Goal: Task Accomplishment & Management: Complete application form

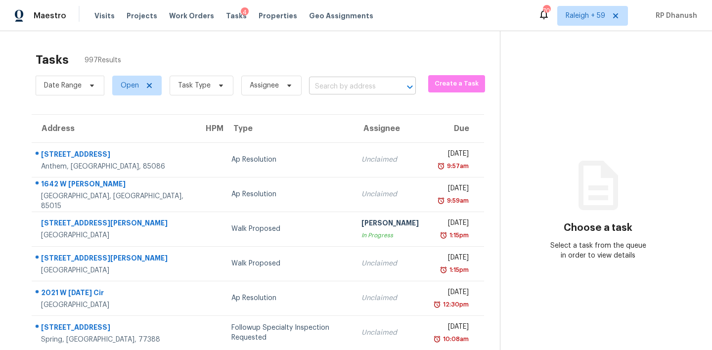
click at [349, 85] on input "text" at bounding box center [348, 86] width 79 height 15
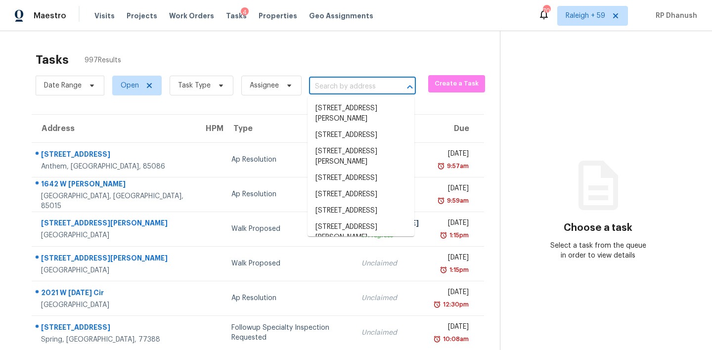
paste input "7300 Rockwood Dr, Port Richey, FL 34668"
type input "7300 Rockwood Dr, Port Richey, FL 34668"
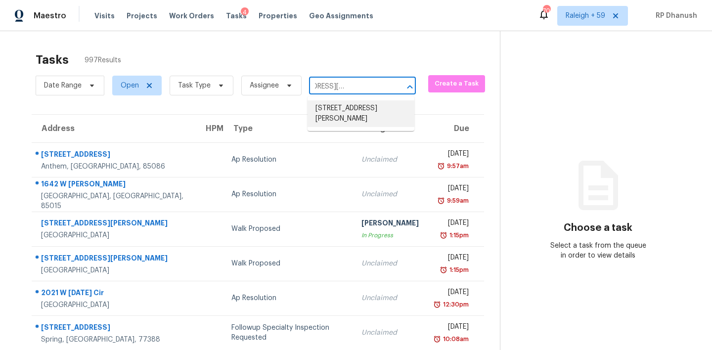
click at [392, 117] on li "7300 Rockwood Dr, Port Richey, FL 34668" at bounding box center [361, 113] width 107 height 27
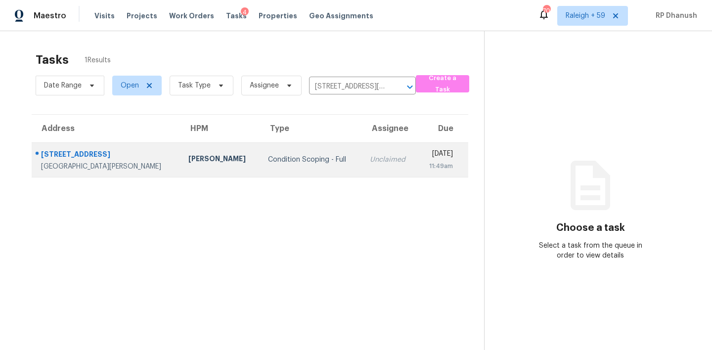
click at [425, 153] on div "[DATE]" at bounding box center [439, 155] width 28 height 12
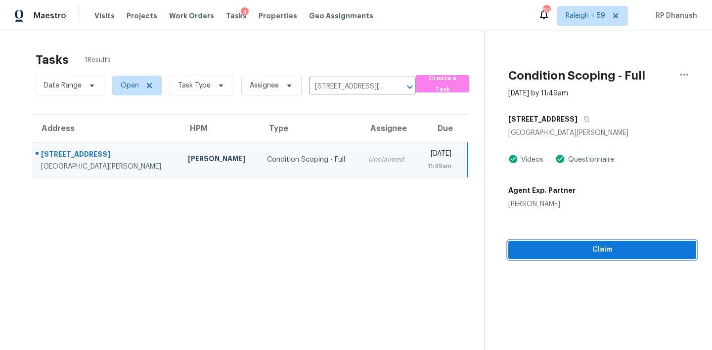
click at [525, 252] on span "Claim" at bounding box center [602, 250] width 172 height 12
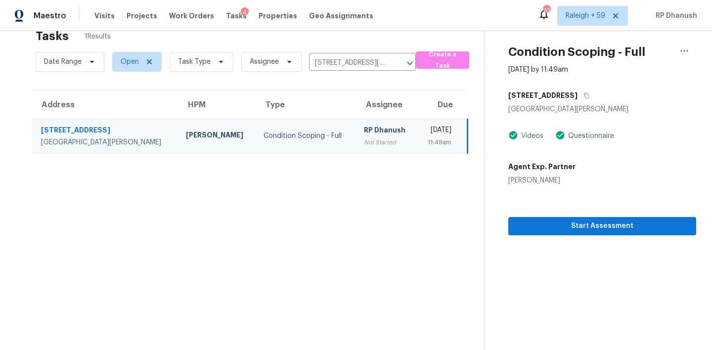
scroll to position [31, 0]
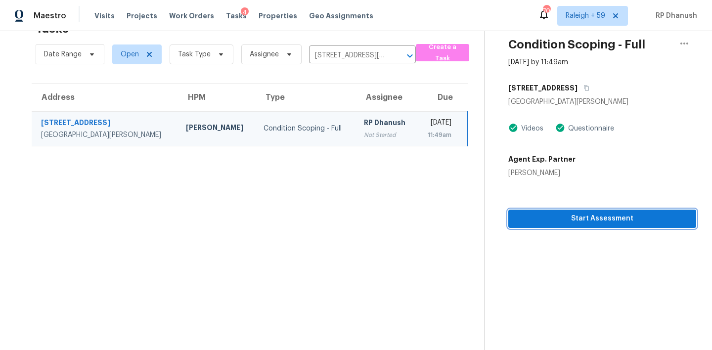
click at [619, 218] on span "Start Assessment" at bounding box center [602, 219] width 172 height 12
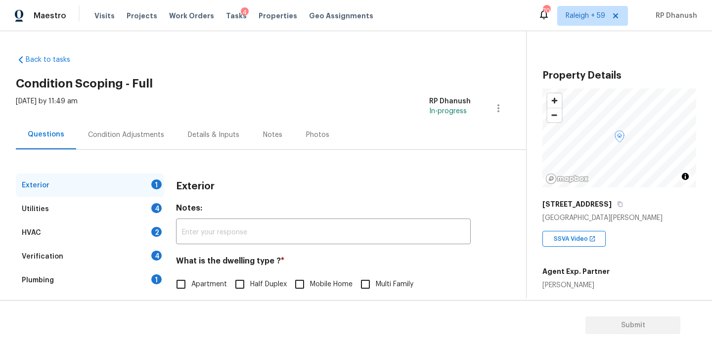
scroll to position [87, 0]
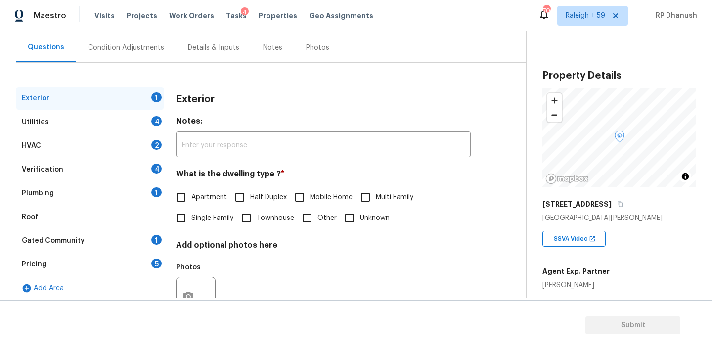
click at [197, 211] on label "Single Family" at bounding box center [202, 218] width 63 height 21
click at [191, 211] on input "Single Family" at bounding box center [181, 218] width 21 height 21
checkbox input "true"
click at [143, 235] on div "Gated Community 1" at bounding box center [90, 241] width 148 height 24
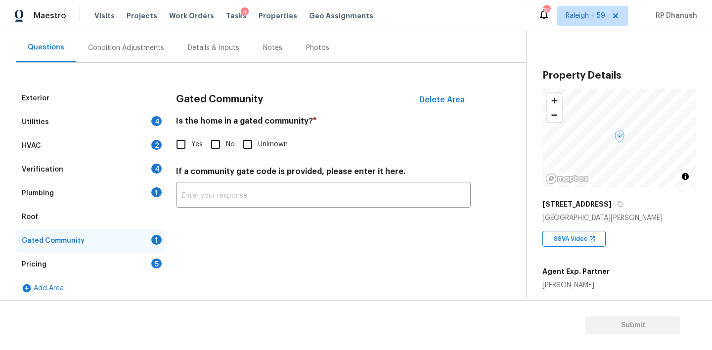
click at [215, 143] on input "No" at bounding box center [215, 144] width 21 height 21
checkbox input "true"
click at [138, 190] on div "Plumbing 1" at bounding box center [90, 194] width 148 height 24
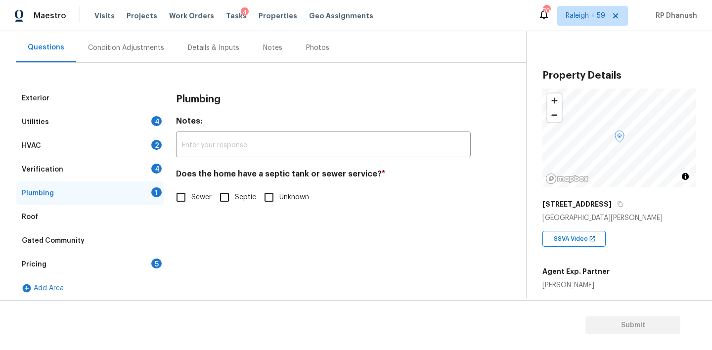
click at [185, 204] on input "Sewer" at bounding box center [181, 197] width 21 height 21
checkbox input "true"
click at [151, 158] on div "Verification 4" at bounding box center [90, 170] width 148 height 24
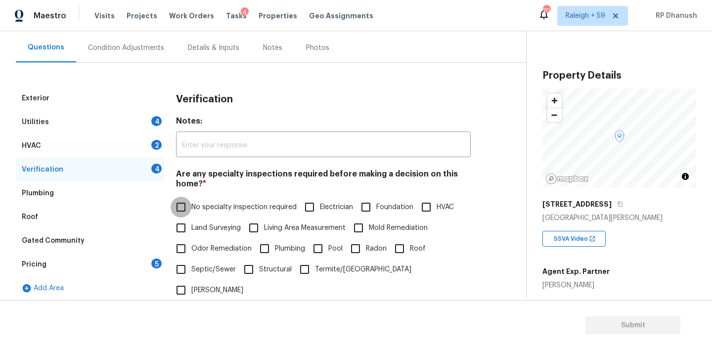
click at [183, 208] on input "No specialty inspection required" at bounding box center [181, 207] width 21 height 21
checkbox input "true"
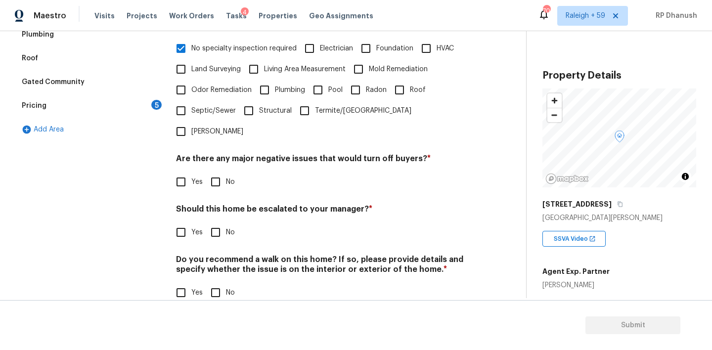
scroll to position [245, 0]
click at [218, 178] on div "Verification Notes: ​ Are any specialty inspections required before making a de…" at bounding box center [323, 122] width 295 height 387
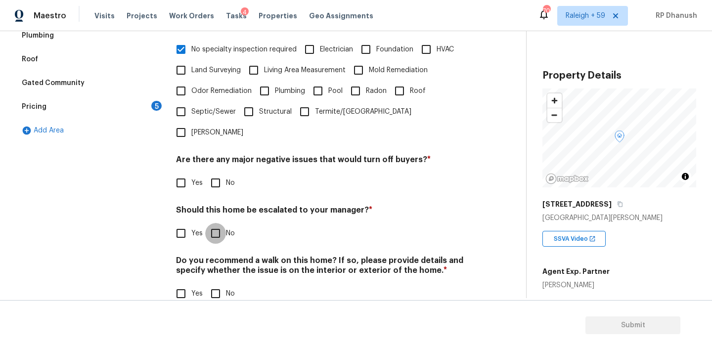
click at [218, 223] on input "No" at bounding box center [215, 233] width 21 height 21
checkbox input "true"
click at [218, 284] on input "No" at bounding box center [215, 294] width 21 height 21
checkbox input "true"
click at [218, 173] on input "No" at bounding box center [215, 183] width 21 height 21
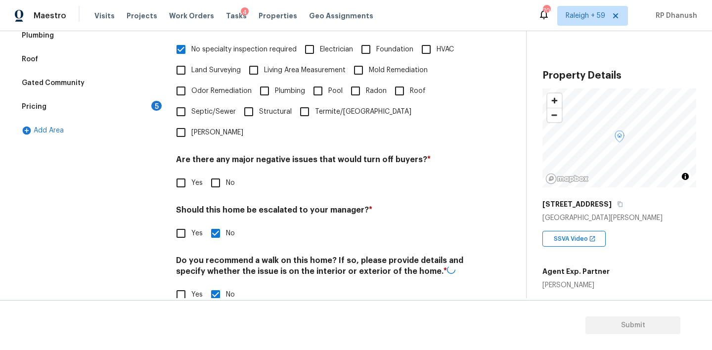
checkbox input "true"
click at [140, 105] on div "Pricing 5" at bounding box center [90, 107] width 148 height 24
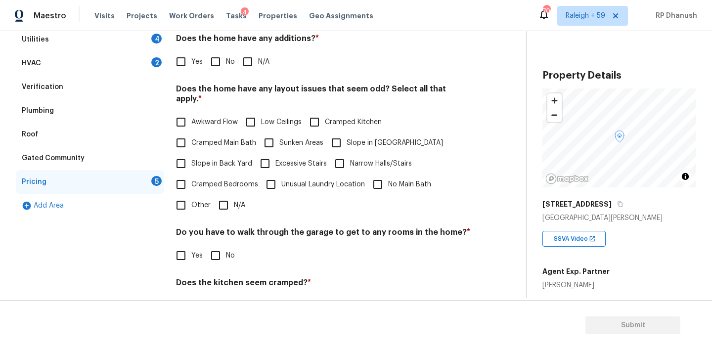
scroll to position [123, 0]
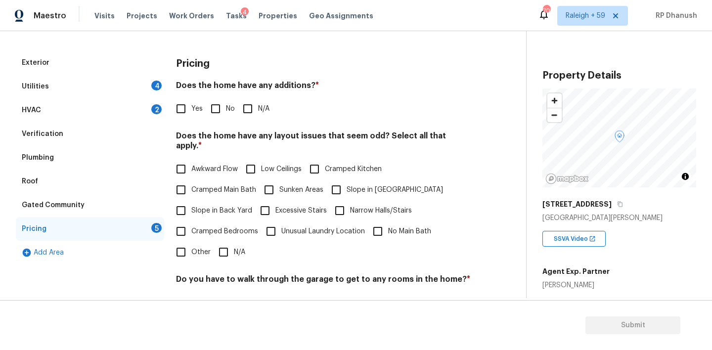
click at [213, 110] on input "No" at bounding box center [215, 108] width 21 height 21
checkbox input "true"
click at [202, 206] on span "Slope in Back Yard" at bounding box center [221, 211] width 61 height 10
click at [191, 203] on input "Slope in Back Yard" at bounding box center [181, 210] width 21 height 21
checkbox input "true"
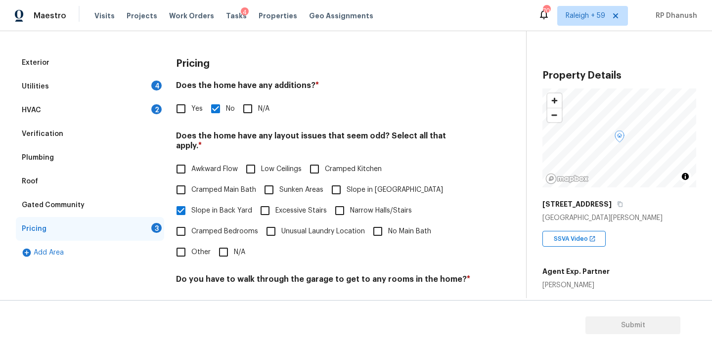
click at [357, 180] on label "Slope in [GEOGRAPHIC_DATA]" at bounding box center [384, 190] width 117 height 21
click at [347, 180] on input "Slope in [GEOGRAPHIC_DATA]" at bounding box center [336, 190] width 21 height 21
checkbox input "true"
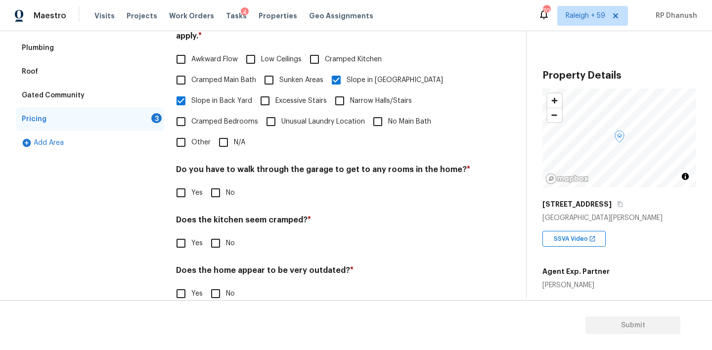
drag, startPoint x: 213, startPoint y: 183, endPoint x: 213, endPoint y: 216, distance: 33.1
click at [213, 183] on input "No" at bounding box center [215, 193] width 21 height 21
checkbox input "true"
click at [213, 239] on input "No" at bounding box center [215, 243] width 21 height 21
checkbox input "true"
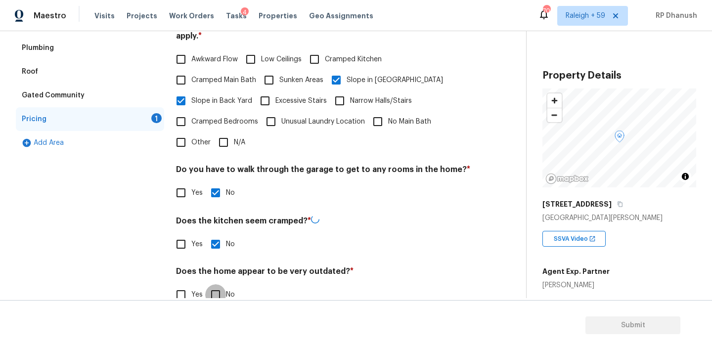
click at [213, 284] on input "No" at bounding box center [215, 294] width 21 height 21
checkbox input "true"
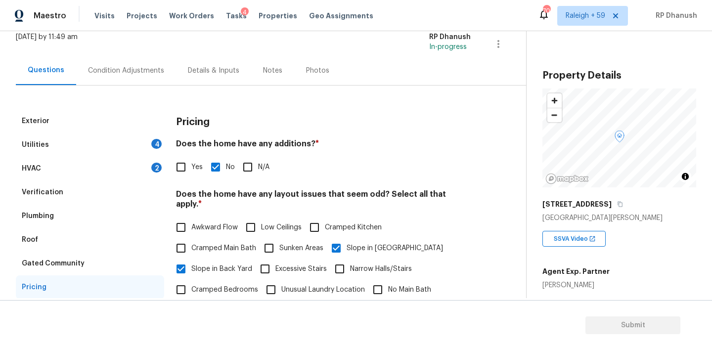
scroll to position [31, 0]
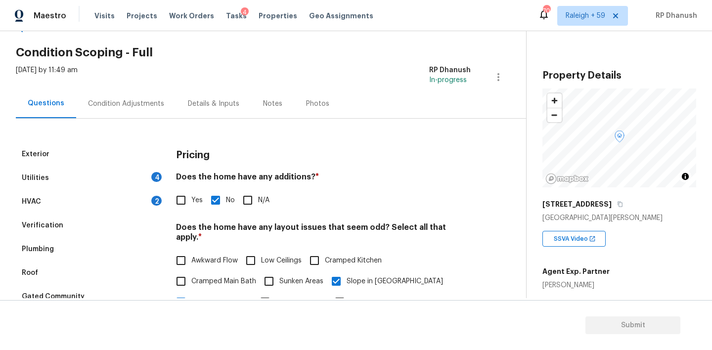
click at [142, 206] on div "HVAC 2" at bounding box center [90, 202] width 148 height 24
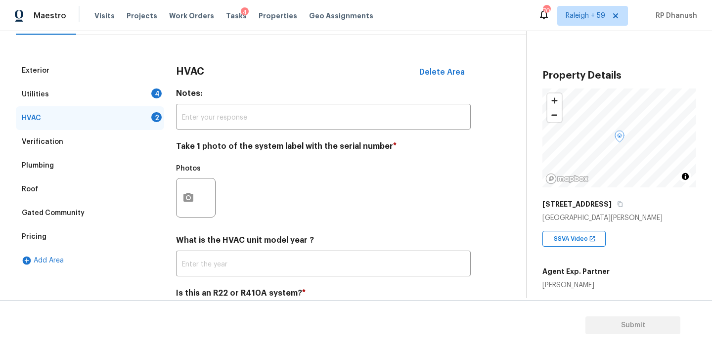
scroll to position [159, 0]
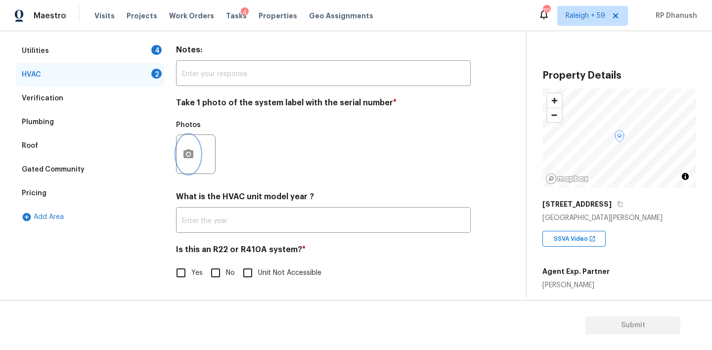
click at [190, 153] on icon "button" at bounding box center [189, 154] width 12 height 12
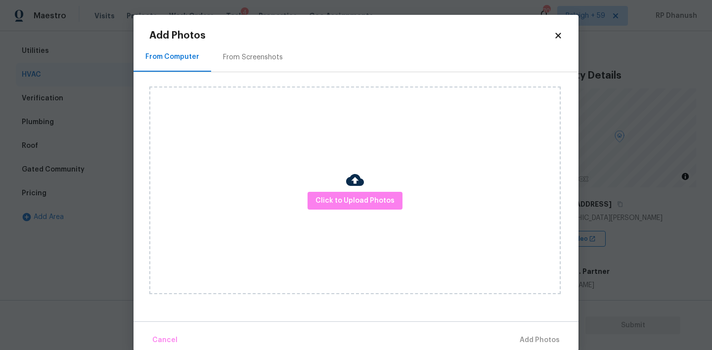
click at [260, 24] on div "Add Photos From Computer From Screenshots Click to Upload Photos Cancel Add Pho…" at bounding box center [356, 183] width 445 height 336
click at [253, 51] on div "From Screenshots" at bounding box center [253, 57] width 84 height 29
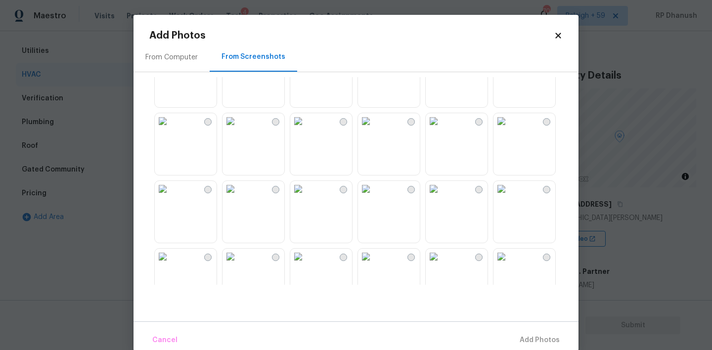
scroll to position [60, 0]
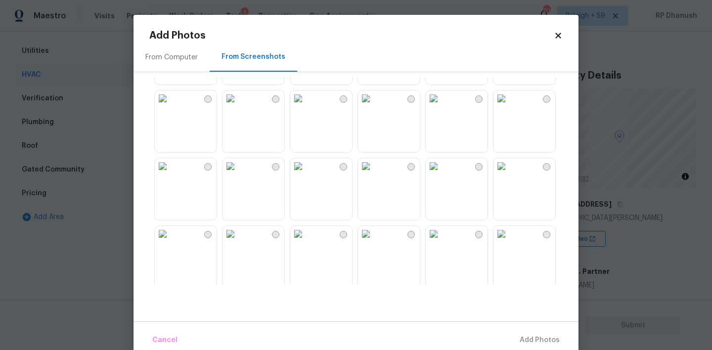
click at [374, 174] on img at bounding box center [366, 166] width 16 height 16
click at [526, 339] on span "Add 1 Photo(s)" at bounding box center [535, 340] width 49 height 12
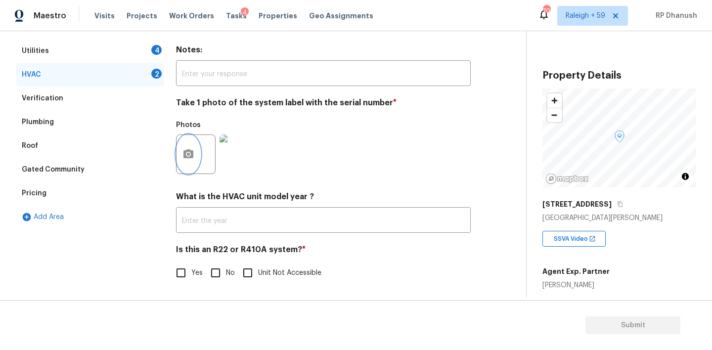
scroll to position [159, 0]
click at [226, 276] on span "No" at bounding box center [230, 273] width 9 height 10
click at [226, 276] on input "No" at bounding box center [215, 273] width 21 height 21
checkbox input "true"
click at [149, 44] on div "Utilities 4" at bounding box center [90, 51] width 148 height 24
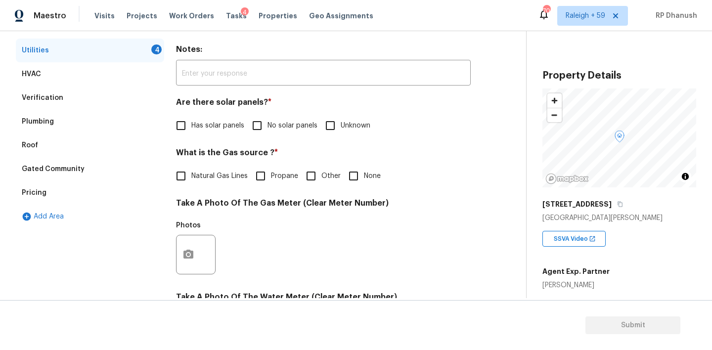
scroll to position [219, 0]
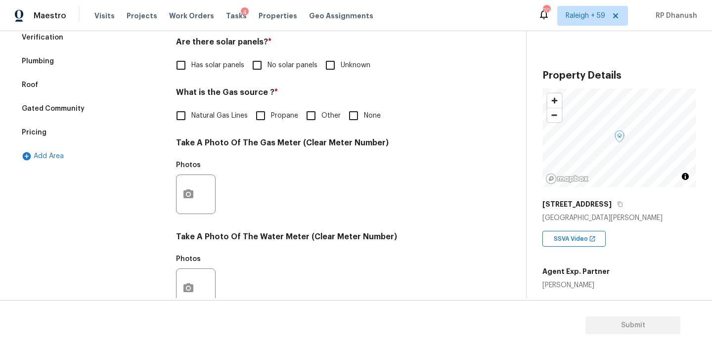
click at [257, 69] on input "No solar panels" at bounding box center [257, 65] width 21 height 21
checkbox input "true"
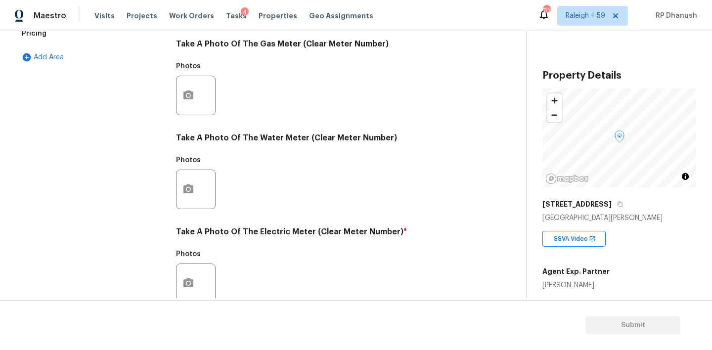
scroll to position [394, 0]
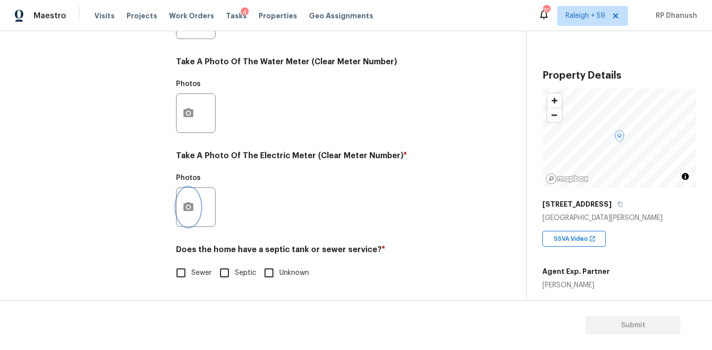
click at [185, 202] on icon "button" at bounding box center [189, 207] width 12 height 12
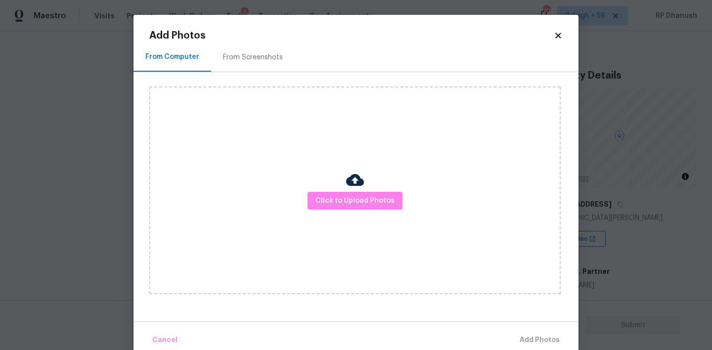
click at [271, 45] on div "From Screenshots" at bounding box center [253, 57] width 84 height 29
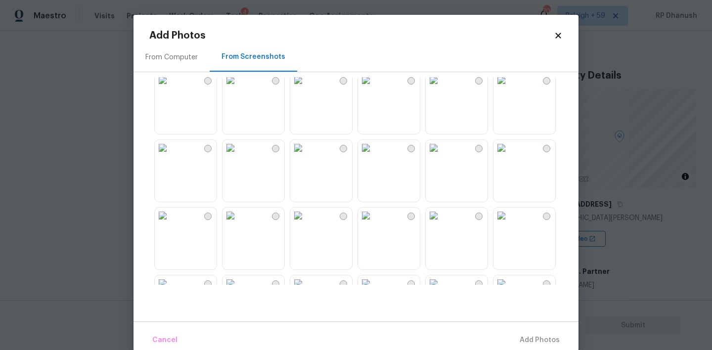
scroll to position [536, 0]
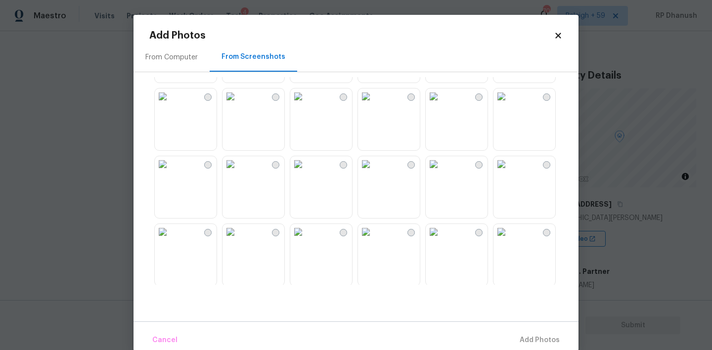
click at [238, 158] on img at bounding box center [231, 164] width 16 height 16
click at [238, 104] on img at bounding box center [231, 97] width 16 height 16
click at [516, 337] on span "Add 1 Photo(s)" at bounding box center [535, 340] width 49 height 12
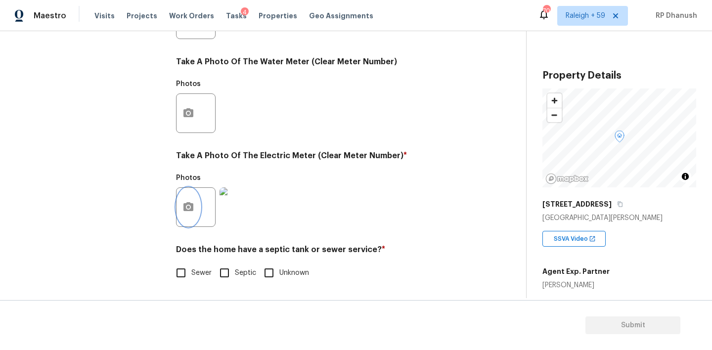
scroll to position [394, 0]
click at [204, 276] on span "Sewer" at bounding box center [201, 273] width 20 height 10
click at [191, 276] on input "Sewer" at bounding box center [181, 273] width 21 height 21
checkbox input "true"
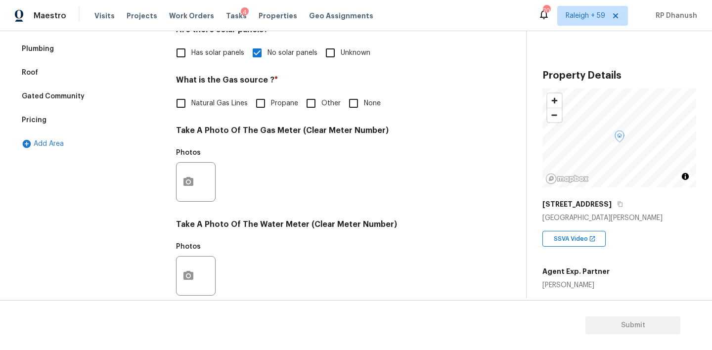
scroll to position [0, 0]
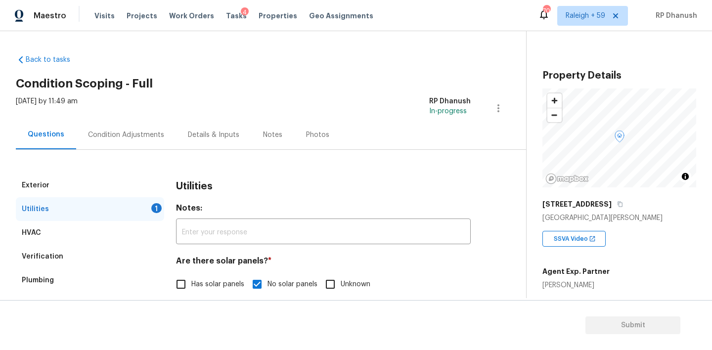
click at [134, 123] on div "Condition Adjustments" at bounding box center [126, 134] width 100 height 29
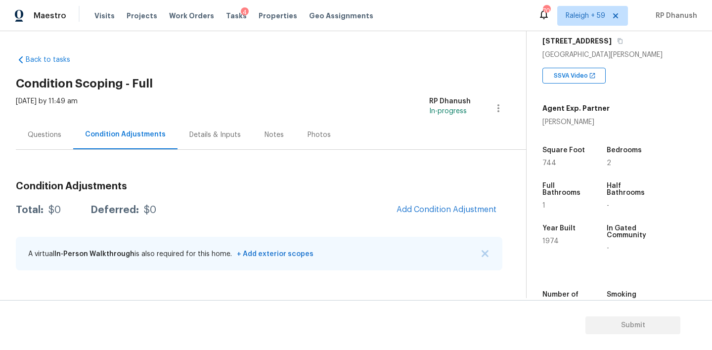
scroll to position [167, 0]
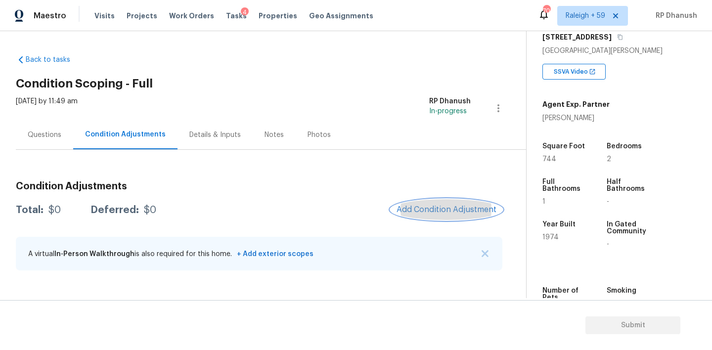
click at [448, 207] on span "Add Condition Adjustment" at bounding box center [447, 209] width 100 height 9
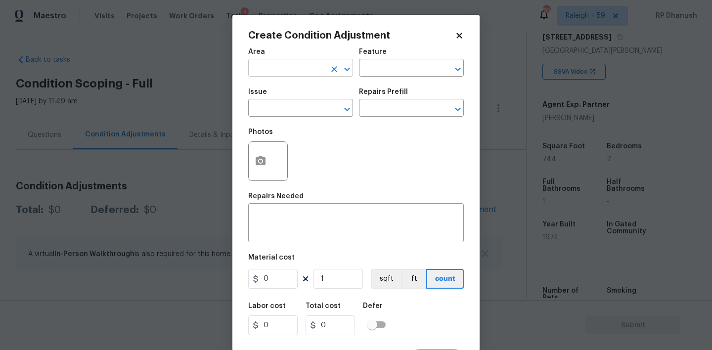
click at [262, 72] on input "text" at bounding box center [286, 68] width 77 height 15
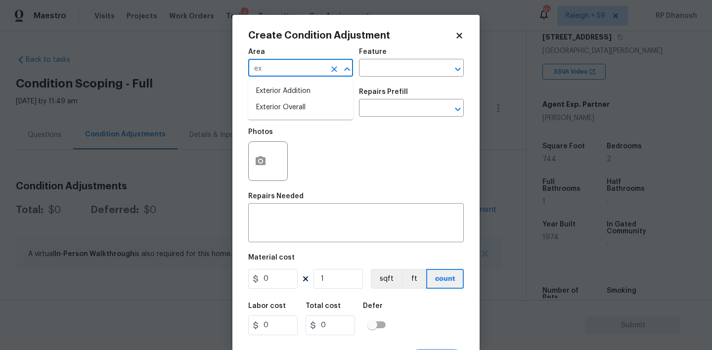
click at [271, 107] on li "Exterior Overall" at bounding box center [300, 107] width 105 height 16
type input "Exterior Overall"
click at [376, 74] on input "text" at bounding box center [397, 68] width 77 height 15
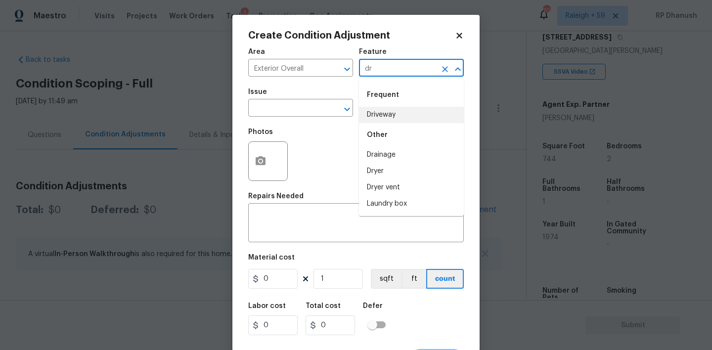
click at [366, 115] on li "Driveway" at bounding box center [411, 115] width 105 height 16
type input "Driveway"
click at [272, 111] on input "text" at bounding box center [286, 108] width 77 height 15
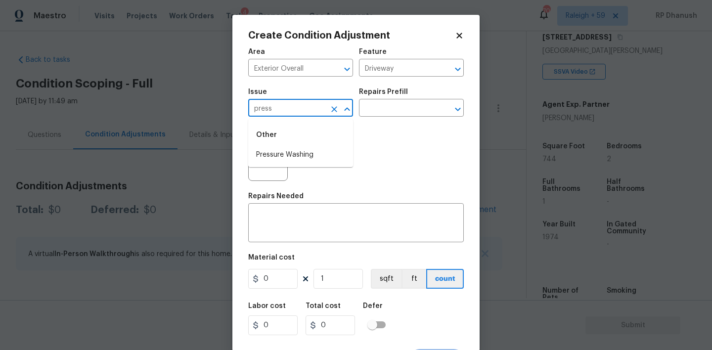
click at [271, 151] on li "Pressure Washing" at bounding box center [300, 155] width 105 height 16
type input "Pressure Washing"
click at [419, 114] on input "text" at bounding box center [397, 108] width 77 height 15
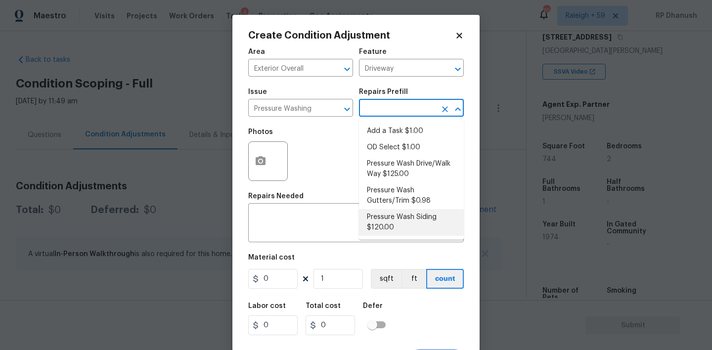
click at [388, 227] on li "Pressure Wash Siding $120.00" at bounding box center [411, 222] width 105 height 27
type input "Siding"
type textarea "Protect areas as needed for pressure washing. Pressure wash the siding on the h…"
type input "120"
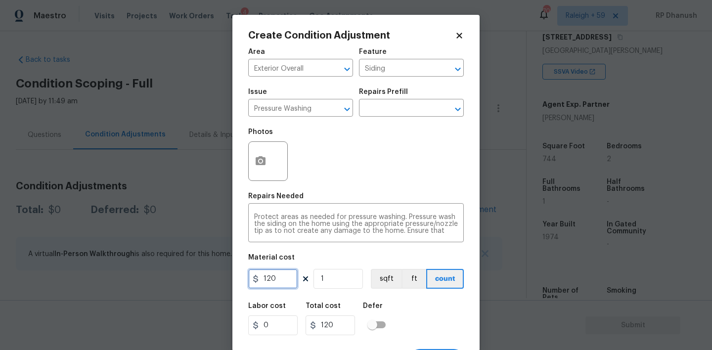
click at [278, 278] on input "120" at bounding box center [272, 279] width 49 height 20
type input "200"
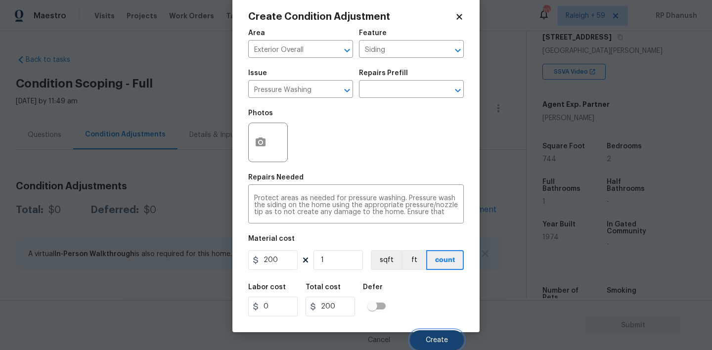
click at [449, 337] on button "Create" at bounding box center [437, 340] width 54 height 20
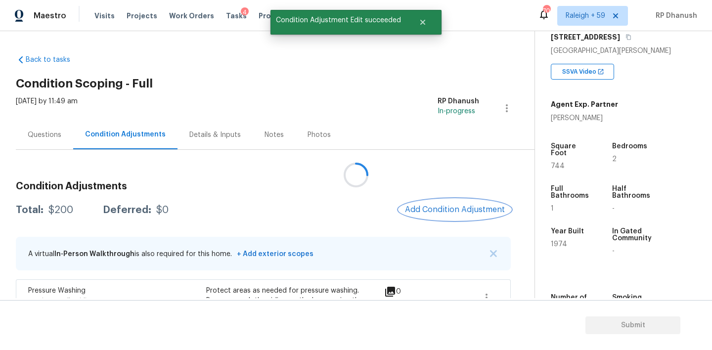
scroll to position [76, 0]
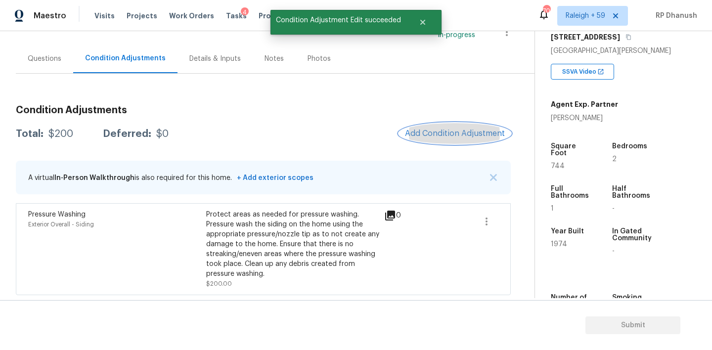
click at [464, 134] on span "Add Condition Adjustment" at bounding box center [455, 133] width 100 height 9
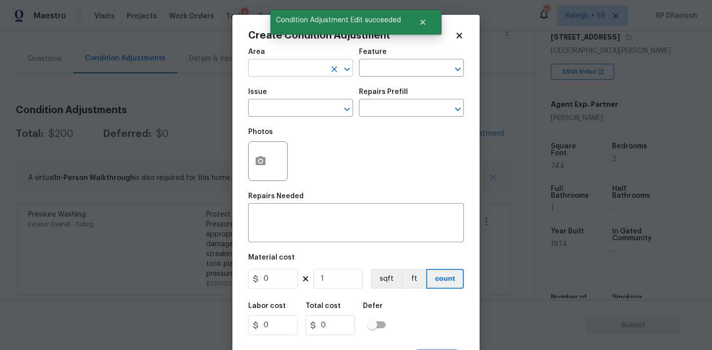
click at [272, 70] on input "text" at bounding box center [286, 68] width 77 height 15
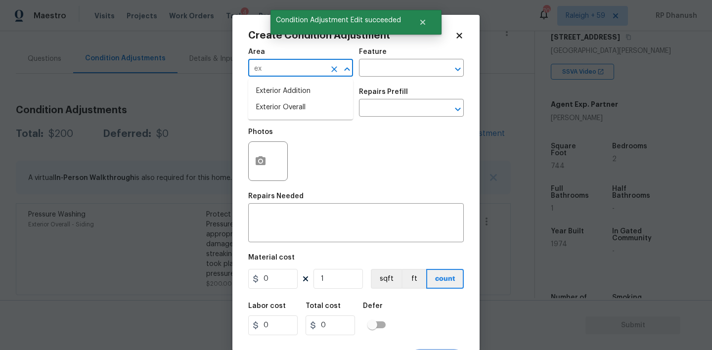
click at [277, 110] on li "Exterior Overall" at bounding box center [300, 107] width 105 height 16
click at [439, 72] on button "Clear" at bounding box center [445, 69] width 14 height 14
type input "Exterior Overall"
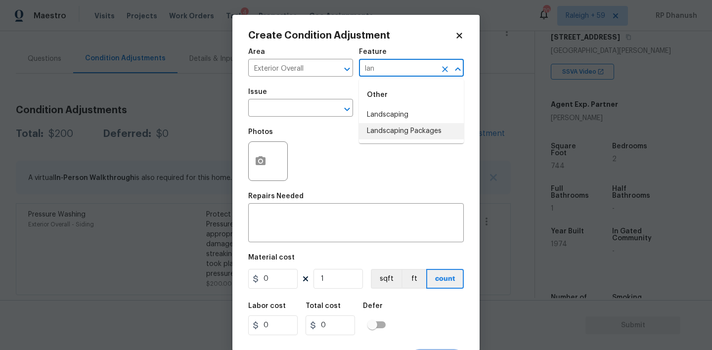
click at [380, 125] on li "Landscaping Packages" at bounding box center [411, 131] width 105 height 16
type input "Landscaping Packages"
click at [309, 111] on input "text" at bounding box center [286, 108] width 77 height 15
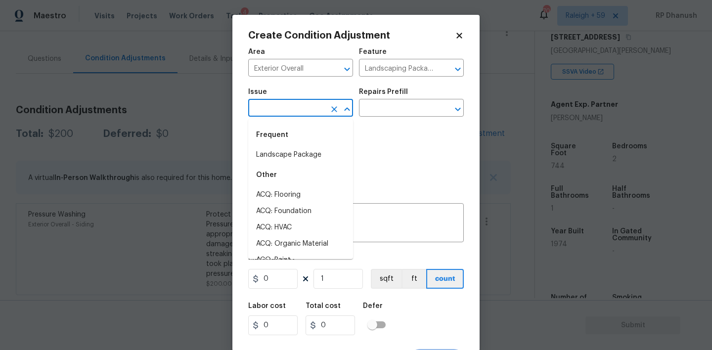
click at [309, 148] on li "Landscape Package" at bounding box center [300, 155] width 105 height 16
type input "Landscape Package"
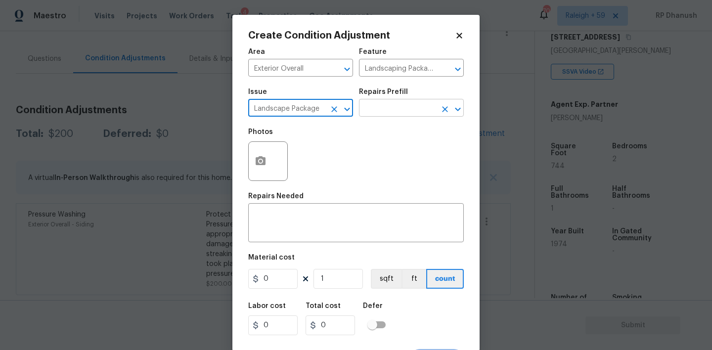
click at [377, 110] on input "text" at bounding box center [397, 108] width 77 height 15
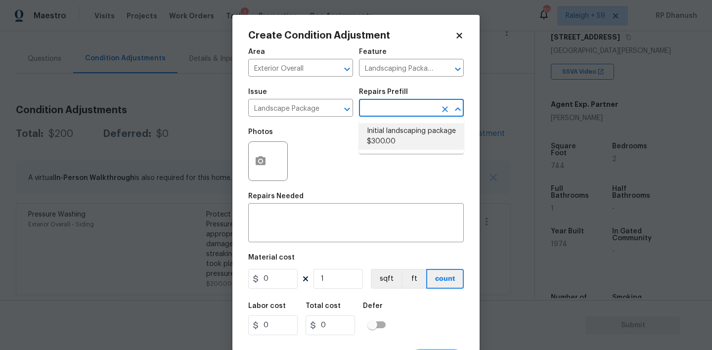
click at [372, 135] on li "Initial landscaping package $300.00" at bounding box center [411, 136] width 105 height 27
type input "Home Readiness Packages"
type textarea "Mowing of grass up to 6" in height. Mow, edge along driveways & sidewalks, trim…"
type input "300"
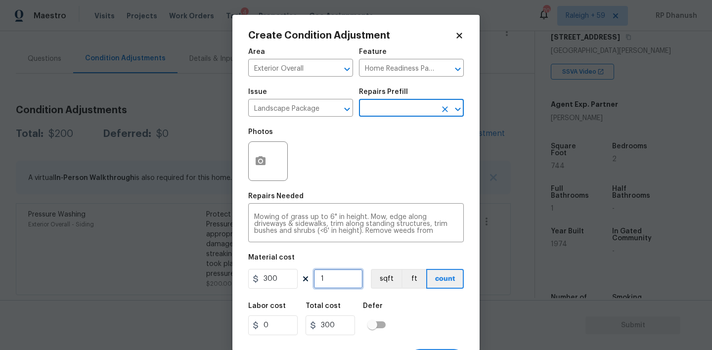
click at [344, 276] on input "1" at bounding box center [338, 279] width 49 height 20
type input "0"
type input "1"
type input "300"
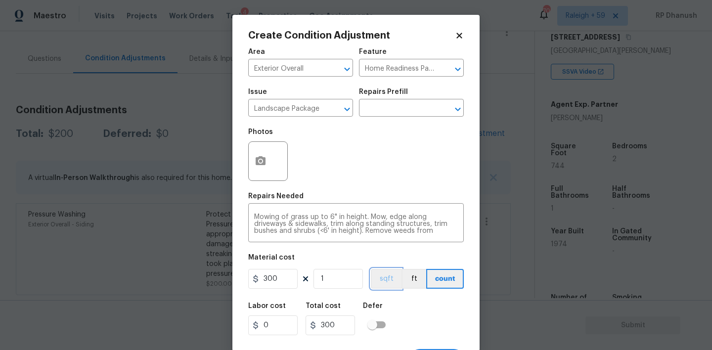
scroll to position [19, 0]
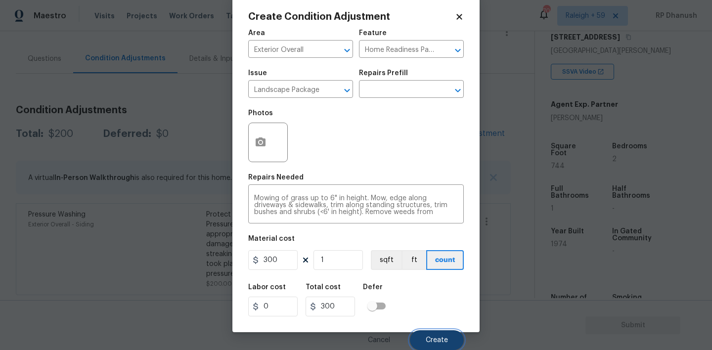
click at [443, 342] on span "Create" at bounding box center [437, 340] width 22 height 7
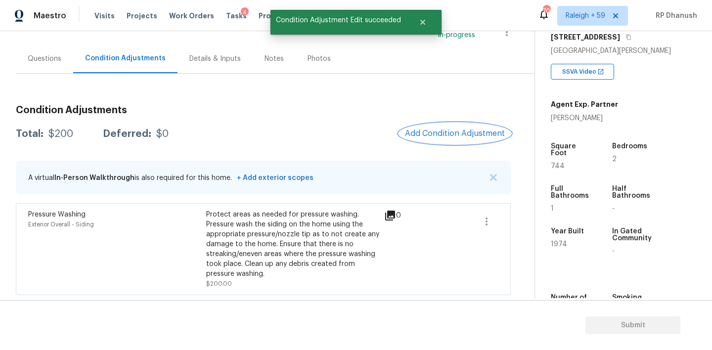
scroll to position [0, 0]
click at [452, 127] on button "Add Condition Adjustment" at bounding box center [455, 133] width 112 height 21
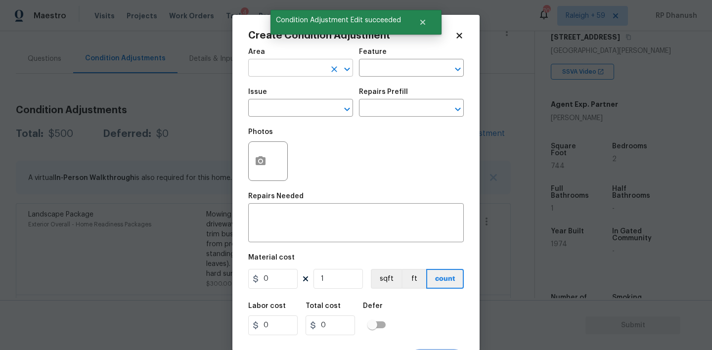
click at [295, 64] on input "text" at bounding box center [286, 68] width 77 height 15
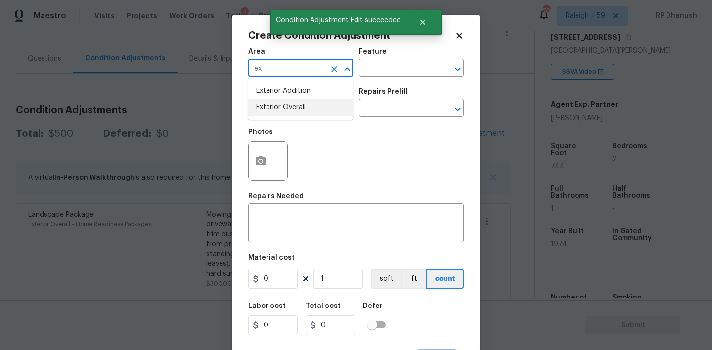
drag, startPoint x: 278, startPoint y: 109, endPoint x: 308, endPoint y: 92, distance: 34.4
click at [278, 109] on li "Exterior Overall" at bounding box center [300, 107] width 105 height 16
type input "Exterior Overall"
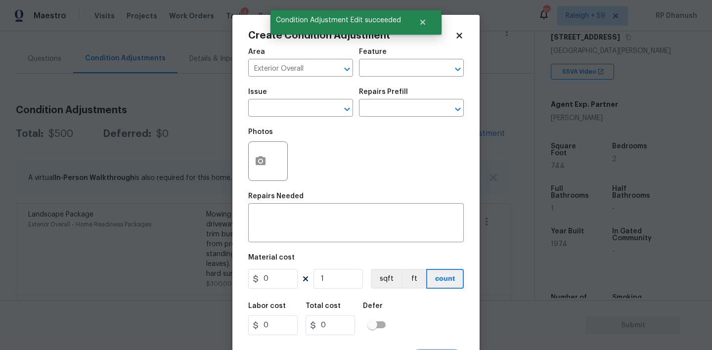
click at [380, 81] on div "Area Exterior Overall ​ Feature ​" at bounding box center [356, 63] width 216 height 40
click at [381, 75] on input "text" at bounding box center [397, 68] width 77 height 15
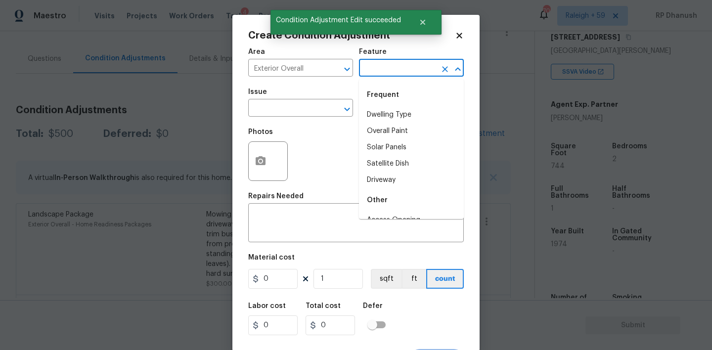
type input "a"
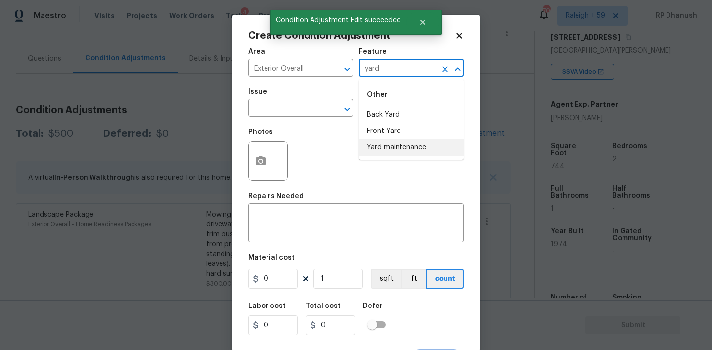
click at [372, 149] on li "Yard maintenance" at bounding box center [411, 148] width 105 height 16
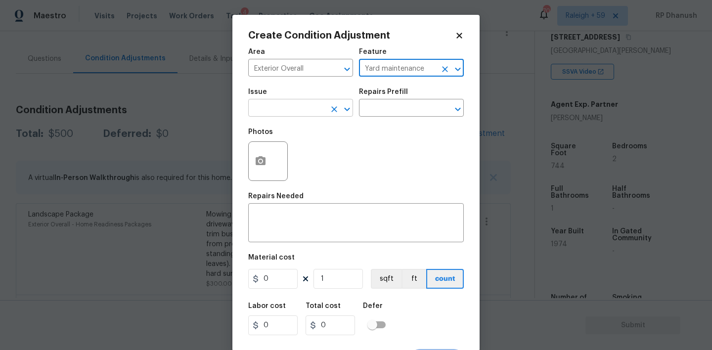
type input "Yard maintenance"
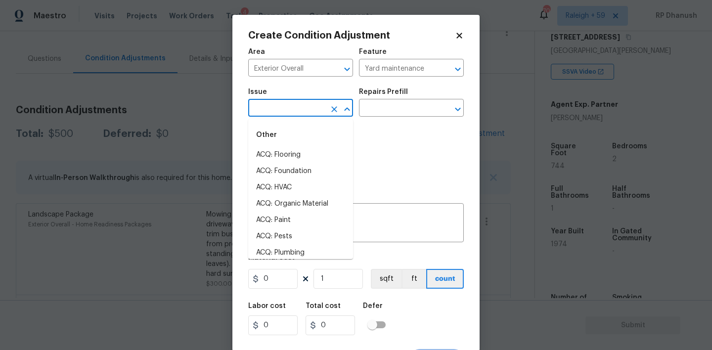
click at [311, 116] on input "text" at bounding box center [286, 108] width 77 height 15
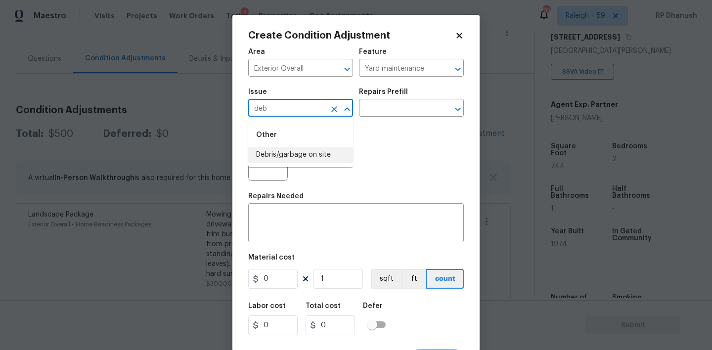
click at [307, 153] on li "Debris/garbage on site" at bounding box center [300, 155] width 105 height 16
type input "Debris/garbage on site"
click at [410, 103] on input "text" at bounding box center [397, 108] width 77 height 15
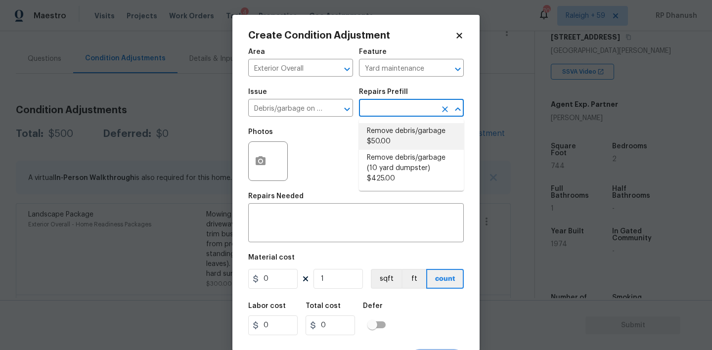
click at [399, 134] on li "Remove debris/garbage $50.00" at bounding box center [411, 136] width 105 height 27
type textarea "Remove, haul off, and properly dispose of any debris left by seller to offsite …"
type input "50"
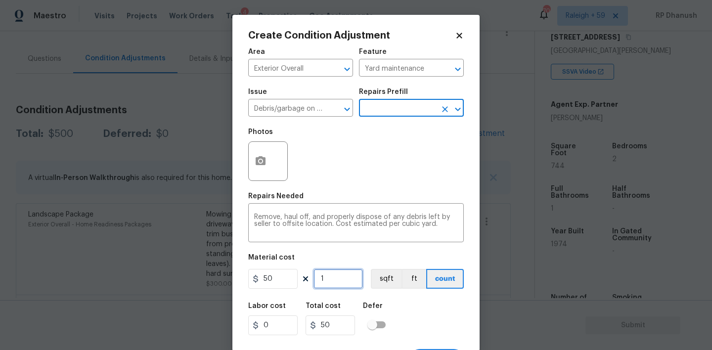
click at [338, 277] on input "1" at bounding box center [338, 279] width 49 height 20
type input "0"
type input "5"
type input "250"
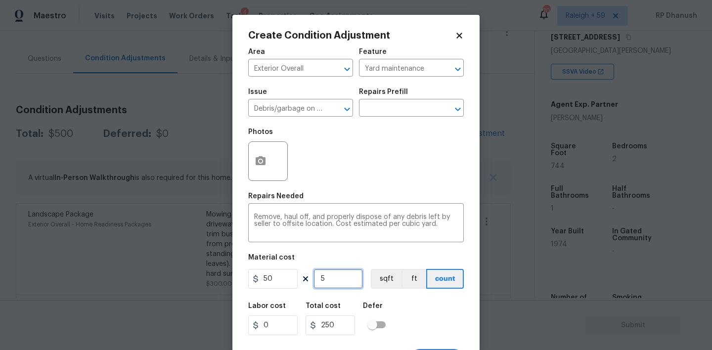
type input "5"
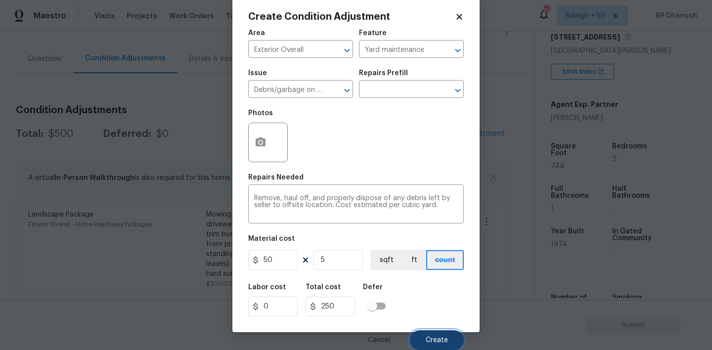
click at [428, 344] on span "Create" at bounding box center [437, 340] width 22 height 7
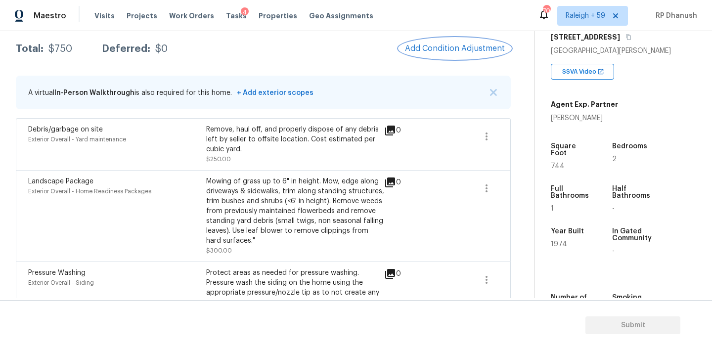
scroll to position [220, 0]
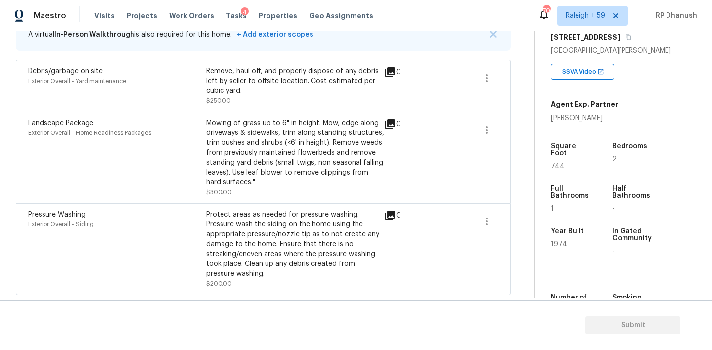
click at [497, 119] on span at bounding box center [487, 130] width 24 height 24
click at [525, 119] on ul "Edit" at bounding box center [543, 128] width 89 height 20
click at [517, 124] on div "Edit" at bounding box center [543, 128] width 77 height 10
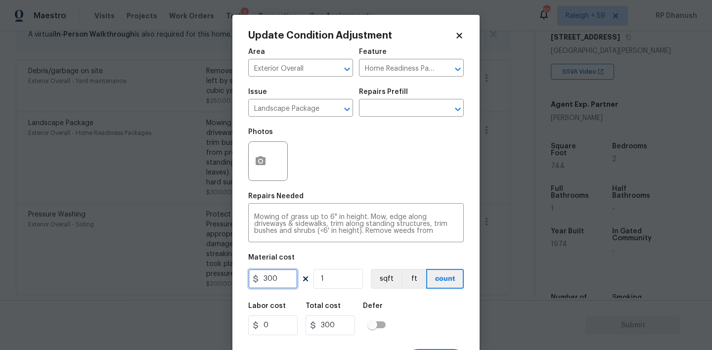
click at [274, 280] on input "300" at bounding box center [272, 279] width 49 height 20
type input "450"
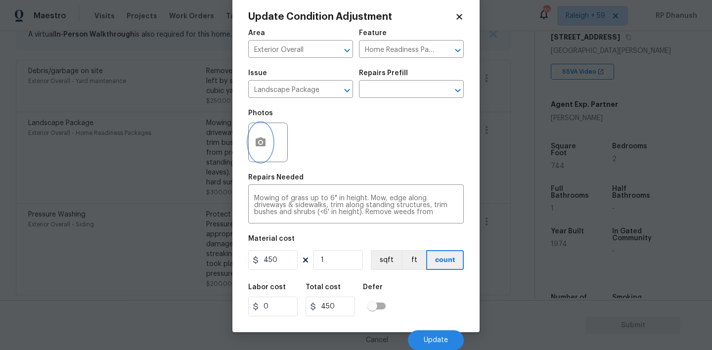
click at [264, 130] on button "button" at bounding box center [261, 142] width 24 height 39
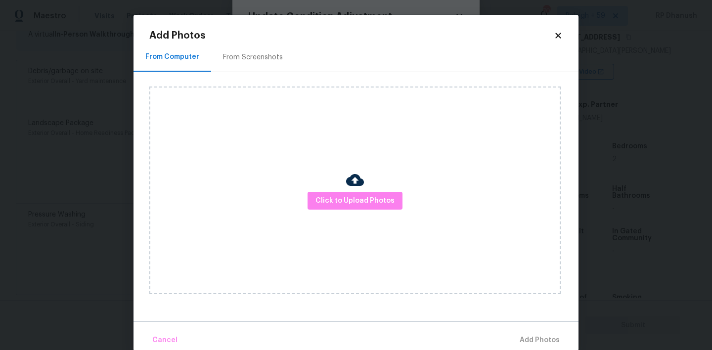
click at [266, 55] on div "From Screenshots" at bounding box center [253, 57] width 60 height 10
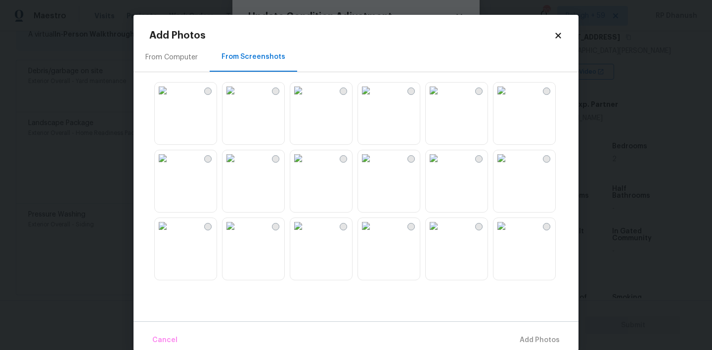
drag, startPoint x: 531, startPoint y: 116, endPoint x: 468, endPoint y: 166, distance: 80.2
click at [510, 98] on img at bounding box center [502, 91] width 16 height 16
click at [374, 234] on img at bounding box center [366, 226] width 16 height 16
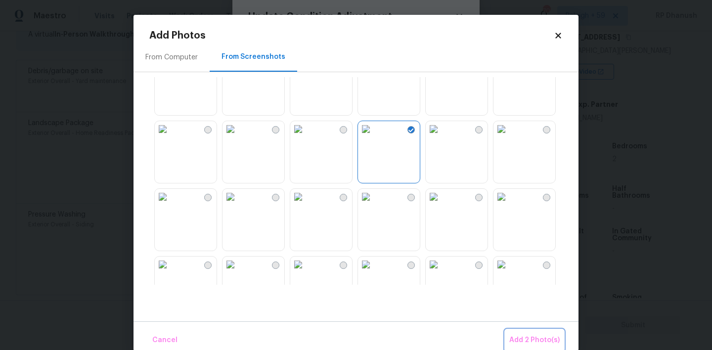
drag, startPoint x: 523, startPoint y: 337, endPoint x: 420, endPoint y: 201, distance: 171.3
click at [523, 337] on span "Add 2 Photo(s)" at bounding box center [535, 340] width 50 height 12
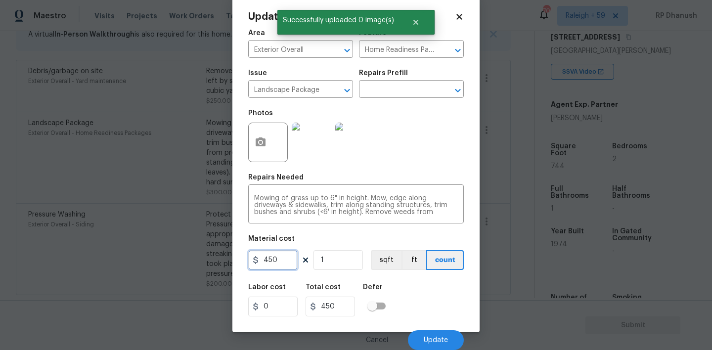
click at [289, 266] on input "450" at bounding box center [272, 260] width 49 height 20
type input "550"
click at [441, 340] on span "Update" at bounding box center [436, 340] width 24 height 7
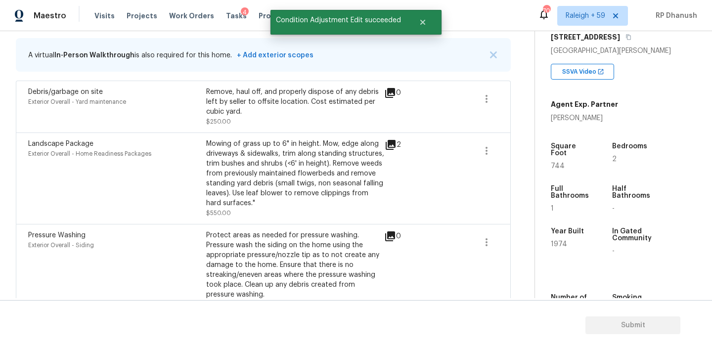
scroll to position [194, 0]
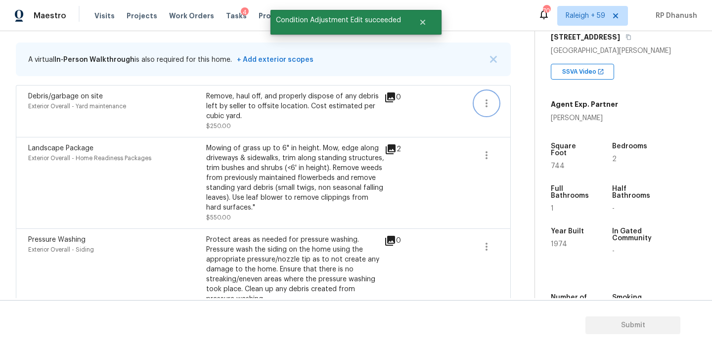
click at [495, 102] on button "button" at bounding box center [487, 104] width 24 height 24
click at [517, 102] on div "Edit" at bounding box center [543, 101] width 77 height 10
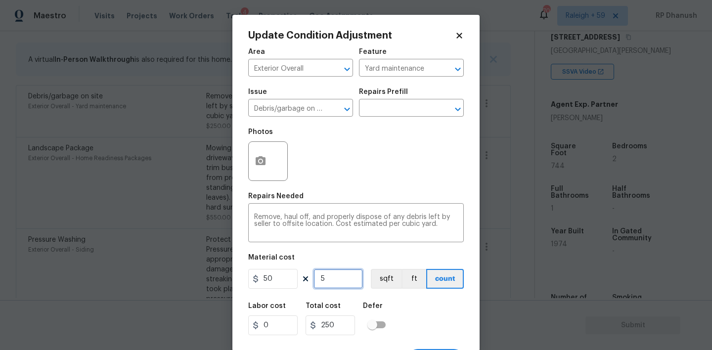
click at [334, 283] on input "5" at bounding box center [338, 279] width 49 height 20
type input "0"
type input "2"
type input "100"
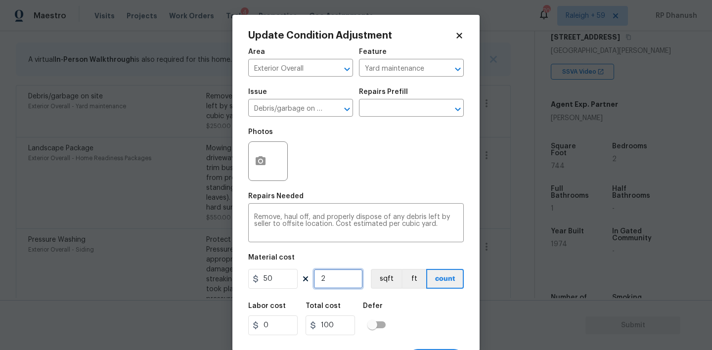
type input "22"
type input "1100"
type input "22"
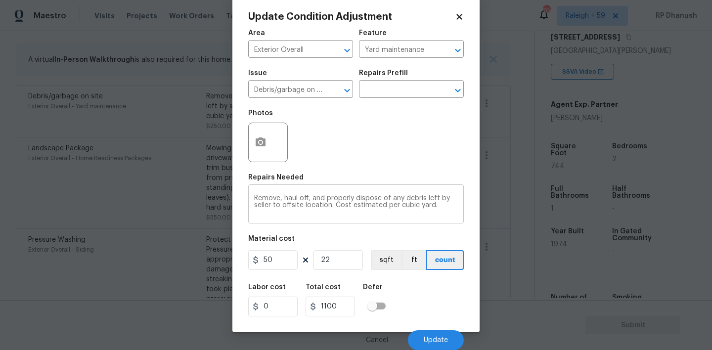
click at [459, 211] on div "Remove, haul off, and properly dispose of any debris left by seller to offsite …" at bounding box center [356, 205] width 216 height 37
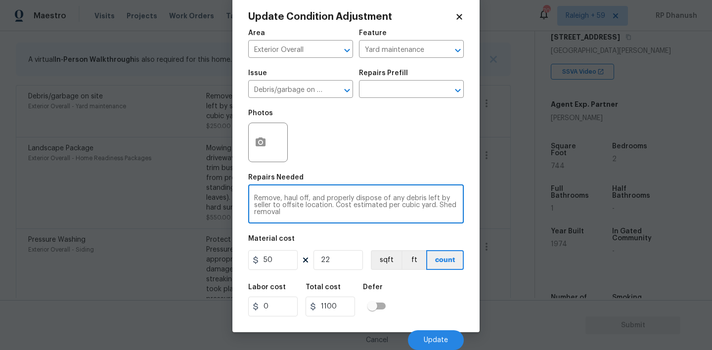
type textarea "Remove, haul off, and properly dispose of any debris left by seller to offsite …"
click at [271, 139] on button "button" at bounding box center [261, 142] width 24 height 39
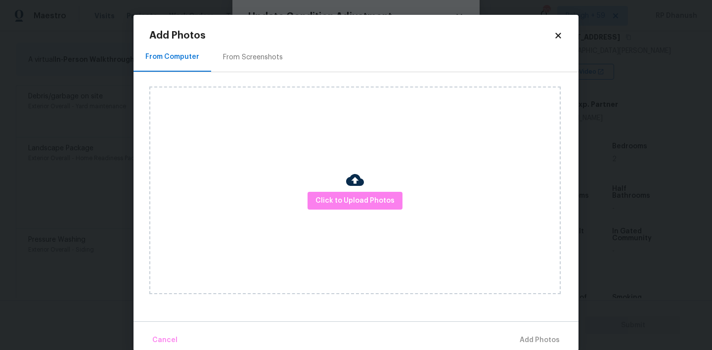
click at [268, 69] on div "From Screenshots" at bounding box center [253, 57] width 84 height 29
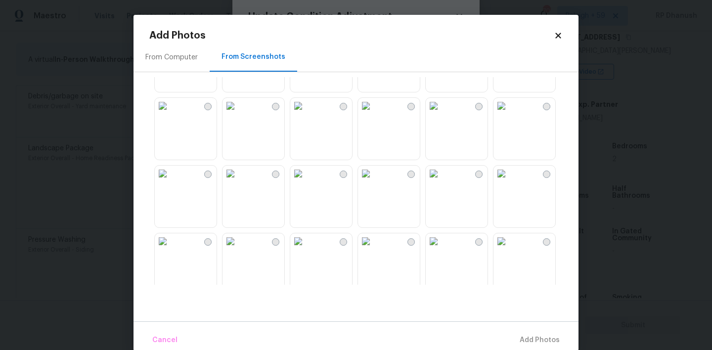
scroll to position [132, 0]
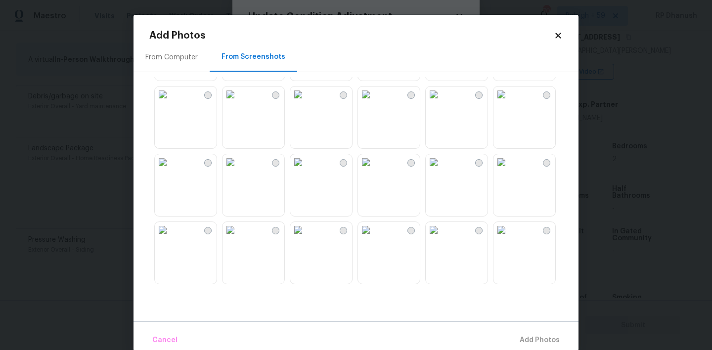
click at [171, 170] on img at bounding box center [163, 162] width 16 height 16
click at [541, 340] on span "Add 1 Photo(s)" at bounding box center [535, 340] width 49 height 12
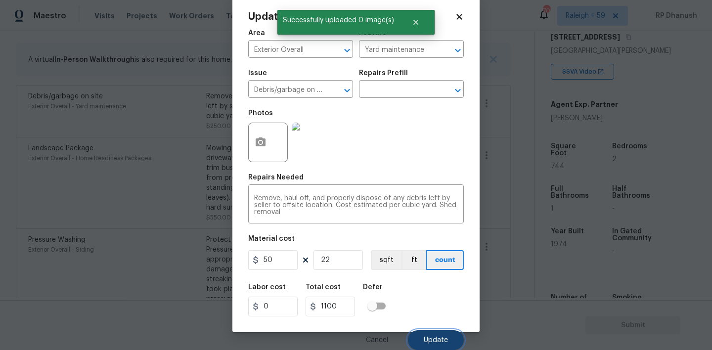
click at [428, 337] on span "Update" at bounding box center [436, 340] width 24 height 7
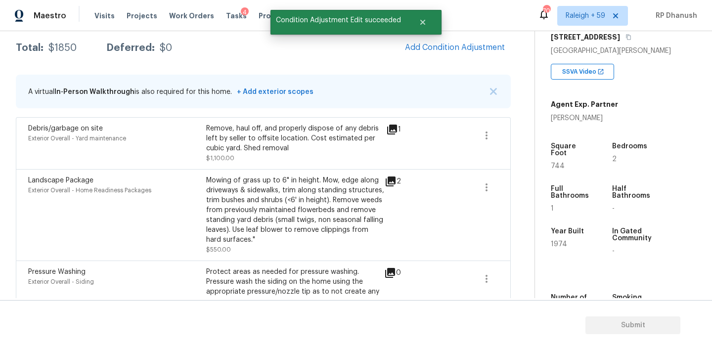
scroll to position [123, 0]
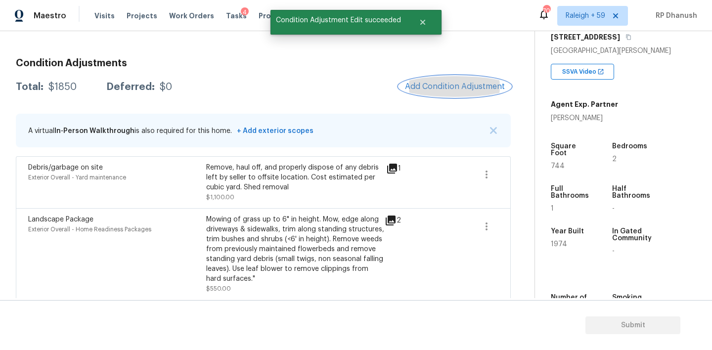
click at [478, 79] on button "Add Condition Adjustment" at bounding box center [455, 86] width 112 height 21
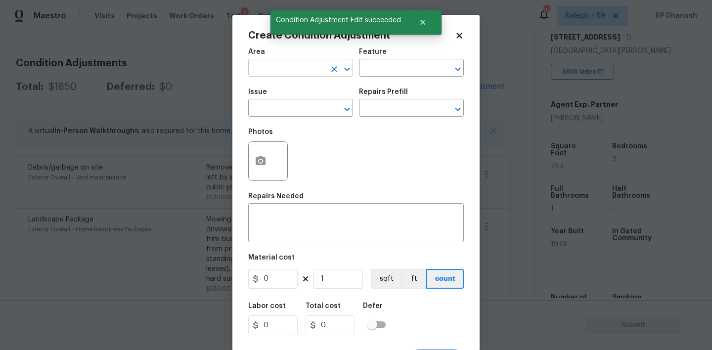
click at [298, 69] on input "text" at bounding box center [286, 68] width 77 height 15
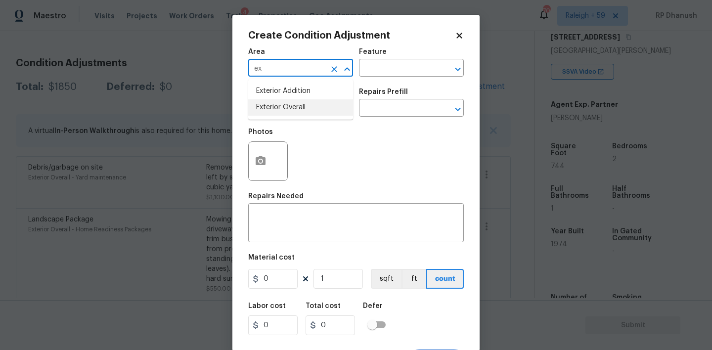
click at [273, 108] on li "Exterior Overall" at bounding box center [300, 107] width 105 height 16
type input "Exterior Overall"
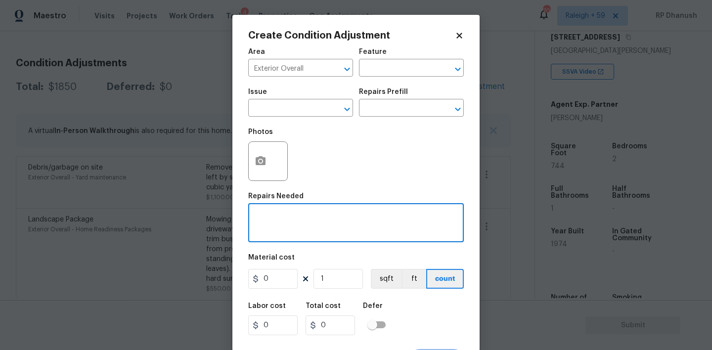
click at [278, 217] on textarea at bounding box center [356, 224] width 204 height 21
click at [328, 214] on textarea "Minor siding repairs and Fencing repairs" at bounding box center [356, 224] width 204 height 21
click at [390, 217] on textarea "Minor siding repairs, Fencing repairs" at bounding box center [356, 224] width 204 height 21
type textarea "Minor siding repairs, Fencing repairs and overall exterior repairs."
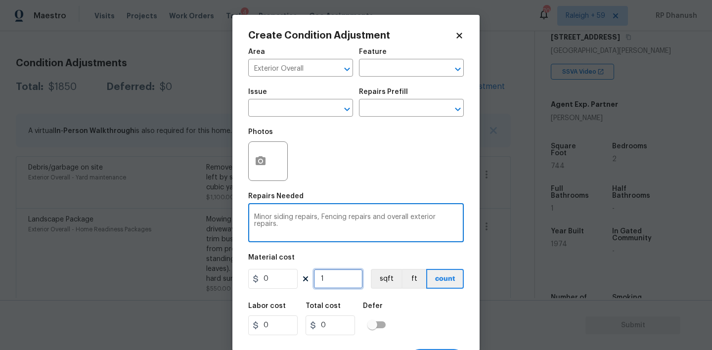
click at [333, 286] on input "1" at bounding box center [338, 279] width 49 height 20
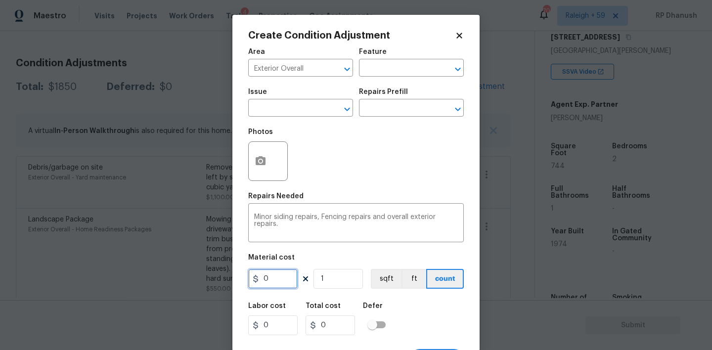
click at [271, 284] on input "0" at bounding box center [272, 279] width 49 height 20
type input "1475"
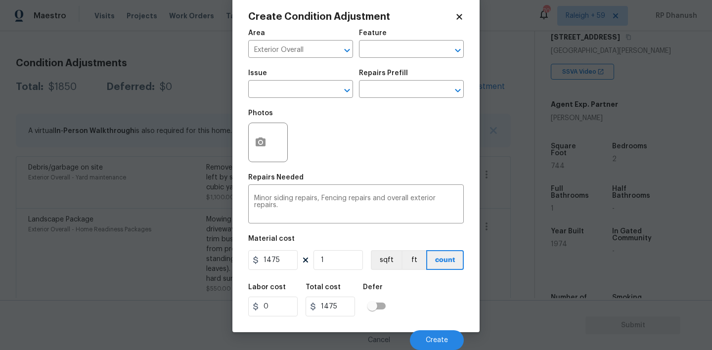
click at [246, 150] on div "Create Condition Adjustment Area Exterior Overall ​ Feature ​ Issue ​ Repairs P…" at bounding box center [356, 164] width 247 height 336
click at [258, 143] on icon "button" at bounding box center [261, 142] width 10 height 9
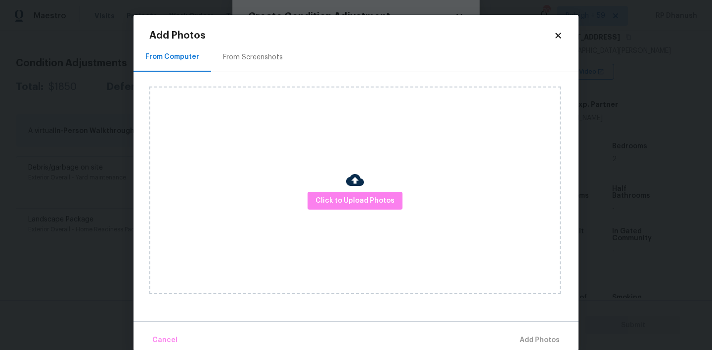
click at [257, 47] on div "From Screenshots" at bounding box center [253, 57] width 84 height 29
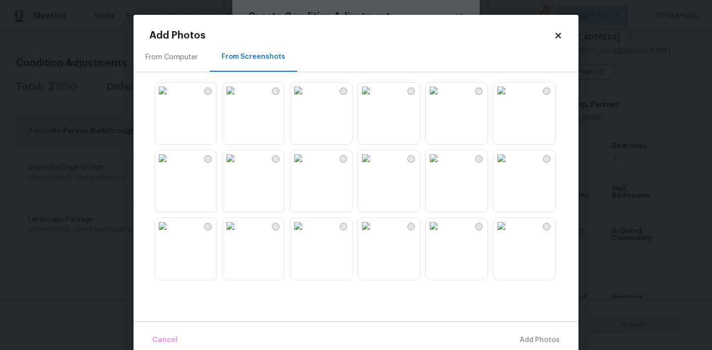
click at [374, 166] on img at bounding box center [366, 158] width 16 height 16
click at [507, 98] on img at bounding box center [502, 91] width 16 height 16
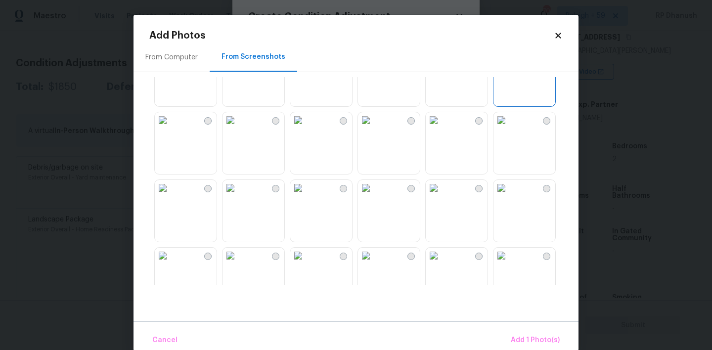
scroll to position [90, 0]
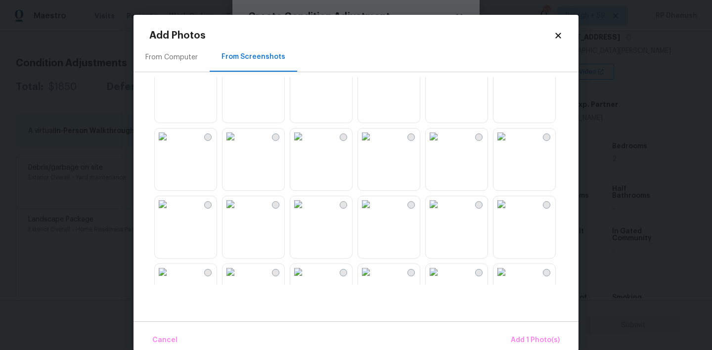
click at [171, 144] on img at bounding box center [163, 137] width 16 height 16
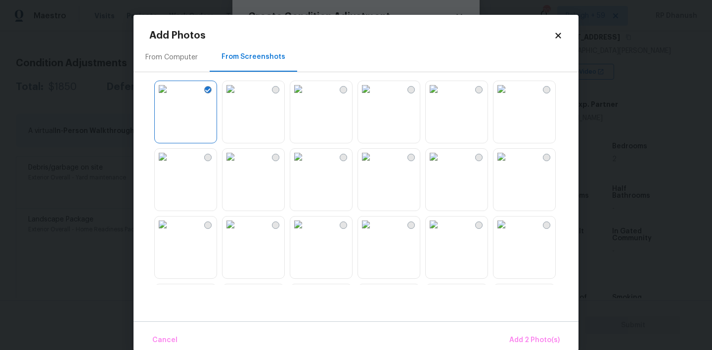
click at [171, 165] on img at bounding box center [163, 157] width 16 height 16
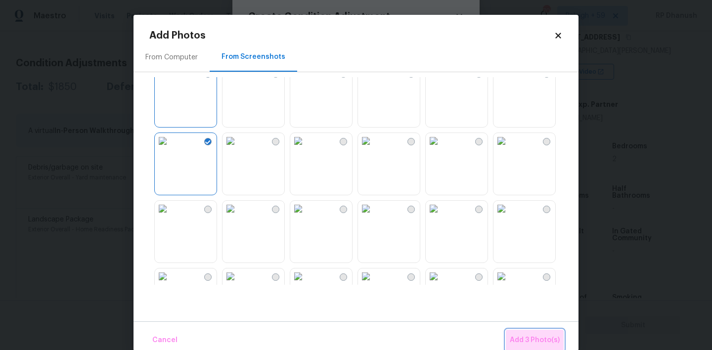
click at [531, 338] on span "Add 3 Photo(s)" at bounding box center [535, 340] width 50 height 12
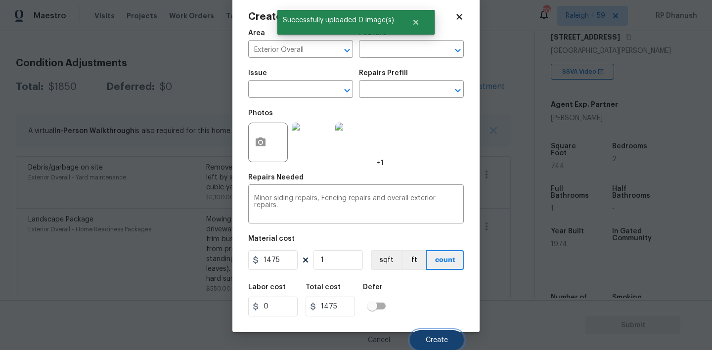
click at [431, 342] on span "Create" at bounding box center [437, 340] width 22 height 7
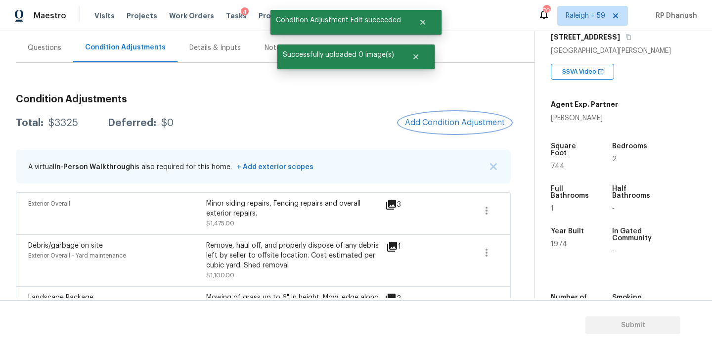
scroll to position [80, 0]
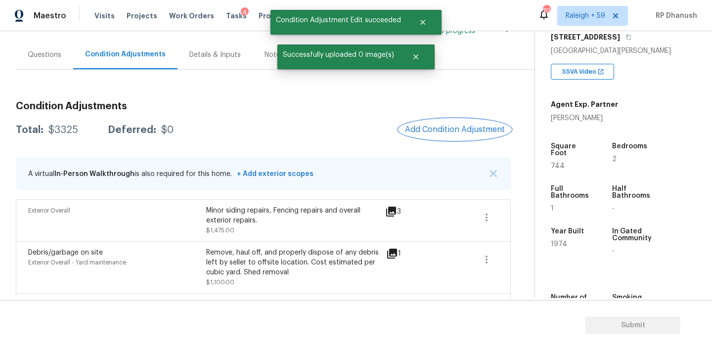
click at [441, 122] on button "Add Condition Adjustment" at bounding box center [455, 129] width 112 height 21
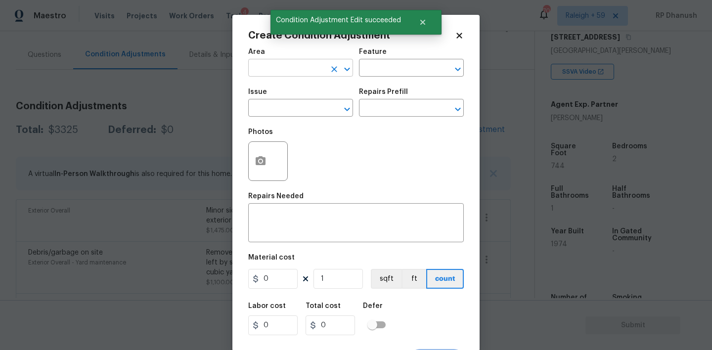
click at [262, 65] on input "text" at bounding box center [286, 68] width 77 height 15
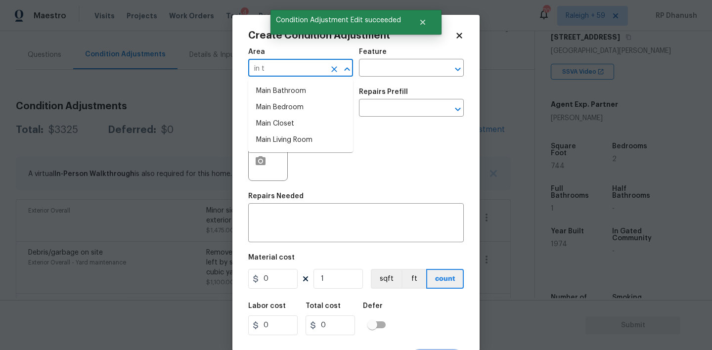
type input "in te"
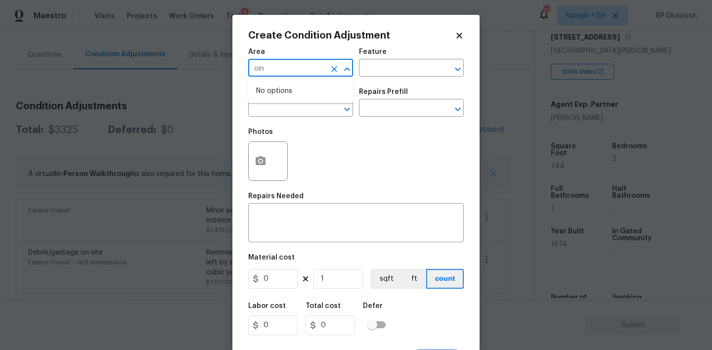
type input "oint"
click at [296, 113] on li "Interior Overall" at bounding box center [300, 107] width 105 height 16
type input "Interior Overall"
click at [381, 72] on input "text" at bounding box center [397, 68] width 77 height 15
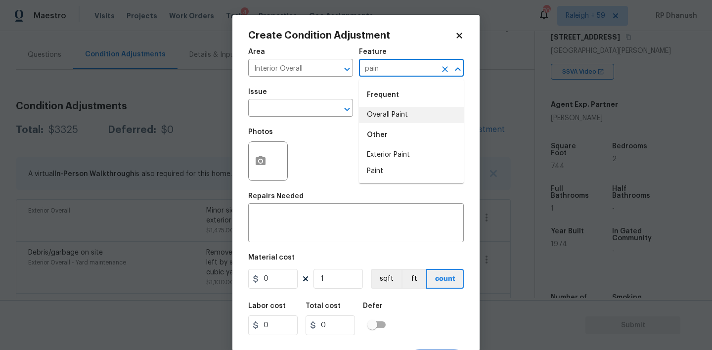
click at [383, 109] on li "Overall Paint" at bounding box center [411, 115] width 105 height 16
type input "Overall Paint"
click at [293, 109] on input "text" at bounding box center [286, 108] width 77 height 15
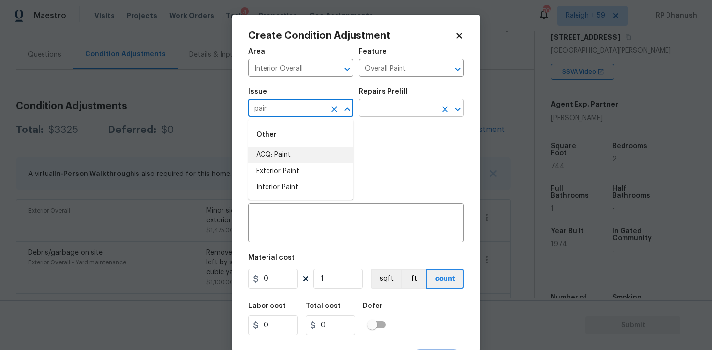
drag, startPoint x: 291, startPoint y: 152, endPoint x: 401, endPoint y: 116, distance: 115.9
click at [293, 150] on li "ACQ: Paint" at bounding box center [300, 155] width 105 height 16
type input "ACQ: Paint"
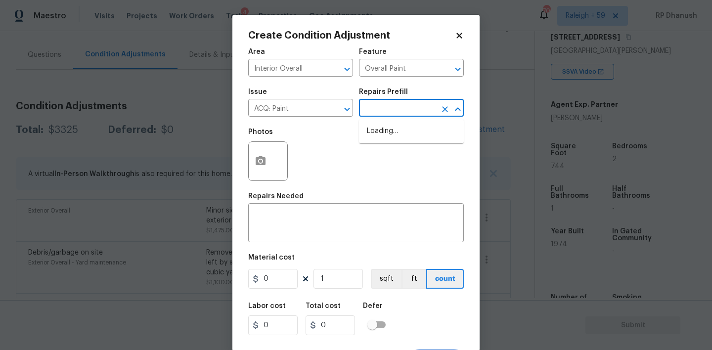
click at [402, 116] on input "text" at bounding box center [397, 108] width 77 height 15
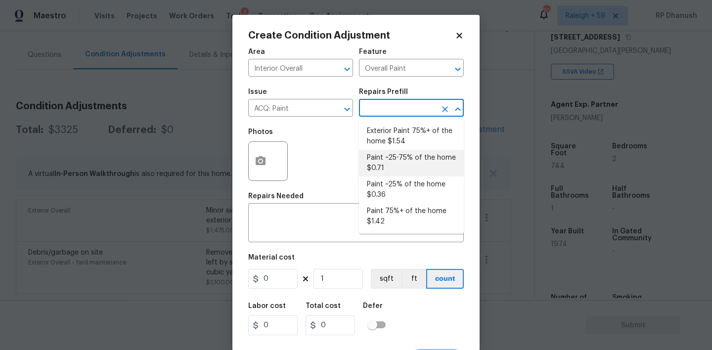
click at [398, 173] on li "Paint ~25-75% of the home $0.71" at bounding box center [411, 163] width 105 height 27
type input "Acquisition"
type textarea "Acquisition Scope: ~25 - 75% of the home needs interior paint"
type input "0.71"
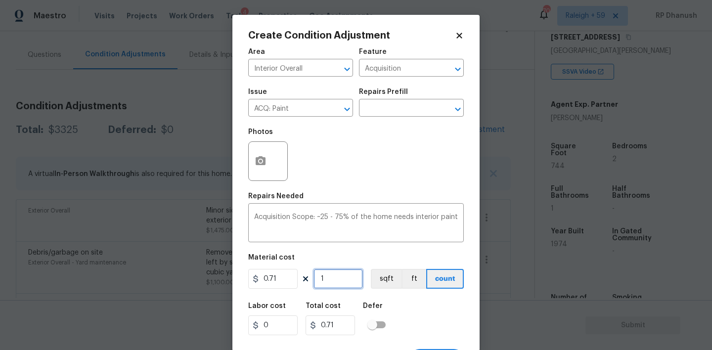
click at [336, 283] on input "1" at bounding box center [338, 279] width 49 height 20
type input "0"
type input "7"
type input "4.97"
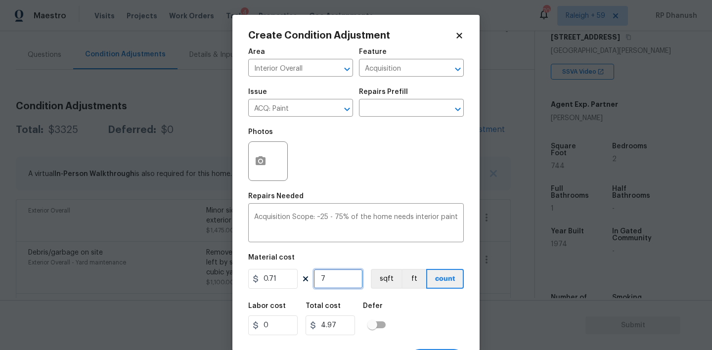
type input "74"
type input "52.54"
type input "744"
type input "528.24"
type input "744"
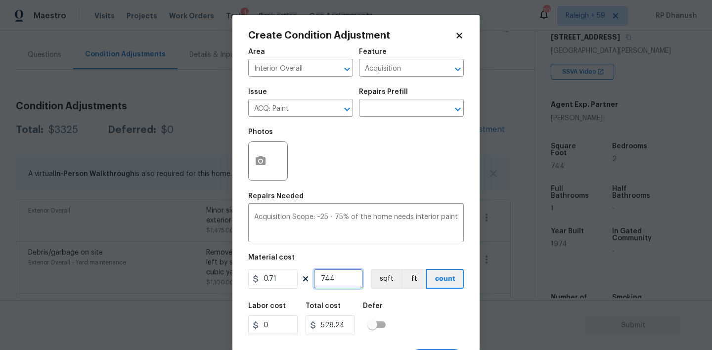
click at [336, 283] on input "744" at bounding box center [338, 279] width 49 height 20
click at [258, 164] on icon "button" at bounding box center [261, 160] width 10 height 9
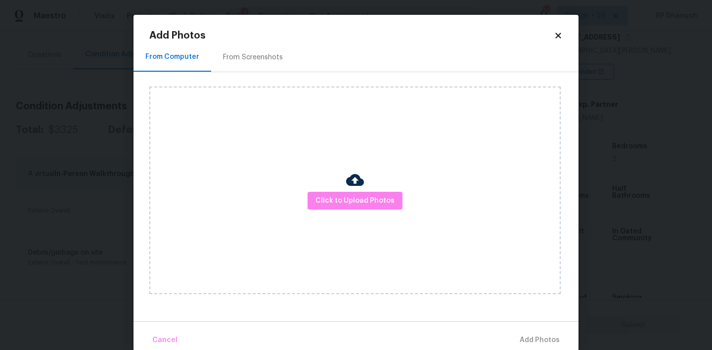
click at [258, 66] on div "From Screenshots" at bounding box center [253, 57] width 84 height 29
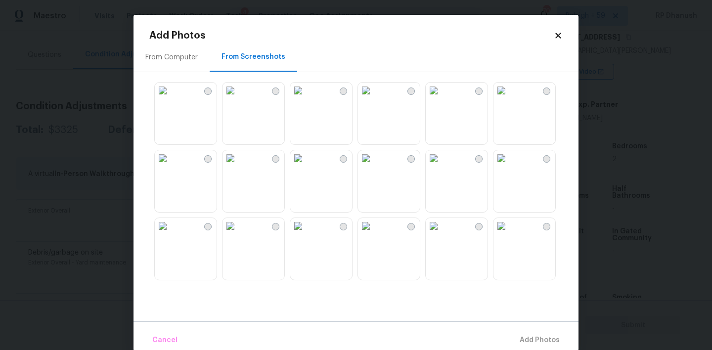
click at [374, 166] on img at bounding box center [366, 158] width 16 height 16
click at [238, 166] on img at bounding box center [231, 158] width 16 height 16
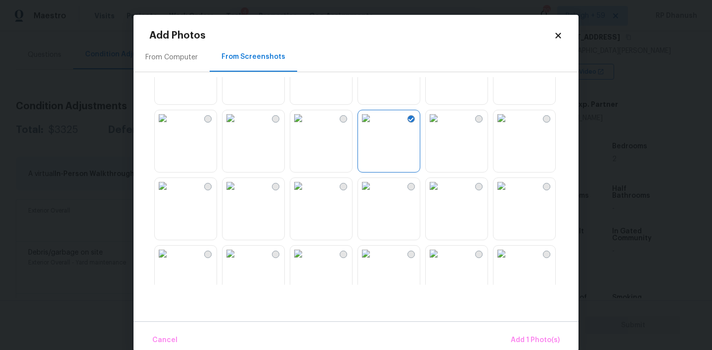
click at [238, 194] on img at bounding box center [231, 186] width 16 height 16
click at [306, 194] on img at bounding box center [298, 186] width 16 height 16
click at [238, 194] on img at bounding box center [231, 186] width 16 height 16
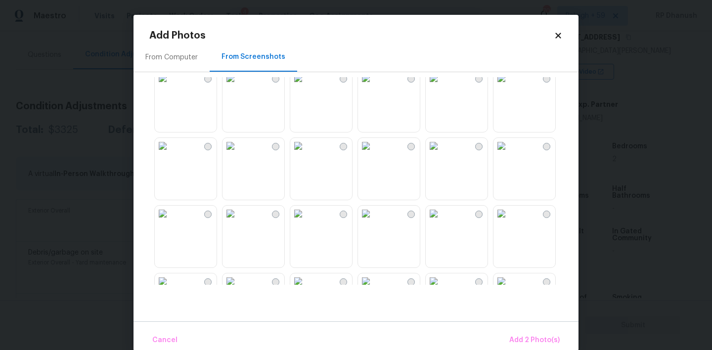
scroll to position [450, 0]
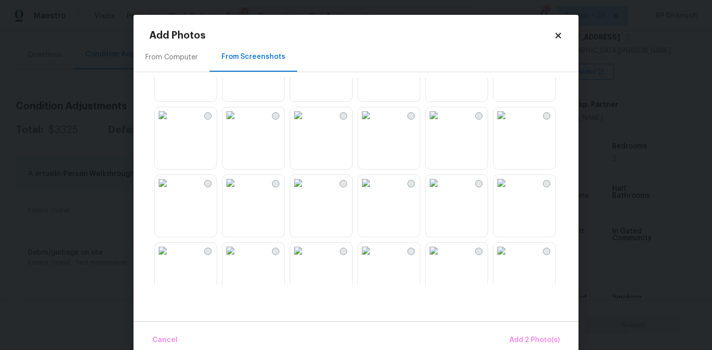
click at [171, 123] on img at bounding box center [163, 115] width 16 height 16
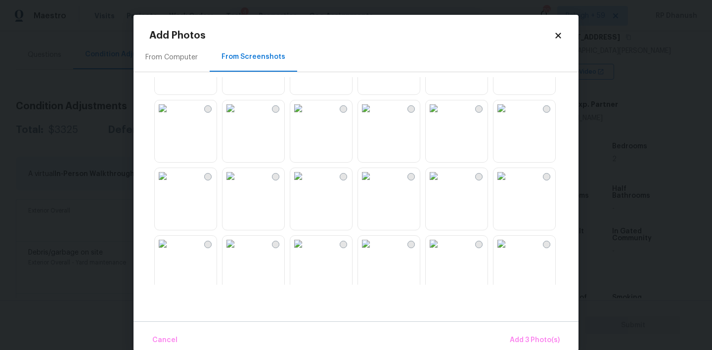
scroll to position [614, 0]
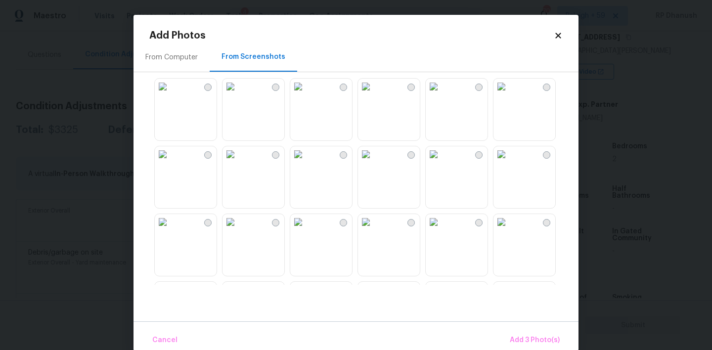
click at [442, 162] on img at bounding box center [434, 154] width 16 height 16
click at [547, 338] on span "Add 4 Photo(s)" at bounding box center [534, 340] width 51 height 12
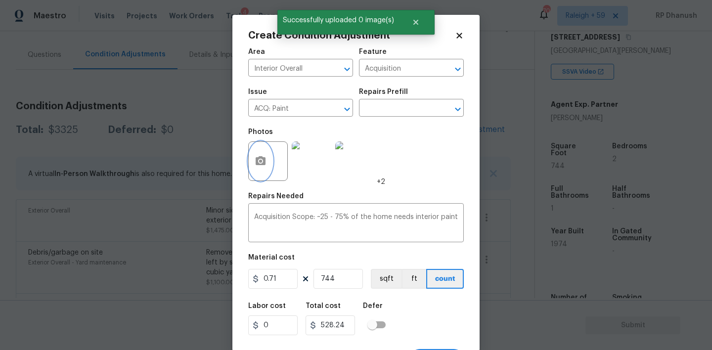
scroll to position [19, 0]
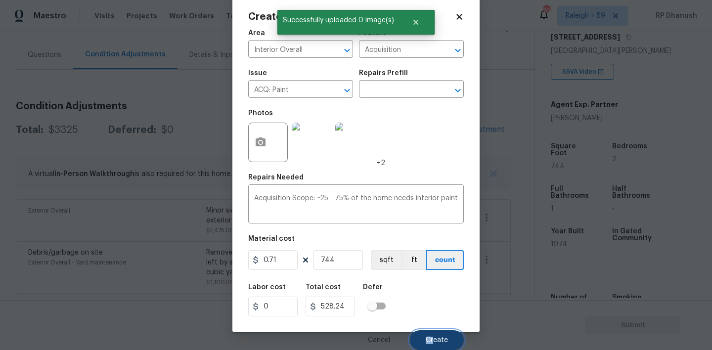
click at [436, 337] on span "Create" at bounding box center [437, 340] width 22 height 7
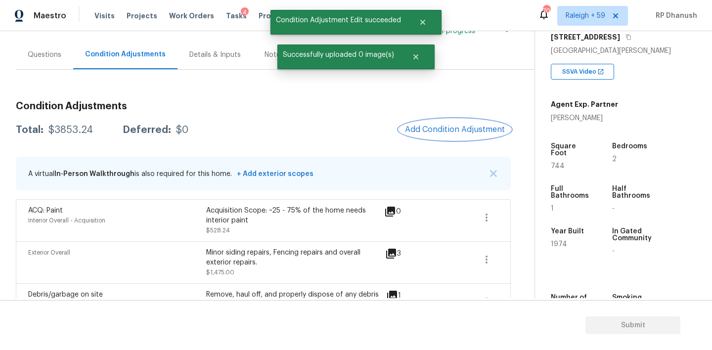
scroll to position [150, 0]
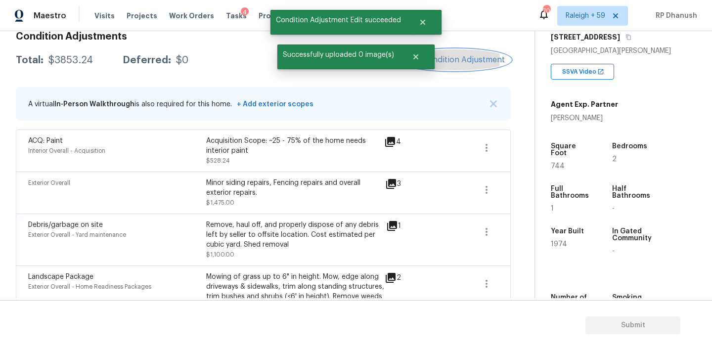
click at [442, 59] on span "Add Condition Adjustment" at bounding box center [455, 59] width 100 height 9
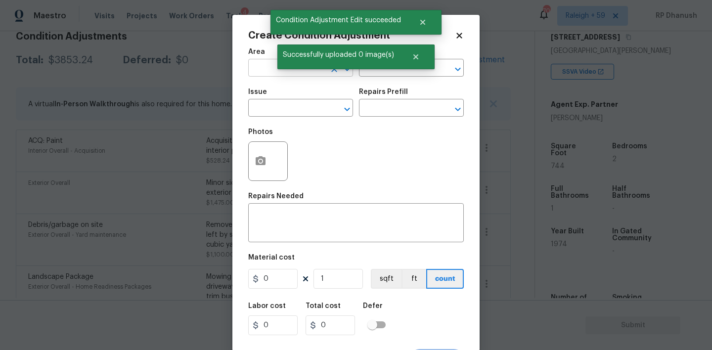
click at [269, 66] on input "text" at bounding box center [286, 68] width 77 height 15
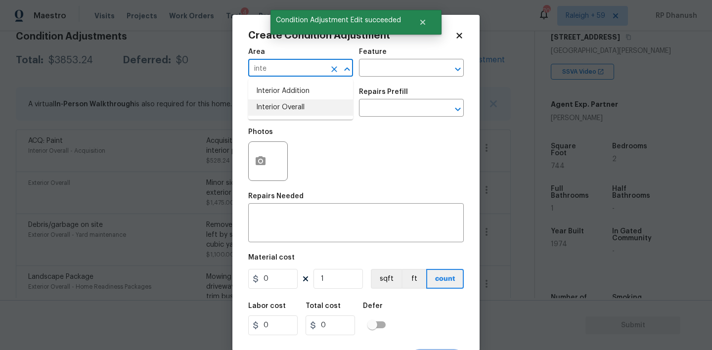
click at [281, 108] on li "Interior Overall" at bounding box center [300, 107] width 105 height 16
type input "Interior Overall"
click at [364, 64] on input "text" at bounding box center [397, 68] width 77 height 15
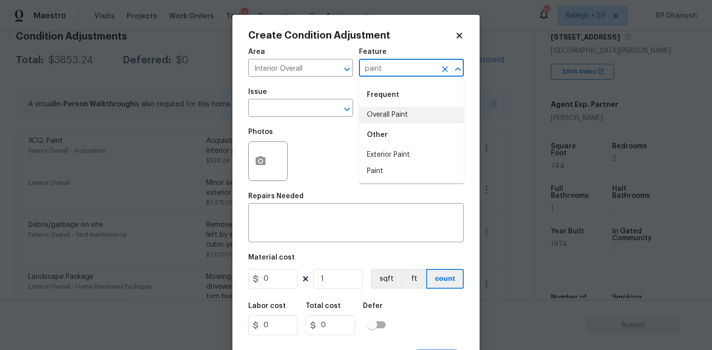
click at [373, 114] on li "Overall Paint" at bounding box center [411, 115] width 105 height 16
type input "Overall Paint"
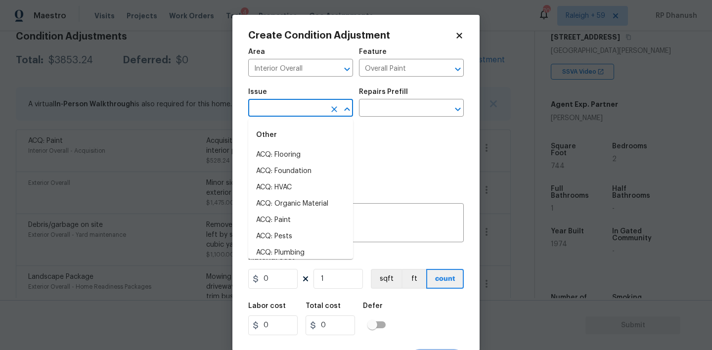
click at [294, 113] on input "text" at bounding box center [286, 108] width 77 height 15
click at [295, 156] on li "ACQ: Paint" at bounding box center [300, 155] width 105 height 16
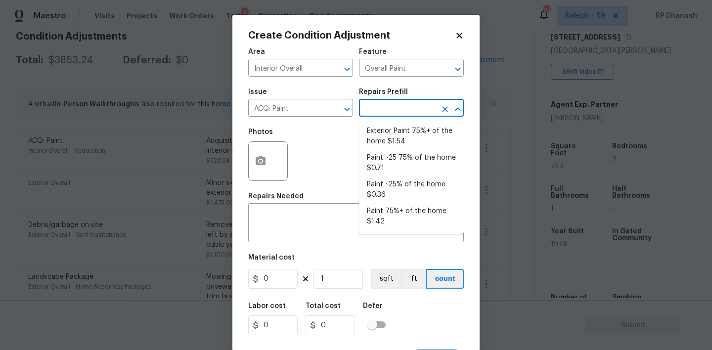
click at [388, 110] on input "text" at bounding box center [397, 108] width 77 height 15
click at [303, 111] on input "ACQ: Paint" at bounding box center [286, 108] width 77 height 15
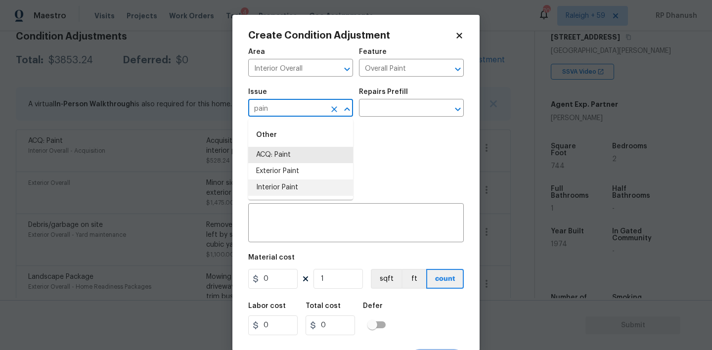
click at [293, 186] on li "Interior Paint" at bounding box center [300, 188] width 105 height 16
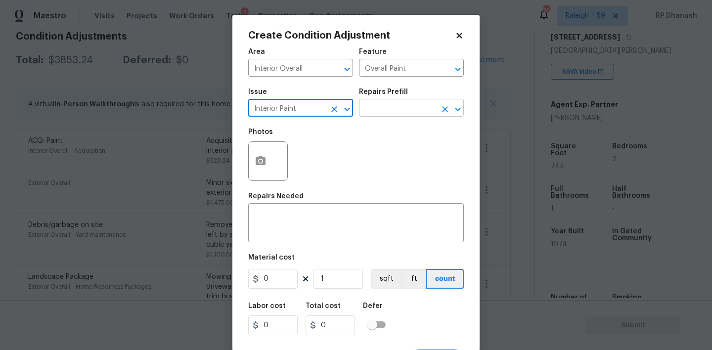
type input "Interior Paint"
click at [421, 116] on input "text" at bounding box center [397, 108] width 77 height 15
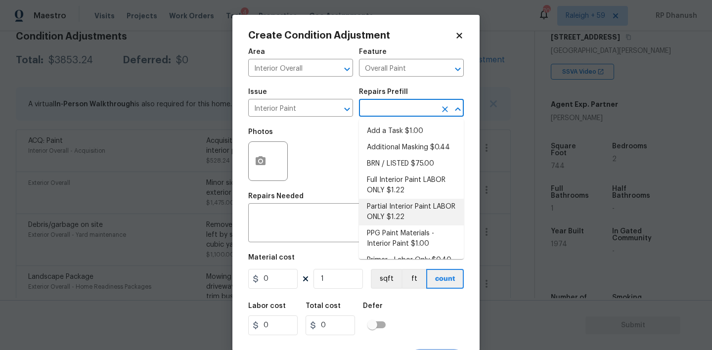
scroll to position [13, 0]
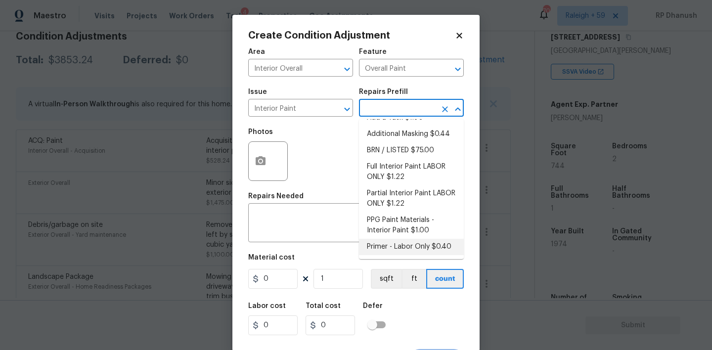
click at [399, 253] on li "Primer - Labor Only $0.40" at bounding box center [411, 247] width 105 height 16
type textarea "Interior primer - PRIMER PROVIDED BY OPENDOOR - All nails, screws, drywall anch…"
type input "0.4"
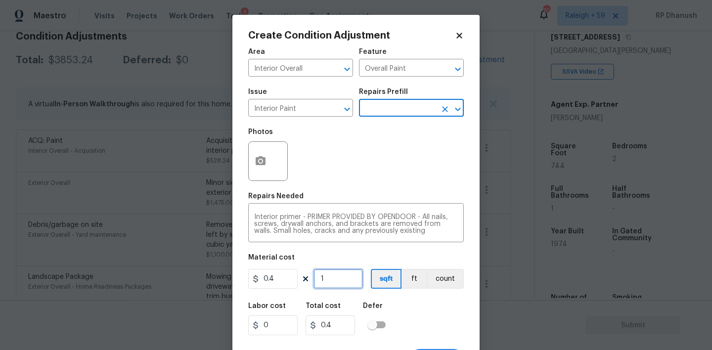
click at [341, 278] on input "1" at bounding box center [338, 279] width 49 height 20
type input "0"
type input "5"
type input "2"
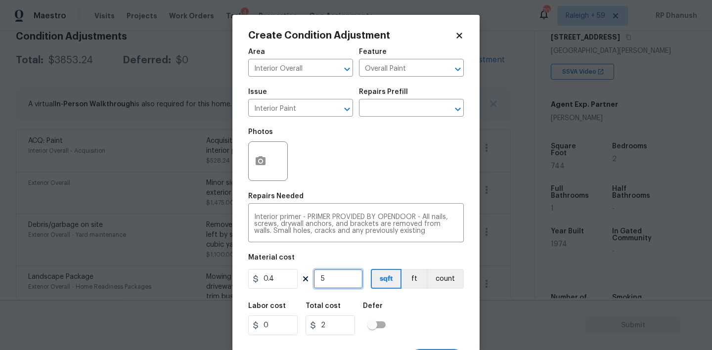
type input "50"
type input "20"
type input "500"
type input "200"
type input "500"
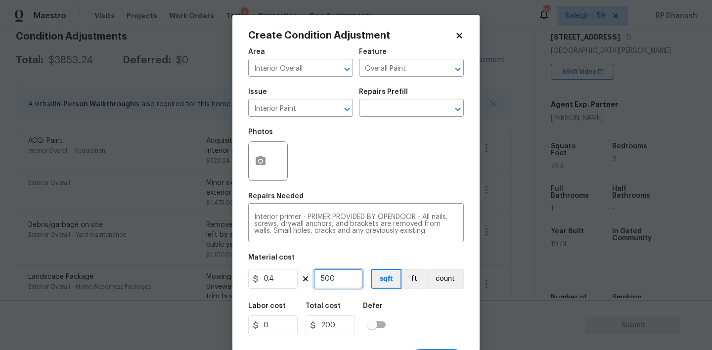
click at [341, 278] on input "500" at bounding box center [338, 279] width 49 height 20
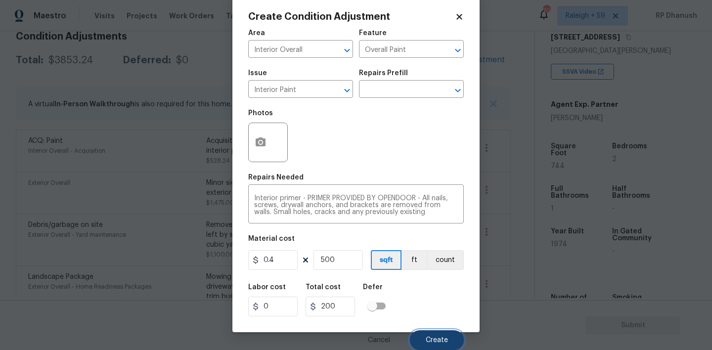
click at [432, 337] on span "Create" at bounding box center [437, 340] width 22 height 7
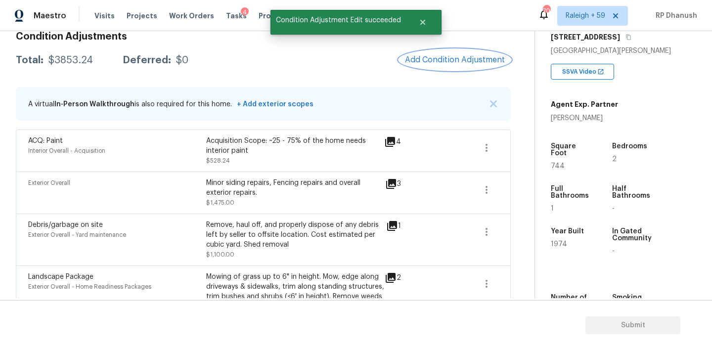
scroll to position [0, 0]
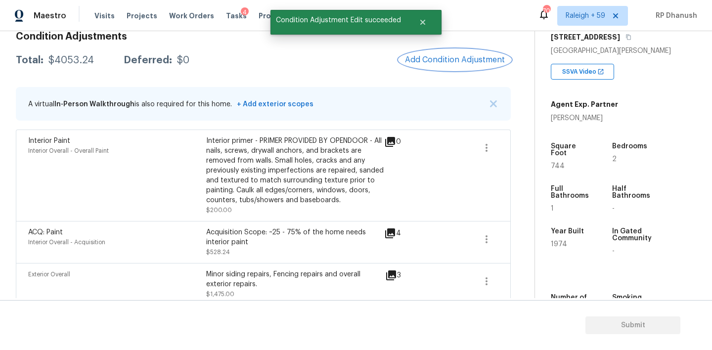
click at [458, 67] on button "Add Condition Adjustment" at bounding box center [455, 59] width 112 height 21
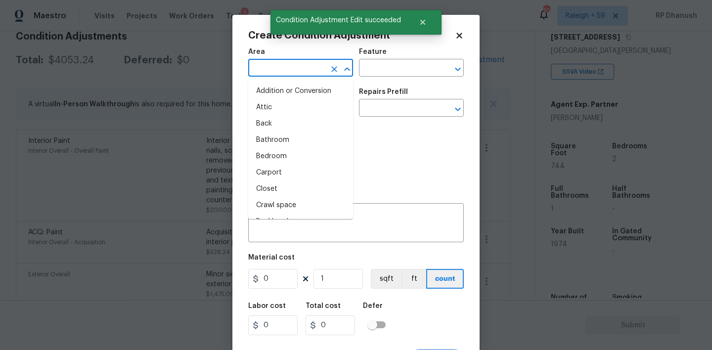
click at [301, 66] on input "text" at bounding box center [286, 68] width 77 height 15
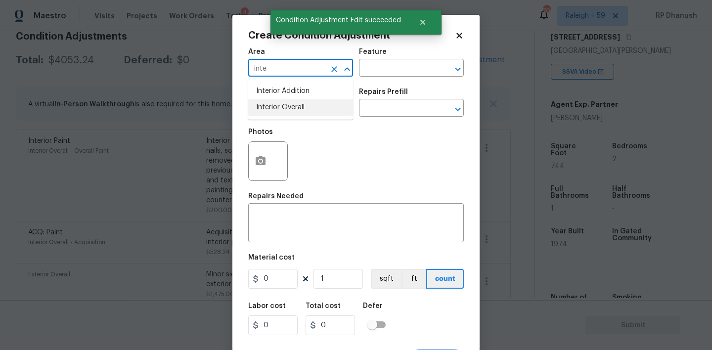
click at [299, 104] on li "Interior Overall" at bounding box center [300, 107] width 105 height 16
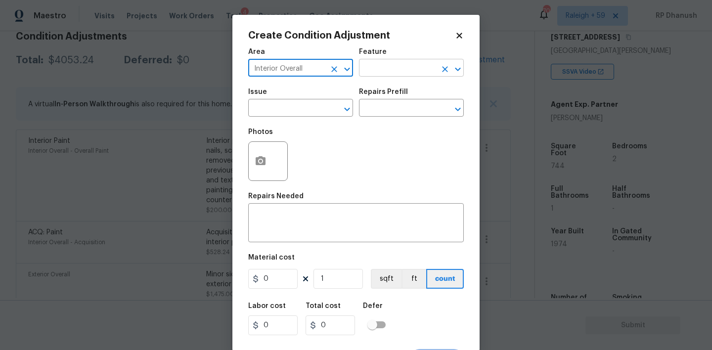
type input "Interior Overall"
click at [385, 72] on input "text" at bounding box center [397, 68] width 77 height 15
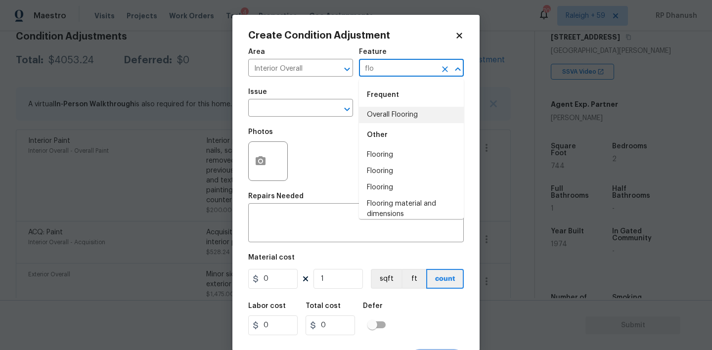
click at [379, 111] on li "Overall Flooring" at bounding box center [411, 115] width 105 height 16
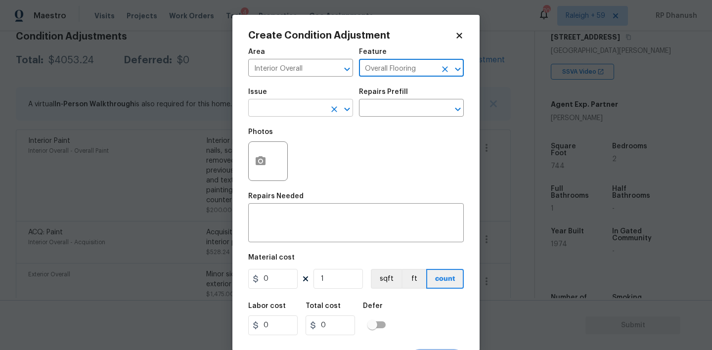
type input "Overall Flooring"
click at [292, 111] on input "text" at bounding box center [286, 108] width 77 height 15
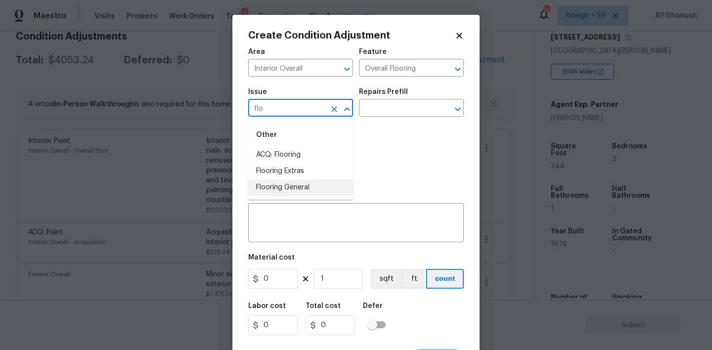
drag, startPoint x: 286, startPoint y: 196, endPoint x: 356, endPoint y: 145, distance: 86.4
click at [286, 196] on ul "Other ACQ: Flooring Flooring Extras Flooring General" at bounding box center [300, 159] width 105 height 81
click at [293, 158] on li "ACQ: Flooring" at bounding box center [300, 155] width 105 height 16
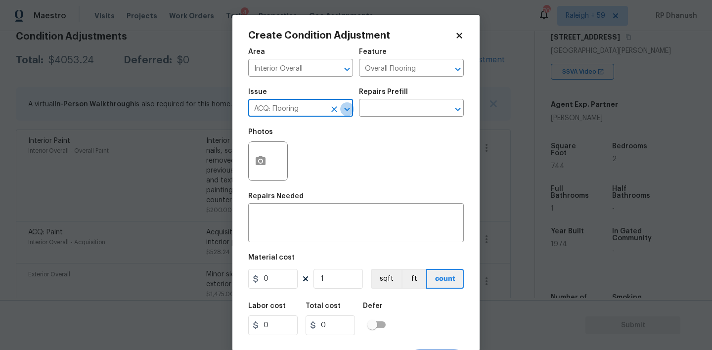
click at [351, 109] on icon "Open" at bounding box center [347, 109] width 12 height 12
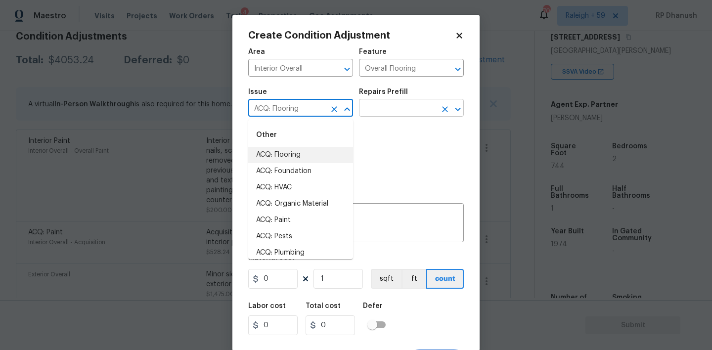
type input "ACQ: Flooring"
click at [377, 110] on input "text" at bounding box center [397, 108] width 77 height 15
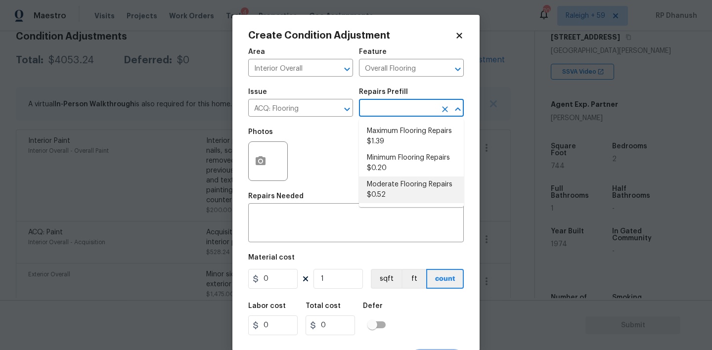
click at [386, 192] on li "Moderate Flooring Repairs $0.52" at bounding box center [411, 190] width 105 height 27
type input "Acquisition"
type textarea "Acquisition Scope: Moderate flooring repairs"
type input "0.52"
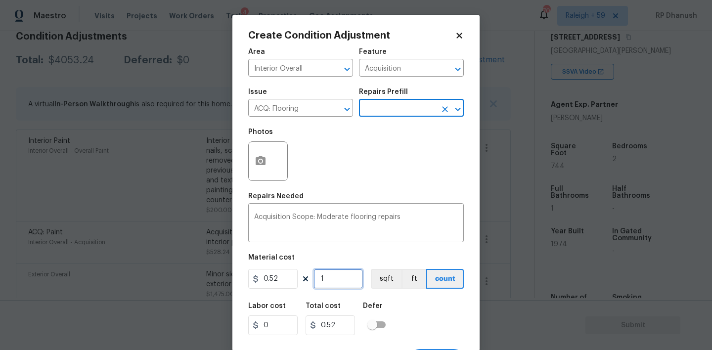
click at [358, 281] on input "1" at bounding box center [338, 279] width 49 height 20
type input "0"
type input "7"
type input "3.64"
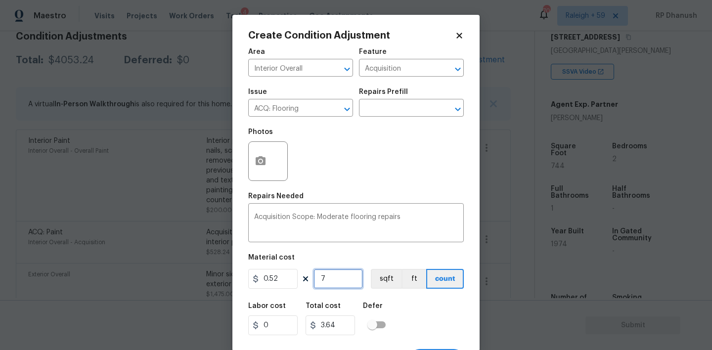
type input "74"
type input "38.48"
type input "744"
type input "386.88"
type input "744"
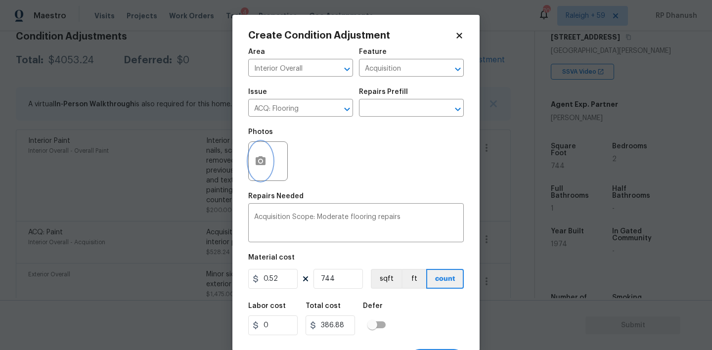
click at [260, 164] on icon "button" at bounding box center [261, 160] width 10 height 9
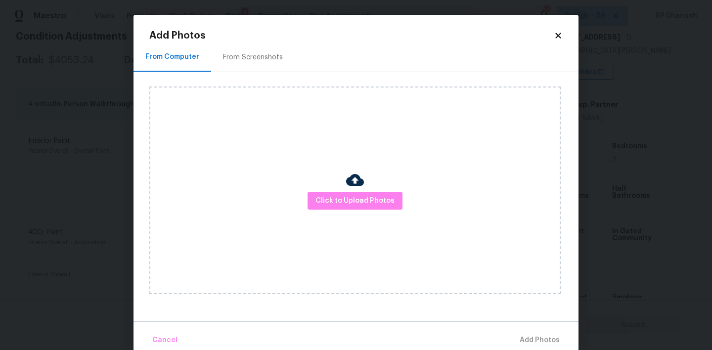
click at [260, 64] on div "From Screenshots" at bounding box center [253, 57] width 84 height 29
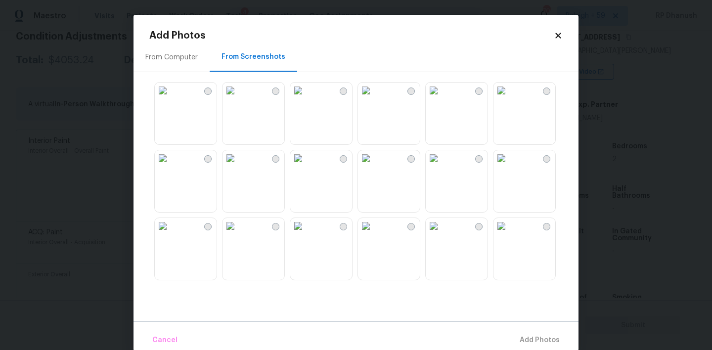
click at [238, 166] on img at bounding box center [231, 158] width 16 height 16
click at [374, 166] on img at bounding box center [366, 158] width 16 height 16
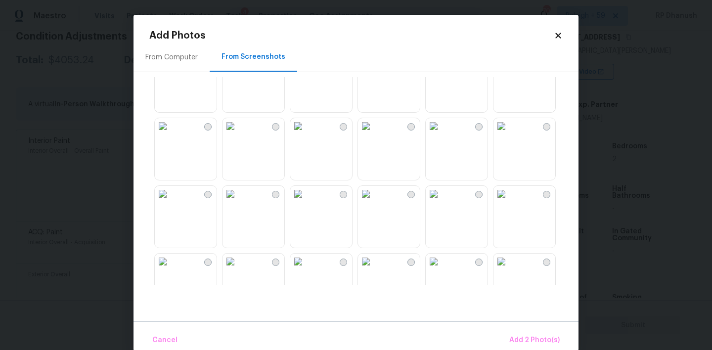
scroll to position [445, 0]
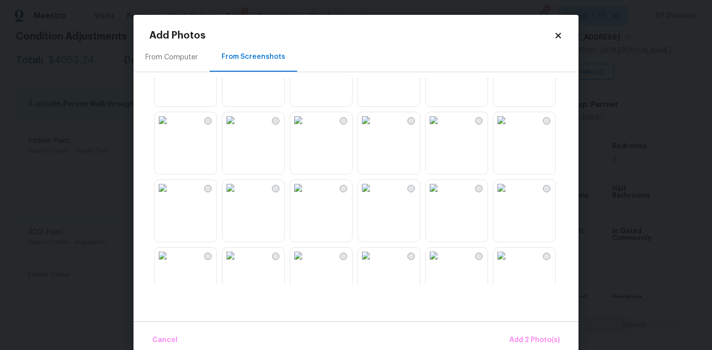
click at [510, 196] on img at bounding box center [502, 188] width 16 height 16
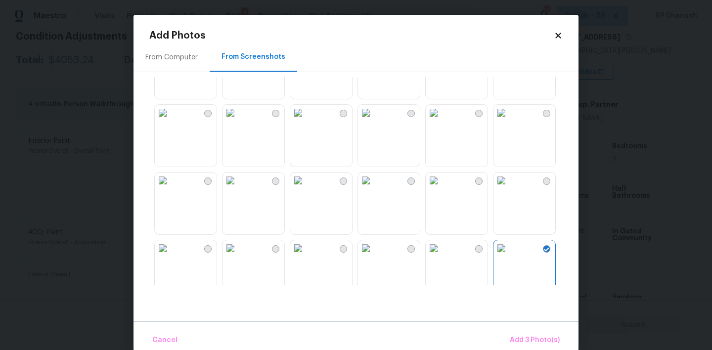
click at [171, 121] on img at bounding box center [163, 113] width 16 height 16
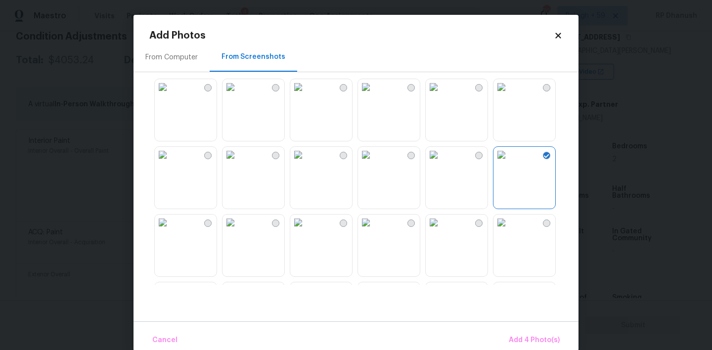
scroll to position [561, 0]
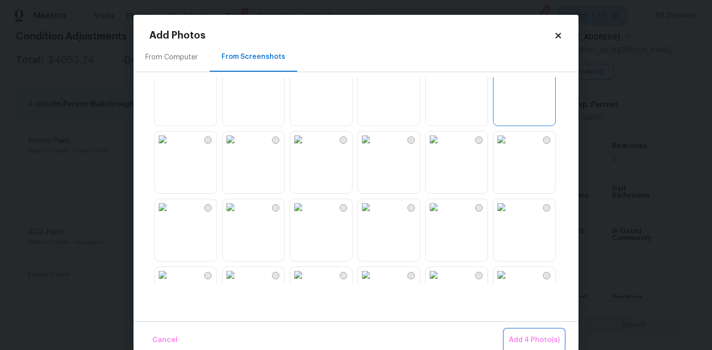
click at [540, 336] on span "Add 4 Photo(s)" at bounding box center [534, 340] width 51 height 12
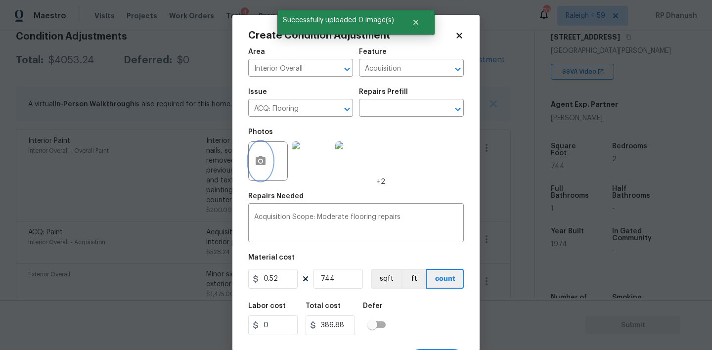
scroll to position [19, 0]
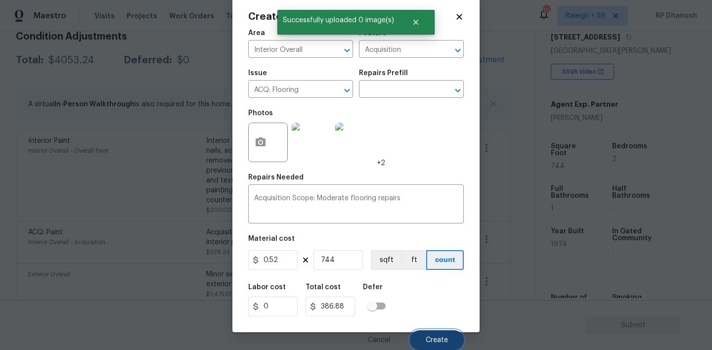
click at [412, 335] on button "Create" at bounding box center [437, 340] width 54 height 20
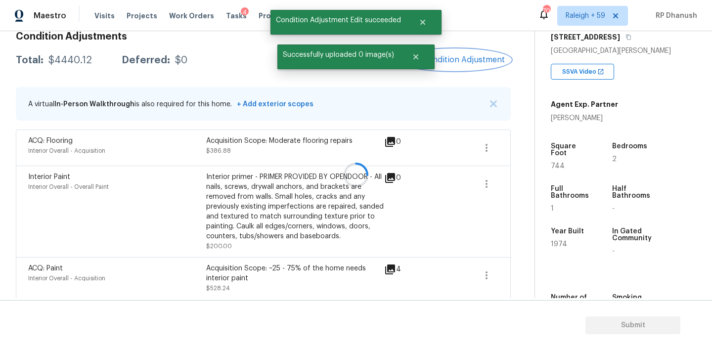
scroll to position [0, 0]
click at [472, 60] on span "Add Condition Adjustment" at bounding box center [455, 59] width 100 height 9
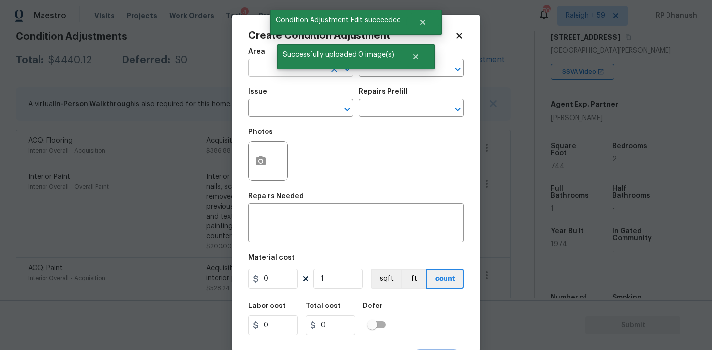
click at [273, 72] on input "text" at bounding box center [286, 68] width 77 height 15
click at [265, 100] on li "Interior Overall" at bounding box center [300, 107] width 105 height 16
type input "Interior Overall"
click at [265, 237] on div "x ​" at bounding box center [356, 224] width 216 height 37
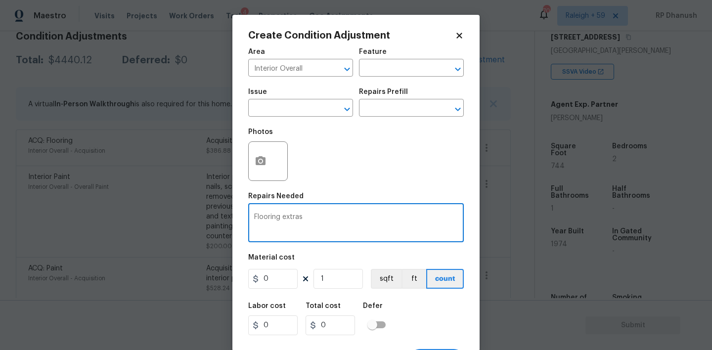
type textarea "Flooring extras"
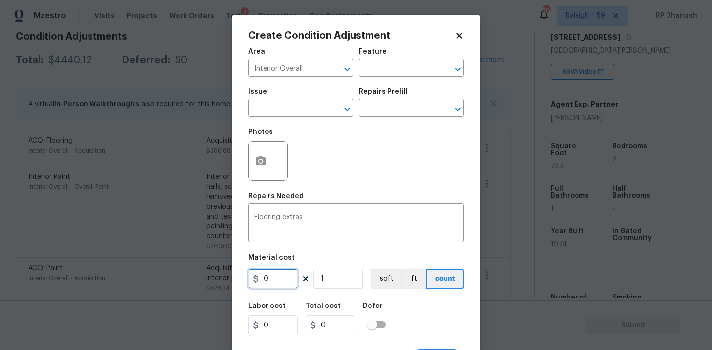
click at [285, 274] on input "0" at bounding box center [272, 279] width 49 height 20
type input "300"
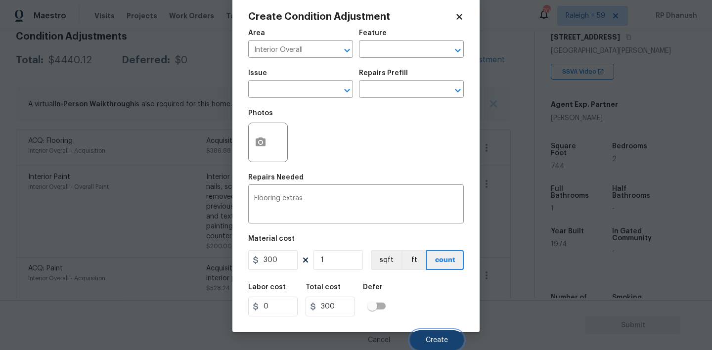
click at [446, 345] on button "Create" at bounding box center [437, 340] width 54 height 20
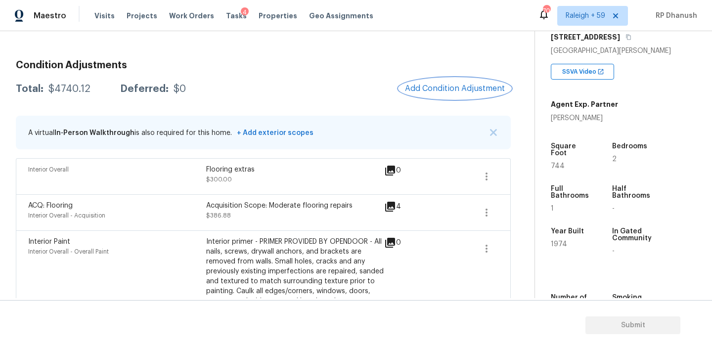
scroll to position [122, 0]
click at [445, 78] on button "Add Condition Adjustment" at bounding box center [455, 88] width 112 height 21
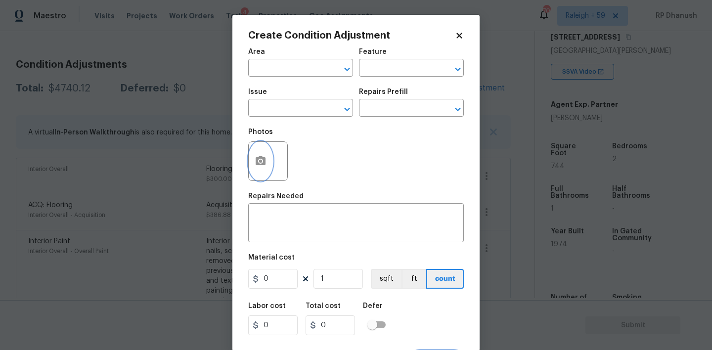
click at [260, 162] on circle "button" at bounding box center [260, 161] width 3 height 3
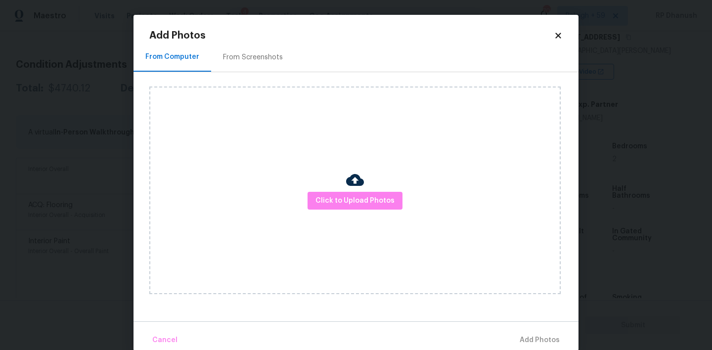
click at [271, 41] on div "Add Photos From Computer From Screenshots Click to Upload Photos Cancel Add Pho…" at bounding box center [356, 191] width 414 height 321
click at [262, 54] on div "From Screenshots" at bounding box center [253, 57] width 60 height 10
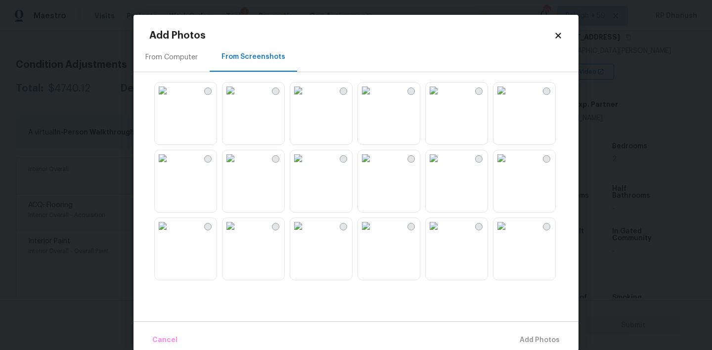
click at [561, 34] on icon at bounding box center [558, 35] width 5 height 5
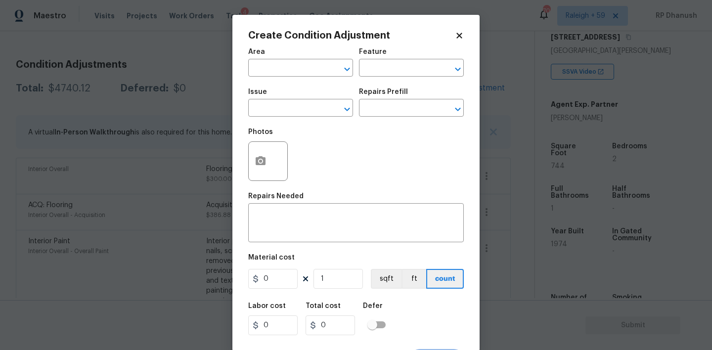
click at [281, 59] on div "Area" at bounding box center [300, 54] width 105 height 13
click at [280, 72] on input "text" at bounding box center [286, 68] width 77 height 15
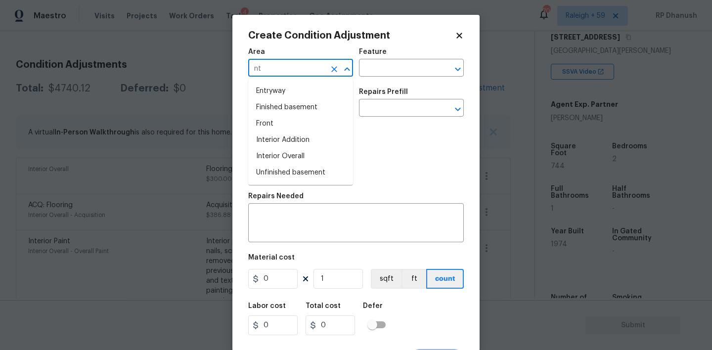
type input "n"
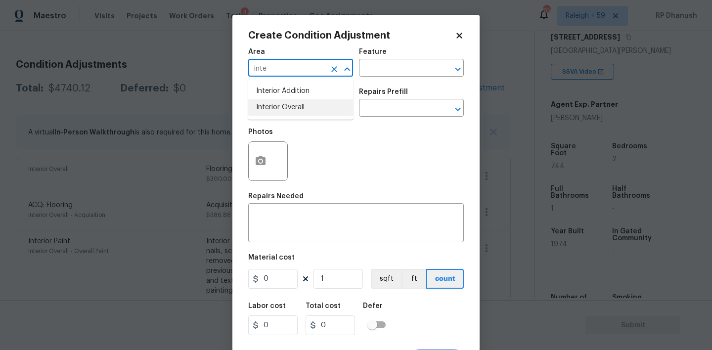
click at [291, 105] on li "Interior Overall" at bounding box center [300, 107] width 105 height 16
type input "Interior Overall"
click at [366, 78] on div "Area Interior Overall ​ Feature ​" at bounding box center [356, 63] width 216 height 40
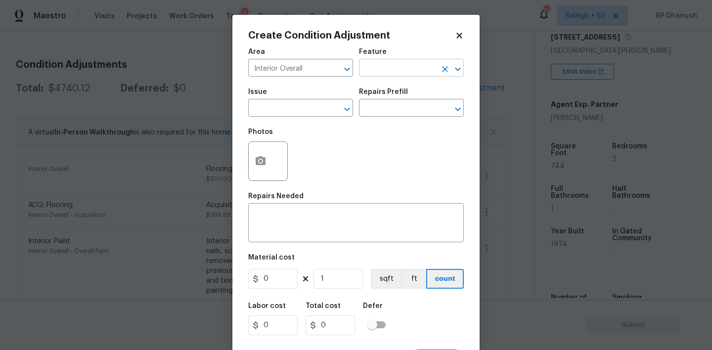
click at [372, 70] on input "text" at bounding box center [397, 68] width 77 height 15
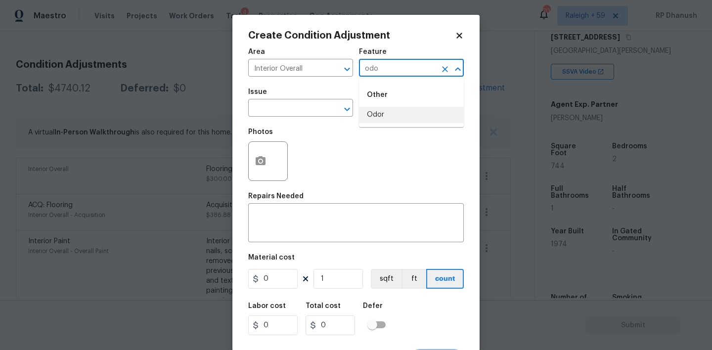
click at [368, 111] on li "Odor" at bounding box center [411, 115] width 105 height 16
type input "Odor"
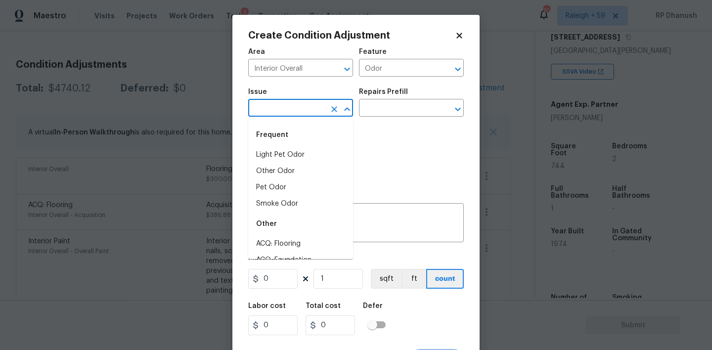
click at [293, 113] on input "text" at bounding box center [286, 108] width 77 height 15
click at [287, 139] on div "Frequent" at bounding box center [300, 135] width 105 height 24
click at [287, 159] on li "Light Pet Odor" at bounding box center [300, 155] width 105 height 16
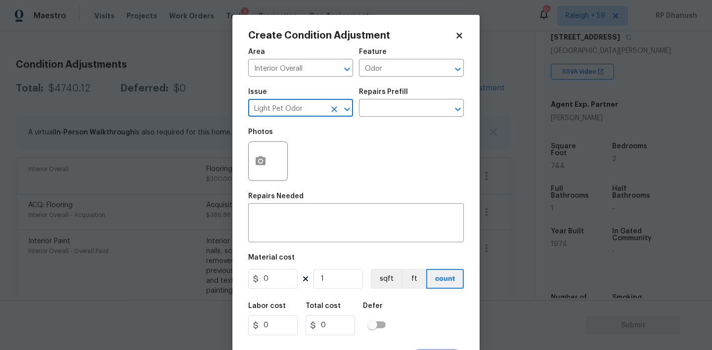
type input "Light Pet Odor"
click at [382, 121] on div "Issue Light Pet Odor ​ Repairs Prefill ​" at bounding box center [356, 103] width 216 height 40
click at [390, 110] on input "text" at bounding box center [397, 108] width 77 height 15
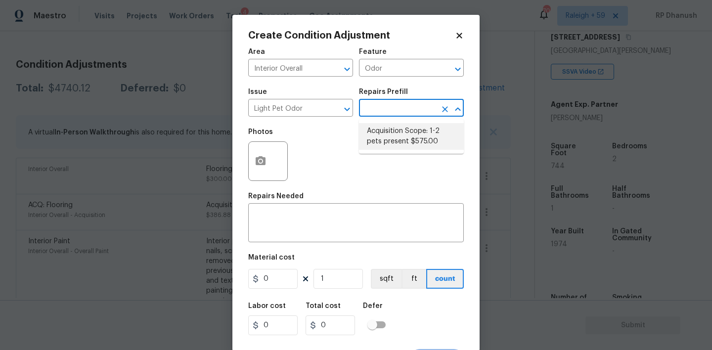
click at [409, 127] on li "Acquisition Scope: 1-2 pets present $575.00" at bounding box center [411, 136] width 105 height 27
type textarea "Acquisition Scope: 1-2 pets present"
type input "575"
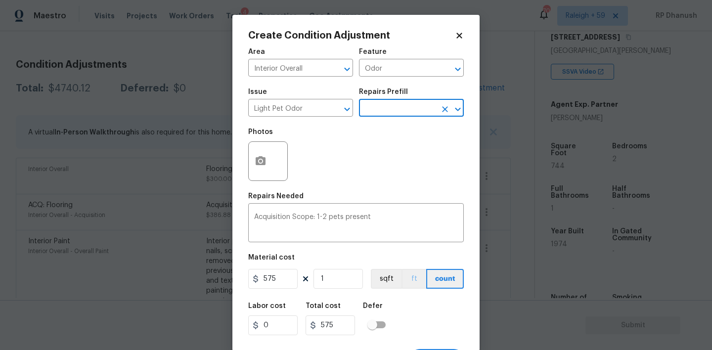
scroll to position [19, 0]
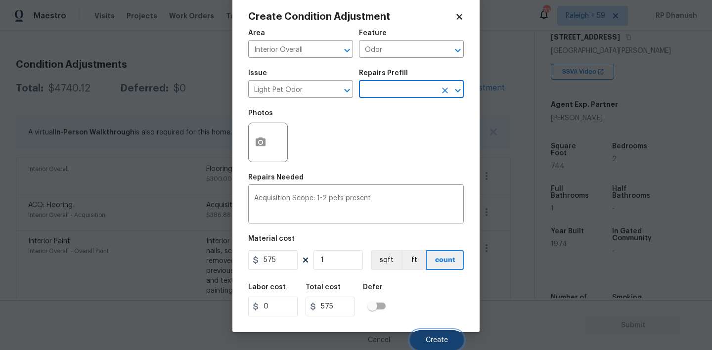
click at [435, 342] on span "Create" at bounding box center [437, 340] width 22 height 7
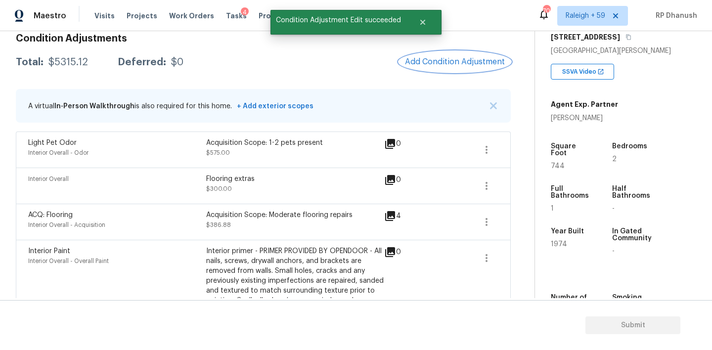
scroll to position [137, 0]
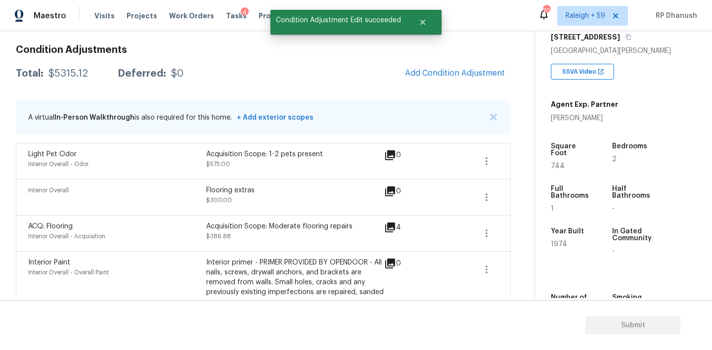
click at [436, 86] on div "Condition Adjustments Total: $5315.12 Deferred: $0 Add Condition Adjustment A v…" at bounding box center [263, 349] width 495 height 625
click at [442, 67] on button "Add Condition Adjustment" at bounding box center [455, 73] width 112 height 21
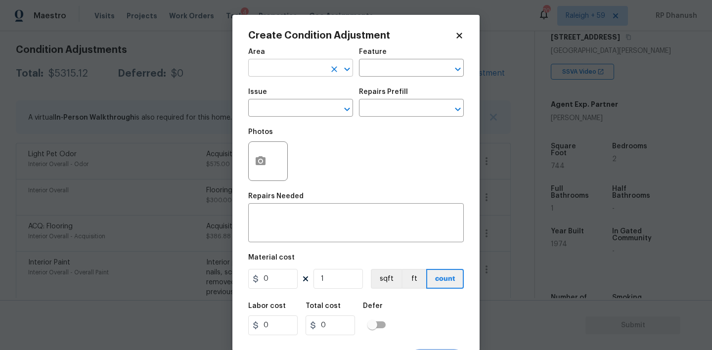
click at [307, 71] on input "text" at bounding box center [286, 68] width 77 height 15
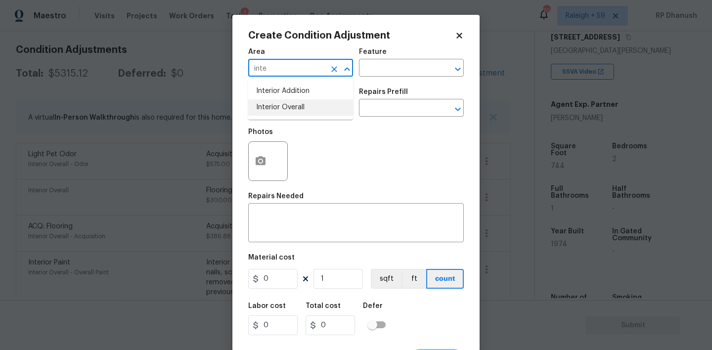
click at [297, 113] on li "Interior Overall" at bounding box center [300, 107] width 105 height 16
type input "Interior Overall"
click at [297, 228] on textarea at bounding box center [356, 224] width 204 height 21
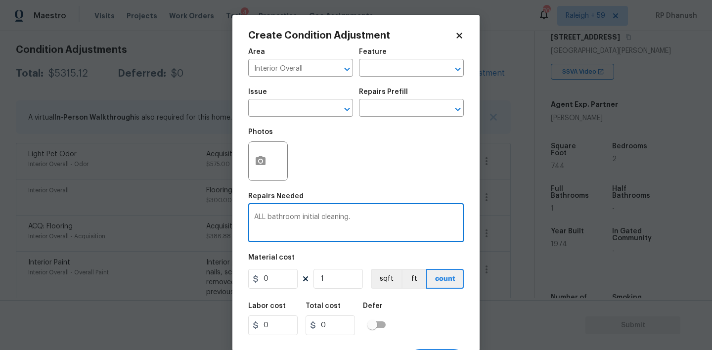
type textarea "ALL bathroom initial cleaning."
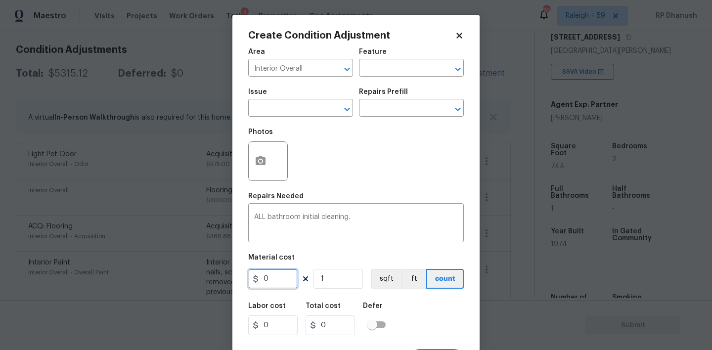
click at [281, 289] on input "0" at bounding box center [272, 279] width 49 height 20
type input "200"
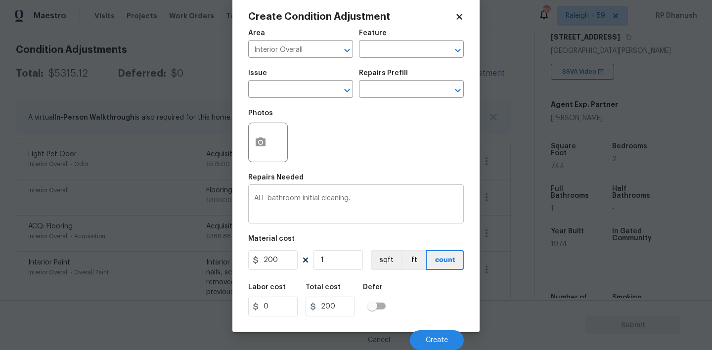
click at [283, 198] on textarea "ALL bathroom initial cleaning." at bounding box center [356, 205] width 204 height 21
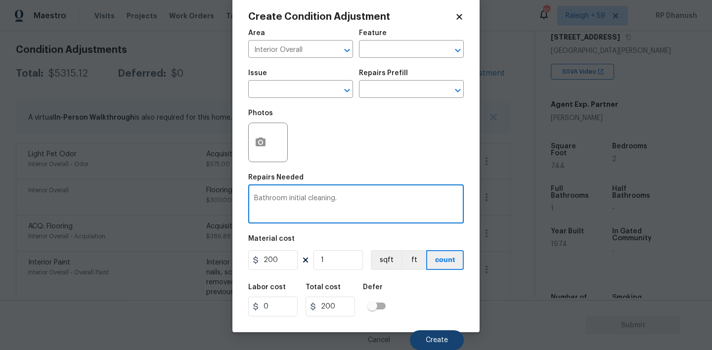
type textarea "Bathroom initial cleaning."
click at [452, 334] on button "Create" at bounding box center [437, 340] width 54 height 20
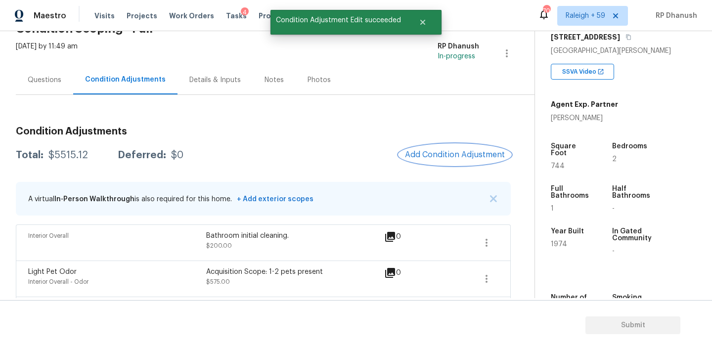
scroll to position [25, 0]
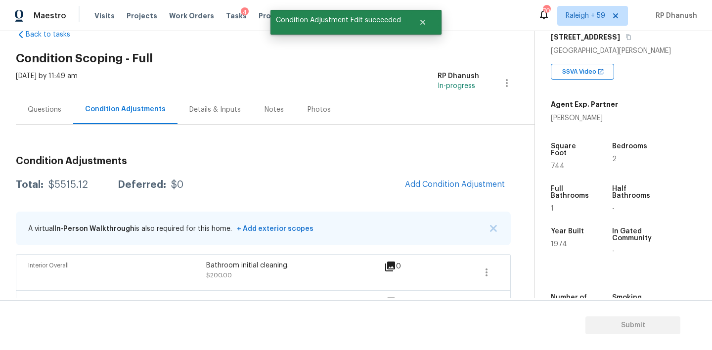
click at [49, 104] on div "Questions" at bounding box center [44, 109] width 57 height 29
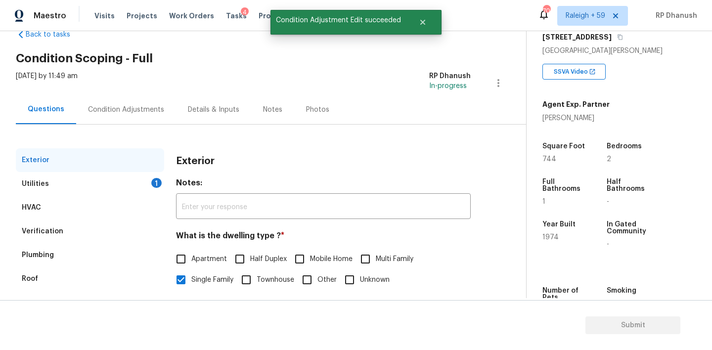
scroll to position [83, 0]
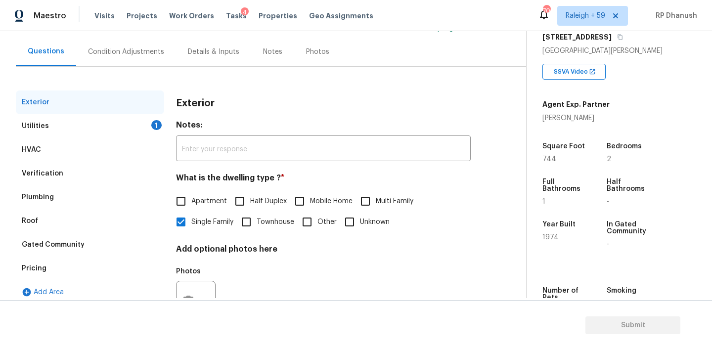
click at [119, 124] on div "Utilities 1" at bounding box center [90, 126] width 148 height 24
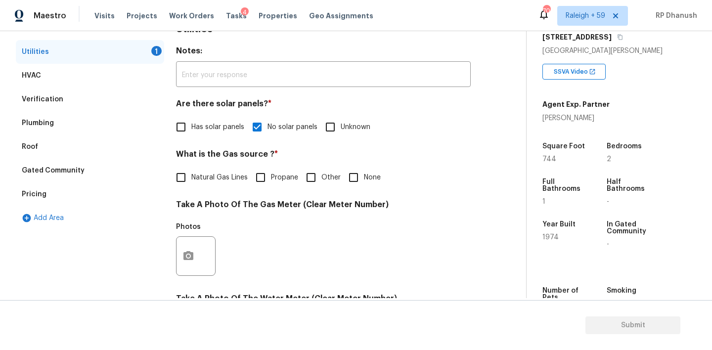
scroll to position [221, 0]
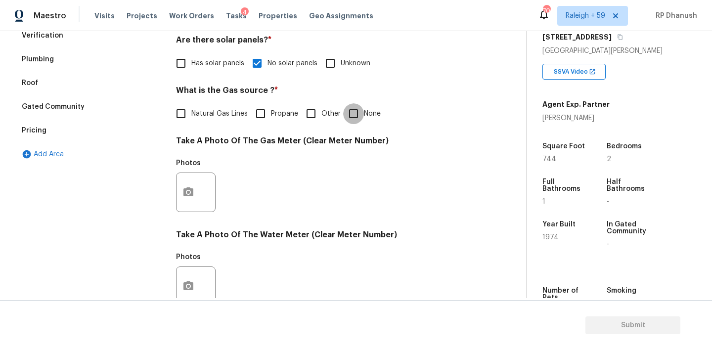
click at [351, 107] on input "None" at bounding box center [353, 113] width 21 height 21
checkbox input "true"
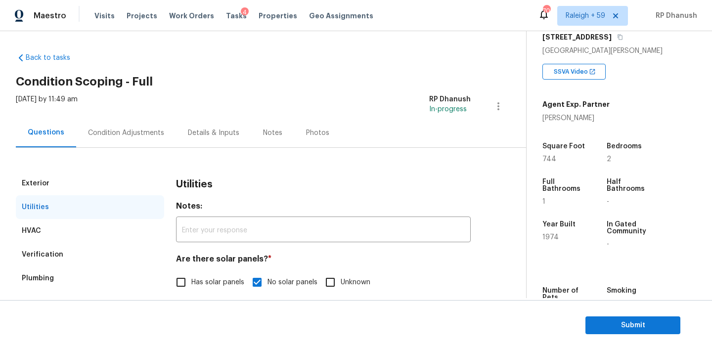
scroll to position [0, 0]
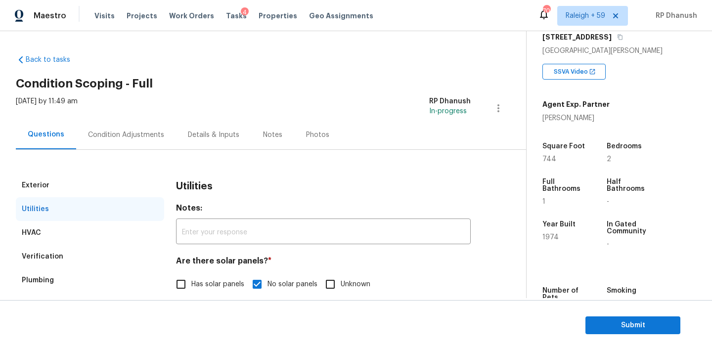
click at [103, 143] on div "Condition Adjustments" at bounding box center [126, 134] width 100 height 29
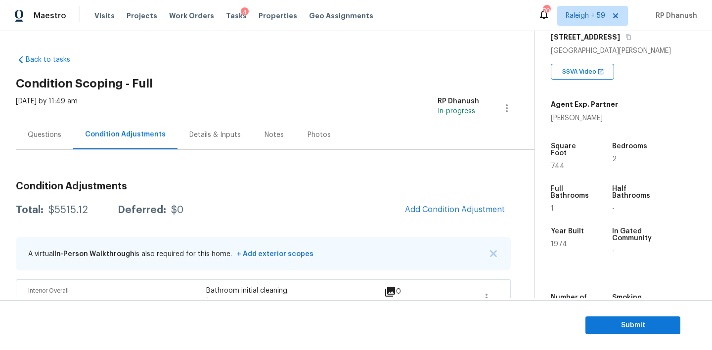
scroll to position [54, 0]
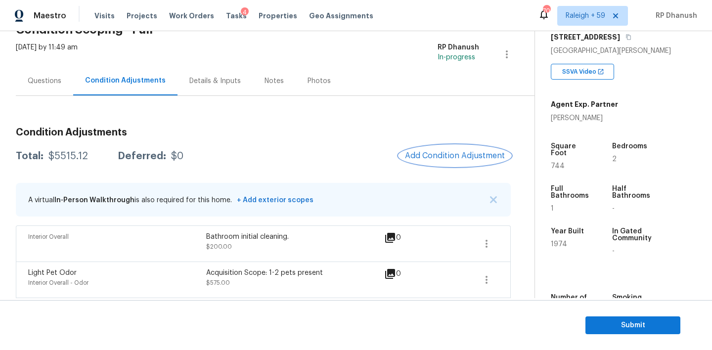
click at [429, 153] on span "Add Condition Adjustment" at bounding box center [455, 155] width 100 height 9
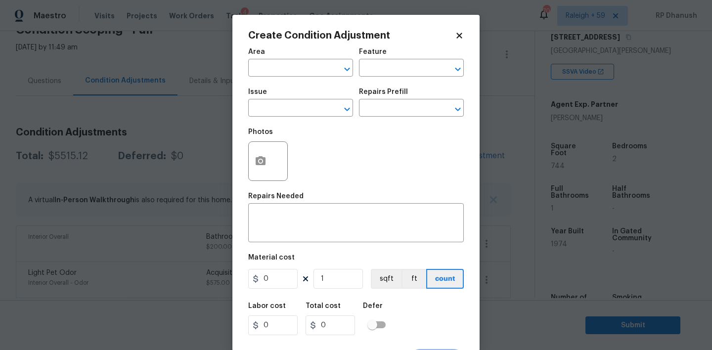
click at [275, 77] on span "Area ​" at bounding box center [300, 63] width 105 height 40
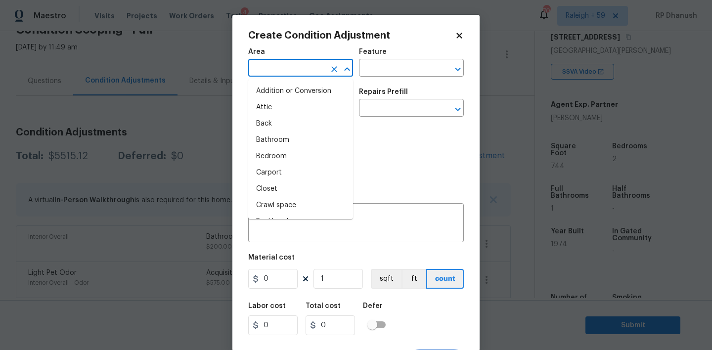
click at [275, 72] on input "text" at bounding box center [286, 68] width 77 height 15
type input "n"
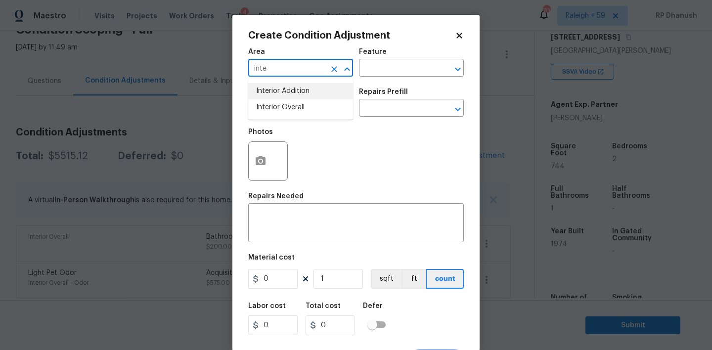
click at [282, 106] on li "Interior Overall" at bounding box center [300, 107] width 105 height 16
type input "Interior Overall"
click at [282, 229] on textarea at bounding box center [356, 224] width 204 height 21
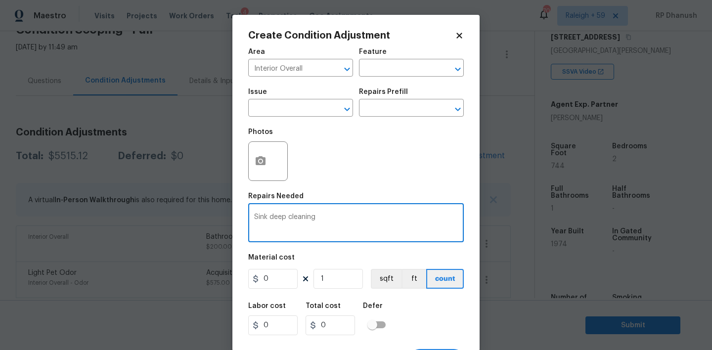
type textarea "Sink deep cleaning"
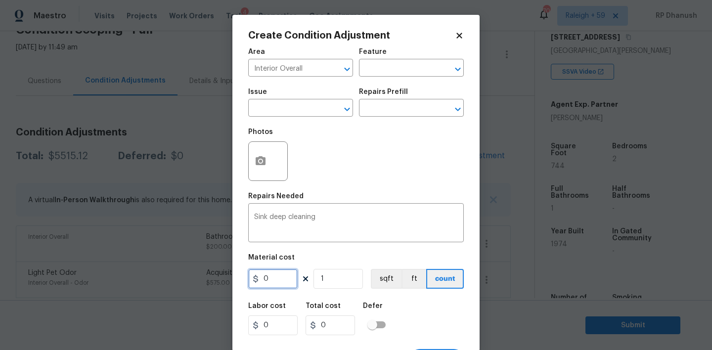
click at [287, 276] on input "0" at bounding box center [272, 279] width 49 height 20
type input "80"
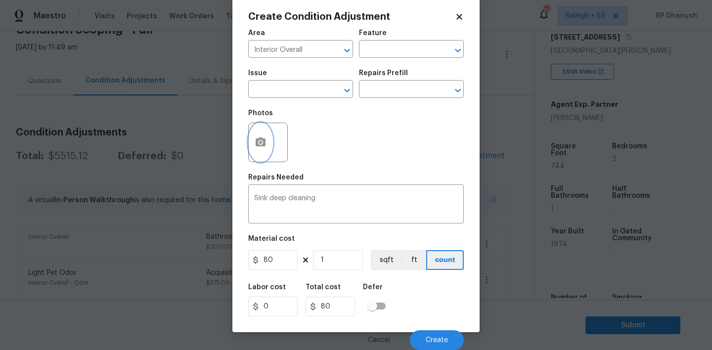
click at [269, 143] on button "button" at bounding box center [261, 142] width 24 height 39
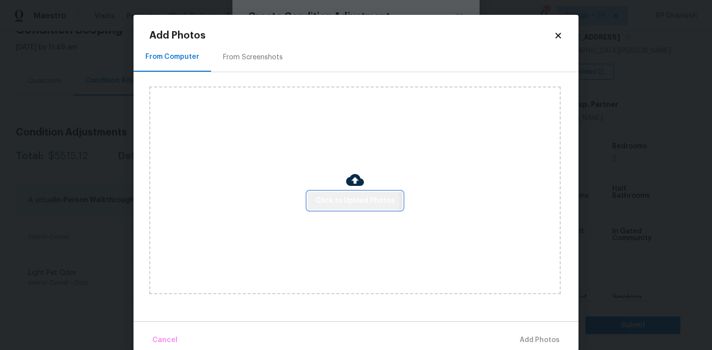
click at [345, 199] on span "Click to Upload Photos" at bounding box center [355, 201] width 79 height 12
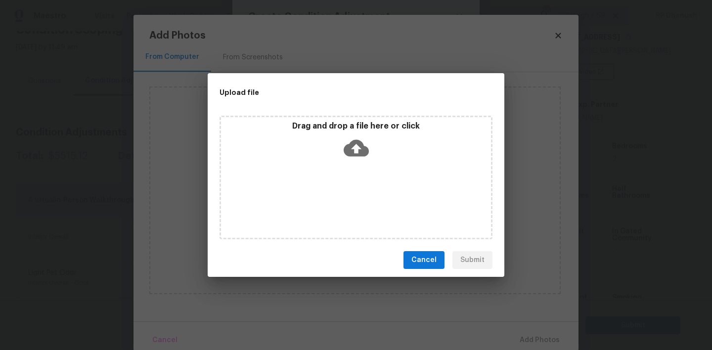
click at [359, 136] on icon at bounding box center [356, 148] width 25 height 25
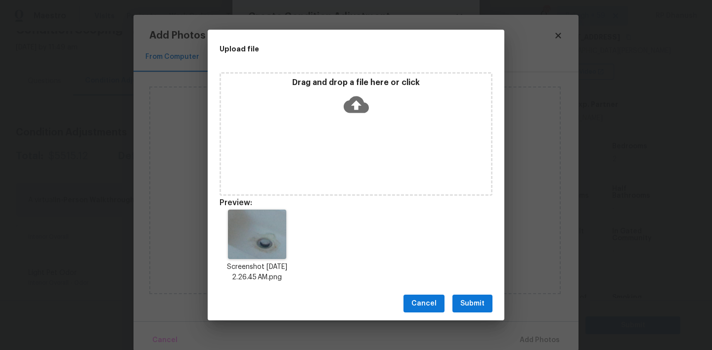
click at [473, 306] on span "Submit" at bounding box center [473, 304] width 24 height 12
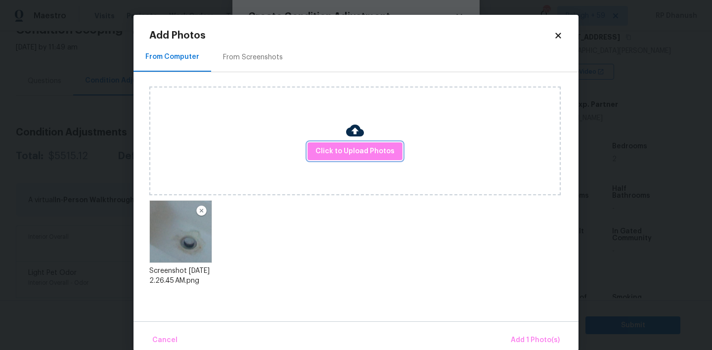
scroll to position [16, 0]
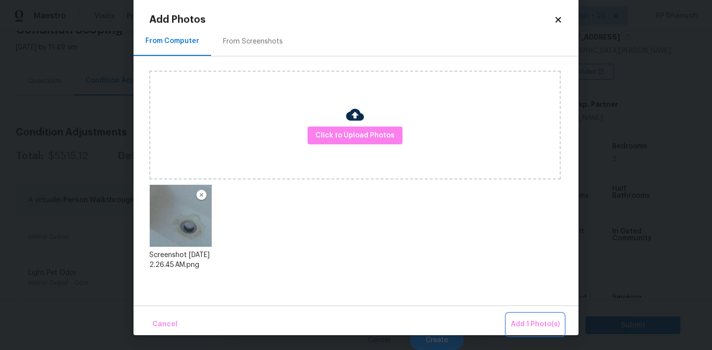
click at [531, 323] on span "Add 1 Photo(s)" at bounding box center [535, 325] width 49 height 12
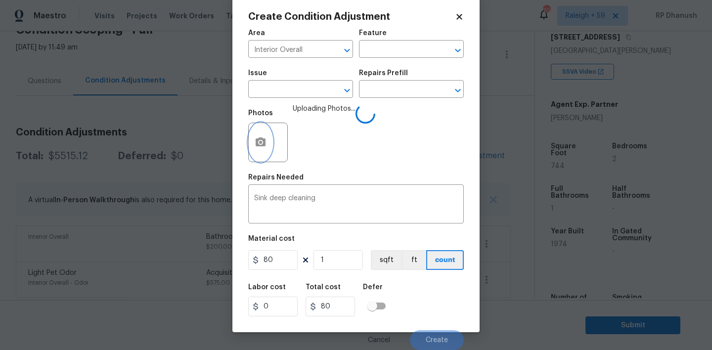
scroll to position [0, 0]
click at [446, 332] on button "Create" at bounding box center [437, 340] width 54 height 20
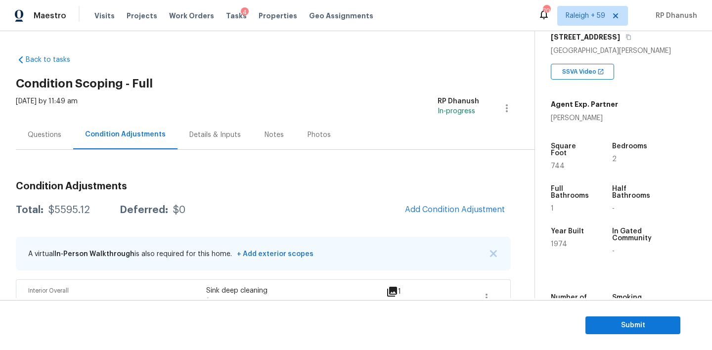
click at [47, 124] on div "Questions" at bounding box center [44, 134] width 57 height 29
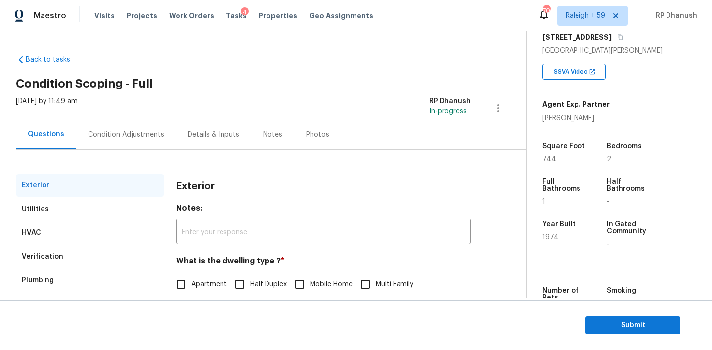
scroll to position [126, 0]
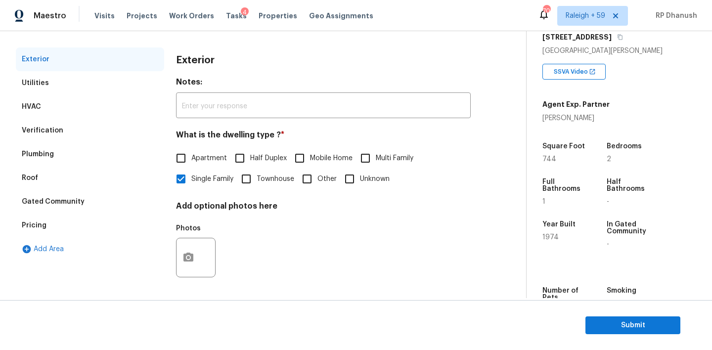
click at [47, 223] on div "Pricing" at bounding box center [90, 226] width 148 height 24
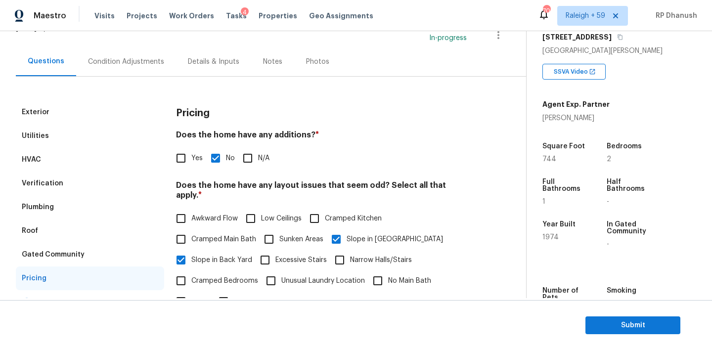
scroll to position [73, 0]
click at [111, 57] on div "Condition Adjustments" at bounding box center [126, 62] width 76 height 10
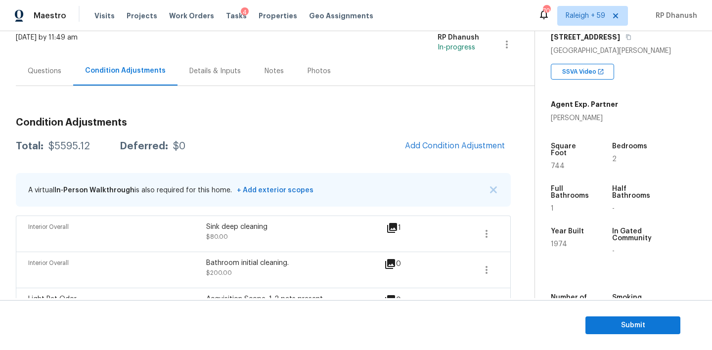
scroll to position [18, 0]
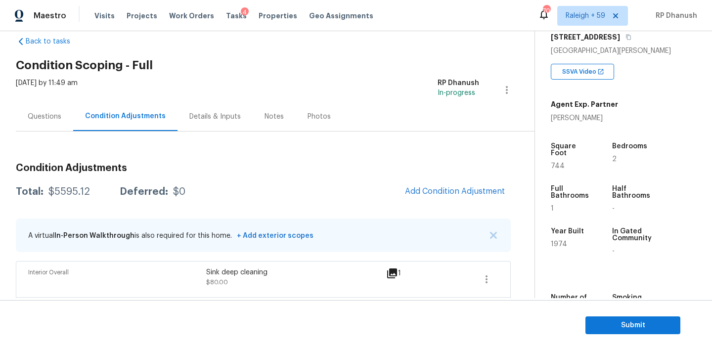
click at [51, 119] on div "Questions" at bounding box center [45, 117] width 34 height 10
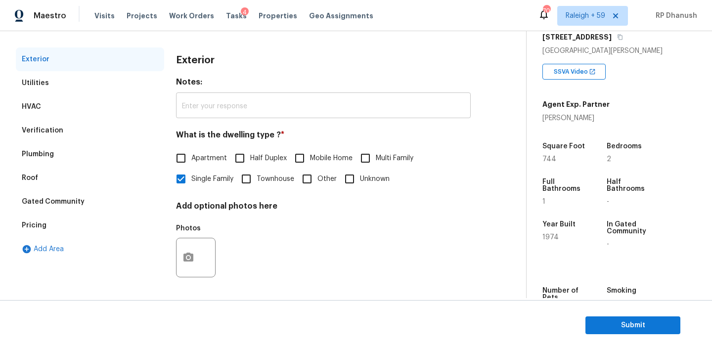
scroll to position [48, 0]
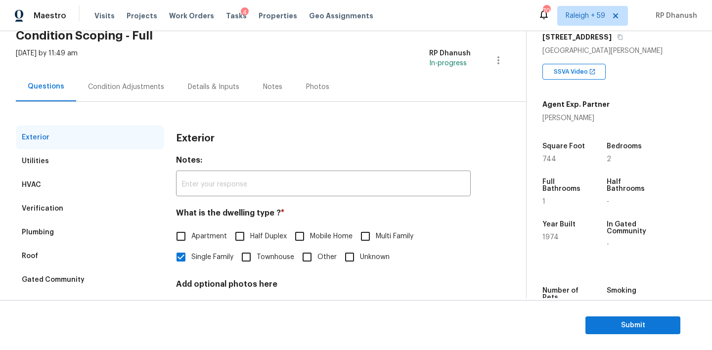
click at [108, 85] on div "Condition Adjustments" at bounding box center [126, 87] width 76 height 10
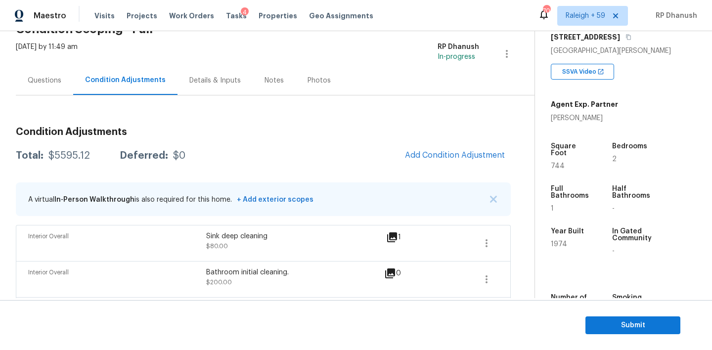
scroll to position [35, 0]
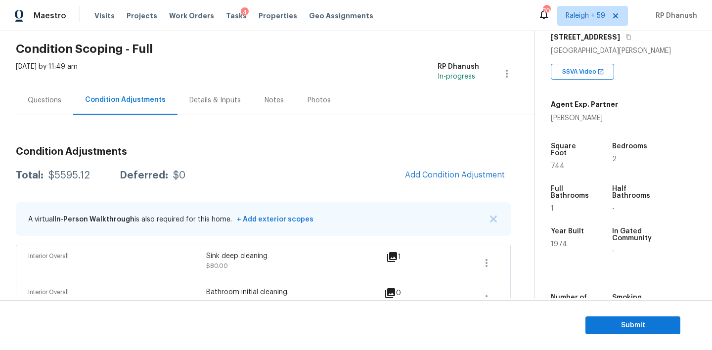
click at [56, 101] on div "Questions" at bounding box center [45, 100] width 34 height 10
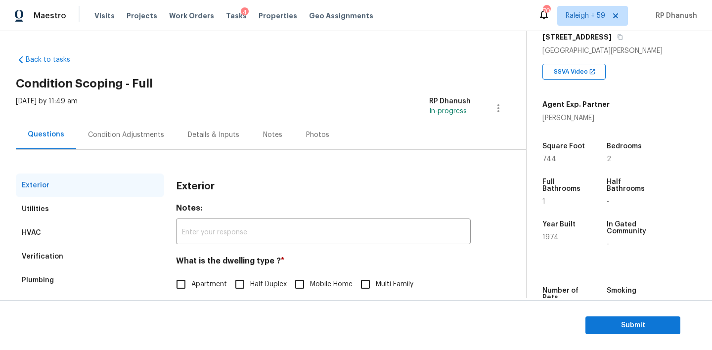
click at [150, 138] on div "Condition Adjustments" at bounding box center [126, 135] width 76 height 10
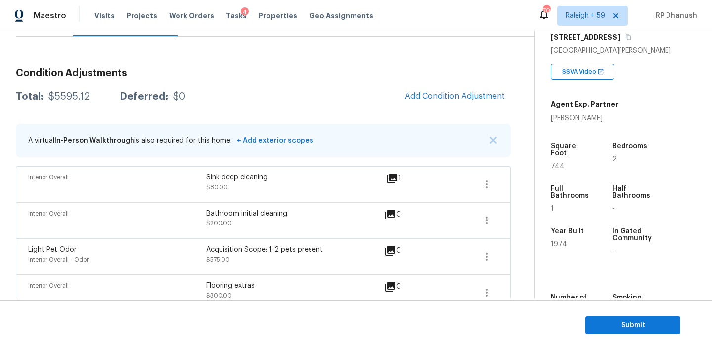
scroll to position [17, 0]
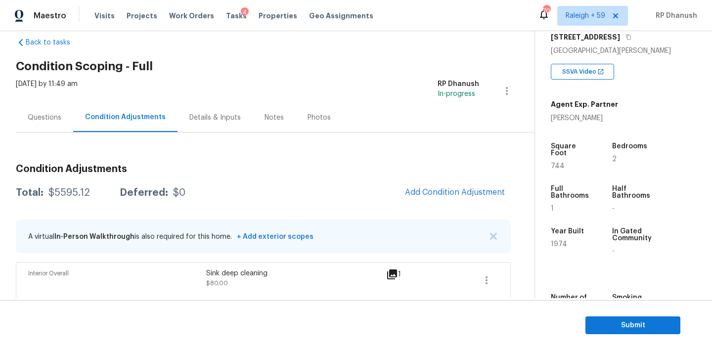
click at [55, 112] on div "Questions" at bounding box center [44, 117] width 57 height 29
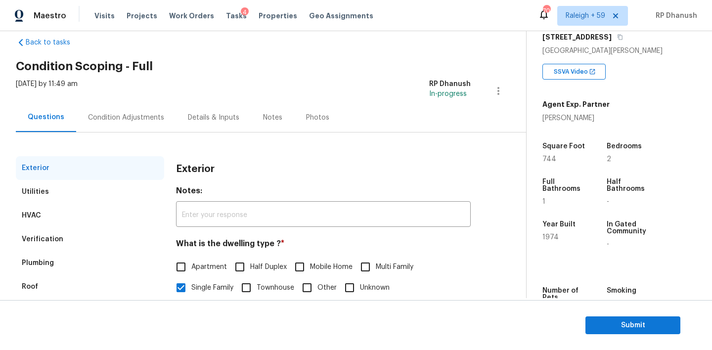
scroll to position [126, 0]
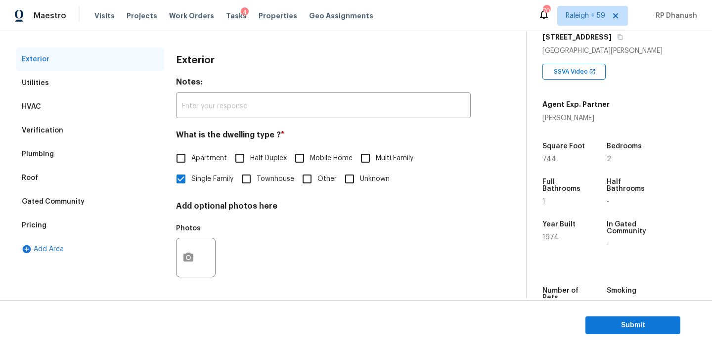
click at [51, 214] on div "Pricing" at bounding box center [90, 226] width 148 height 24
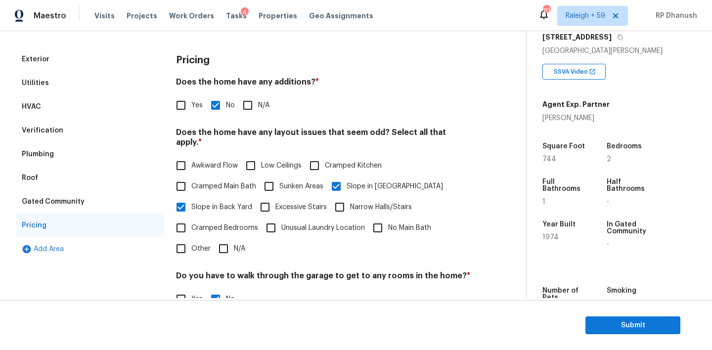
click at [189, 101] on input "Yes" at bounding box center [181, 105] width 21 height 21
checkbox input "true"
checkbox input "false"
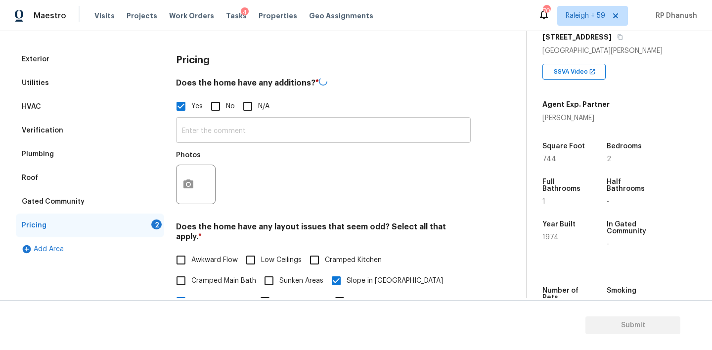
click at [195, 137] on input "text" at bounding box center [323, 131] width 295 height 23
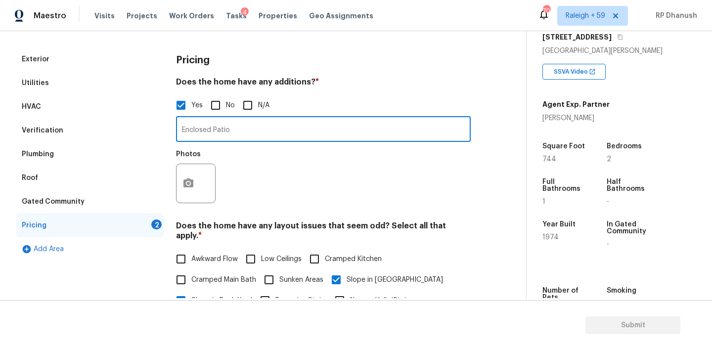
type input "Enclosed Patio"
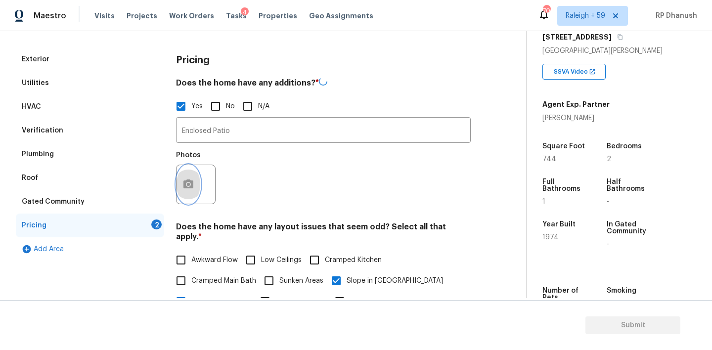
click at [188, 174] on button "button" at bounding box center [189, 184] width 24 height 39
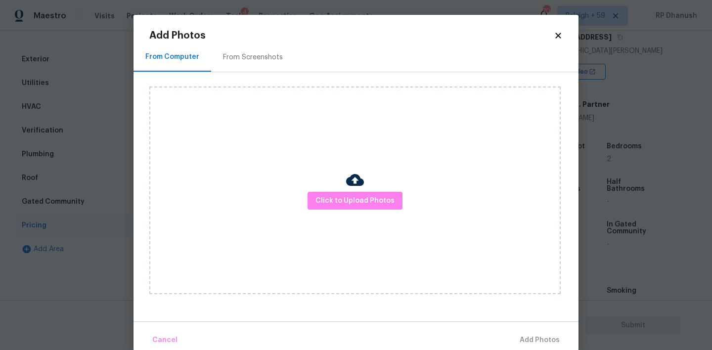
click at [255, 67] on div "From Screenshots" at bounding box center [253, 57] width 84 height 29
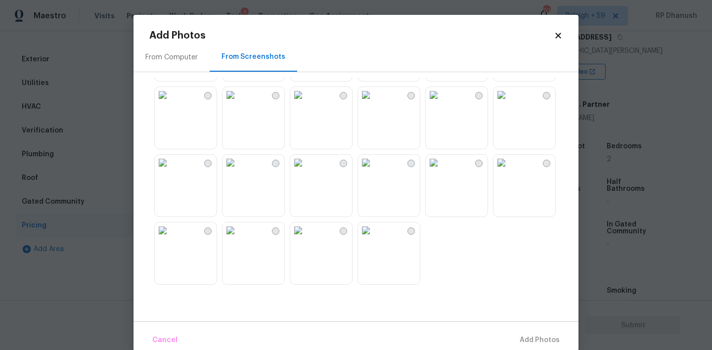
scroll to position [16, 0]
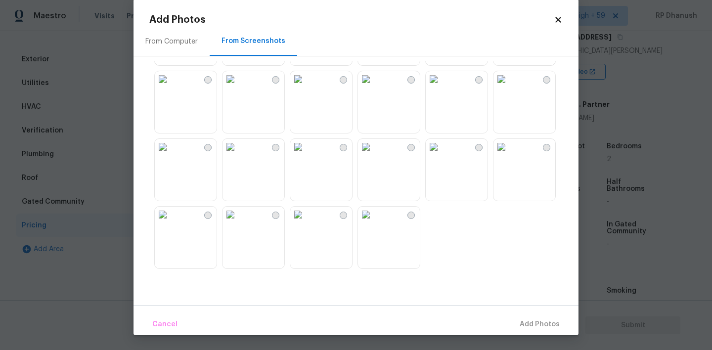
click at [374, 155] on img at bounding box center [366, 147] width 16 height 16
click at [548, 325] on span "Add 1 Photo(s)" at bounding box center [535, 325] width 49 height 12
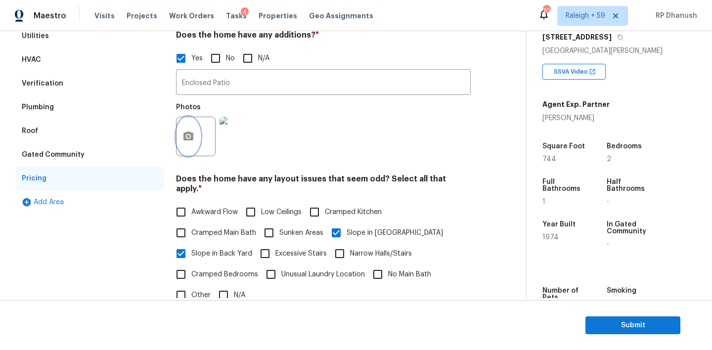
scroll to position [0, 0]
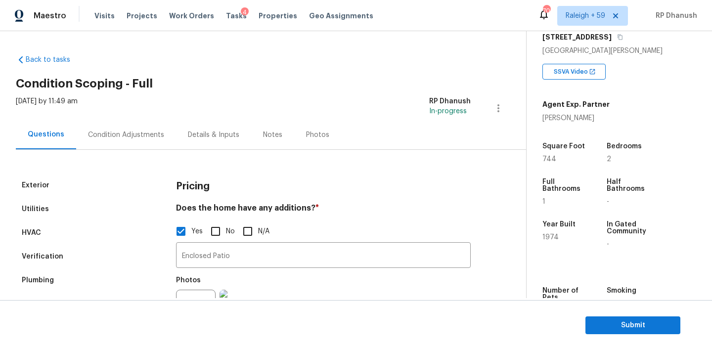
click at [103, 128] on div "Condition Adjustments" at bounding box center [126, 134] width 100 height 29
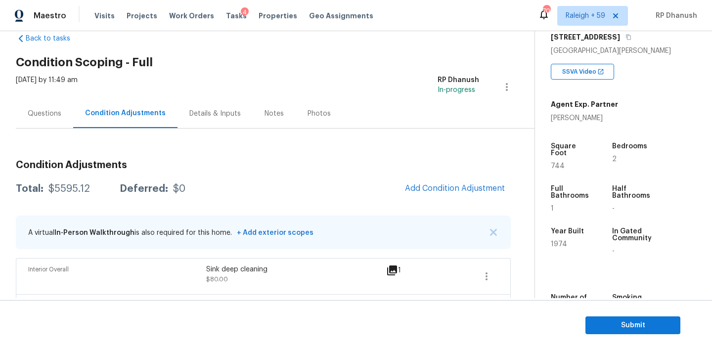
scroll to position [131, 0]
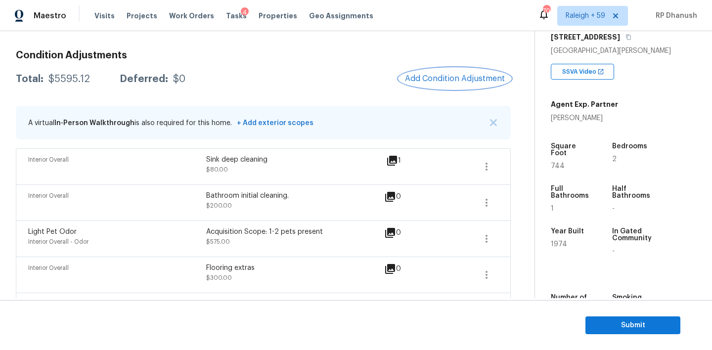
click at [456, 86] on button "Add Condition Adjustment" at bounding box center [455, 78] width 112 height 21
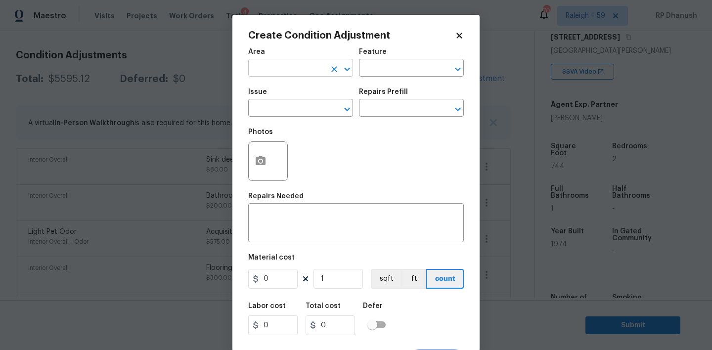
click at [267, 68] on input "text" at bounding box center [286, 68] width 77 height 15
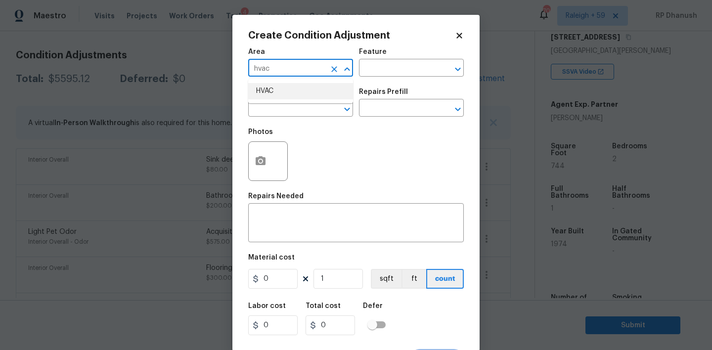
click at [304, 90] on li "HVAC" at bounding box center [300, 91] width 105 height 16
type input "HVAC"
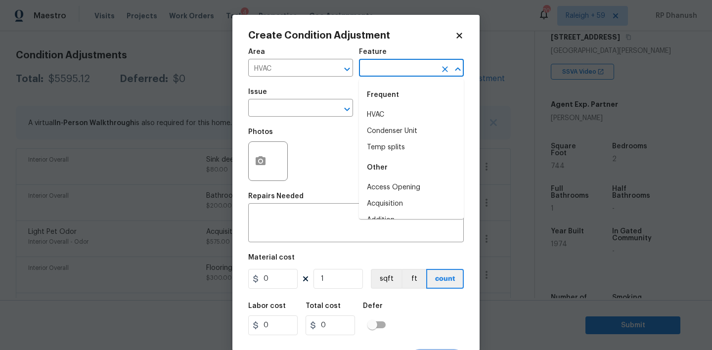
click at [385, 69] on input "text" at bounding box center [397, 68] width 77 height 15
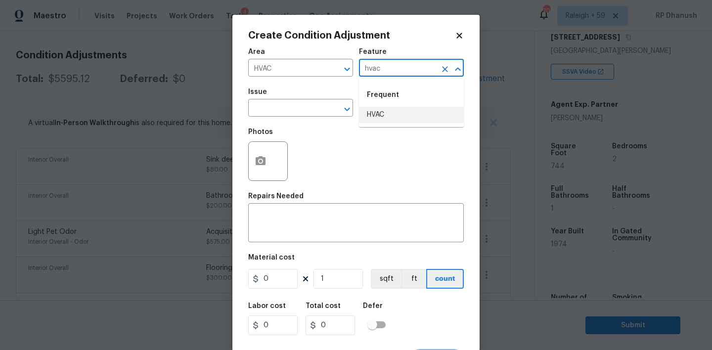
click at [381, 113] on li "HVAC" at bounding box center [411, 115] width 105 height 16
type input "HVAC"
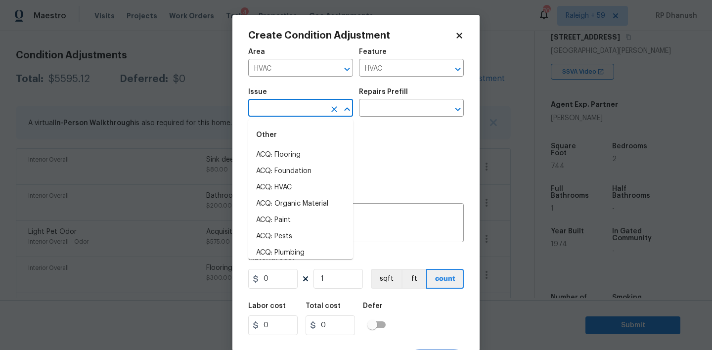
click at [286, 113] on input "text" at bounding box center [286, 108] width 77 height 15
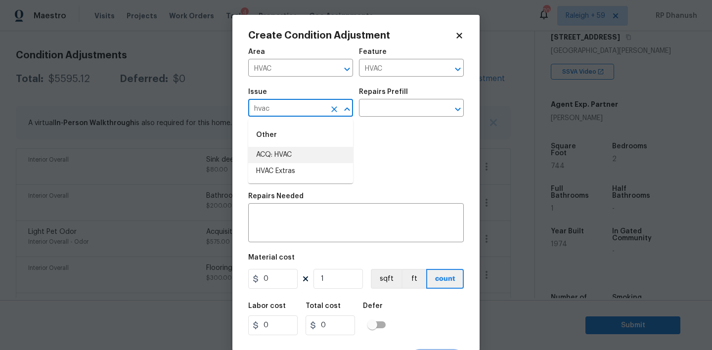
click at [283, 153] on li "ACQ: HVAC" at bounding box center [300, 155] width 105 height 16
type input "ACQ: HVAC"
click at [379, 110] on input "text" at bounding box center [397, 108] width 77 height 15
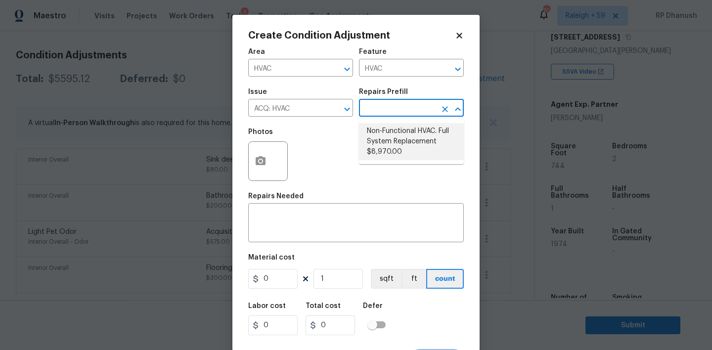
click at [418, 134] on li "Non-Functional HVAC. Full System Replacement $8,970.00" at bounding box center [411, 141] width 105 height 37
type input "Acquisition"
type textarea "Acquisition Scope: Full System Replacement"
type input "8970"
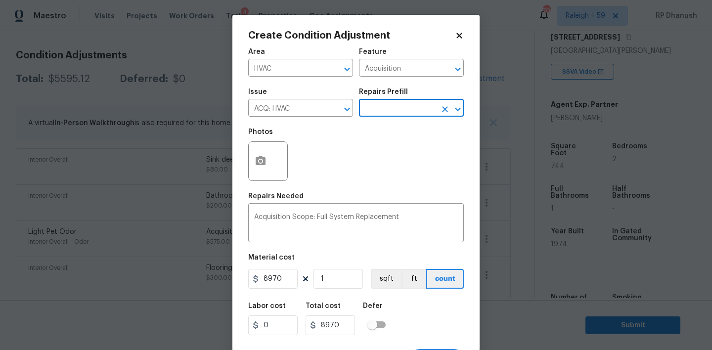
scroll to position [19, 0]
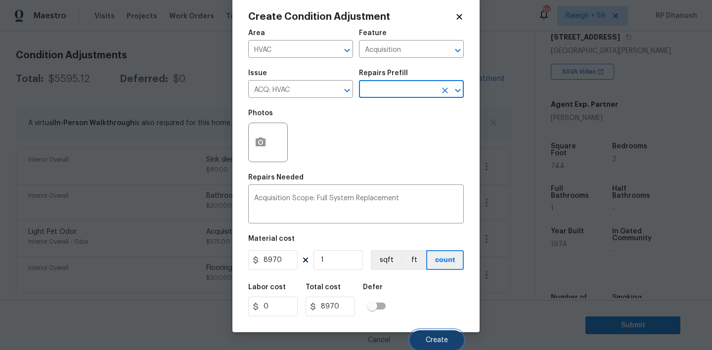
click at [447, 340] on span "Create" at bounding box center [437, 340] width 22 height 7
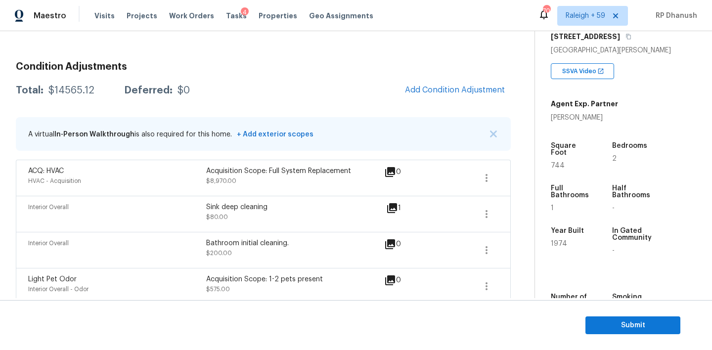
scroll to position [39, 0]
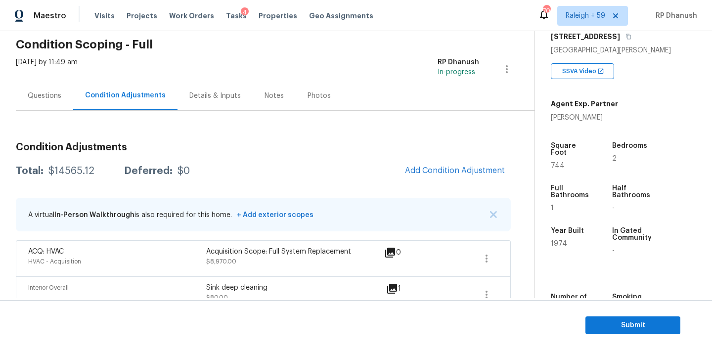
click at [74, 172] on div "$14565.12" at bounding box center [71, 171] width 46 height 10
copy div "$14565.12"
click at [93, 165] on div "Total: $14565.12 Deferred: $0 Add Condition Adjustment" at bounding box center [263, 171] width 495 height 22
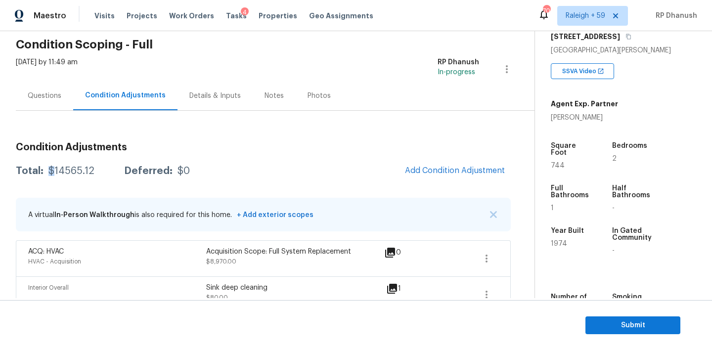
click at [93, 165] on div "Total: $14565.12 Deferred: $0 Add Condition Adjustment" at bounding box center [263, 171] width 495 height 22
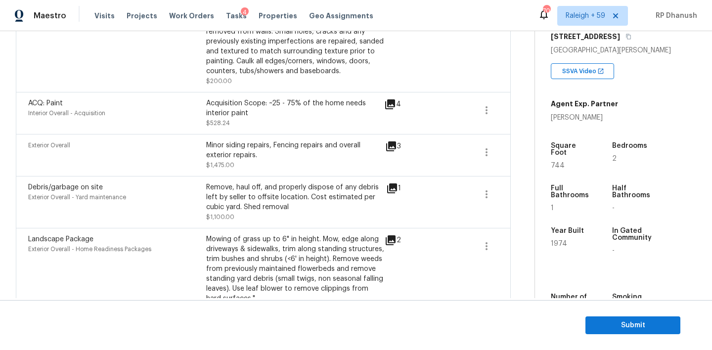
scroll to position [613, 0]
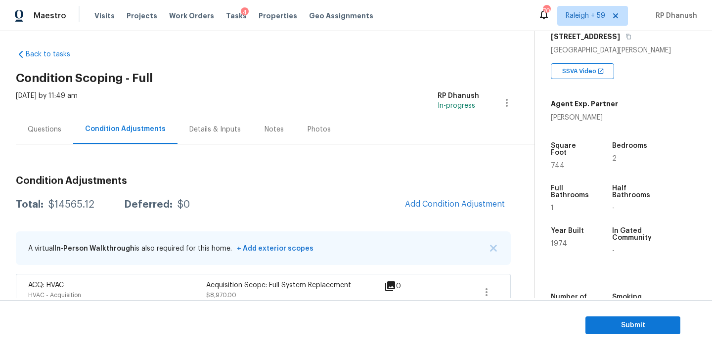
click at [24, 117] on div "Questions" at bounding box center [44, 129] width 57 height 29
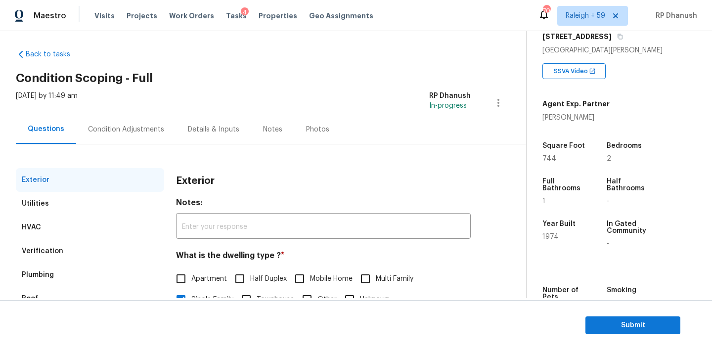
scroll to position [126, 0]
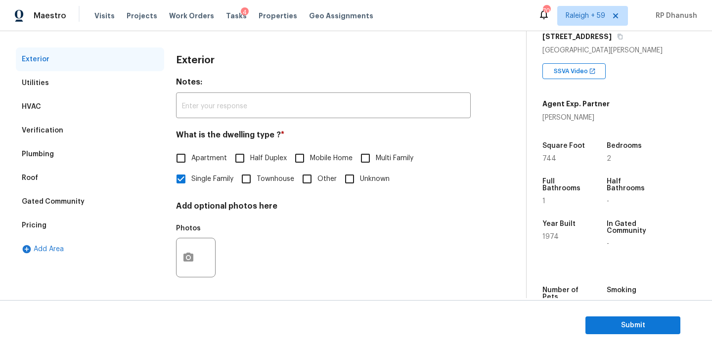
drag, startPoint x: 75, startPoint y: 222, endPoint x: 156, endPoint y: 184, distance: 90.1
click at [75, 222] on div "Pricing" at bounding box center [90, 226] width 148 height 24
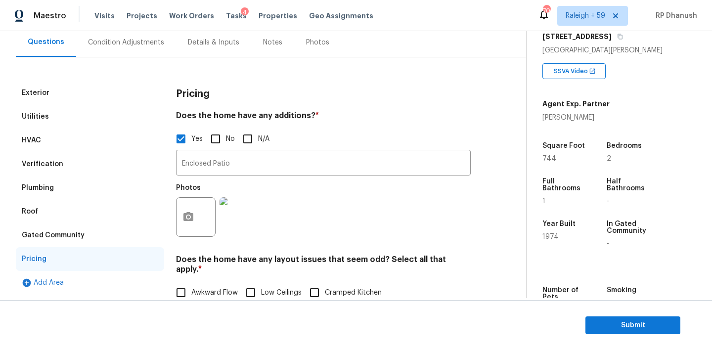
scroll to position [35, 0]
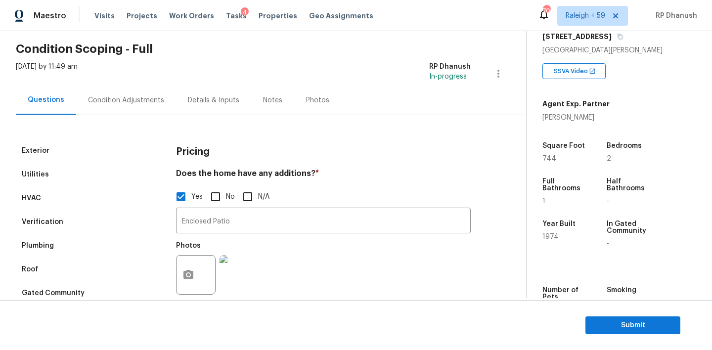
click at [105, 91] on div "Condition Adjustments" at bounding box center [126, 100] width 100 height 29
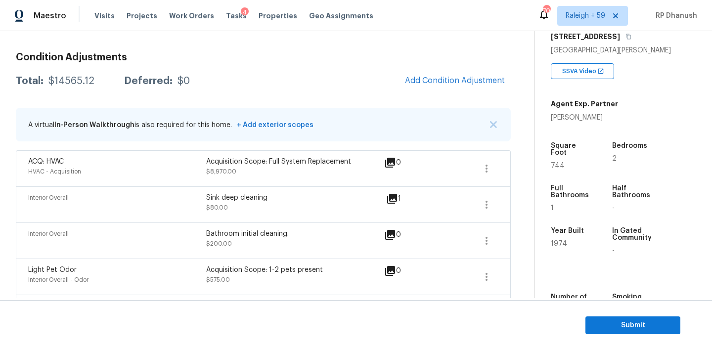
scroll to position [26, 0]
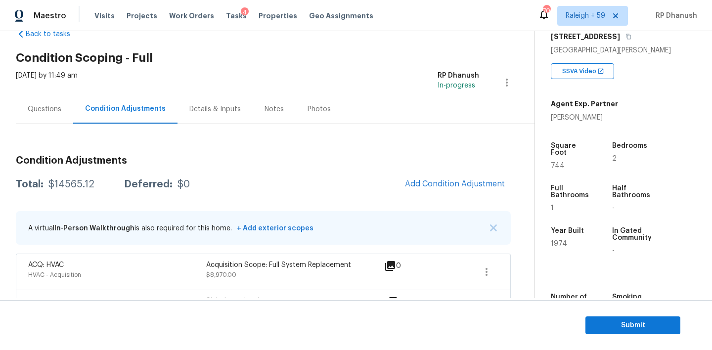
click at [47, 105] on div "Questions" at bounding box center [45, 109] width 34 height 10
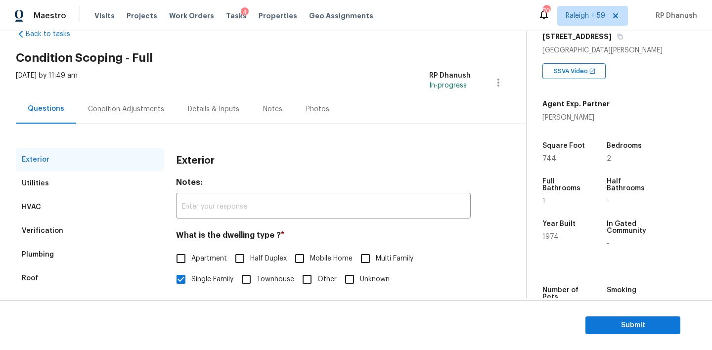
scroll to position [126, 0]
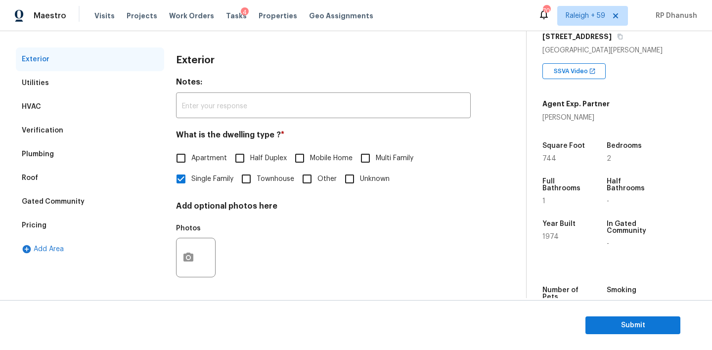
click at [32, 221] on div "Pricing" at bounding box center [34, 226] width 25 height 10
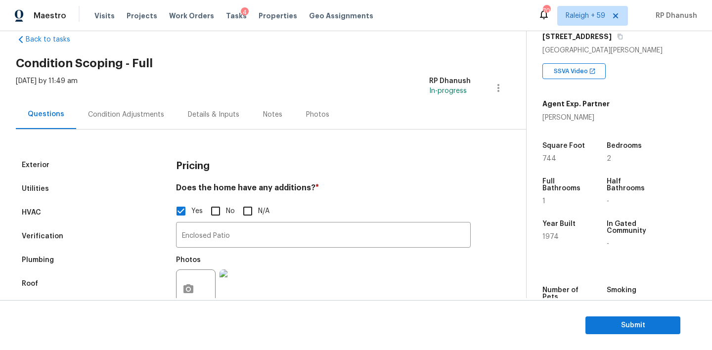
scroll to position [16, 0]
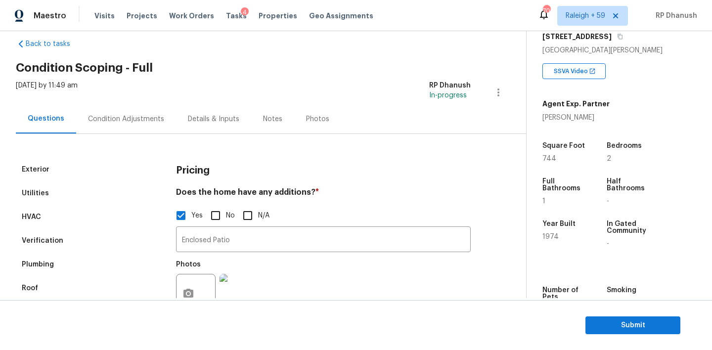
click at [95, 127] on div "Condition Adjustments" at bounding box center [126, 118] width 100 height 29
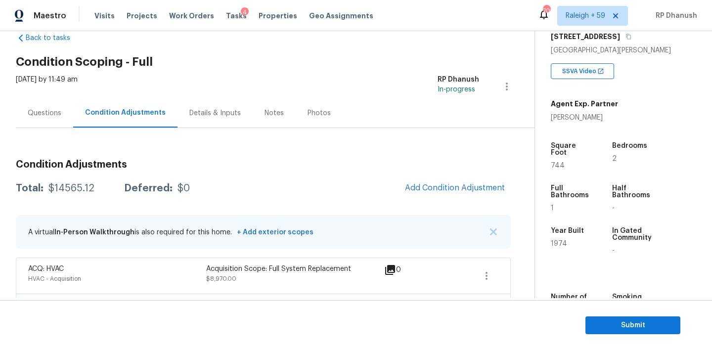
scroll to position [8, 0]
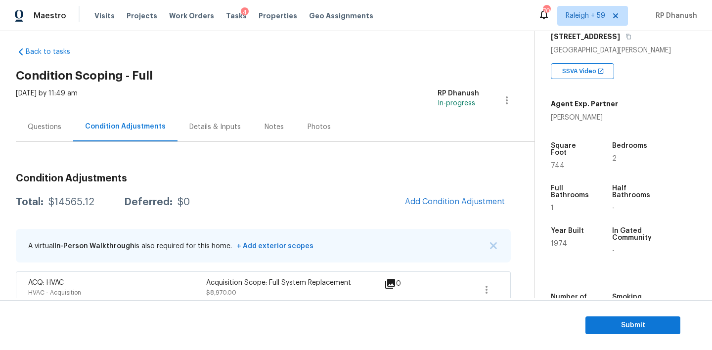
click at [53, 119] on div "Questions" at bounding box center [44, 126] width 57 height 29
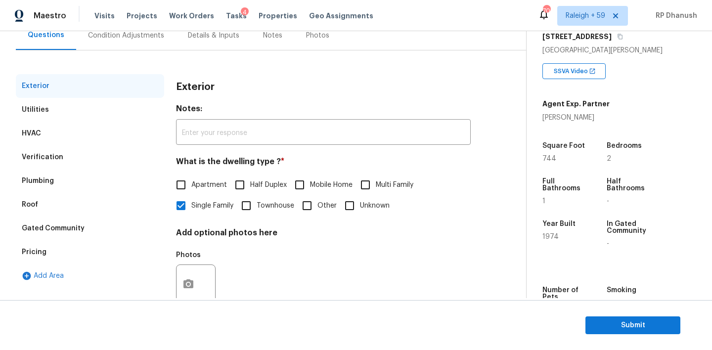
scroll to position [54, 0]
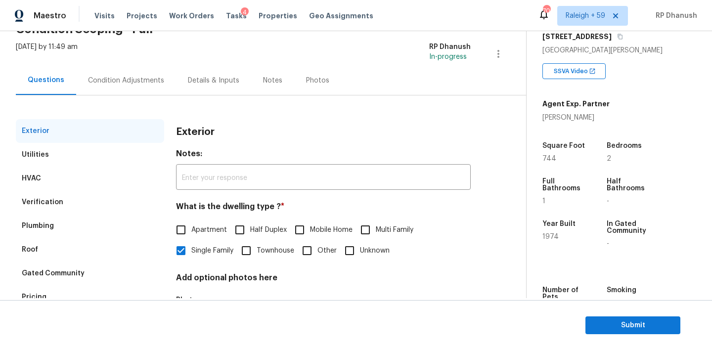
click at [122, 83] on div "Condition Adjustments" at bounding box center [126, 81] width 76 height 10
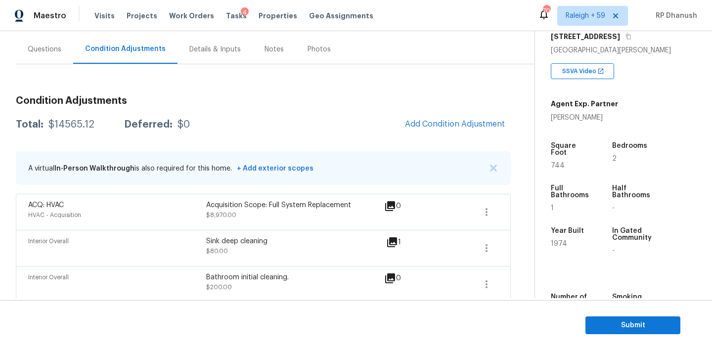
scroll to position [25, 0]
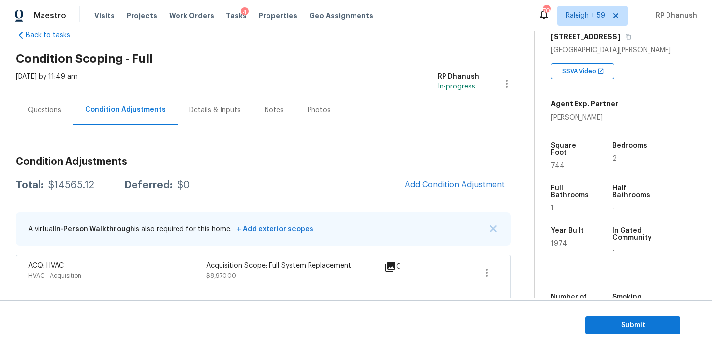
click at [51, 119] on div "Questions" at bounding box center [44, 109] width 57 height 29
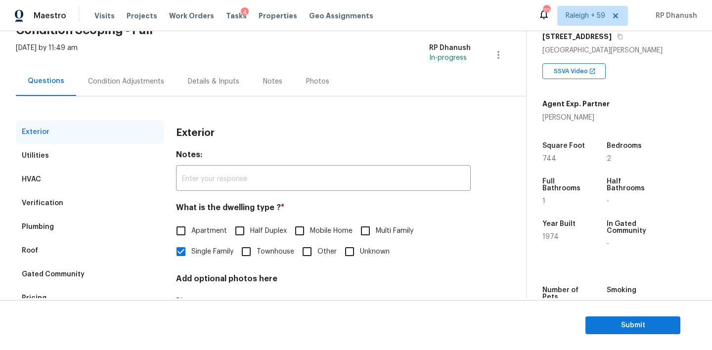
scroll to position [32, 0]
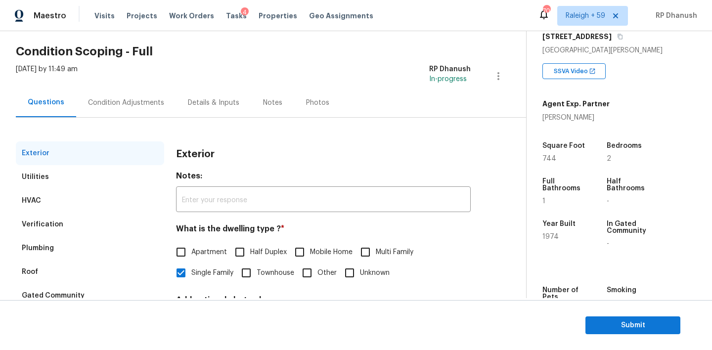
click at [132, 111] on div "Condition Adjustments" at bounding box center [126, 102] width 100 height 29
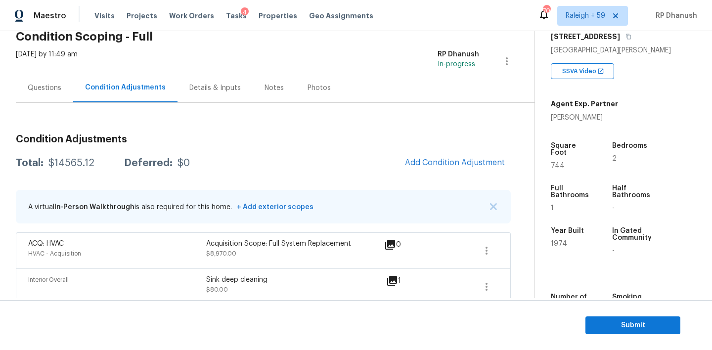
click at [64, 91] on div "Questions" at bounding box center [44, 87] width 57 height 29
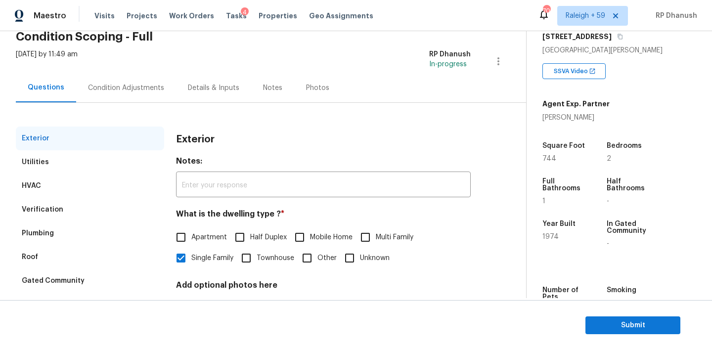
scroll to position [126, 0]
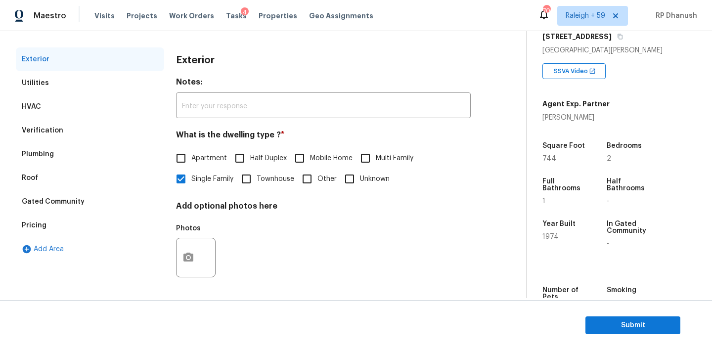
click at [54, 218] on div "Pricing" at bounding box center [90, 226] width 148 height 24
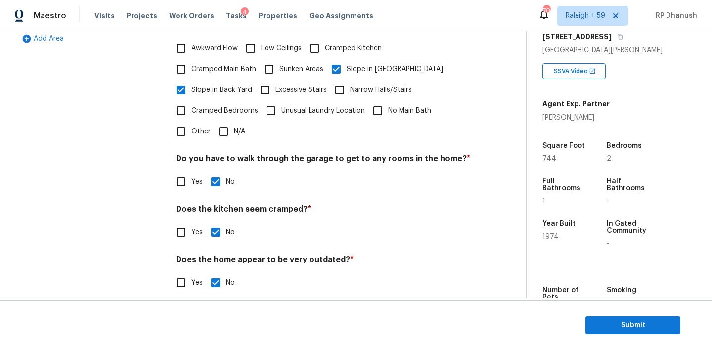
scroll to position [118, 0]
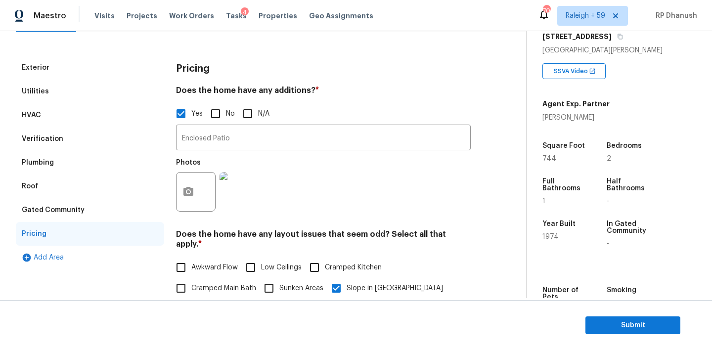
click at [66, 137] on div "Verification" at bounding box center [90, 139] width 148 height 24
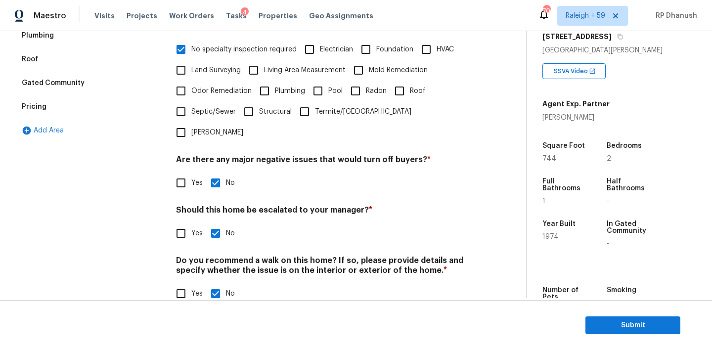
scroll to position [0, 0]
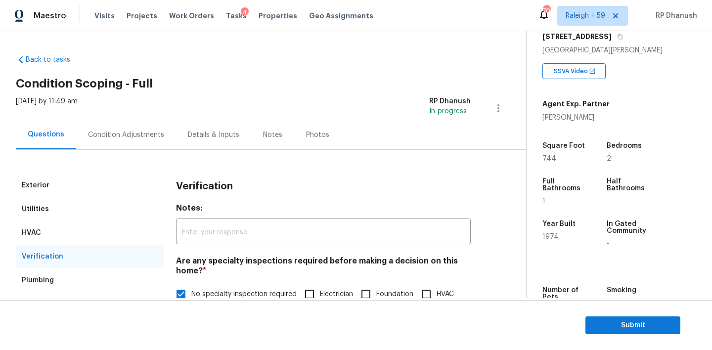
click at [114, 129] on div "Condition Adjustments" at bounding box center [126, 134] width 100 height 29
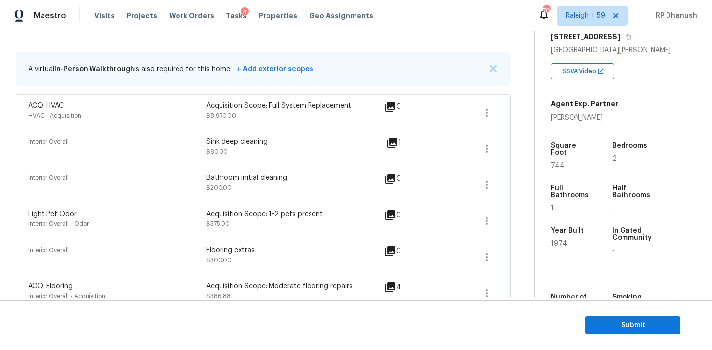
scroll to position [50, 0]
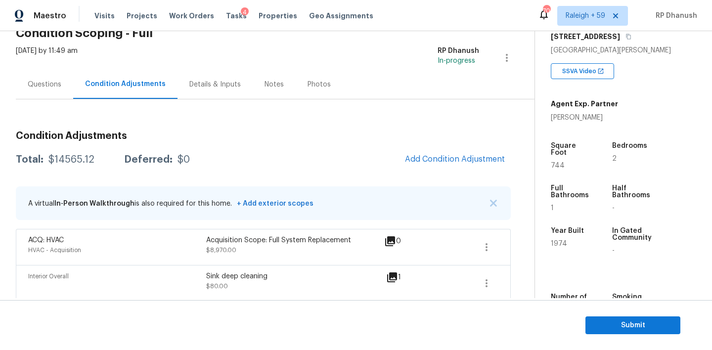
click at [47, 85] on div "Questions" at bounding box center [45, 85] width 34 height 10
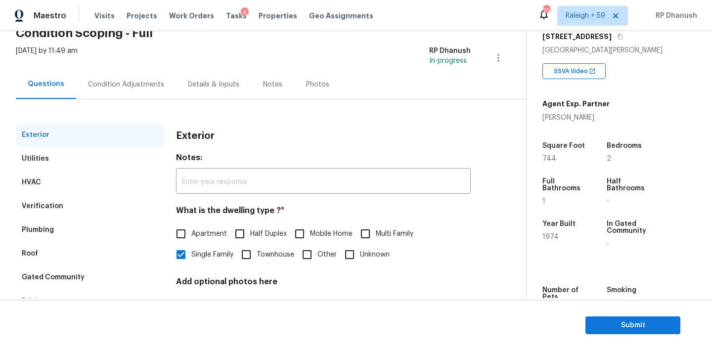
click at [109, 90] on div "Condition Adjustments" at bounding box center [126, 84] width 100 height 29
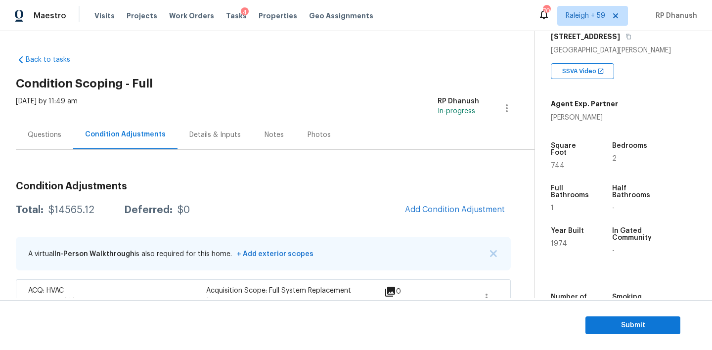
click at [55, 131] on div "Questions" at bounding box center [45, 135] width 34 height 10
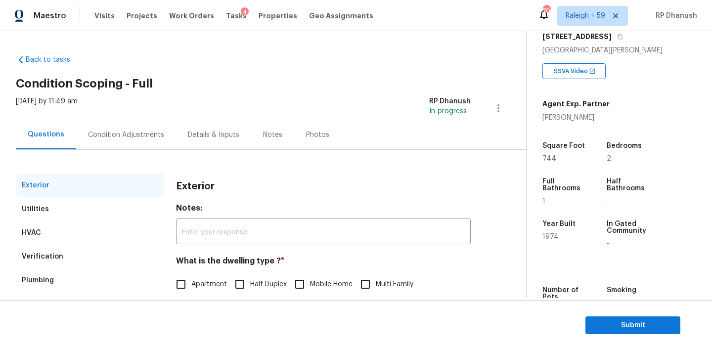
scroll to position [126, 0]
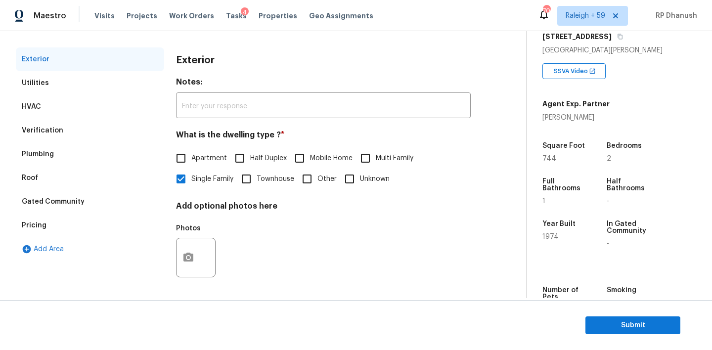
click at [43, 121] on div "Verification" at bounding box center [90, 131] width 148 height 24
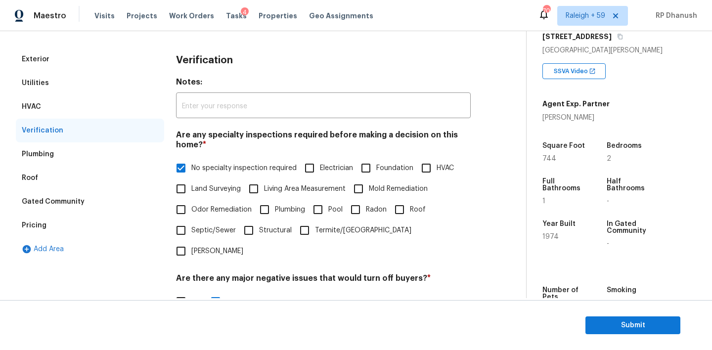
click at [28, 231] on div "Pricing" at bounding box center [90, 226] width 148 height 24
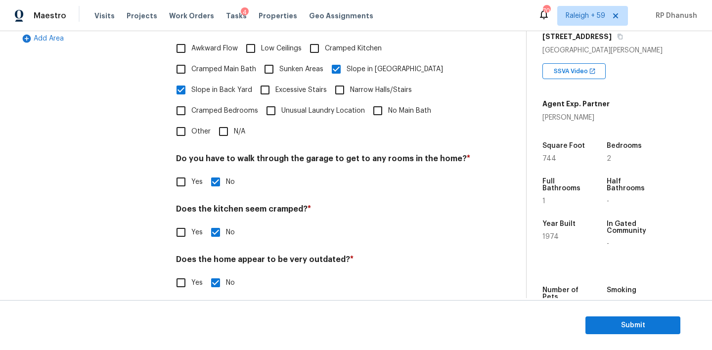
scroll to position [0, 0]
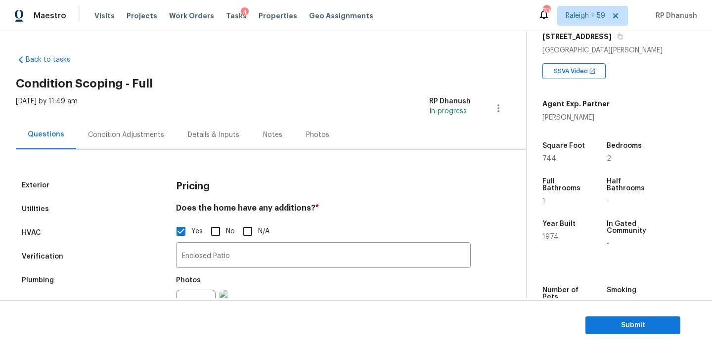
click at [129, 118] on div "Mon, Sep 29 2025 by 11:49 am RP Dhanush In-progress" at bounding box center [271, 108] width 511 height 24
click at [132, 146] on div "Condition Adjustments" at bounding box center [126, 134] width 100 height 29
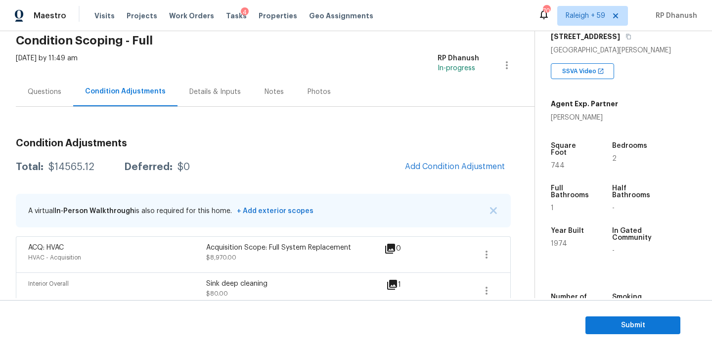
scroll to position [42, 0]
click at [642, 317] on button "Submit" at bounding box center [633, 326] width 95 height 18
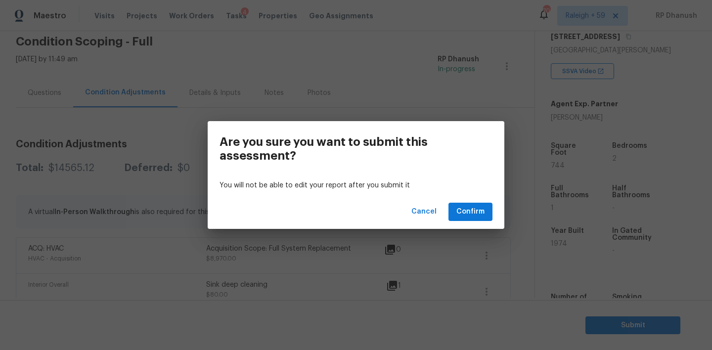
click at [460, 199] on div "Cancel Confirm" at bounding box center [356, 212] width 297 height 34
click at [467, 208] on span "Confirm" at bounding box center [471, 212] width 28 height 12
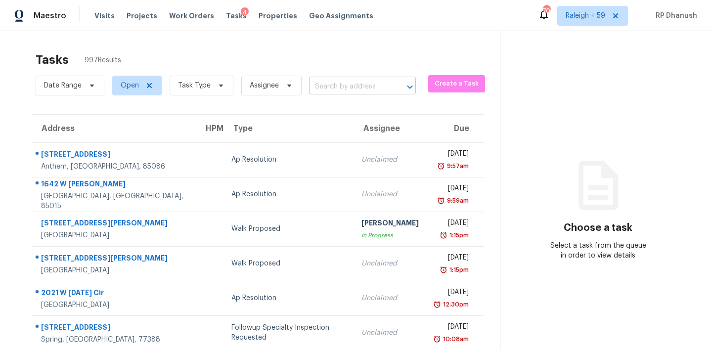
click at [330, 84] on input "text" at bounding box center [348, 86] width 79 height 15
paste input "11314 Ledgement Ln, Windermere, FL 34786"
type input "11314 Ledgement Ln, Windermere, FL 34786"
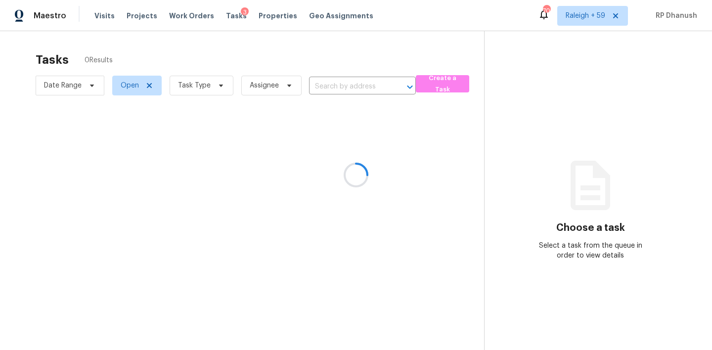
click at [343, 84] on div at bounding box center [356, 175] width 712 height 350
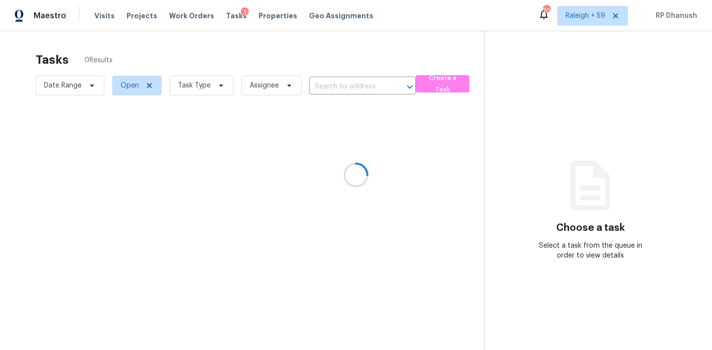
click at [343, 84] on div at bounding box center [356, 175] width 712 height 350
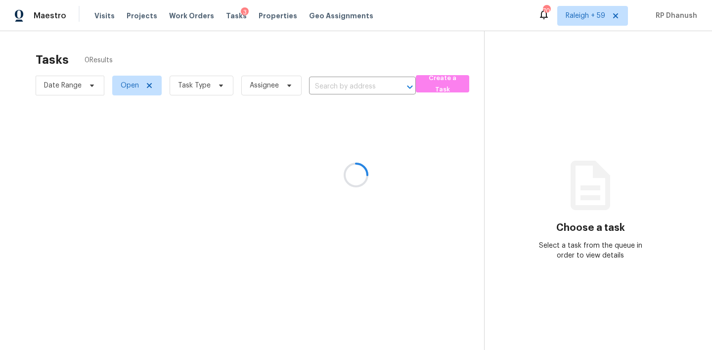
click at [343, 84] on div at bounding box center [356, 175] width 712 height 350
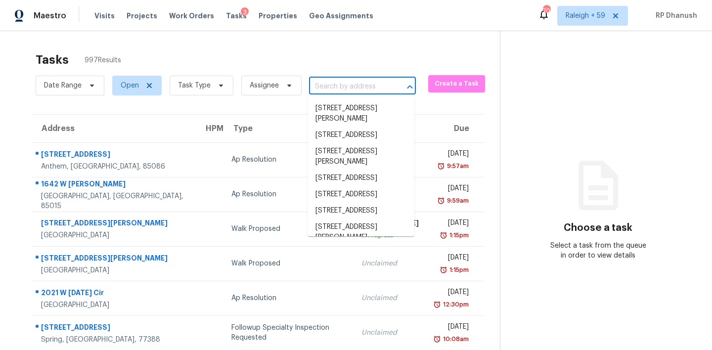
click at [342, 84] on input "text" at bounding box center [348, 86] width 79 height 15
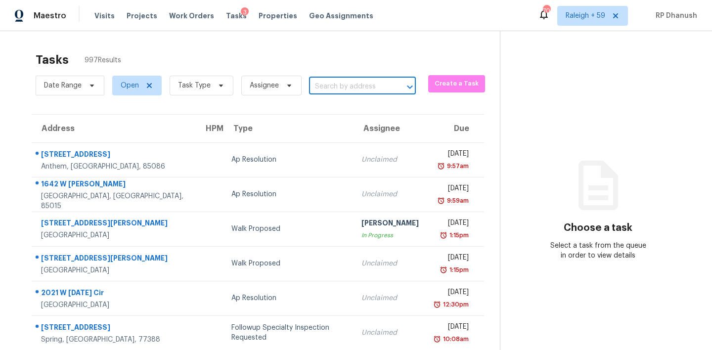
paste input "11314 Ledgement Ln, Windermere, FL 34786"
type input "11314 Ledgement Ln, Windermere, FL 34786"
click at [356, 108] on li "11314 Ledgement Ln, Windermere, FL 34786" at bounding box center [361, 108] width 107 height 16
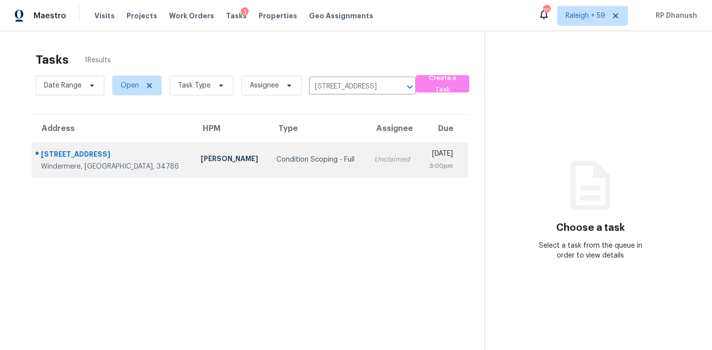
click at [428, 150] on div "[DATE]" at bounding box center [441, 155] width 26 height 12
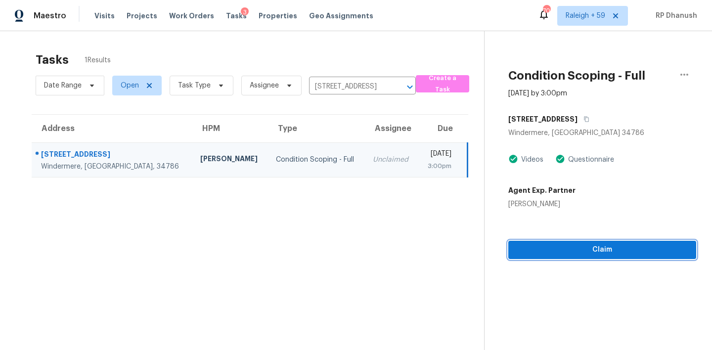
click at [529, 254] on span "Claim" at bounding box center [602, 250] width 172 height 12
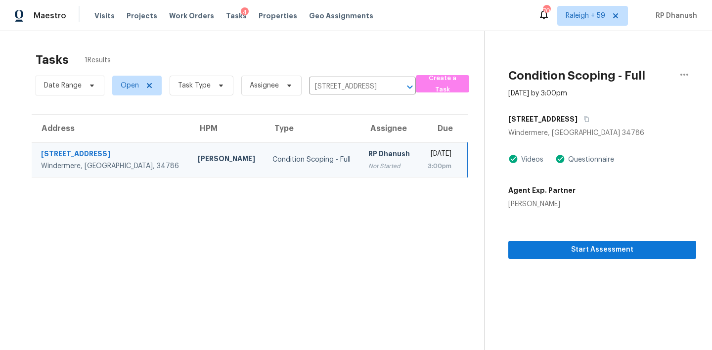
scroll to position [31, 0]
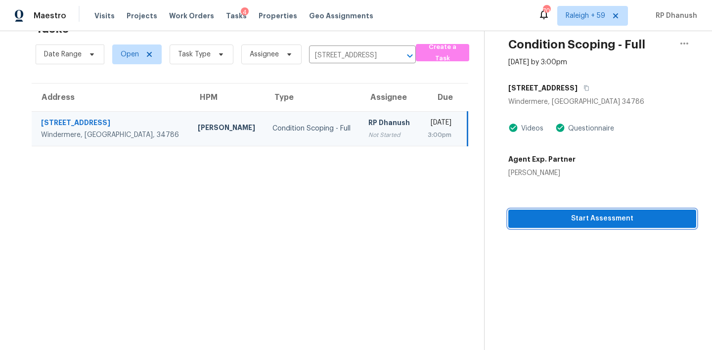
click at [584, 213] on span "Start Assessment" at bounding box center [602, 219] width 172 height 12
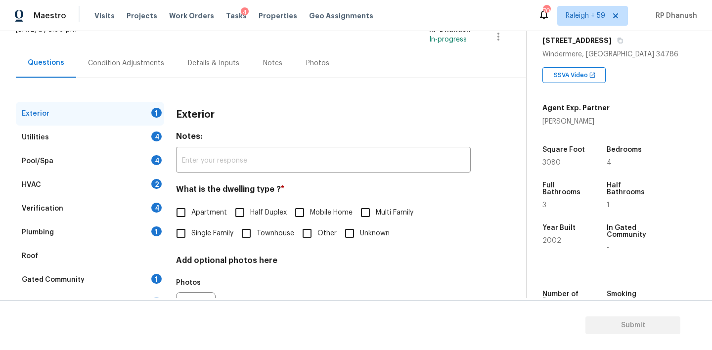
scroll to position [126, 0]
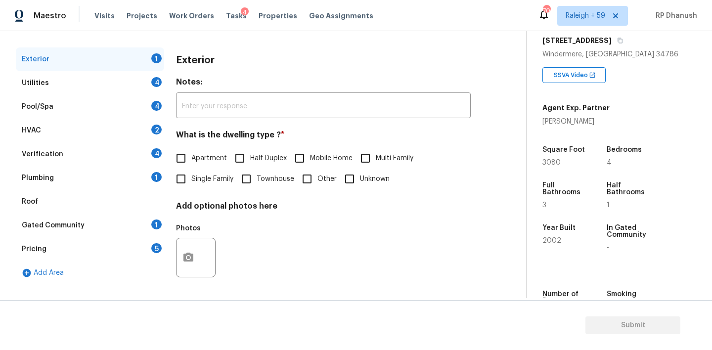
click at [201, 182] on span "Single Family" at bounding box center [212, 179] width 42 height 10
click at [191, 182] on input "Single Family" at bounding box center [181, 179] width 21 height 21
checkbox input "true"
click at [149, 183] on div "Plumbing 1" at bounding box center [90, 178] width 148 height 24
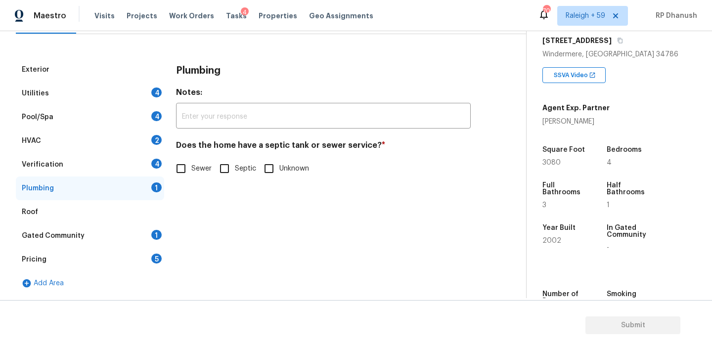
scroll to position [116, 0]
click at [196, 169] on span "Sewer" at bounding box center [201, 169] width 20 height 10
click at [191, 169] on input "Sewer" at bounding box center [181, 168] width 21 height 21
checkbox input "true"
click at [228, 166] on input "Septic" at bounding box center [224, 168] width 21 height 21
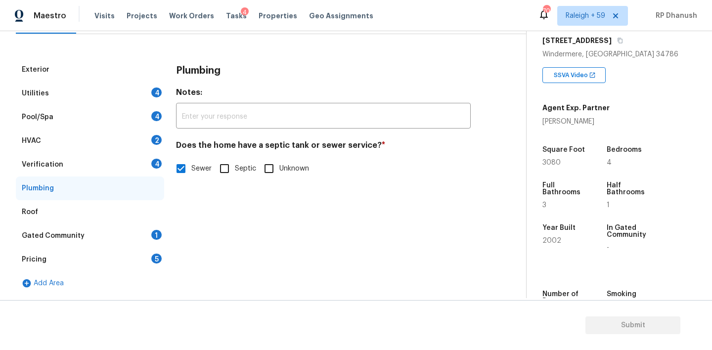
checkbox input "true"
checkbox input "false"
click at [241, 113] on input "text" at bounding box center [323, 116] width 295 height 23
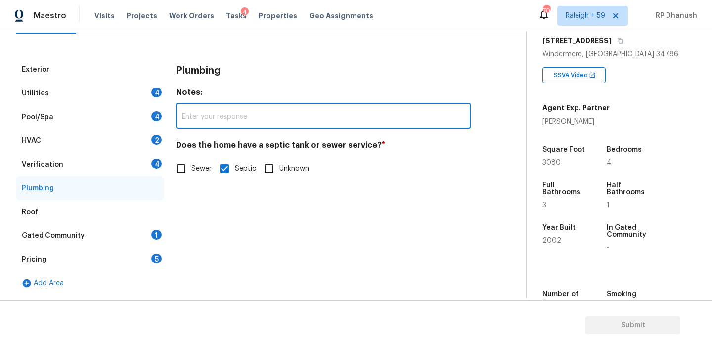
paste input "The septic system was inspected and pumped within the last 6 months."
type input "The septic system was inspected and pumped within the last 6 months."
click at [142, 238] on div "Gated Community 1" at bounding box center [90, 236] width 148 height 24
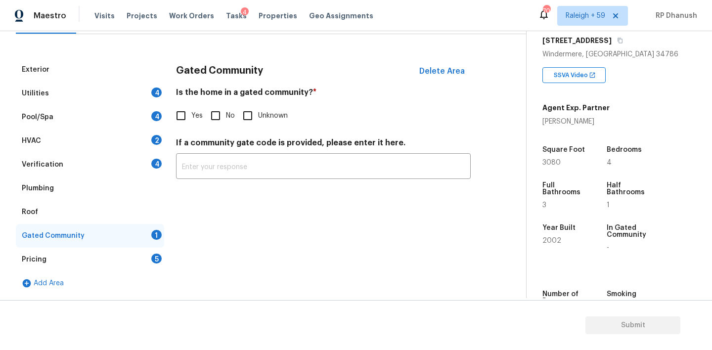
click at [218, 103] on div "Is the home in a gated community? * Yes No Unknown" at bounding box center [323, 107] width 295 height 39
click at [214, 120] on input "No" at bounding box center [215, 115] width 21 height 21
checkbox input "true"
click at [152, 254] on div "Pricing 5" at bounding box center [90, 260] width 148 height 24
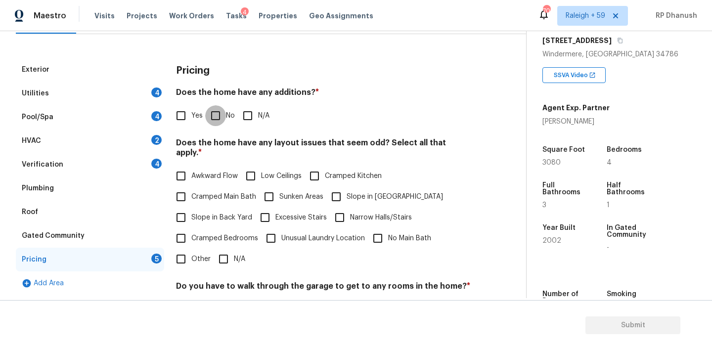
click at [208, 119] on input "No" at bounding box center [215, 115] width 21 height 21
checkbox input "true"
click at [192, 213] on span "Slope in Back Yard" at bounding box center [221, 218] width 61 height 10
click at [191, 209] on input "Slope in Back Yard" at bounding box center [181, 217] width 21 height 21
checkbox input "true"
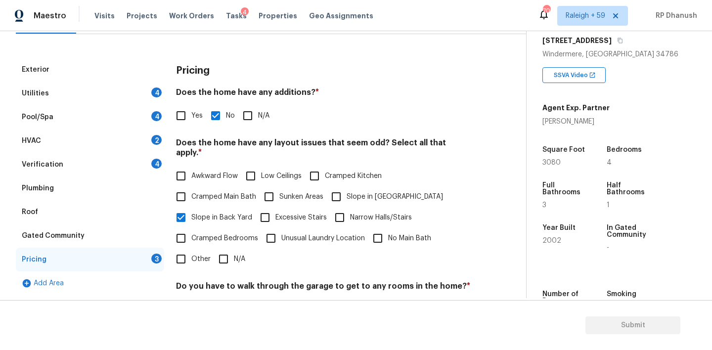
drag, startPoint x: 344, startPoint y: 173, endPoint x: 317, endPoint y: 211, distance: 47.1
click at [343, 179] on div "Awkward Flow Low Ceilings Cramped Kitchen Cramped Main Bath Sunken Areas Slope …" at bounding box center [323, 218] width 295 height 104
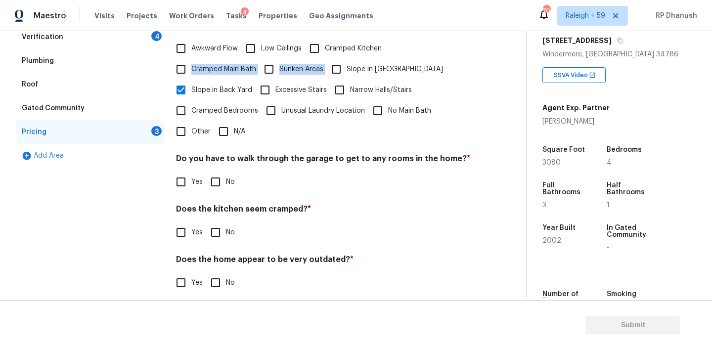
scroll to position [168, 0]
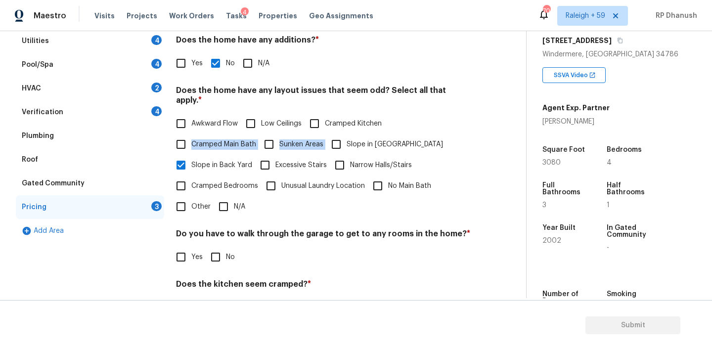
click at [336, 134] on input "Slope in [GEOGRAPHIC_DATA]" at bounding box center [336, 144] width 21 height 21
checkbox input "true"
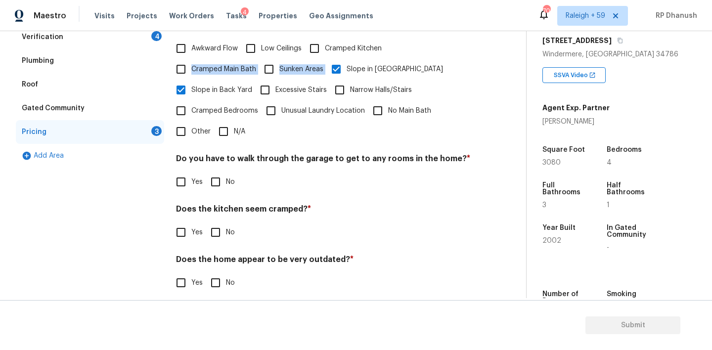
click at [223, 172] on input "No" at bounding box center [215, 182] width 21 height 21
checkbox input "true"
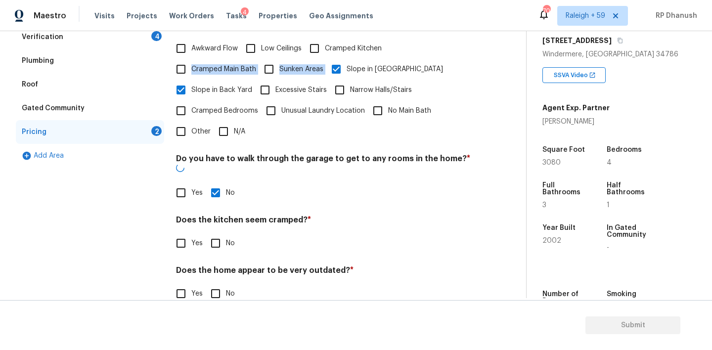
click at [223, 233] on input "No" at bounding box center [215, 243] width 21 height 21
checkbox input "true"
click at [222, 267] on h4 "Does the home appear to be very outdated? *" at bounding box center [323, 274] width 295 height 14
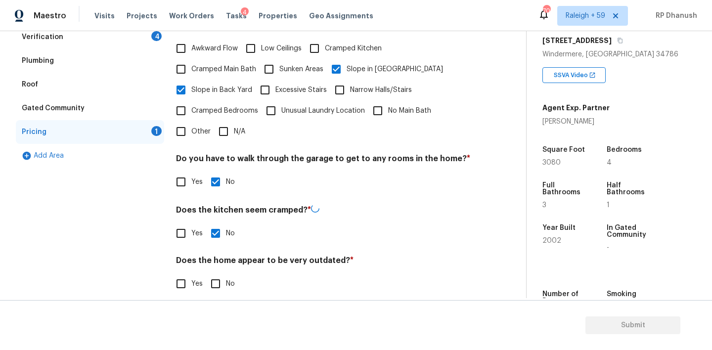
click at [222, 274] on input "No" at bounding box center [215, 284] width 21 height 21
checkbox input "true"
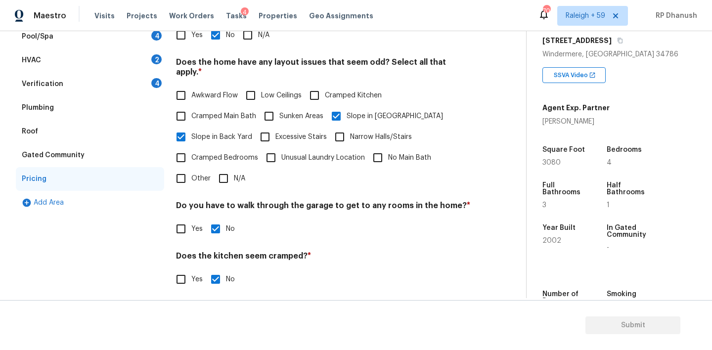
scroll to position [165, 0]
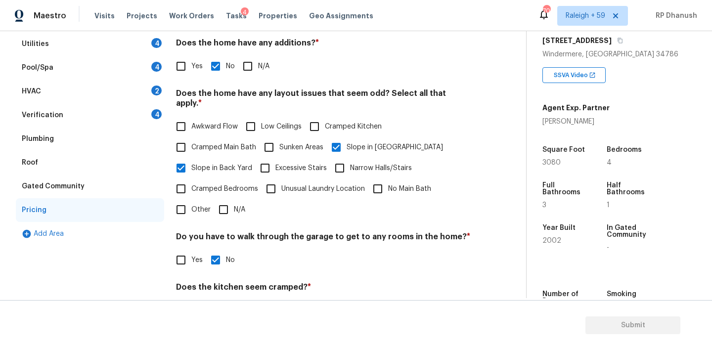
click at [127, 122] on div "Verification 4" at bounding box center [90, 115] width 148 height 24
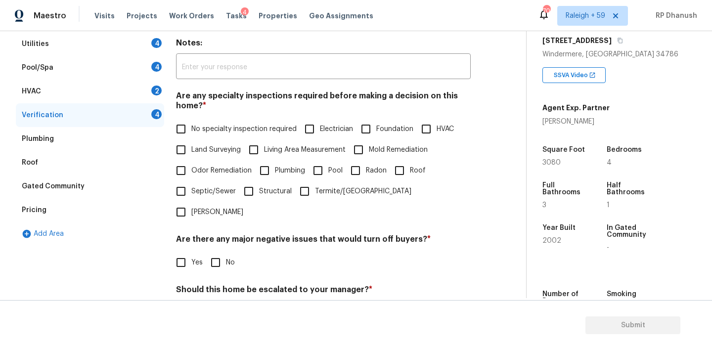
click at [200, 130] on span "No specialty inspection required" at bounding box center [243, 129] width 105 height 10
click at [191, 130] on input "No specialty inspection required" at bounding box center [181, 129] width 21 height 21
checkbox input "true"
click at [210, 286] on div "Should this home be escalated to your manager? * Yes No" at bounding box center [323, 305] width 295 height 39
click at [210, 258] on div "Verification Notes: ​ Are any specialty inspections required before making a de…" at bounding box center [323, 201] width 295 height 387
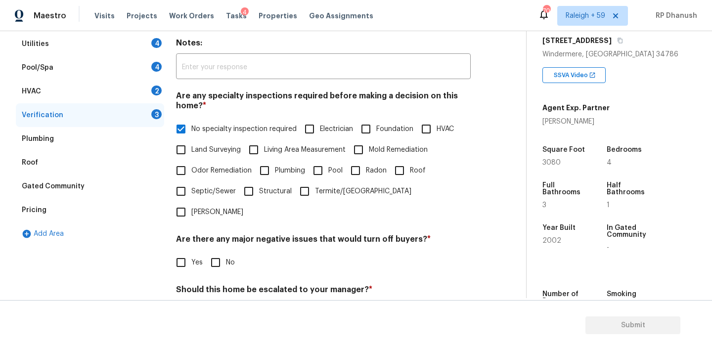
click at [210, 303] on input "No" at bounding box center [215, 313] width 21 height 21
checkbox input "true"
click at [210, 252] on input "No" at bounding box center [215, 262] width 21 height 21
checkbox input "true"
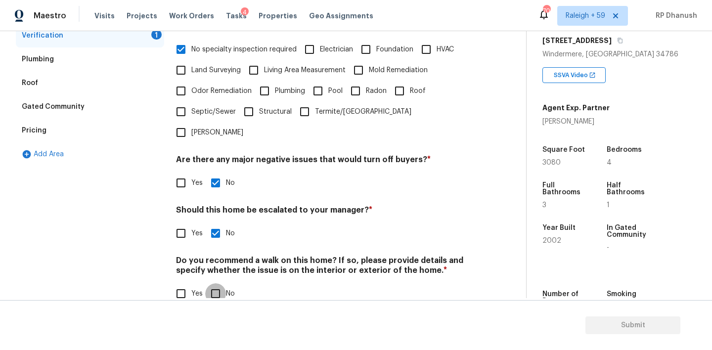
click at [218, 283] on input "No" at bounding box center [215, 293] width 21 height 21
checkbox input "true"
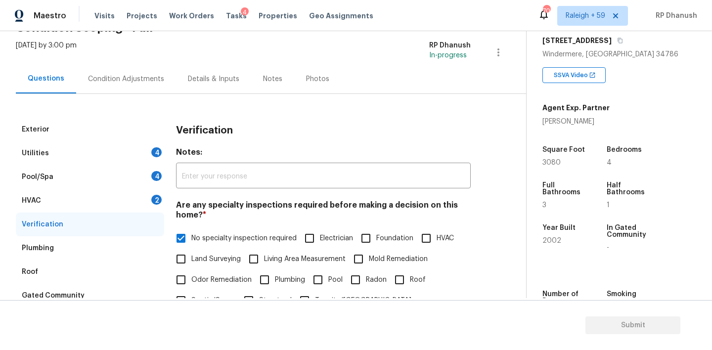
click at [158, 200] on div "2" at bounding box center [156, 200] width 10 height 10
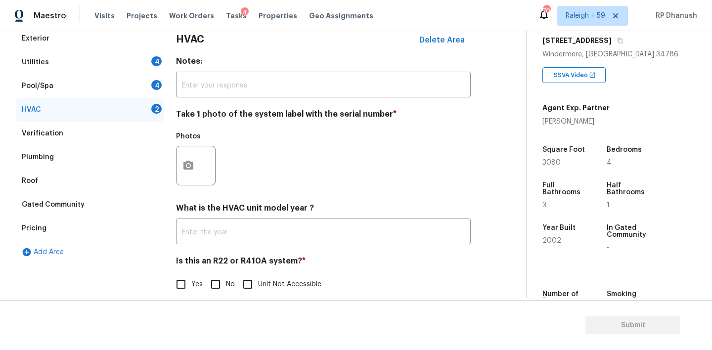
scroll to position [159, 0]
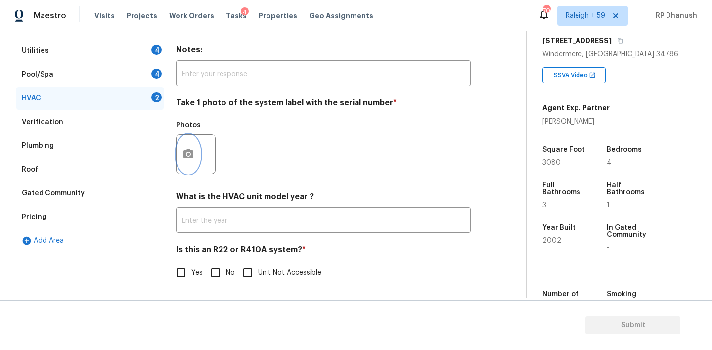
click at [189, 154] on circle "button" at bounding box center [188, 154] width 3 height 3
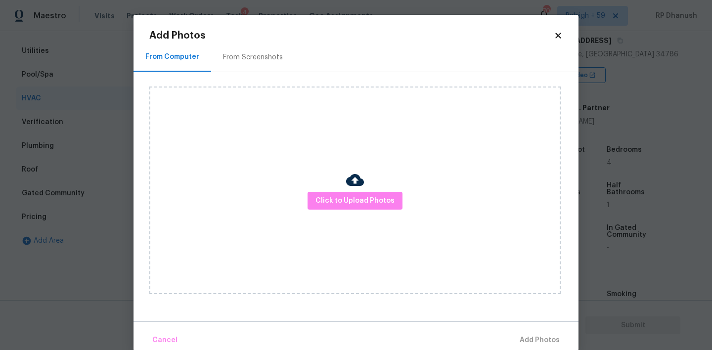
click at [263, 65] on div "From Screenshots" at bounding box center [253, 57] width 84 height 29
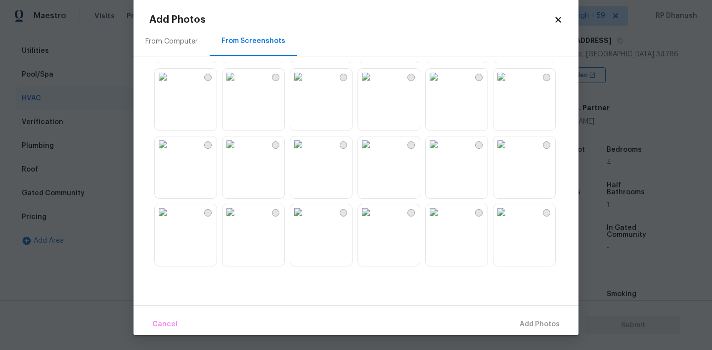
scroll to position [945, 0]
click at [374, 87] on img at bounding box center [366, 79] width 16 height 16
click at [507, 315] on div "Cancel Add 1 Photo(s)" at bounding box center [356, 321] width 445 height 30
click at [517, 316] on button "Add 1 Photo(s)" at bounding box center [535, 324] width 57 height 21
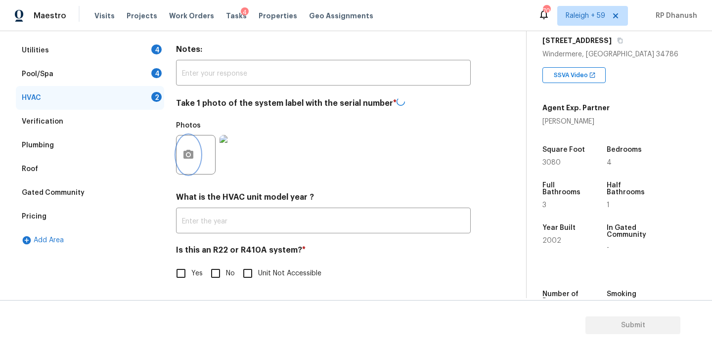
scroll to position [0, 0]
click at [225, 268] on input "No" at bounding box center [215, 273] width 21 height 21
checkbox input "true"
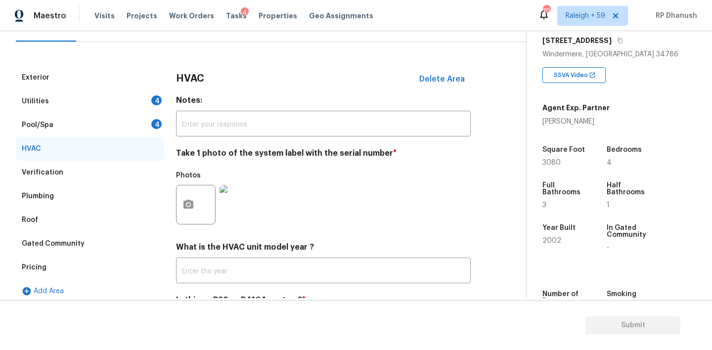
scroll to position [80, 0]
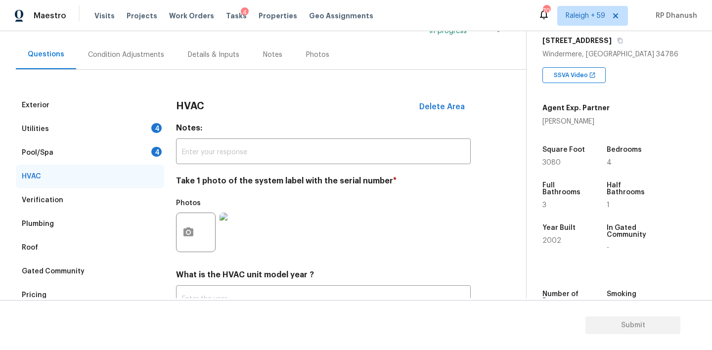
click at [148, 146] on div "Pool/Spa 4" at bounding box center [90, 153] width 148 height 24
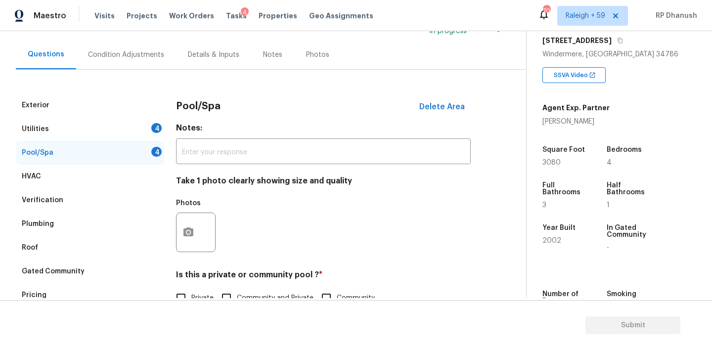
scroll to position [129, 0]
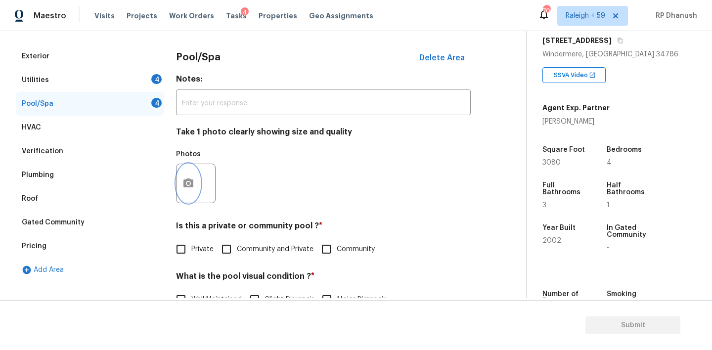
click at [192, 189] on icon "button" at bounding box center [189, 184] width 12 height 12
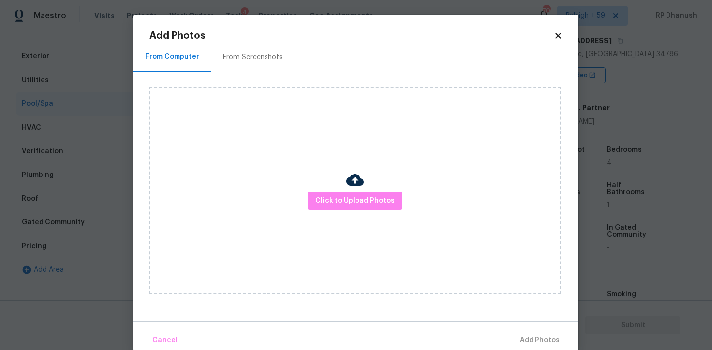
click at [256, 58] on div "From Screenshots" at bounding box center [253, 57] width 60 height 10
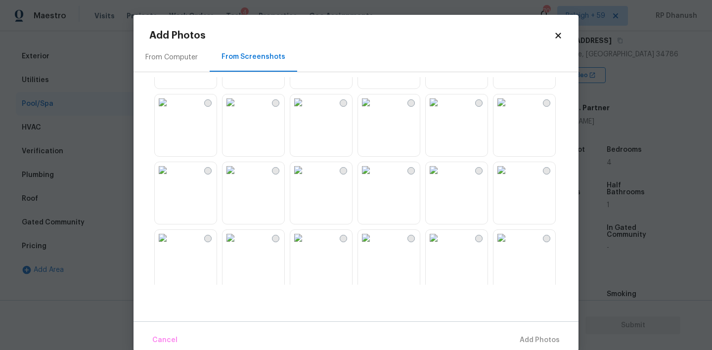
scroll to position [276, 0]
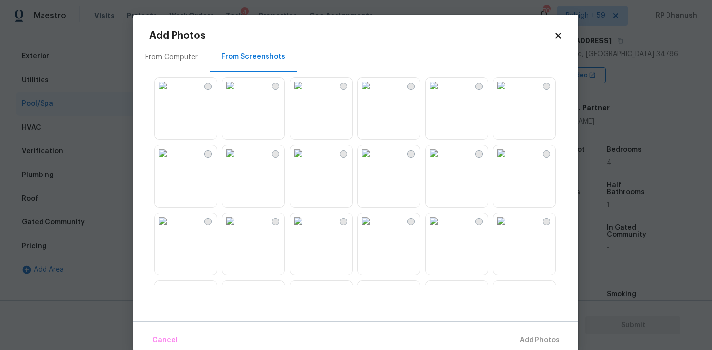
click at [442, 94] on img at bounding box center [434, 86] width 16 height 16
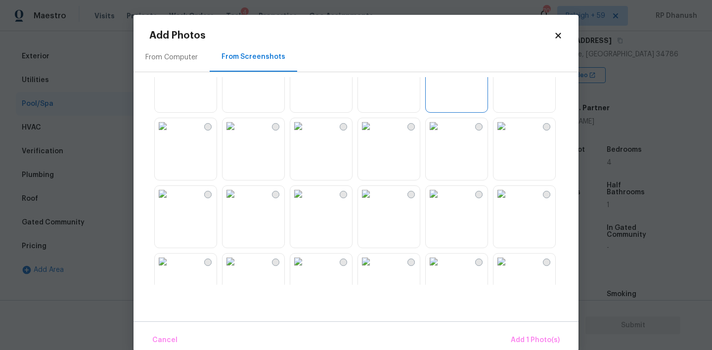
scroll to position [318, 0]
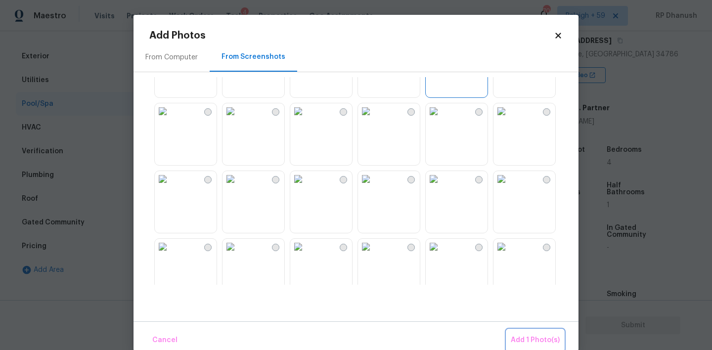
click at [514, 331] on button "Add 1 Photo(s)" at bounding box center [535, 340] width 57 height 21
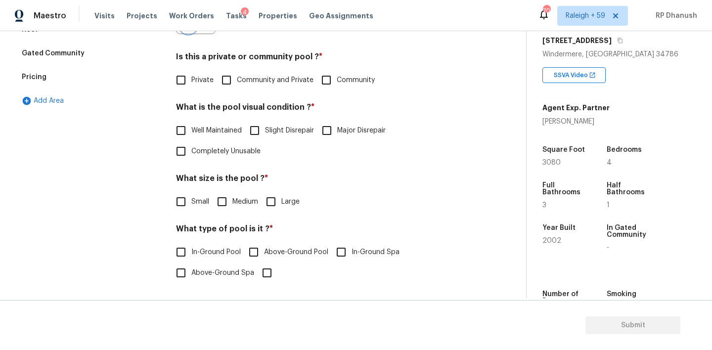
scroll to position [298, 0]
click at [194, 81] on span "Private" at bounding box center [202, 80] width 22 height 10
click at [191, 81] on input "Private" at bounding box center [181, 80] width 21 height 21
checkbox input "true"
click at [192, 131] on span "Well Maintained" at bounding box center [216, 132] width 50 height 10
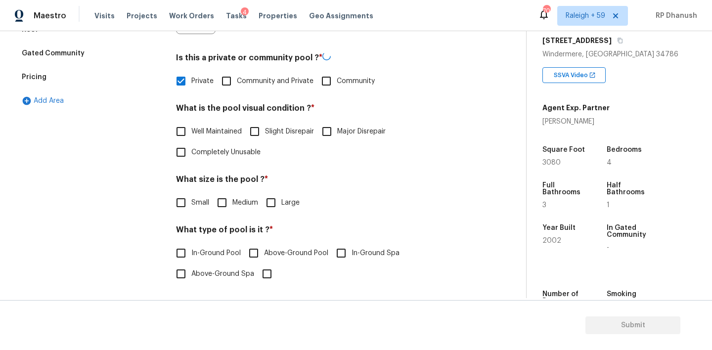
click at [191, 131] on input "Well Maintained" at bounding box center [181, 131] width 21 height 21
checkbox input "true"
click at [217, 195] on input "Medium" at bounding box center [222, 201] width 21 height 21
checkbox input "true"
click at [196, 240] on div "What type of pool is it ? * In-Ground Pool Above-Ground Pool In-Ground Spa Abov…" at bounding box center [323, 253] width 295 height 59
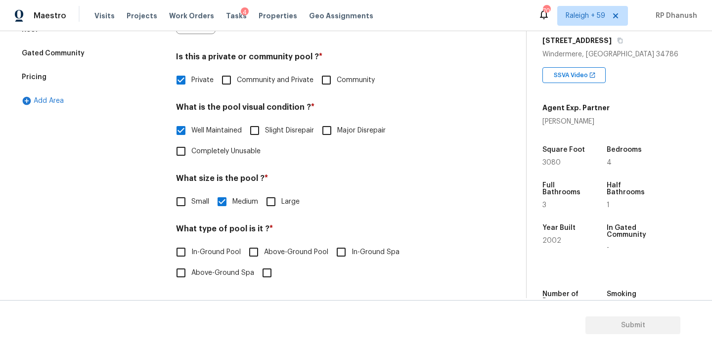
click at [194, 247] on span "In-Ground Pool" at bounding box center [215, 252] width 49 height 10
click at [191, 247] on input "In-Ground Pool" at bounding box center [181, 252] width 21 height 21
checkbox input "true"
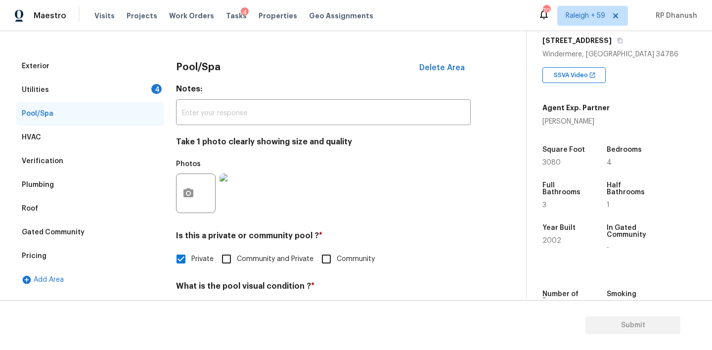
scroll to position [84, 0]
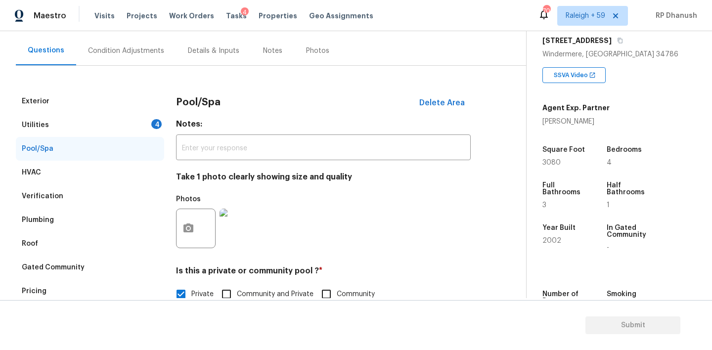
click at [142, 130] on div "Utilities 4" at bounding box center [90, 125] width 148 height 24
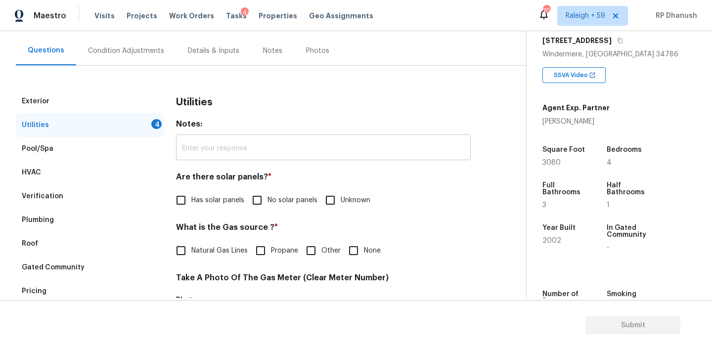
scroll to position [148, 0]
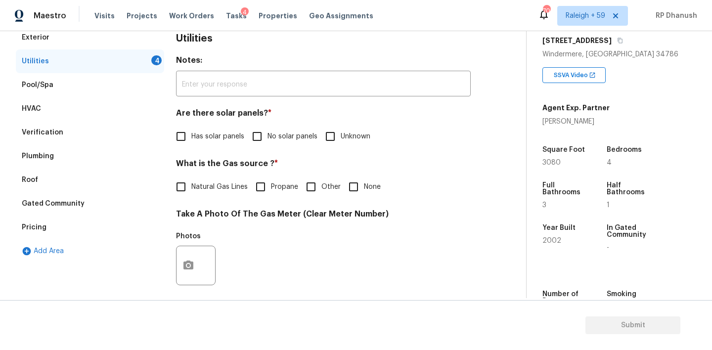
click at [256, 125] on div "Are there solar panels? * Has solar panels No solar panels Unknown" at bounding box center [323, 127] width 295 height 39
click at [260, 135] on input "No solar panels" at bounding box center [257, 136] width 21 height 21
checkbox input "true"
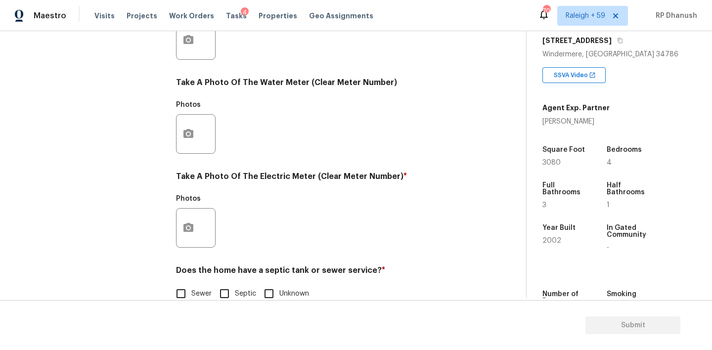
scroll to position [394, 0]
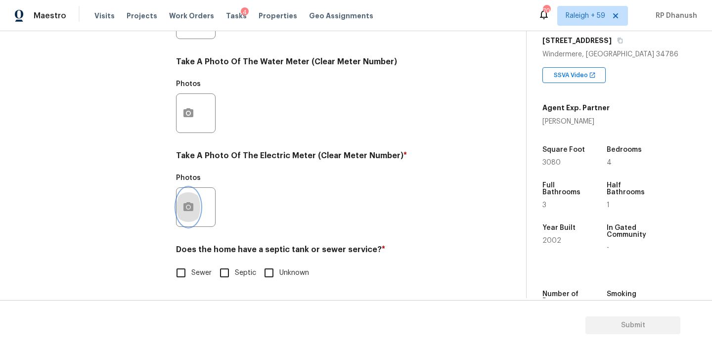
click at [194, 198] on button "button" at bounding box center [189, 207] width 24 height 39
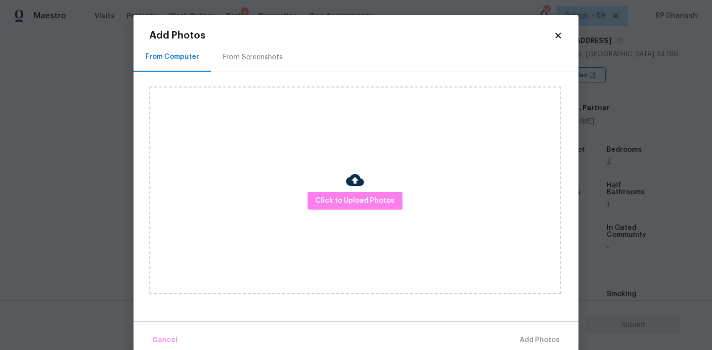
click at [259, 70] on div "From Screenshots" at bounding box center [253, 57] width 84 height 29
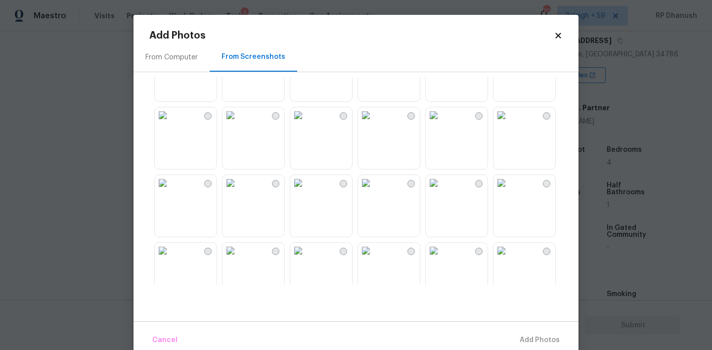
scroll to position [865, 0]
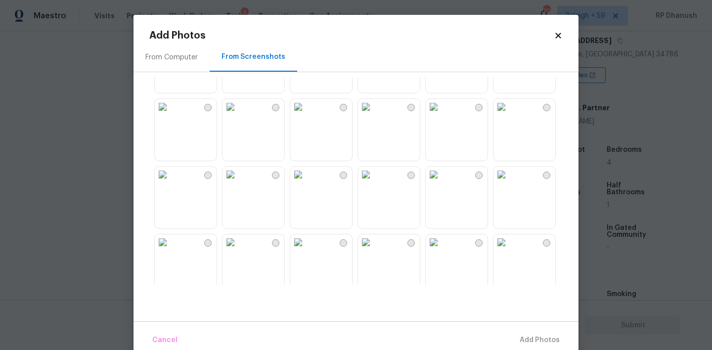
click at [374, 183] on img at bounding box center [366, 175] width 16 height 16
click at [537, 339] on span "Add 1 Photo(s)" at bounding box center [535, 340] width 49 height 12
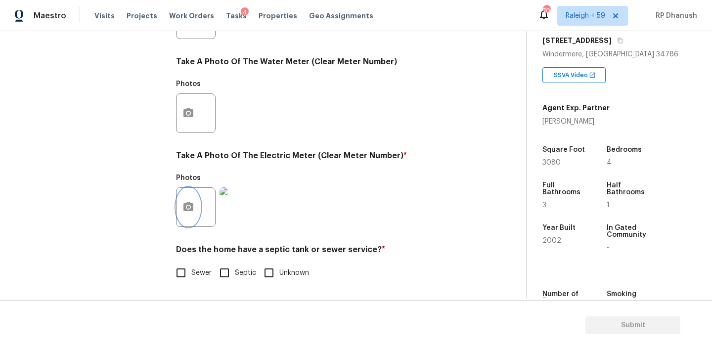
scroll to position [394, 0]
click at [193, 279] on label "Sewer" at bounding box center [191, 273] width 41 height 21
click at [191, 279] on input "Sewer" at bounding box center [181, 273] width 21 height 21
checkbox input "true"
click at [228, 275] on input "Septic" at bounding box center [224, 273] width 21 height 21
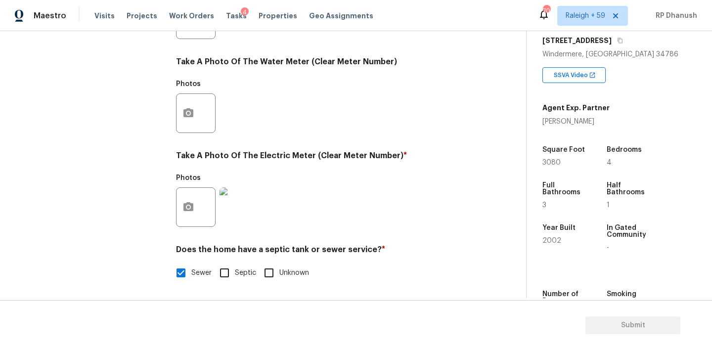
checkbox input "true"
checkbox input "false"
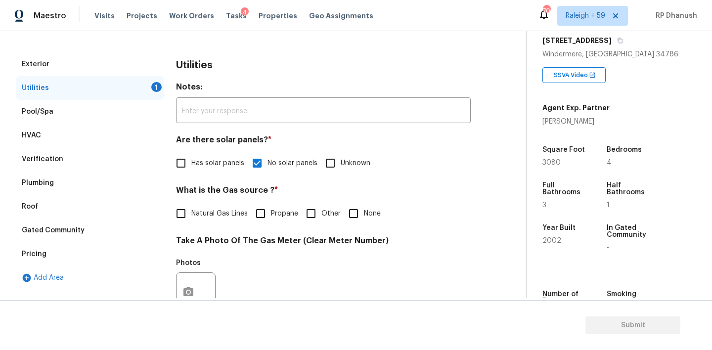
scroll to position [150, 0]
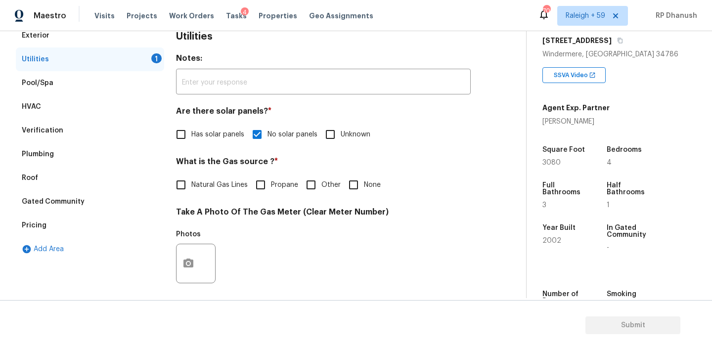
click at [357, 187] on input "None" at bounding box center [353, 185] width 21 height 21
click at [353, 189] on input "None" at bounding box center [353, 185] width 21 height 21
checkbox input "true"
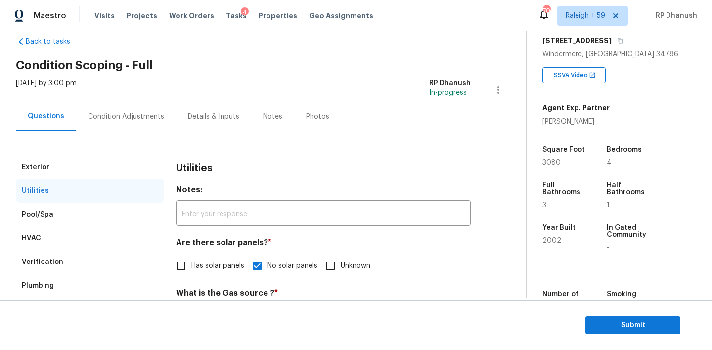
scroll to position [14, 0]
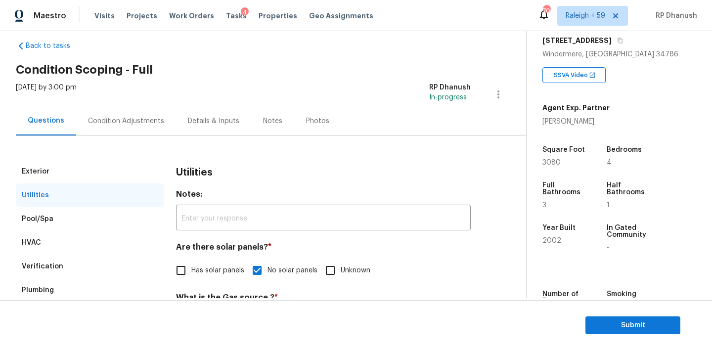
click at [144, 118] on div "Condition Adjustments" at bounding box center [126, 121] width 76 height 10
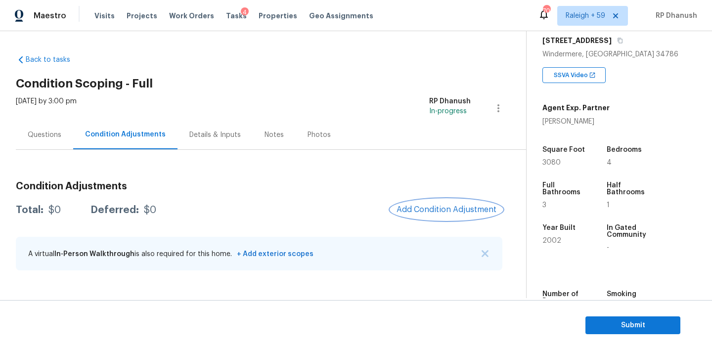
click at [460, 208] on span "Add Condition Adjustment" at bounding box center [447, 209] width 100 height 9
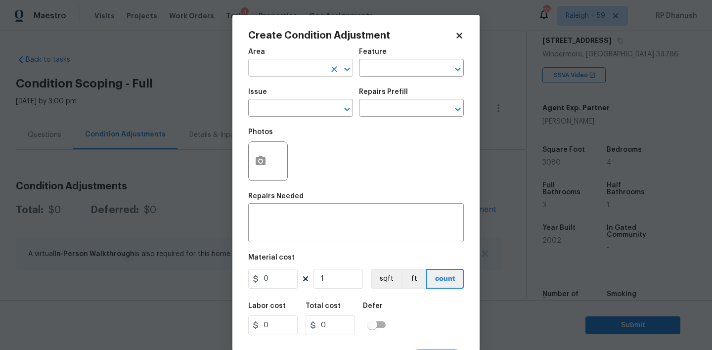
click at [300, 77] on span "Area ​" at bounding box center [300, 63] width 105 height 40
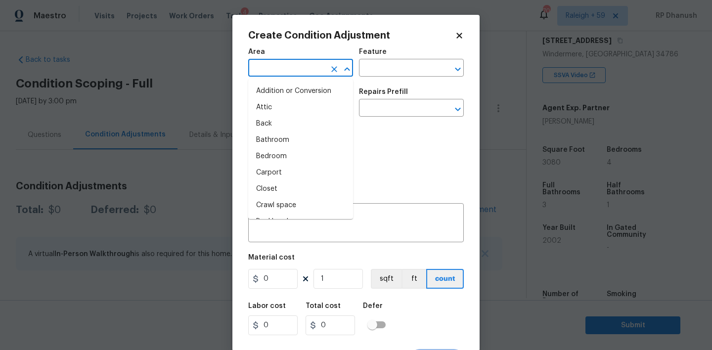
click at [298, 74] on input "text" at bounding box center [286, 68] width 77 height 15
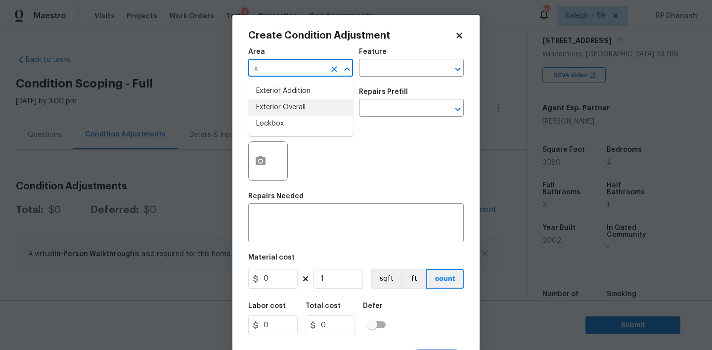
click at [283, 103] on li "Exterior Overall" at bounding box center [300, 107] width 105 height 16
type input "Exterior Overall"
click at [380, 67] on input "text" at bounding box center [397, 68] width 77 height 15
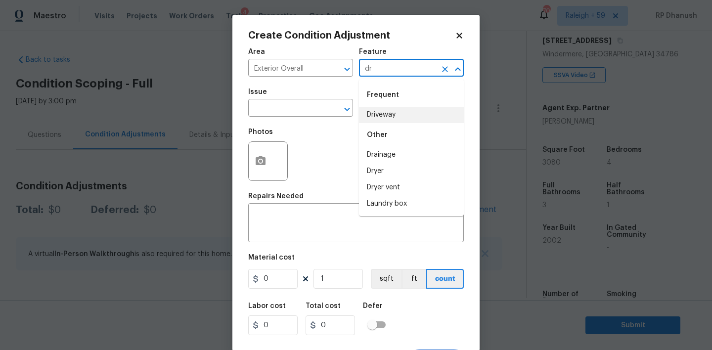
click at [378, 117] on li "Driveway" at bounding box center [411, 115] width 105 height 16
type input "Driveway"
click at [283, 124] on div "Photos" at bounding box center [269, 155] width 42 height 64
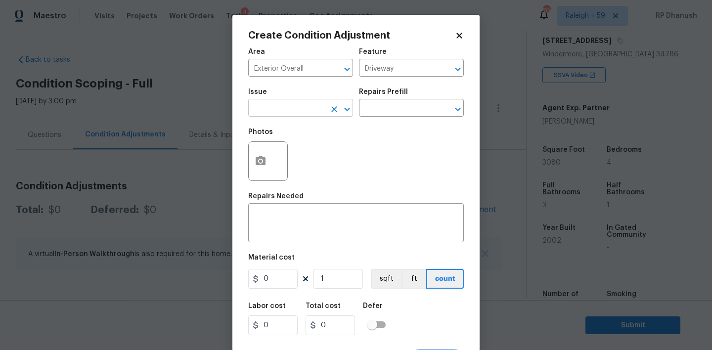
click at [283, 113] on input "text" at bounding box center [286, 108] width 77 height 15
click at [285, 151] on li "Pressure Washing" at bounding box center [300, 155] width 105 height 16
type input "Pressure Washing"
click at [393, 117] on body "Maestro Visits Projects Work Orders Tasks 4 Properties Geo Assignments 703 Rale…" at bounding box center [356, 175] width 712 height 350
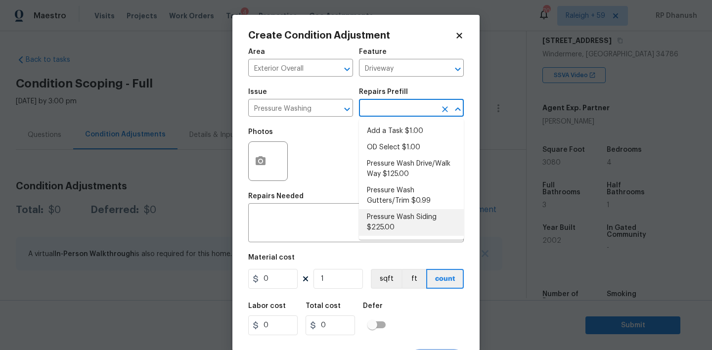
click at [376, 238] on ul "Add a Task $1.00 OD Select $1.00 Pressure Wash Drive/Walk Way $125.00 Pressure …" at bounding box center [411, 179] width 105 height 121
click at [376, 234] on li "Pressure Wash Siding $225.00" at bounding box center [411, 222] width 105 height 27
type input "Siding"
type textarea "Protect areas as needed for pressure washing. Pressure wash the siding on the h…"
type input "225"
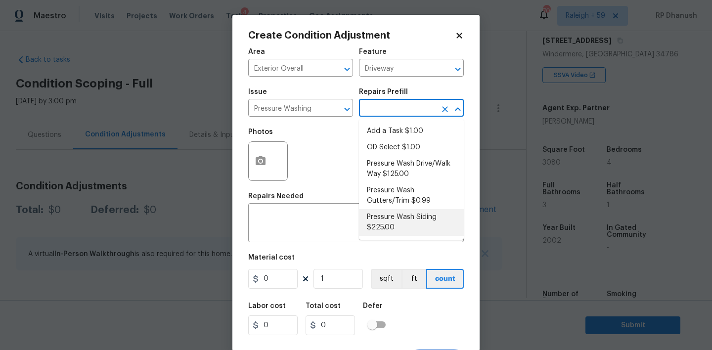
type input "225"
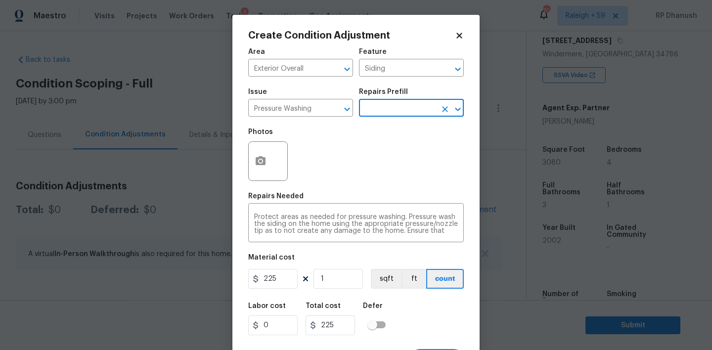
scroll to position [19, 0]
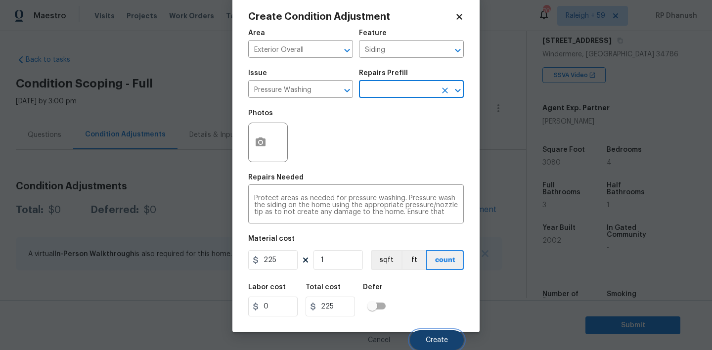
click at [424, 335] on button "Create" at bounding box center [437, 340] width 54 height 20
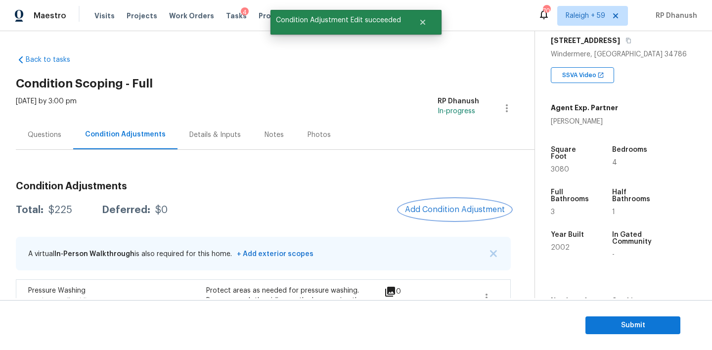
scroll to position [76, 0]
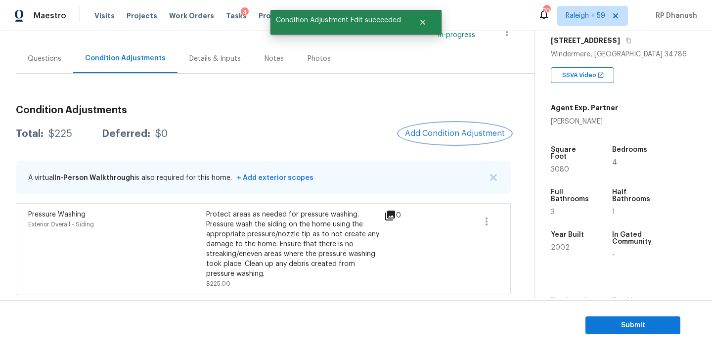
click at [459, 129] on span "Add Condition Adjustment" at bounding box center [455, 133] width 100 height 9
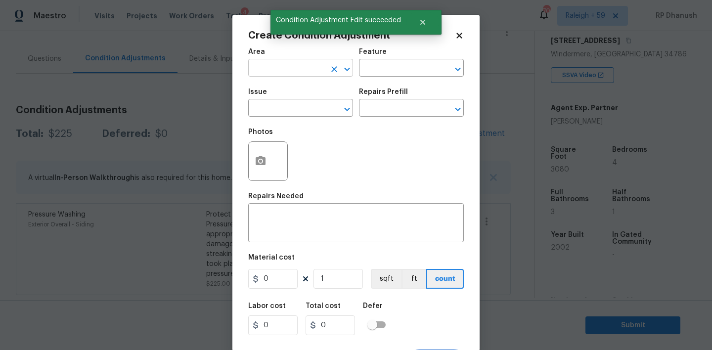
click at [309, 68] on input "text" at bounding box center [286, 68] width 77 height 15
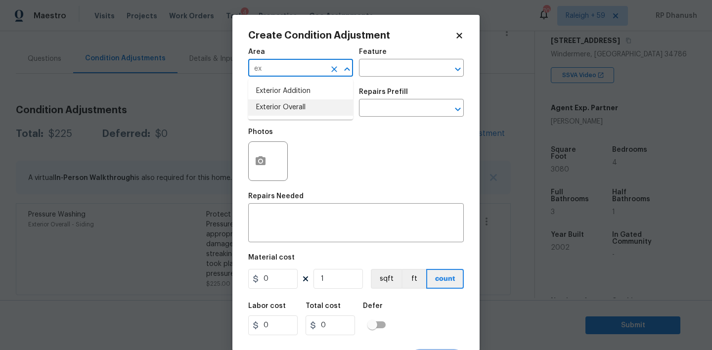
drag, startPoint x: 290, startPoint y: 100, endPoint x: 305, endPoint y: 93, distance: 17.0
click at [290, 100] on li "Exterior Overall" at bounding box center [300, 107] width 105 height 16
type input "Exterior Overall"
click at [370, 71] on input "text" at bounding box center [397, 68] width 77 height 15
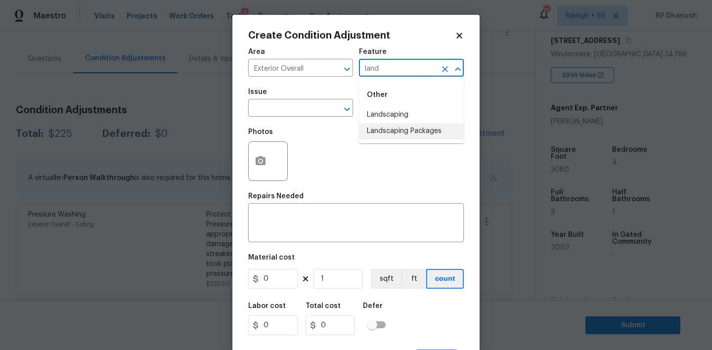
click at [372, 135] on li "Landscaping Packages" at bounding box center [411, 131] width 105 height 16
type input "Landscaping Packages"
click at [302, 104] on input "text" at bounding box center [286, 108] width 77 height 15
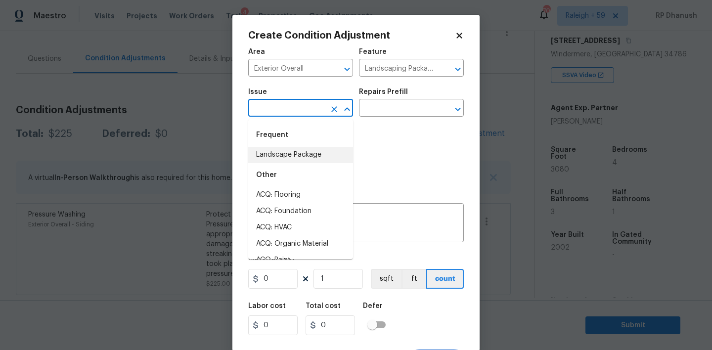
click at [293, 148] on li "Landscape Package" at bounding box center [300, 155] width 105 height 16
type input "Landscape Package"
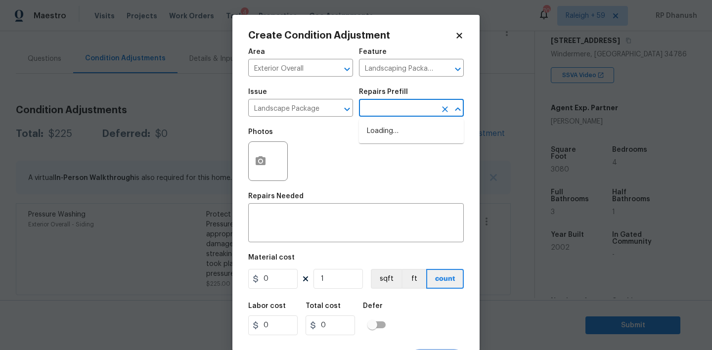
click at [384, 103] on input "text" at bounding box center [397, 108] width 77 height 15
click at [384, 135] on li "Initial landscaping package $300.00" at bounding box center [411, 136] width 105 height 27
type input "Home Readiness Packages"
type textarea "Mowing of grass up to 6" in height. Mow, edge along driveways & sidewalks, trim…"
type input "300"
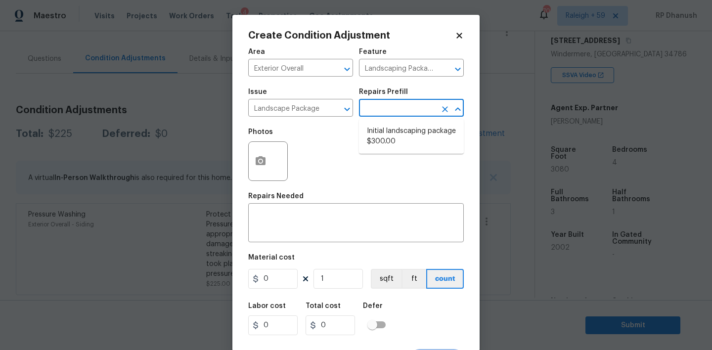
type input "300"
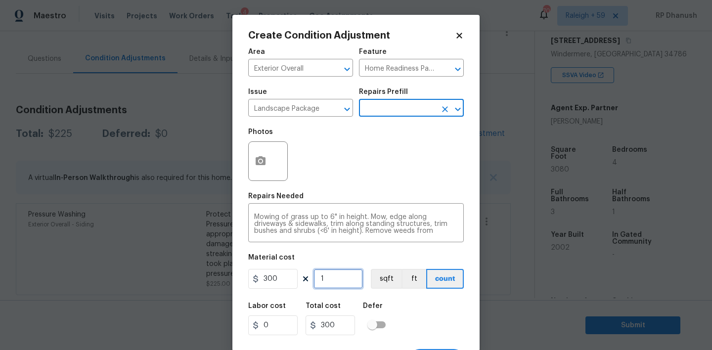
click at [335, 284] on input "1" at bounding box center [338, 279] width 49 height 20
type input "0"
type input "2"
type input "600"
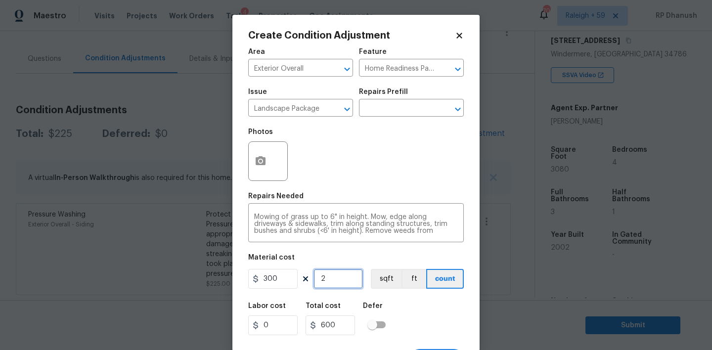
type input "2"
click at [335, 284] on input "2" at bounding box center [338, 279] width 49 height 20
type input "0"
type input "2"
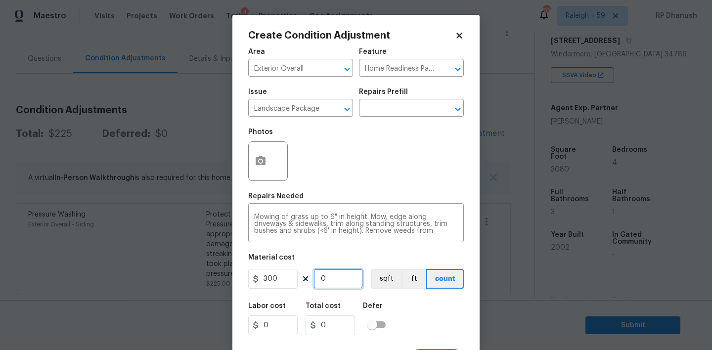
type input "600"
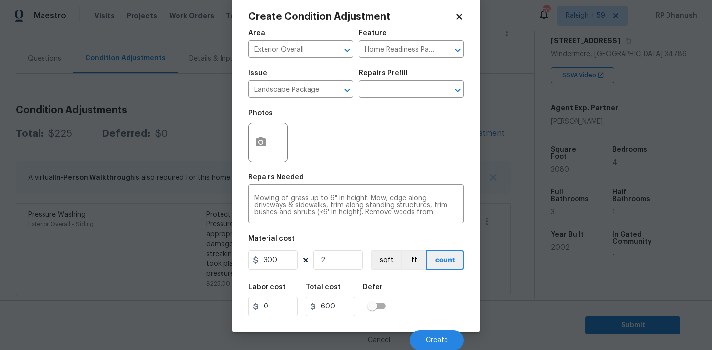
scroll to position [21, 0]
click at [278, 264] on input "300" at bounding box center [272, 260] width 49 height 20
type input "450"
type input "900"
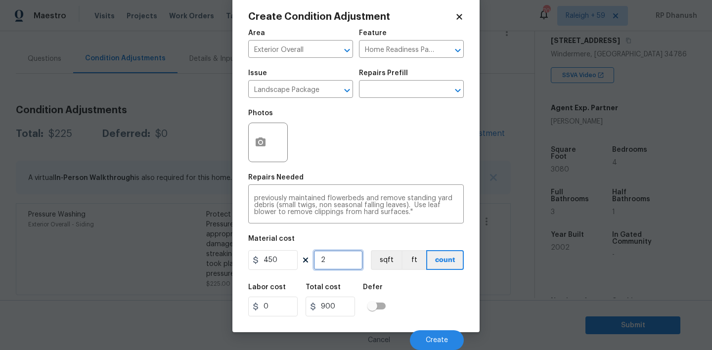
type input "1"
type input "450"
type input "1"
click at [437, 334] on button "Create" at bounding box center [437, 340] width 54 height 20
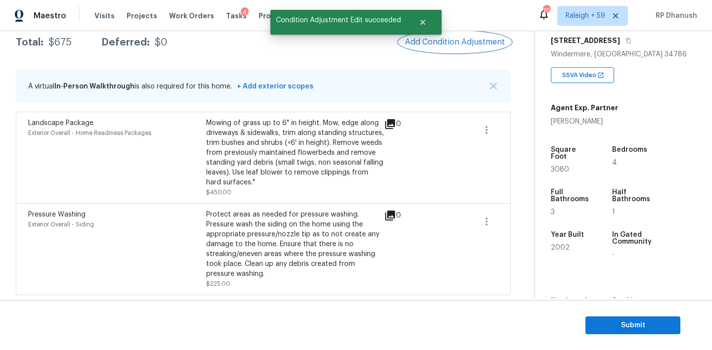
scroll to position [151, 0]
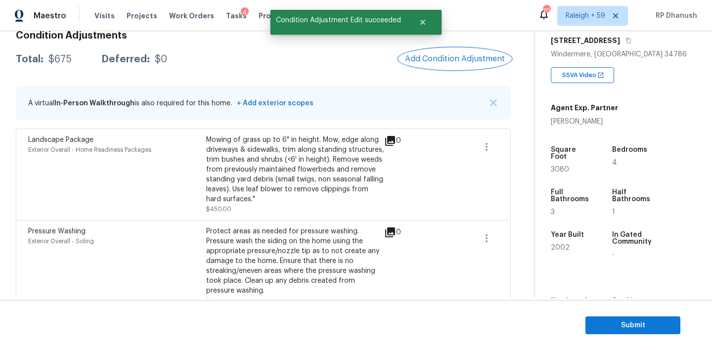
click at [453, 64] on button "Add Condition Adjustment" at bounding box center [455, 58] width 112 height 21
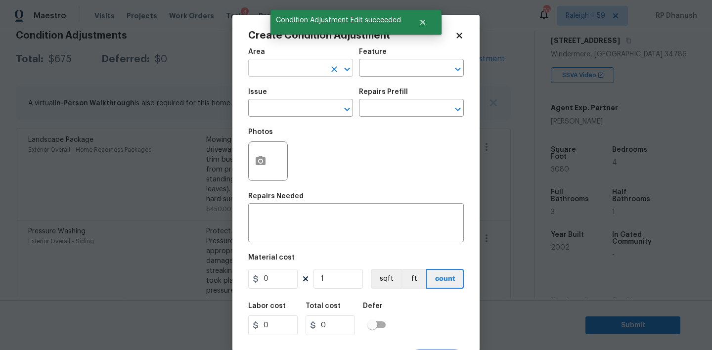
click at [306, 73] on input "text" at bounding box center [286, 68] width 77 height 15
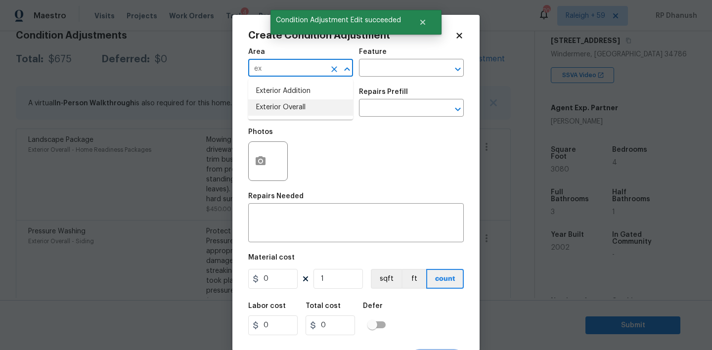
drag, startPoint x: 299, startPoint y: 108, endPoint x: 362, endPoint y: 83, distance: 67.5
click at [300, 106] on li "Exterior Overall" at bounding box center [300, 107] width 105 height 16
type input "Exterior Overall"
click at [384, 81] on div "Area Exterior Overall ​ Feature ​" at bounding box center [356, 63] width 216 height 40
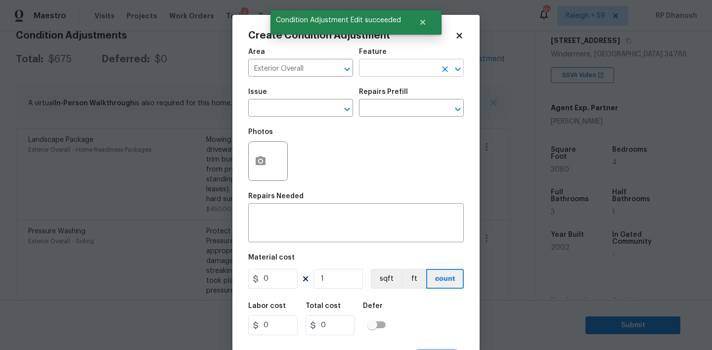
click at [392, 66] on input "text" at bounding box center [397, 68] width 77 height 15
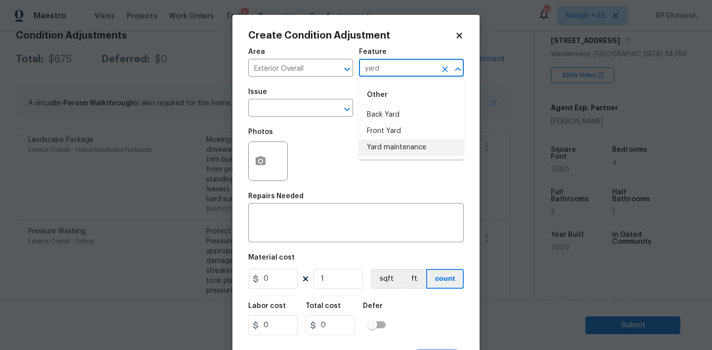
click at [390, 142] on li "Yard maintenance" at bounding box center [411, 148] width 105 height 16
type input "Yard maintenance"
click at [300, 115] on input "text" at bounding box center [286, 108] width 77 height 15
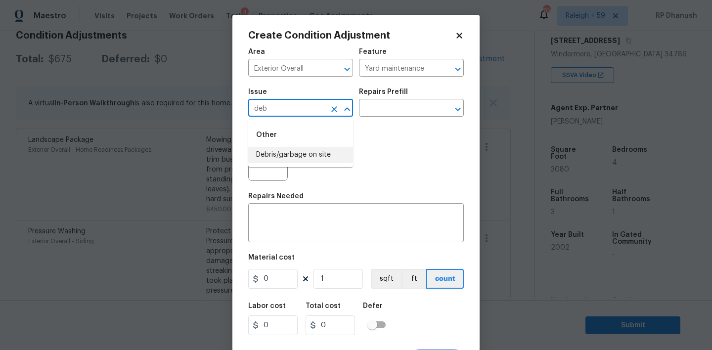
click at [297, 159] on li "Debris/garbage on site" at bounding box center [300, 155] width 105 height 16
type input "Debris/garbage on site"
click at [368, 128] on div "Photos" at bounding box center [356, 155] width 216 height 64
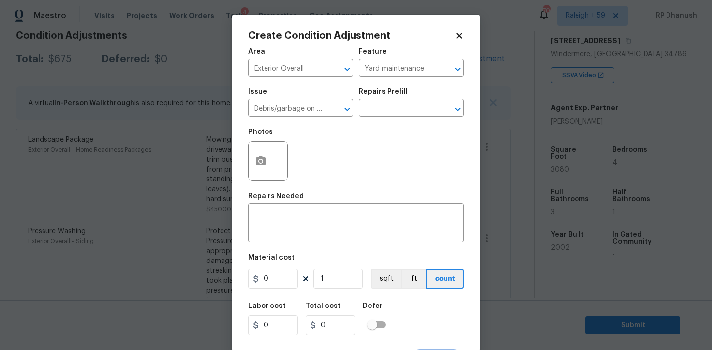
click at [396, 117] on div "Issue Debris/garbage on site ​ Repairs Prefill ​" at bounding box center [356, 103] width 216 height 40
click at [398, 109] on input "text" at bounding box center [397, 108] width 77 height 15
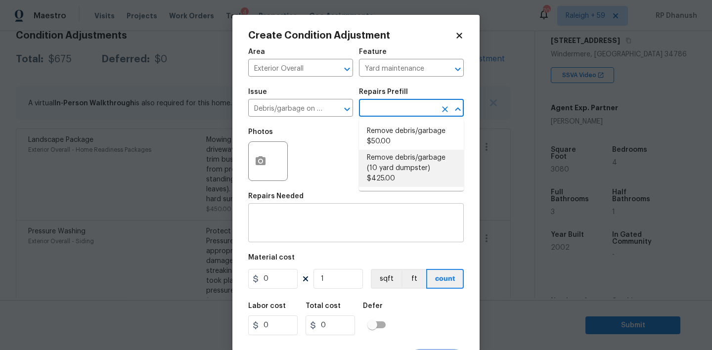
scroll to position [19, 0]
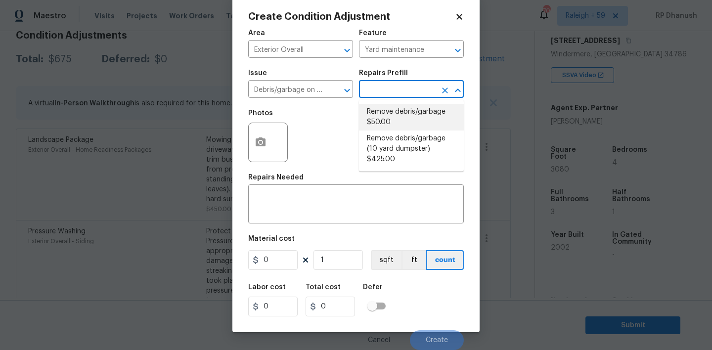
click at [388, 127] on li "Remove debris/garbage $50.00" at bounding box center [411, 117] width 105 height 27
type textarea "Remove, haul off, and properly dispose of any debris left by seller to offsite …"
type input "50"
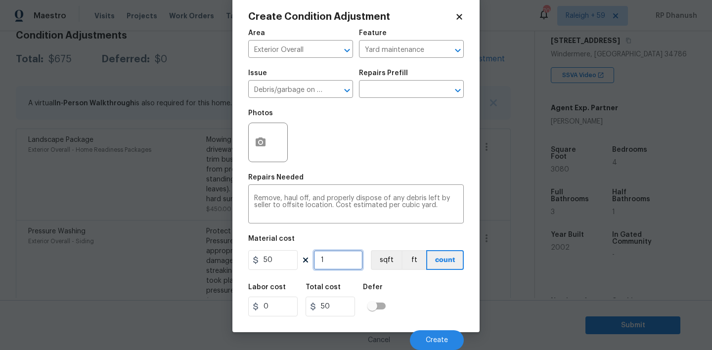
click at [341, 259] on input "1" at bounding box center [338, 260] width 49 height 20
type input "0"
type input "4"
type input "200"
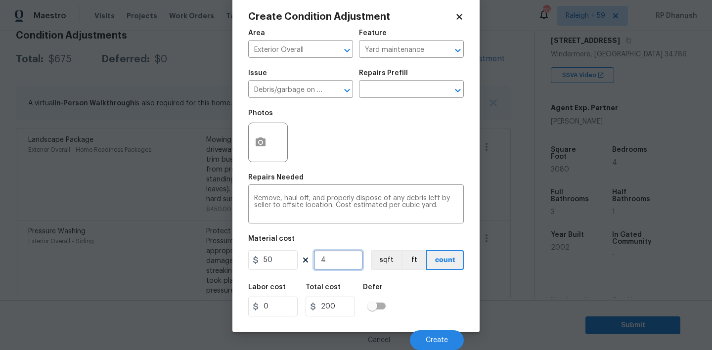
type input "0"
type input "5"
type input "250"
type input "5"
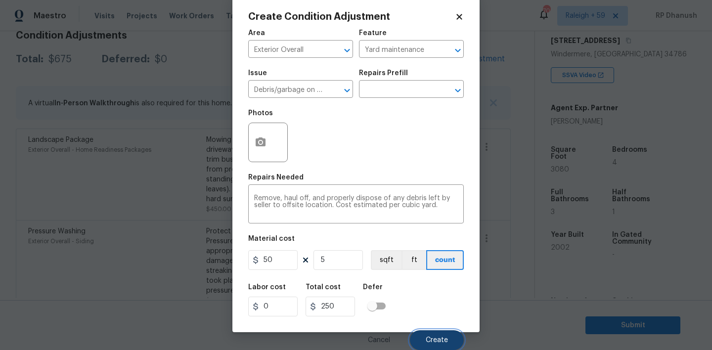
click at [443, 340] on span "Create" at bounding box center [437, 340] width 22 height 7
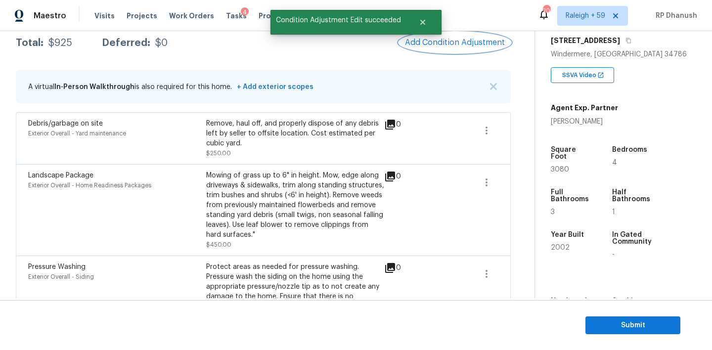
scroll to position [97, 0]
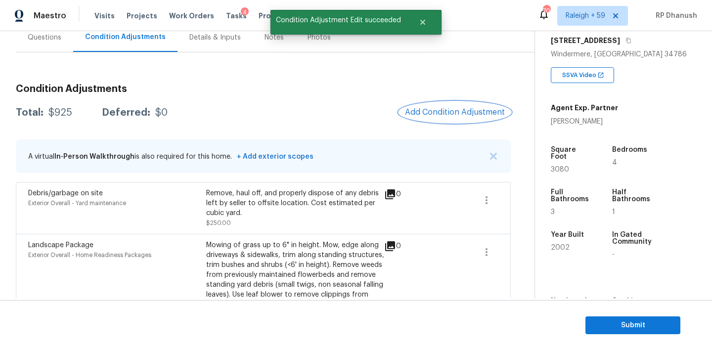
click at [448, 114] on span "Add Condition Adjustment" at bounding box center [455, 112] width 100 height 9
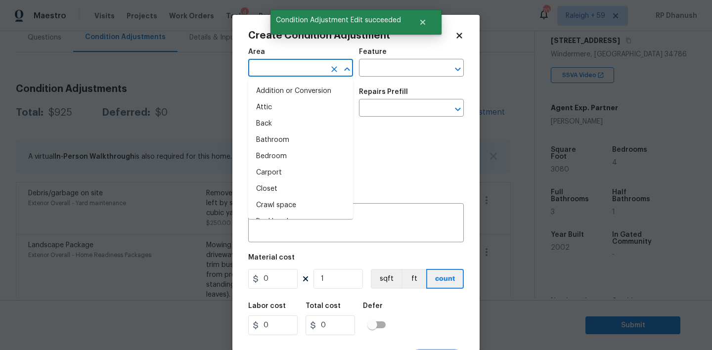
click at [297, 77] on input "text" at bounding box center [286, 68] width 77 height 15
click at [285, 108] on li "Exterior Overall" at bounding box center [300, 107] width 105 height 16
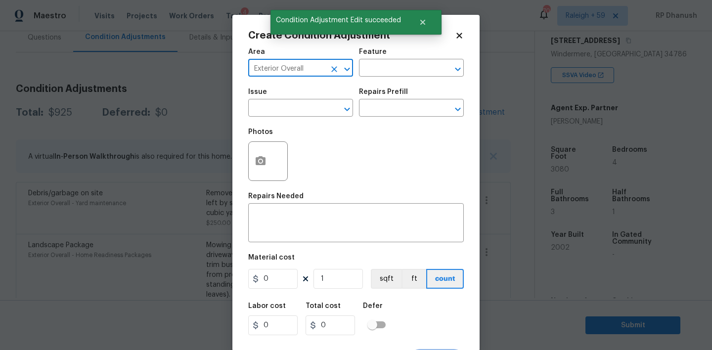
type input "Exterior Overall"
click at [285, 203] on div "Repairs Needed" at bounding box center [356, 199] width 216 height 13
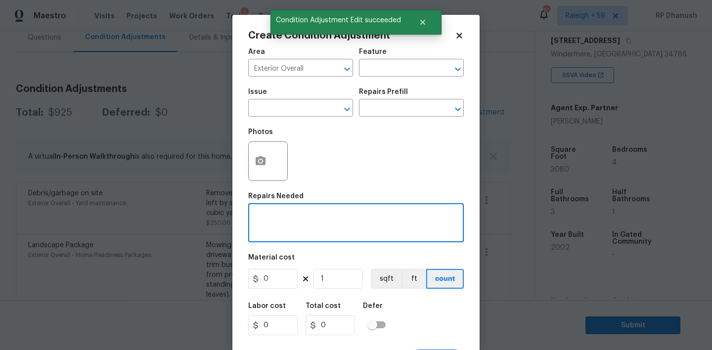
click at [276, 223] on textarea at bounding box center [356, 224] width 204 height 21
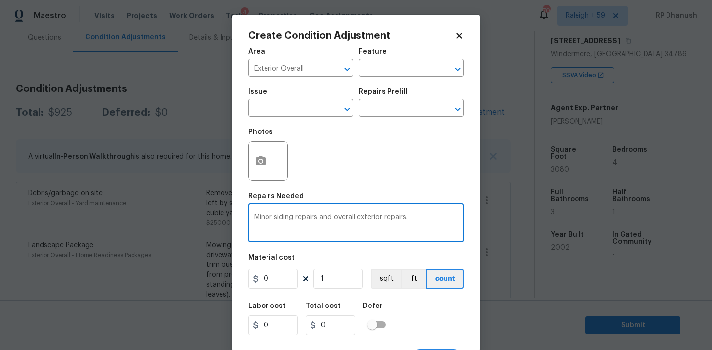
type textarea "Minor siding repairs and overall exterior repairs."
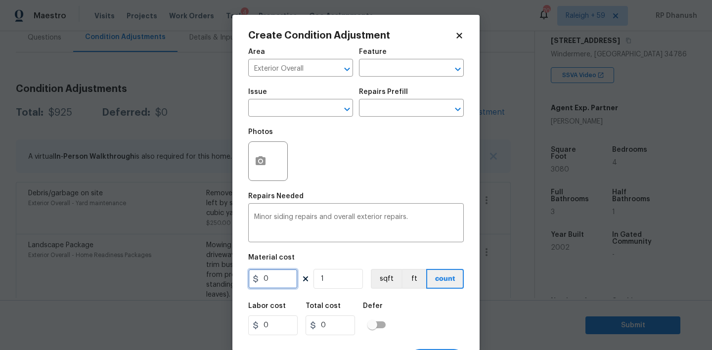
click at [285, 281] on input "0" at bounding box center [272, 279] width 49 height 20
click at [278, 278] on input "1200" at bounding box center [272, 279] width 49 height 20
type input "875"
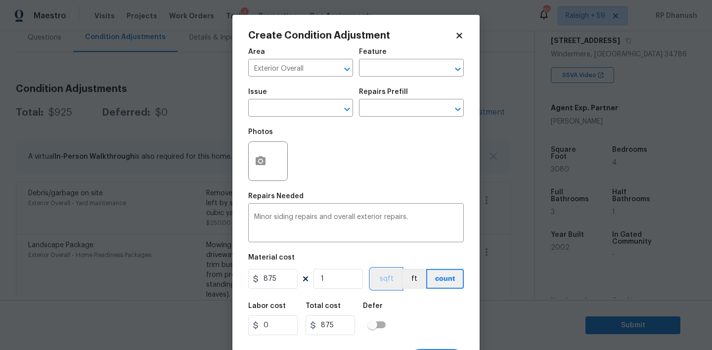
scroll to position [19, 0]
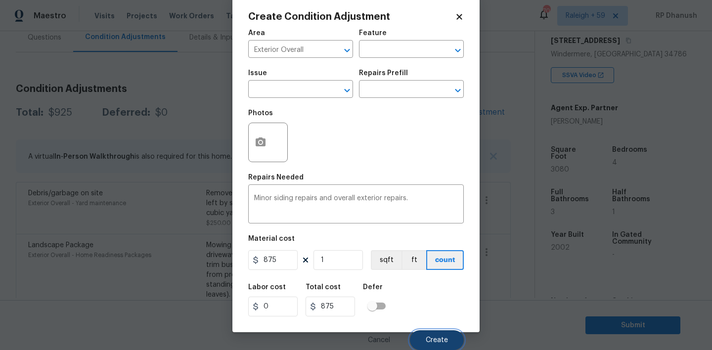
click at [434, 336] on button "Create" at bounding box center [437, 340] width 54 height 20
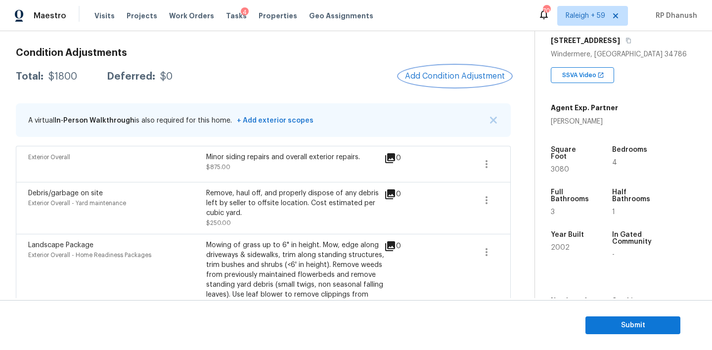
scroll to position [128, 0]
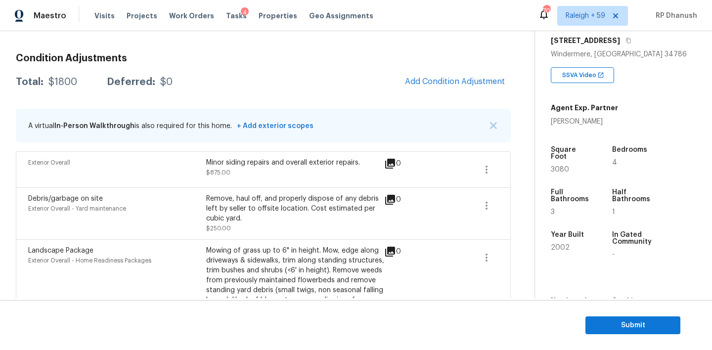
click at [442, 70] on div "Condition Adjustments Total: $1800 Deferred: $0 Add Condition Adjustment A virt…" at bounding box center [263, 234] width 495 height 377
click at [421, 85] on span "Add Condition Adjustment" at bounding box center [455, 81] width 100 height 9
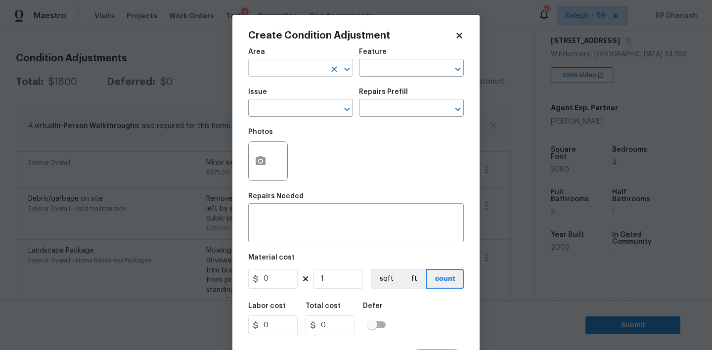
click at [258, 69] on input "text" at bounding box center [286, 68] width 77 height 15
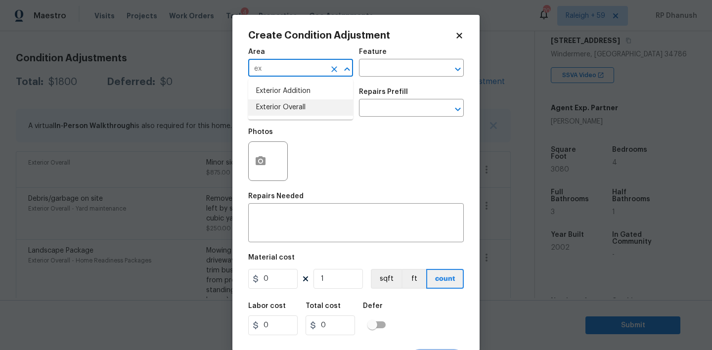
drag, startPoint x: 281, startPoint y: 106, endPoint x: 427, endPoint y: 55, distance: 154.7
click at [281, 106] on li "Exterior Overall" at bounding box center [300, 107] width 105 height 16
type input "Exterior Overall"
click at [488, 44] on body "Maestro Visits Projects Work Orders Tasks 4 Properties Geo Assignments 703 Rale…" at bounding box center [356, 175] width 712 height 350
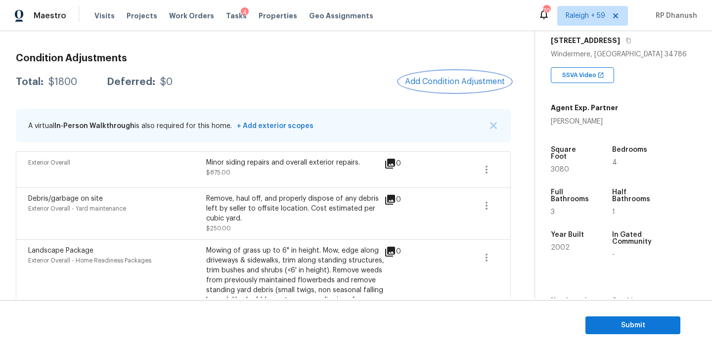
click at [457, 89] on button "Add Condition Adjustment" at bounding box center [455, 81] width 112 height 21
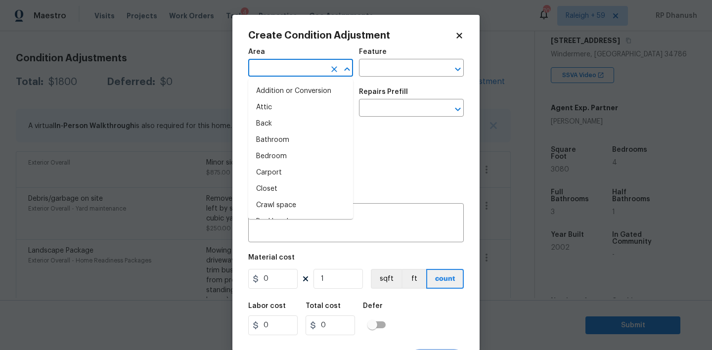
click at [293, 68] on input "text" at bounding box center [286, 68] width 77 height 15
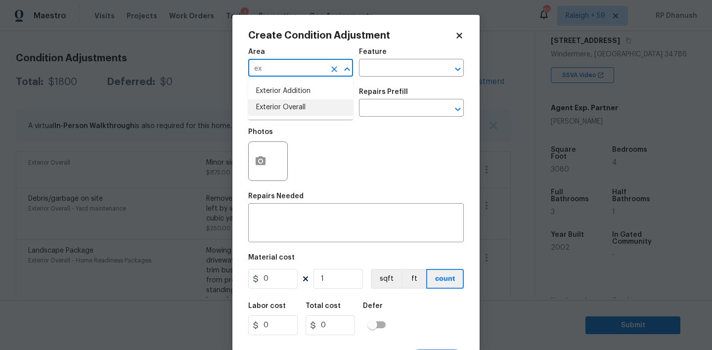
click at [276, 100] on li "Exterior Overall" at bounding box center [300, 107] width 105 height 16
type input "Exterior Overall"
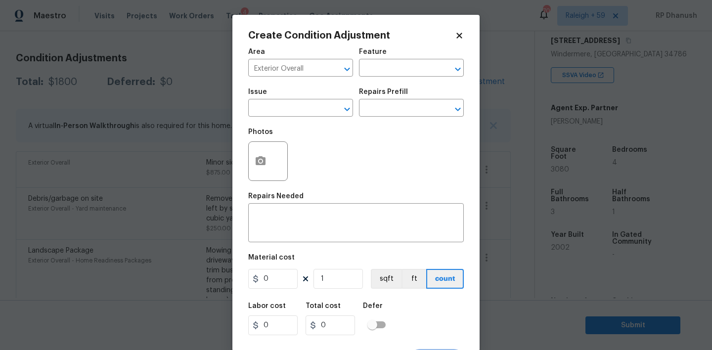
click at [276, 188] on div "Area Exterior Overall ​ Feature ​ Issue ​ Repairs Prefill ​ Photos Repairs Need…" at bounding box center [356, 206] width 216 height 327
click at [396, 70] on input "text" at bounding box center [397, 68] width 77 height 15
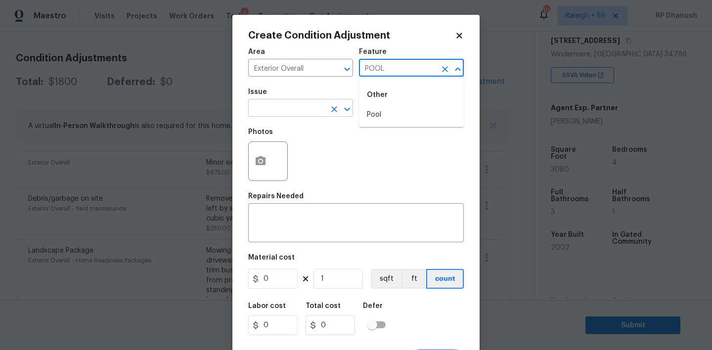
drag, startPoint x: 389, startPoint y: 112, endPoint x: 344, endPoint y: 113, distance: 45.0
click at [389, 112] on li "Pool" at bounding box center [411, 115] width 105 height 16
type input "Pool"
click at [287, 113] on input "text" at bounding box center [286, 108] width 77 height 15
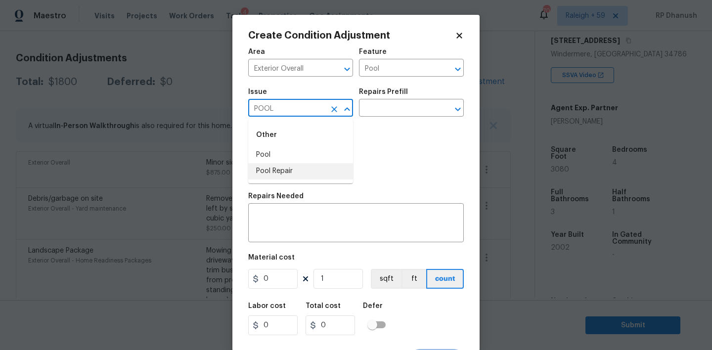
click at [295, 166] on li "Pool Repair" at bounding box center [300, 171] width 105 height 16
type input "Pool Repair"
click at [385, 115] on input "text" at bounding box center [397, 108] width 77 height 15
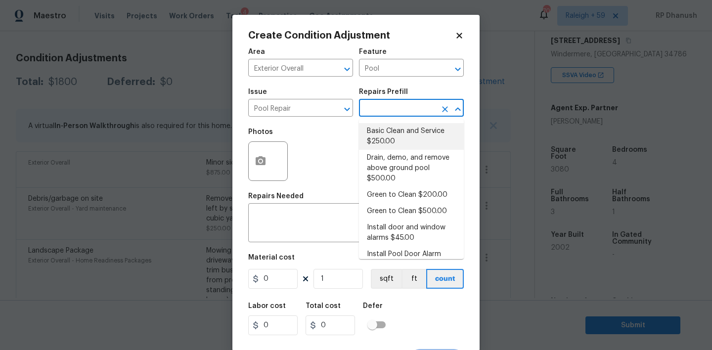
click at [393, 139] on li "Basic Clean and Service $250.00" at bounding box center [411, 136] width 105 height 27
type textarea "basic clean and service, balance chems, repair minor leaks at equipment, etc"
type input "250"
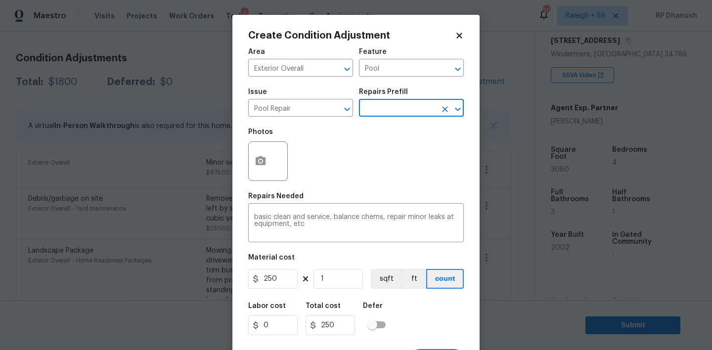
scroll to position [19, 0]
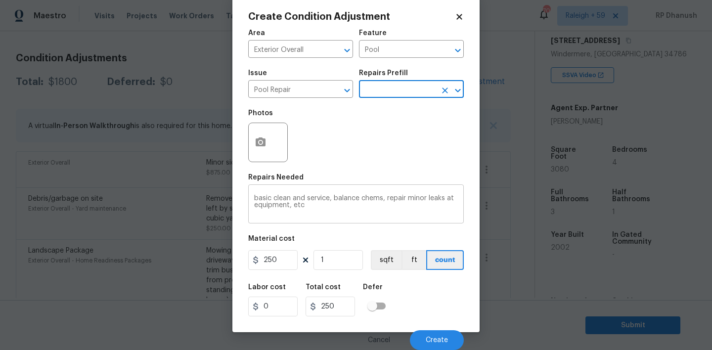
click at [258, 199] on textarea "basic clean and service, balance chems, repair minor leaks at equipment, etc" at bounding box center [356, 205] width 204 height 21
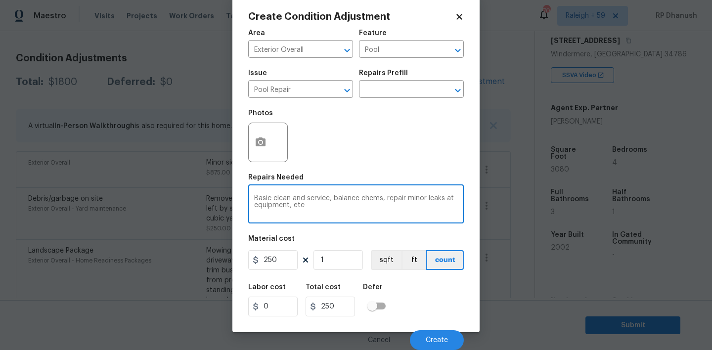
type textarea "Basic clean and service, balance chems, repair minor leaks at equipment, etc"
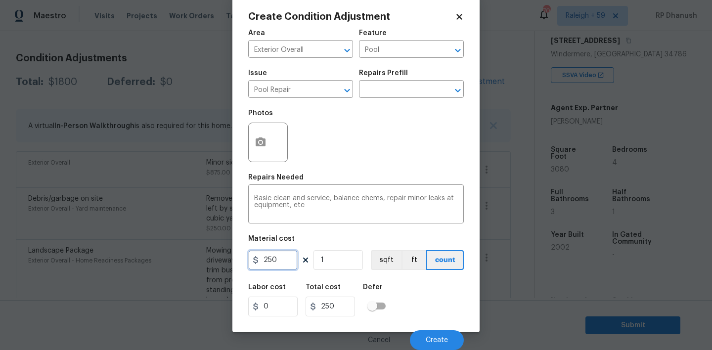
click at [282, 266] on input "250" at bounding box center [272, 260] width 49 height 20
type input "450"
click at [426, 324] on div "Cancel Create" at bounding box center [356, 337] width 216 height 28
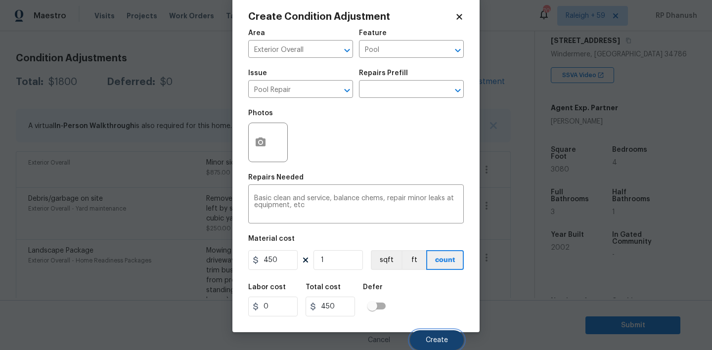
click at [426, 345] on button "Create" at bounding box center [437, 340] width 54 height 20
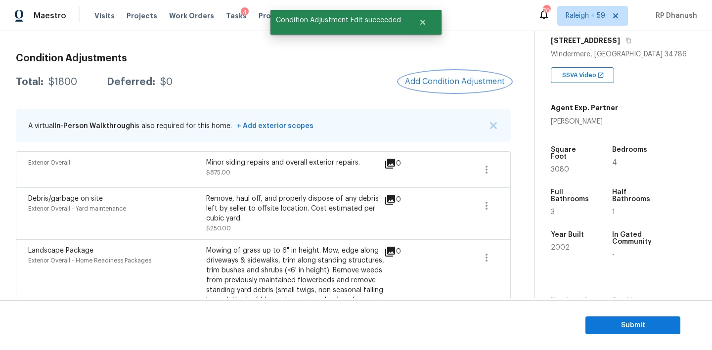
scroll to position [0, 0]
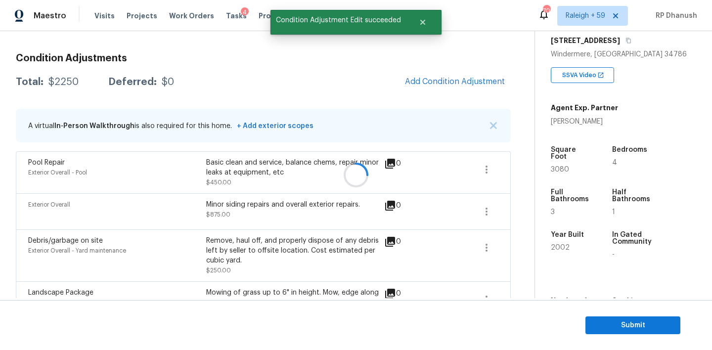
click at [436, 78] on div at bounding box center [356, 175] width 712 height 350
click at [436, 78] on span "Add Condition Adjustment" at bounding box center [455, 81] width 100 height 9
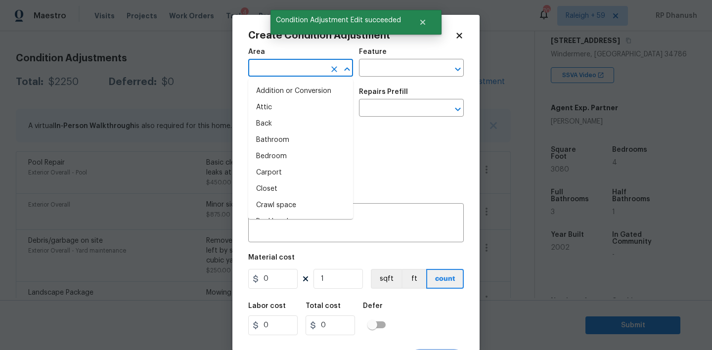
click at [275, 75] on input "text" at bounding box center [286, 68] width 77 height 15
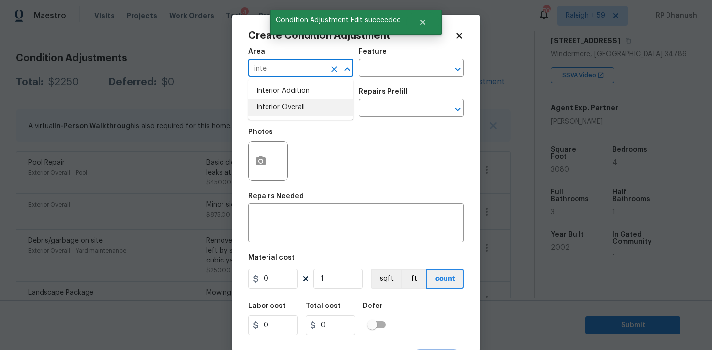
click at [288, 104] on li "Interior Overall" at bounding box center [300, 107] width 105 height 16
type input "Interior Overall"
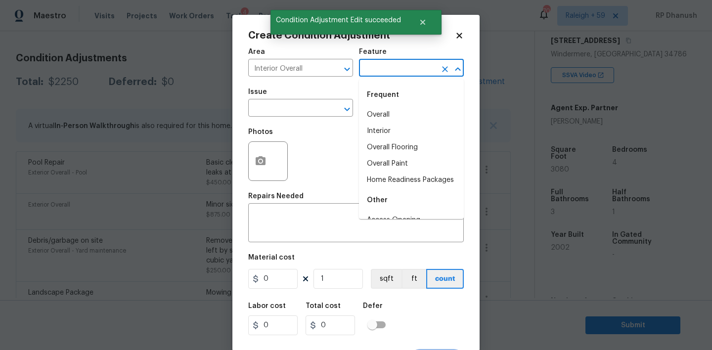
click at [392, 69] on input "text" at bounding box center [397, 68] width 77 height 15
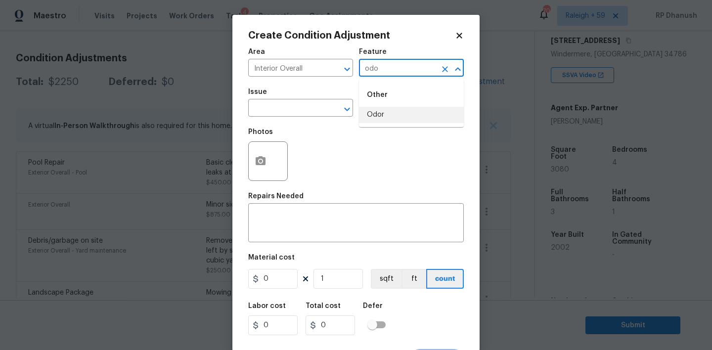
click at [391, 113] on li "Odor" at bounding box center [411, 115] width 105 height 16
type input "Odor"
click at [299, 108] on input "text" at bounding box center [286, 108] width 77 height 15
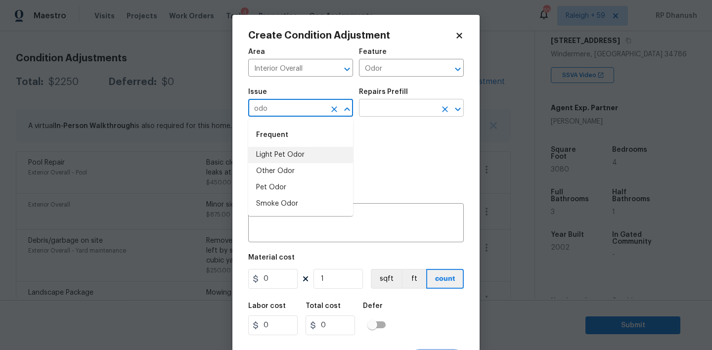
drag, startPoint x: 285, startPoint y: 161, endPoint x: 409, endPoint y: 112, distance: 132.6
click at [286, 161] on li "Light Pet Odor" at bounding box center [300, 155] width 105 height 16
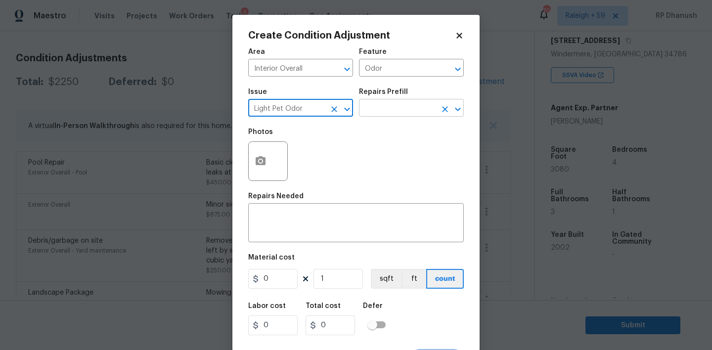
type input "Light Pet Odor"
click at [409, 112] on input "text" at bounding box center [397, 108] width 77 height 15
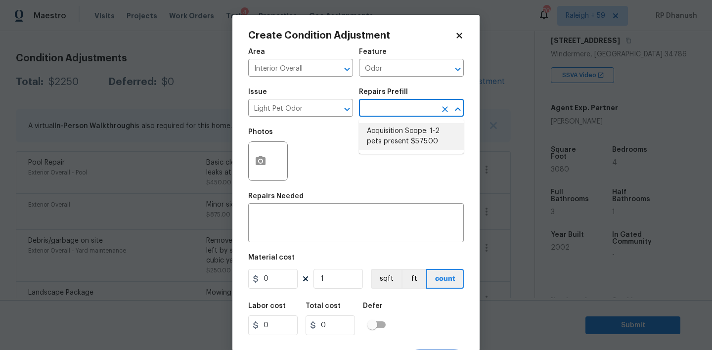
scroll to position [19, 0]
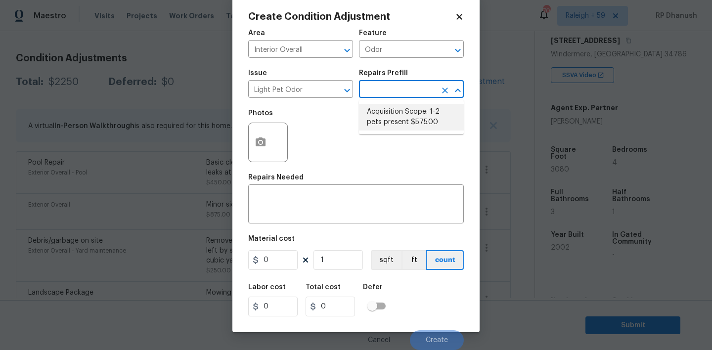
click at [406, 130] on li "Acquisition Scope: 1-2 pets present $575.00" at bounding box center [411, 117] width 105 height 27
type textarea "Acquisition Scope: 1-2 pets present"
type input "575"
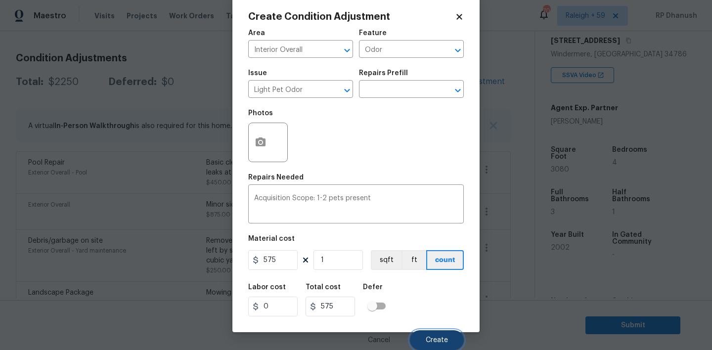
click at [437, 337] on span "Create" at bounding box center [437, 340] width 22 height 7
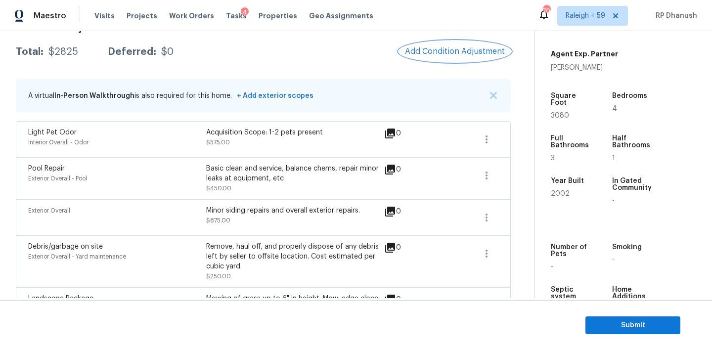
scroll to position [151, 0]
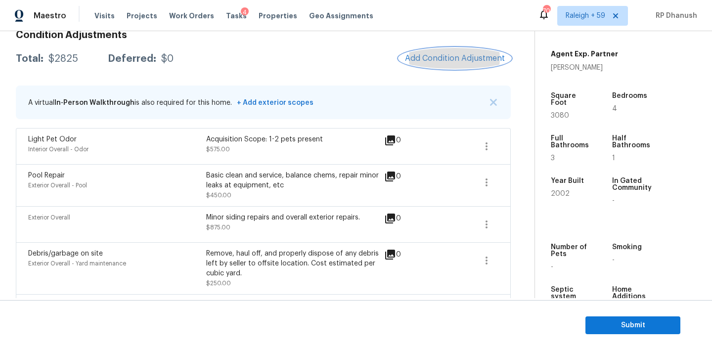
click at [466, 56] on span "Add Condition Adjustment" at bounding box center [455, 58] width 100 height 9
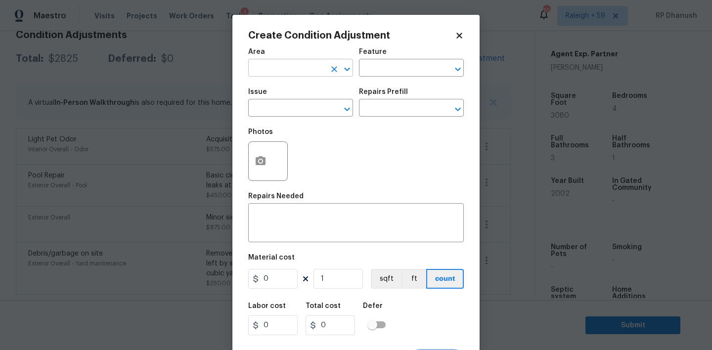
click at [288, 64] on input "text" at bounding box center [286, 68] width 77 height 15
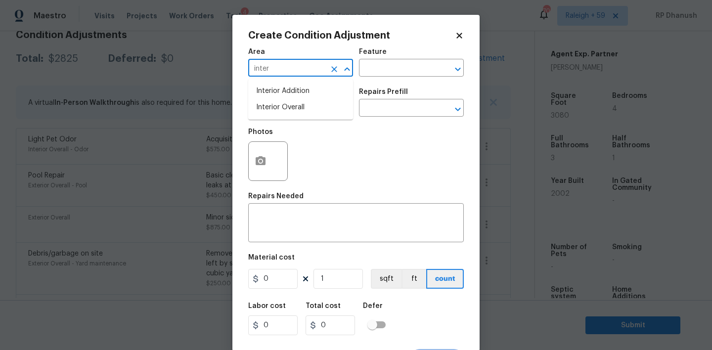
click at [303, 103] on li "Interior Overall" at bounding box center [300, 107] width 105 height 16
type input "Interior Overall"
click at [385, 74] on input "text" at bounding box center [397, 68] width 77 height 15
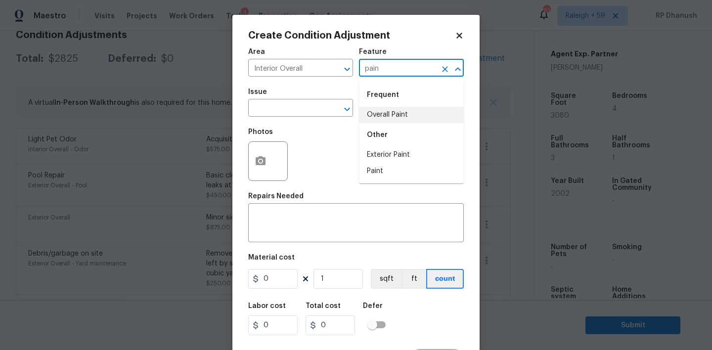
click at [386, 121] on li "Overall Paint" at bounding box center [411, 115] width 105 height 16
type input "Overall Paint"
click at [381, 121] on div "Issue ​ Repairs Prefill ​" at bounding box center [356, 103] width 216 height 40
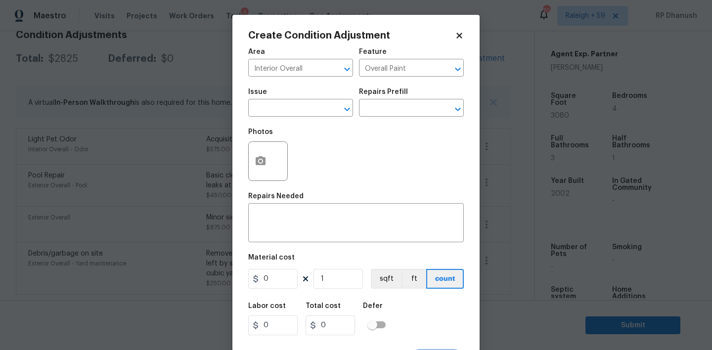
click at [299, 118] on span "Issue ​" at bounding box center [300, 103] width 105 height 40
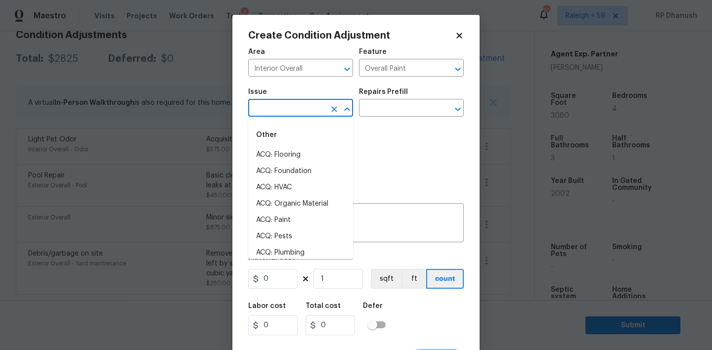
click at [299, 116] on input "text" at bounding box center [286, 108] width 77 height 15
click at [293, 163] on li "Exterior Paint" at bounding box center [300, 171] width 105 height 16
type input "Exterior Paint"
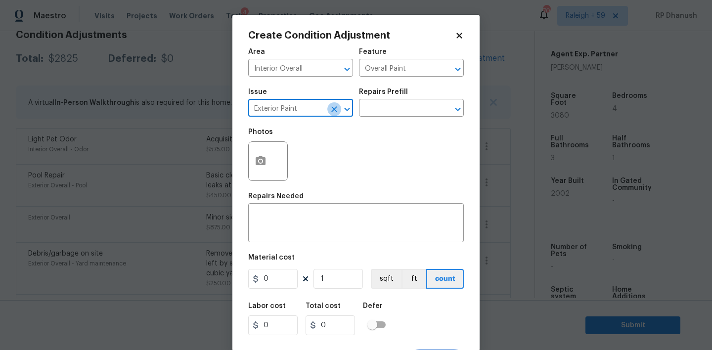
click at [334, 107] on icon "Clear" at bounding box center [334, 109] width 10 height 10
click at [326, 107] on div "​" at bounding box center [300, 108] width 105 height 15
click at [279, 159] on li "ACQ: Paint" at bounding box center [300, 155] width 105 height 16
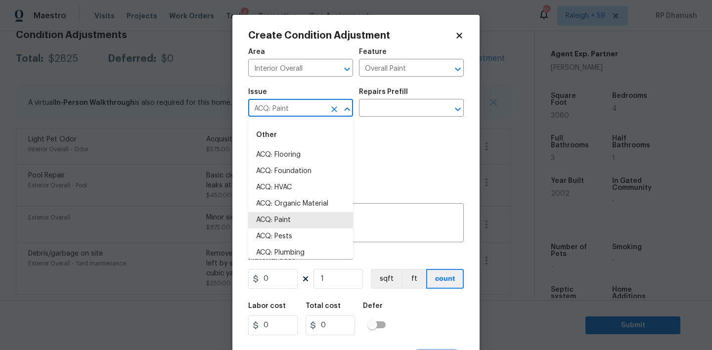
type input "ACQ: Paint"
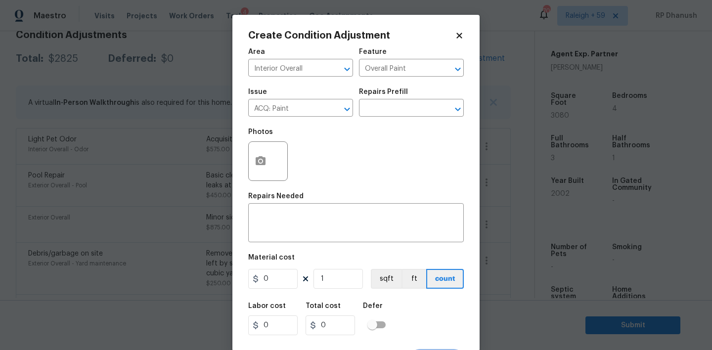
click at [361, 97] on div "Repairs Prefill" at bounding box center [411, 95] width 105 height 13
click at [375, 108] on input "text" at bounding box center [397, 108] width 77 height 15
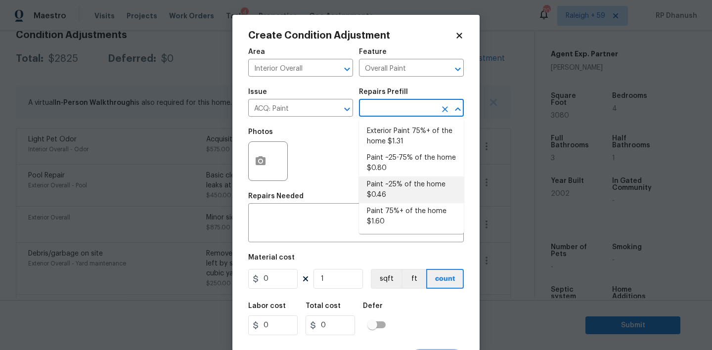
click at [384, 189] on li "Paint ~25% of the home $0.46" at bounding box center [411, 190] width 105 height 27
type input "Acquisition"
type textarea "Acquisition Scope: ~25% of the home needs interior paint"
type input "0.46"
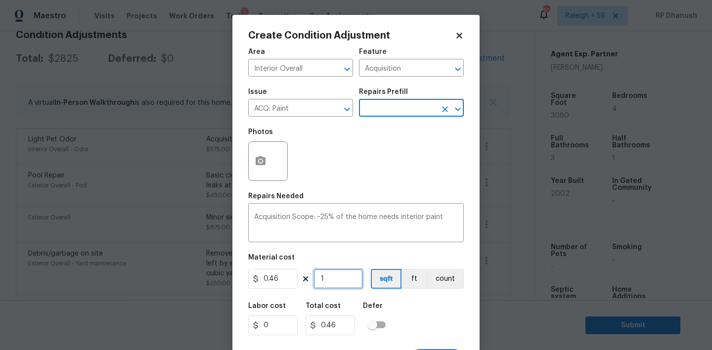
click at [345, 279] on input "1" at bounding box center [338, 279] width 49 height 20
type input "0"
type input "3"
type input "1.38"
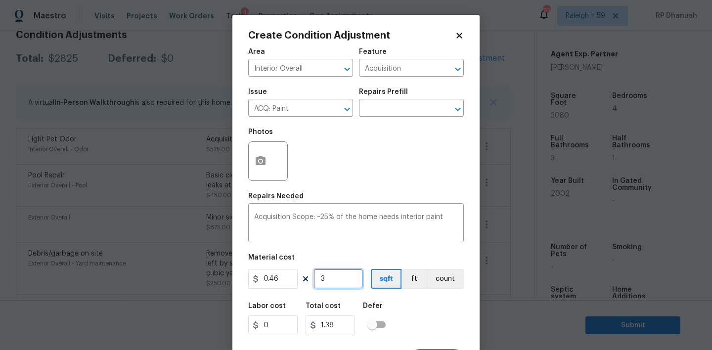
type input "30"
type input "13.8"
type input "308"
type input "141.68"
type input "3080"
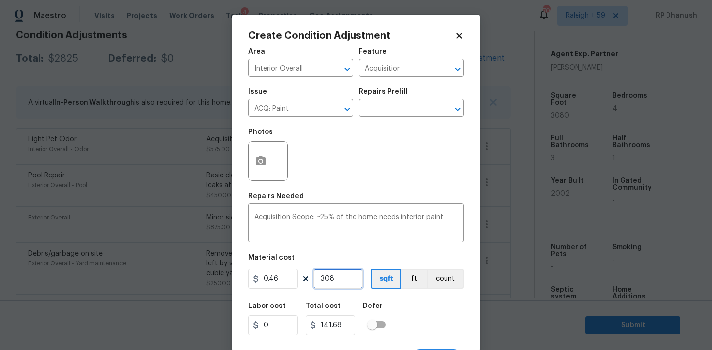
type input "1416.8"
type input "3080"
click at [345, 279] on input "3080" at bounding box center [338, 279] width 49 height 20
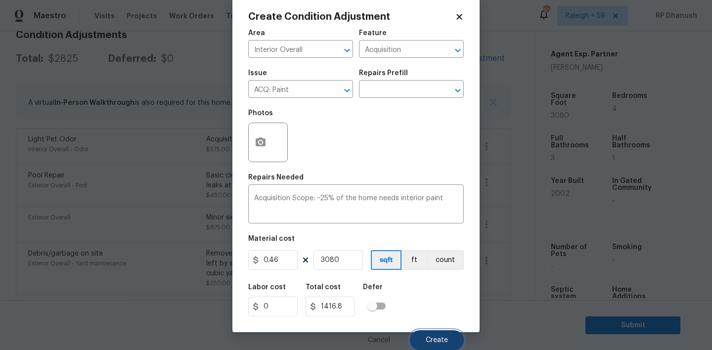
click at [440, 341] on span "Create" at bounding box center [437, 340] width 22 height 7
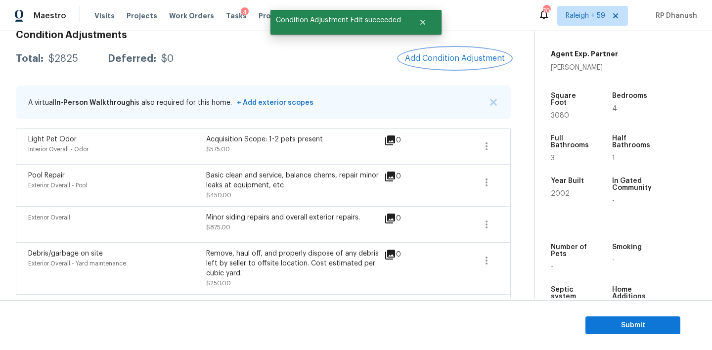
scroll to position [0, 0]
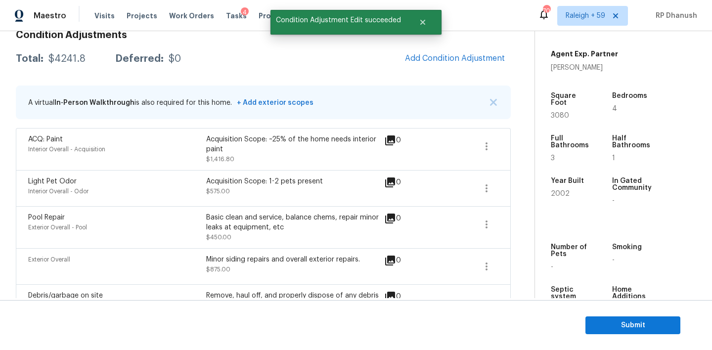
click at [464, 71] on div "Condition Adjustments Total: $4241.8 Deferred: $0 Add Condition Adjustment A vi…" at bounding box center [263, 271] width 495 height 498
click at [464, 51] on button "Add Condition Adjustment" at bounding box center [455, 58] width 112 height 21
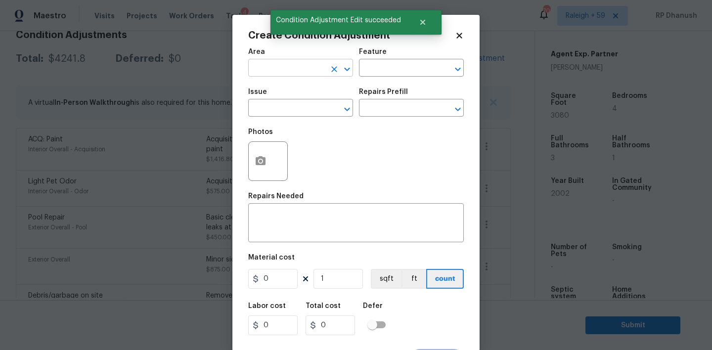
click at [260, 73] on input "text" at bounding box center [286, 68] width 77 height 15
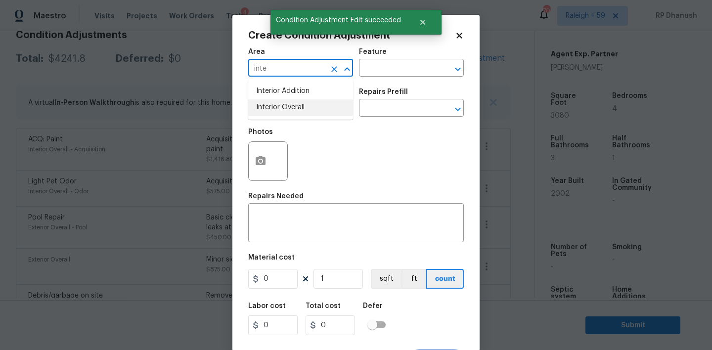
click at [271, 103] on li "Interior Overall" at bounding box center [300, 107] width 105 height 16
type input "Interior Overall"
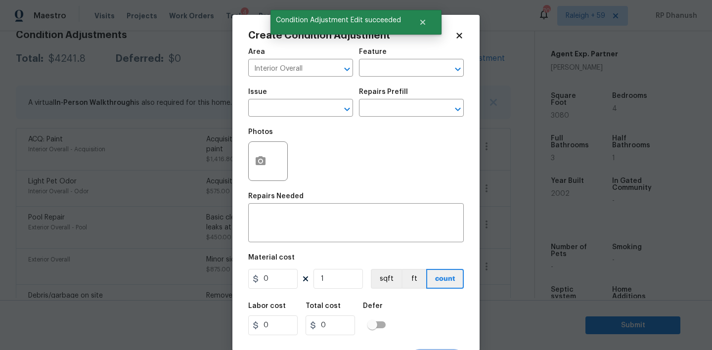
click at [434, 60] on div "Feature" at bounding box center [411, 54] width 105 height 13
click at [428, 63] on input "text" at bounding box center [397, 68] width 77 height 15
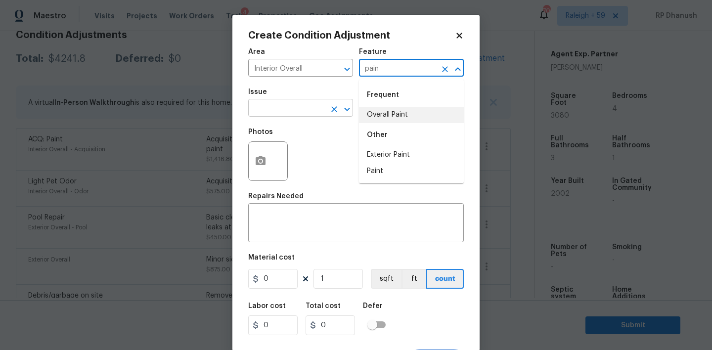
drag, startPoint x: 383, startPoint y: 115, endPoint x: 322, endPoint y: 112, distance: 60.9
click at [383, 115] on li "Overall Paint" at bounding box center [411, 115] width 105 height 16
type input "Overall Paint"
click at [308, 110] on input "text" at bounding box center [286, 108] width 77 height 15
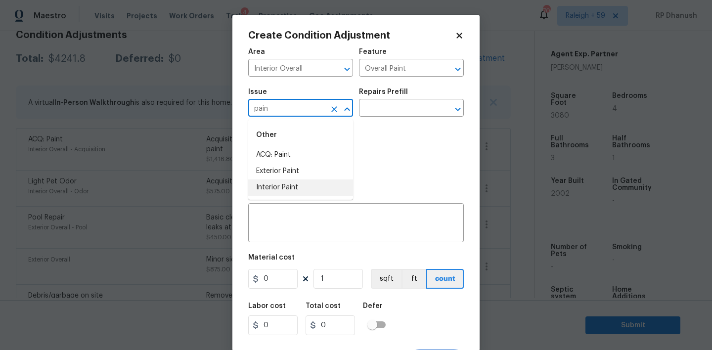
click at [279, 184] on li "Interior Paint" at bounding box center [300, 188] width 105 height 16
type input "Interior Paint"
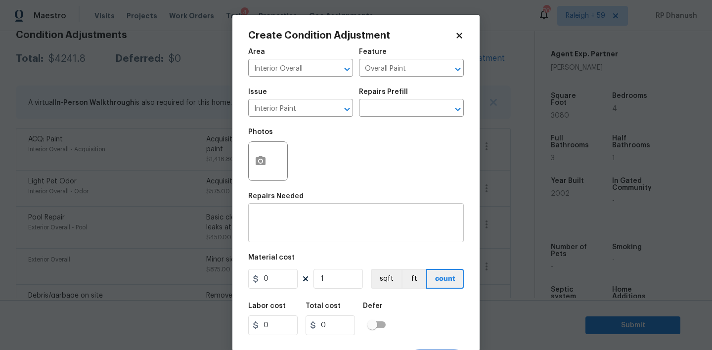
click at [334, 212] on div "x ​" at bounding box center [356, 224] width 216 height 37
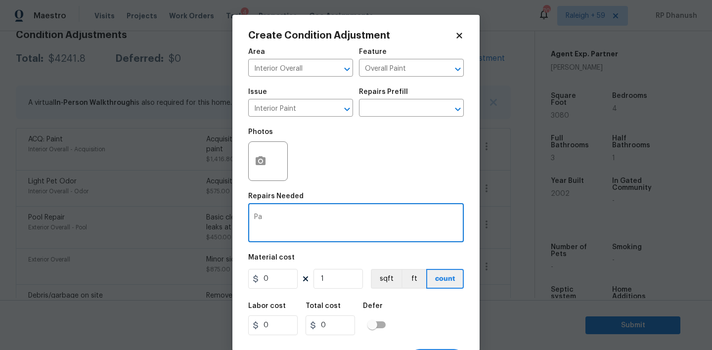
type textarea "P"
click at [436, 109] on div "​" at bounding box center [411, 108] width 105 height 15
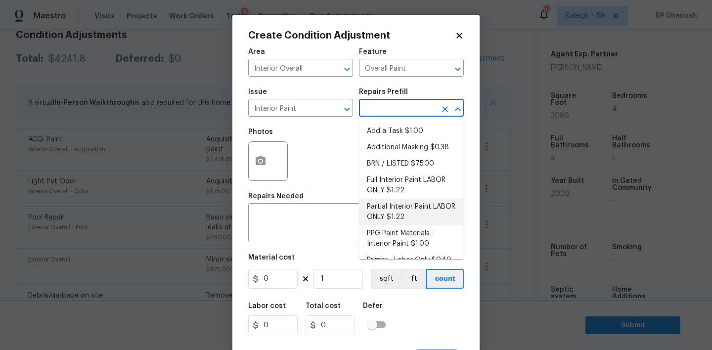
scroll to position [13, 0]
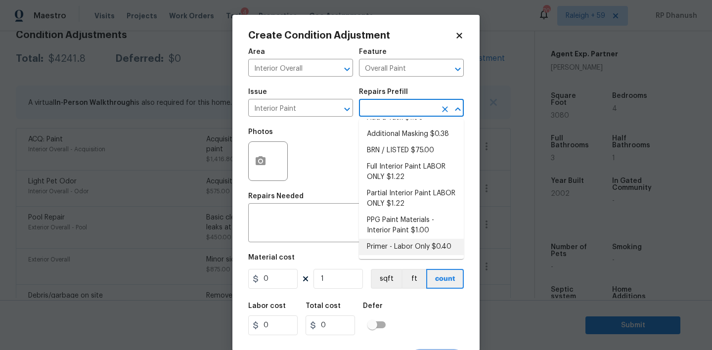
click at [409, 245] on li "Primer - Labor Only $0.40" at bounding box center [411, 247] width 105 height 16
type textarea "Interior primer - PRIMER PROVIDED BY OPENDOOR - All nails, screws, drywall anch…"
type input "0.4"
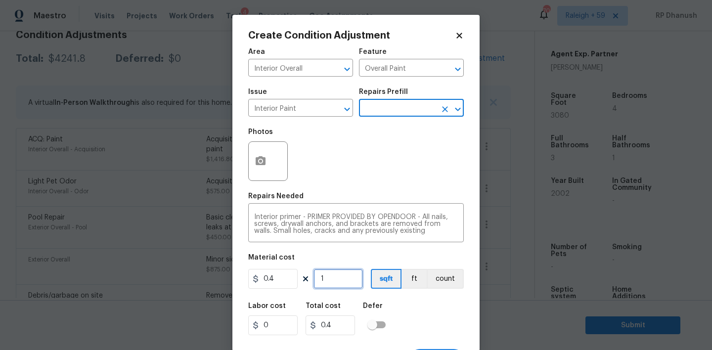
click at [357, 278] on input "1" at bounding box center [338, 279] width 49 height 20
type input "0"
type input "5"
type input "2"
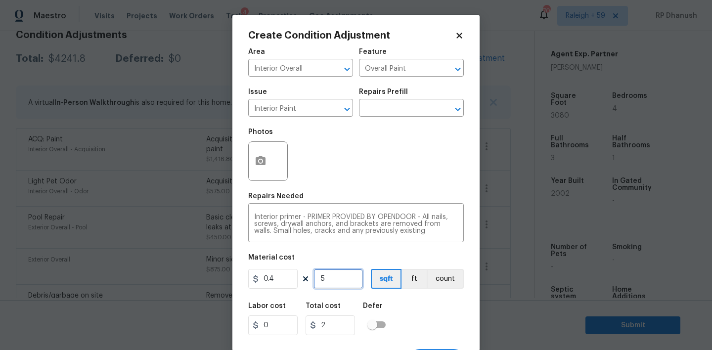
type input "50"
type input "20"
type input "500"
type input "200"
type input "500"
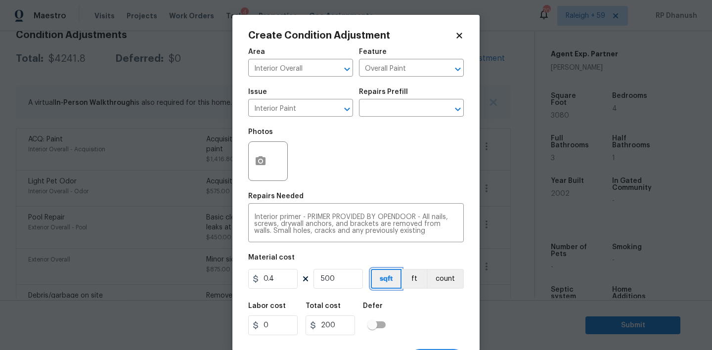
scroll to position [19, 0]
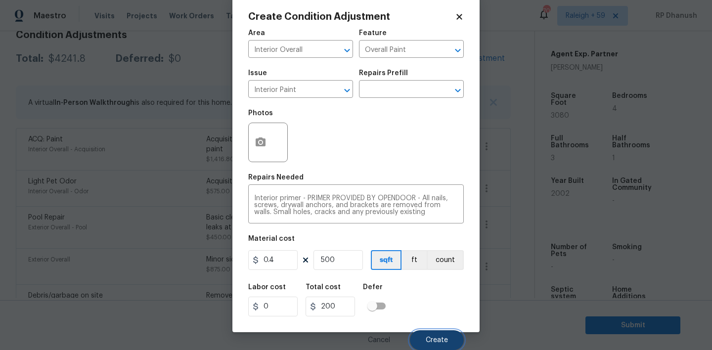
click at [431, 337] on span "Create" at bounding box center [437, 340] width 22 height 7
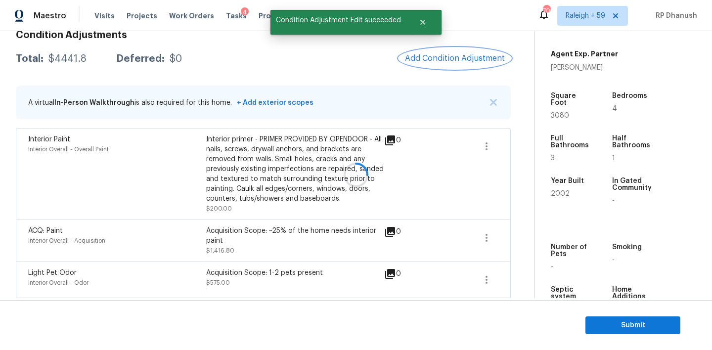
scroll to position [0, 0]
click at [437, 58] on span "Add Condition Adjustment" at bounding box center [455, 58] width 100 height 9
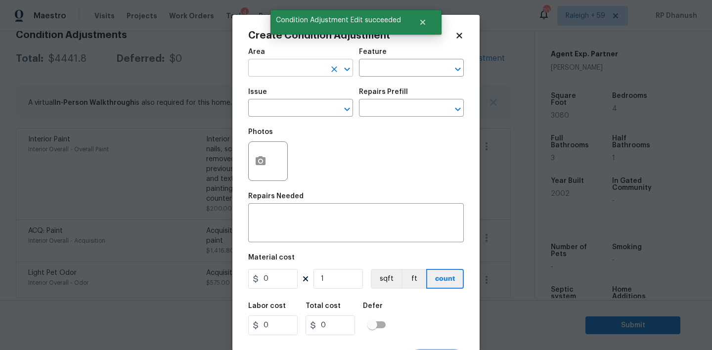
click at [277, 70] on input "text" at bounding box center [286, 68] width 77 height 15
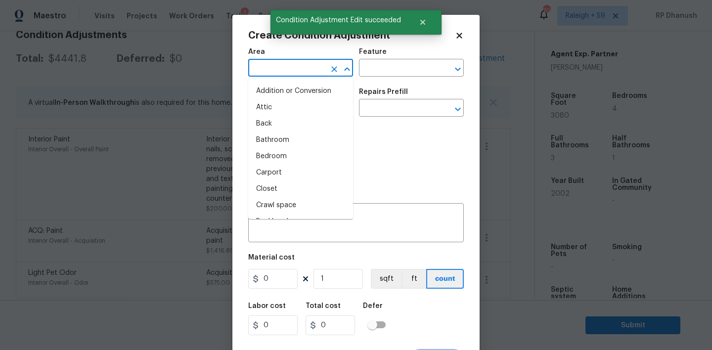
type input "n"
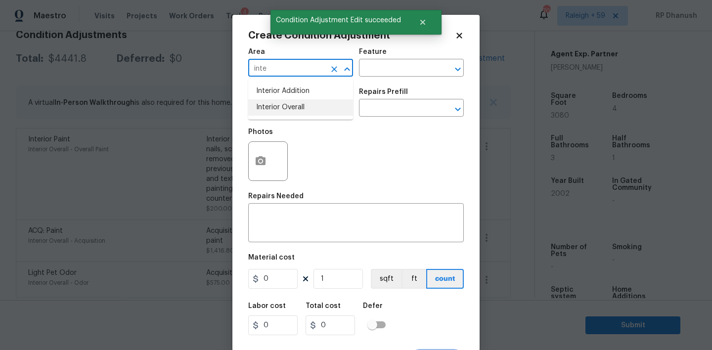
click at [276, 102] on li "Interior Overall" at bounding box center [300, 107] width 105 height 16
type input "Interior Overall"
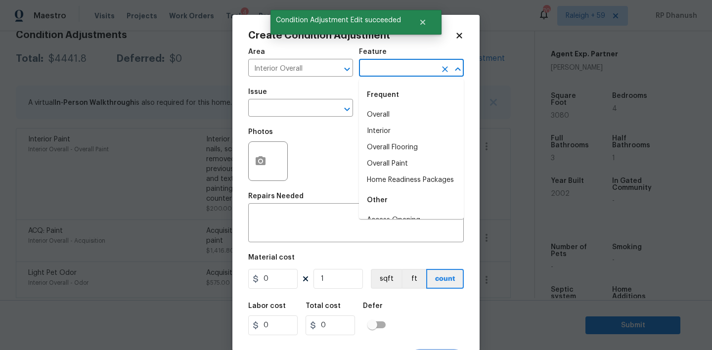
click at [363, 71] on input "text" at bounding box center [397, 68] width 77 height 15
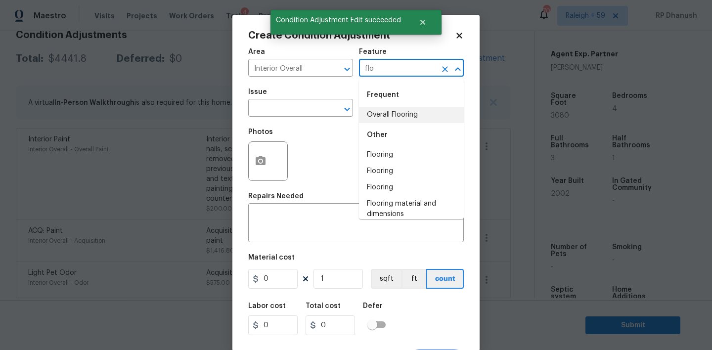
click at [371, 117] on li "Overall Flooring" at bounding box center [411, 115] width 105 height 16
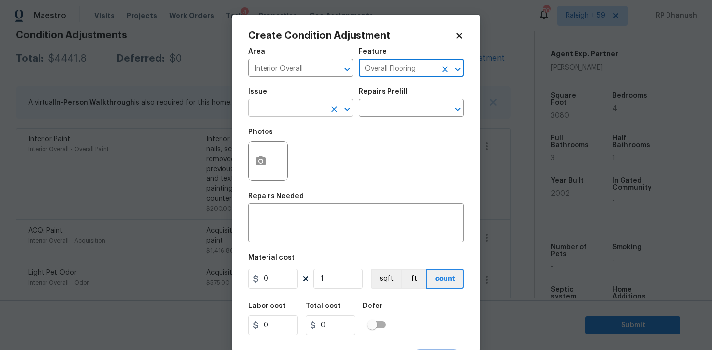
type input "Overall Flooring"
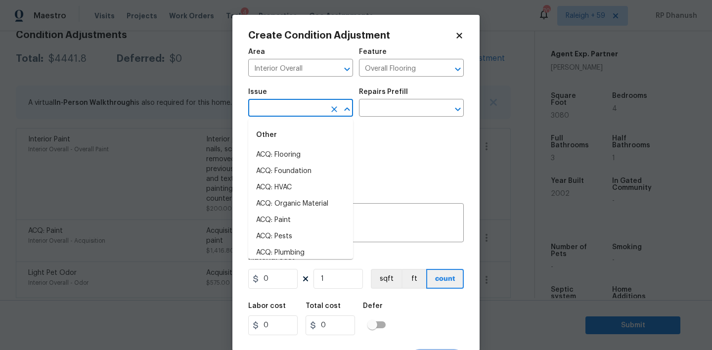
click at [269, 114] on input "text" at bounding box center [286, 108] width 77 height 15
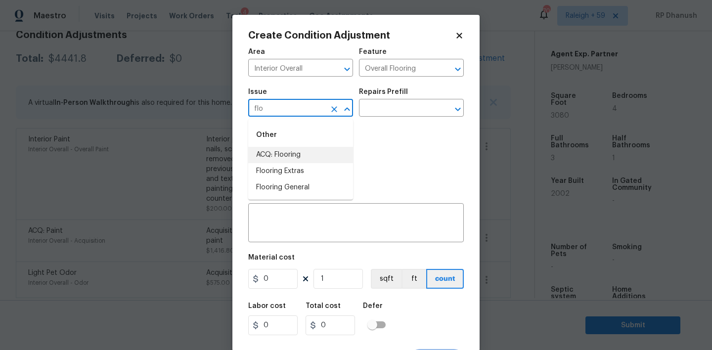
click at [300, 157] on li "ACQ: Flooring" at bounding box center [300, 155] width 105 height 16
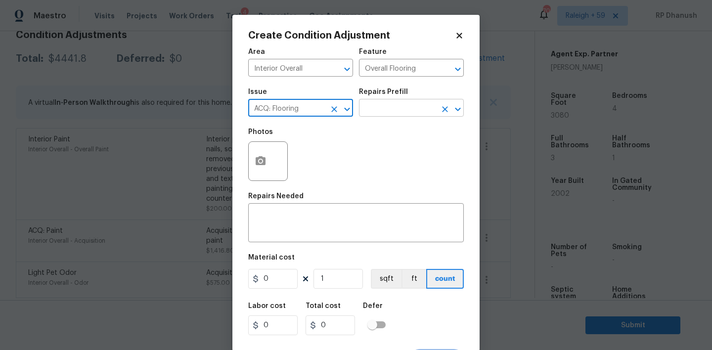
type input "ACQ: Flooring"
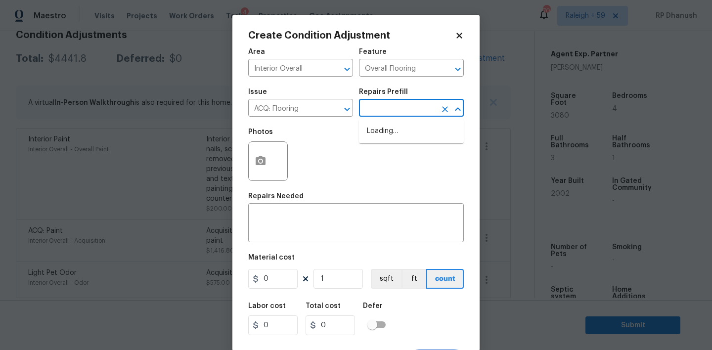
click at [412, 112] on input "text" at bounding box center [397, 108] width 77 height 15
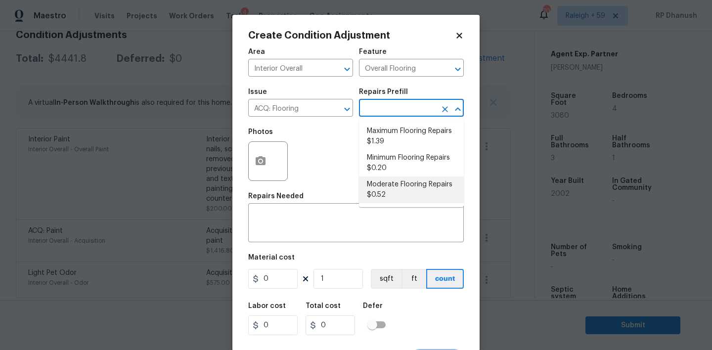
click at [391, 190] on li "Moderate Flooring Repairs $0.52" at bounding box center [411, 190] width 105 height 27
type input "Acquisition"
type textarea "Acquisition Scope: Moderate flooring repairs"
type input "0.52"
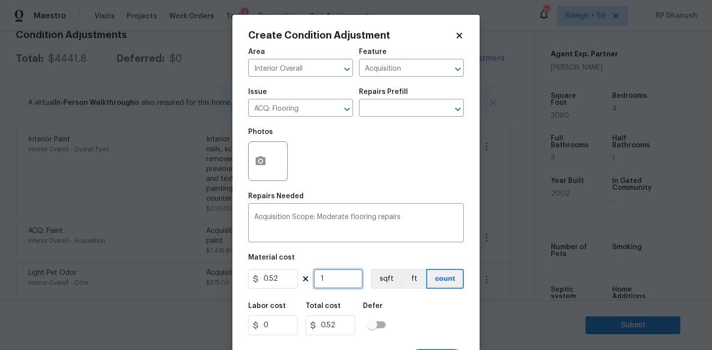
click at [350, 277] on input "1" at bounding box center [338, 279] width 49 height 20
type input "0"
paste input "308"
type input "3080"
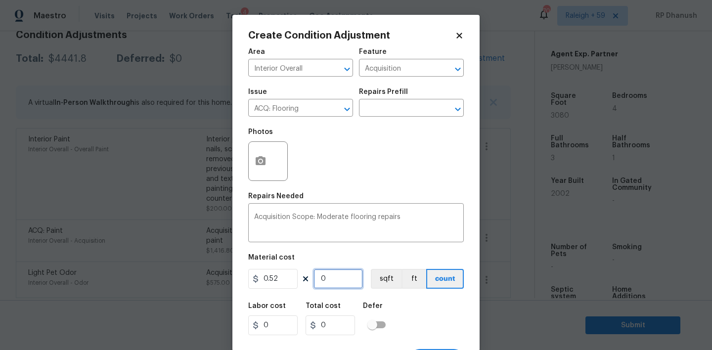
type input "1601.6"
type input "3080"
click at [266, 174] on button "button" at bounding box center [261, 161] width 24 height 39
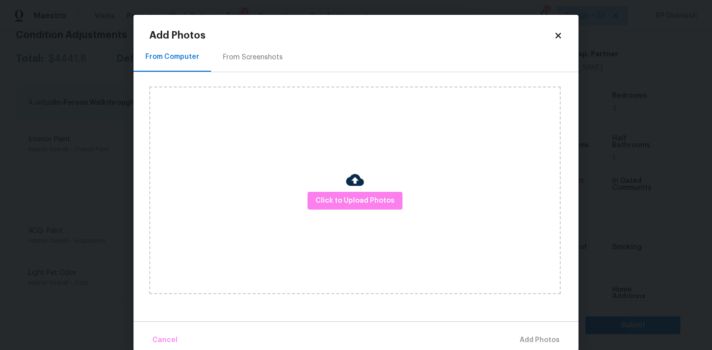
click at [267, 74] on div "Click to Upload Photos" at bounding box center [363, 190] width 429 height 236
click at [267, 60] on div "From Screenshots" at bounding box center [253, 57] width 60 height 10
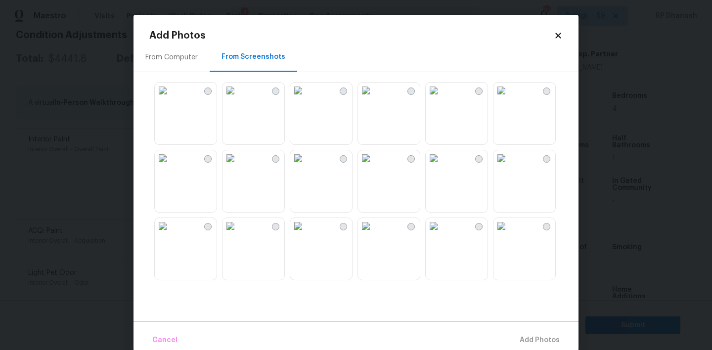
click at [171, 98] on img at bounding box center [163, 91] width 16 height 16
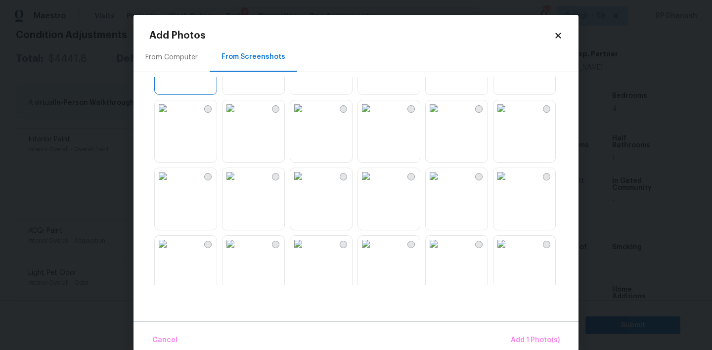
click at [510, 184] on img at bounding box center [502, 176] width 16 height 16
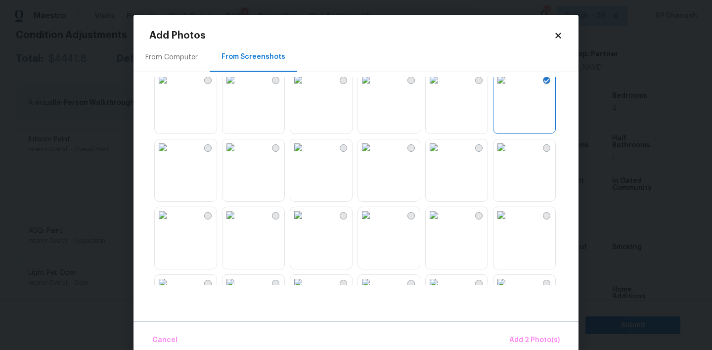
click at [374, 223] on img at bounding box center [366, 215] width 16 height 16
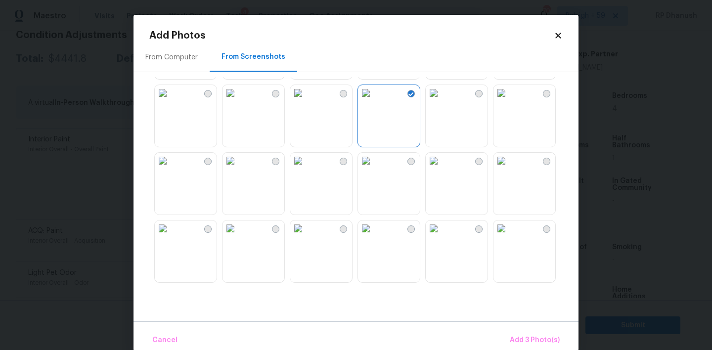
click at [306, 165] on img at bounding box center [298, 161] width 16 height 16
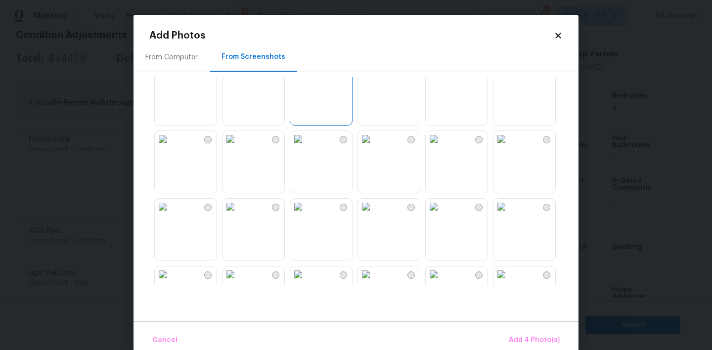
scroll to position [379, 0]
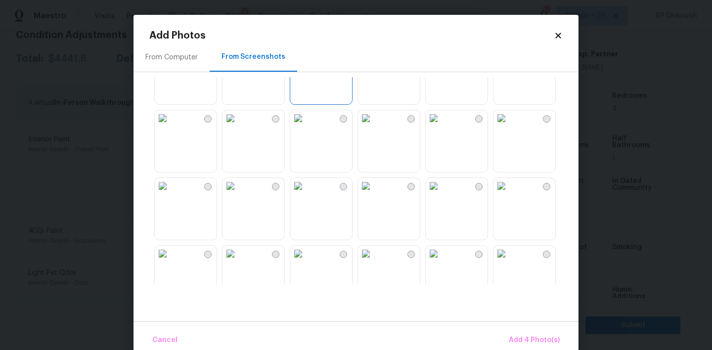
click at [306, 194] on img at bounding box center [298, 186] width 16 height 16
click at [543, 333] on button "Add 5 Photo(s)" at bounding box center [535, 340] width 58 height 21
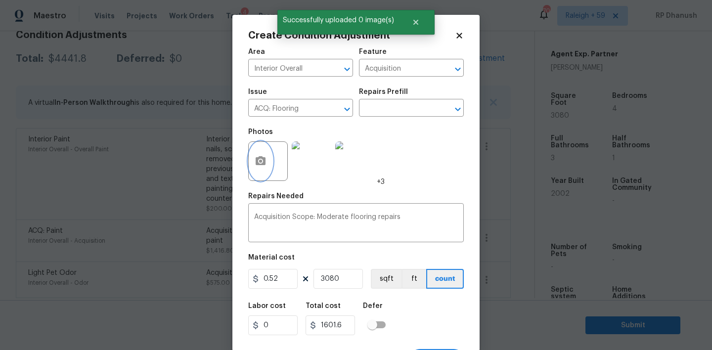
scroll to position [19, 0]
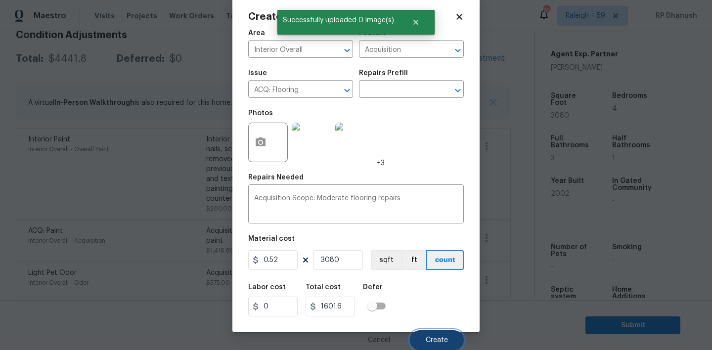
click at [450, 337] on button "Create" at bounding box center [437, 340] width 54 height 20
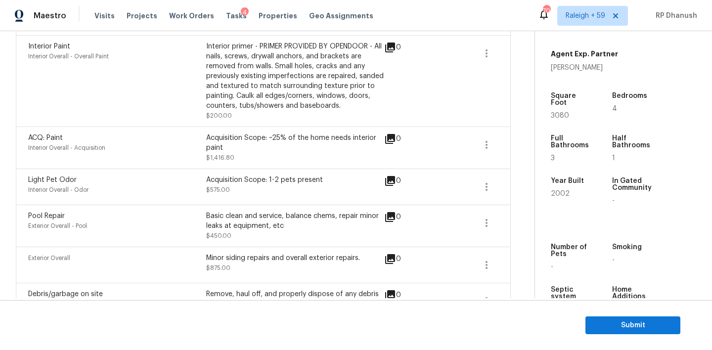
scroll to position [247, 0]
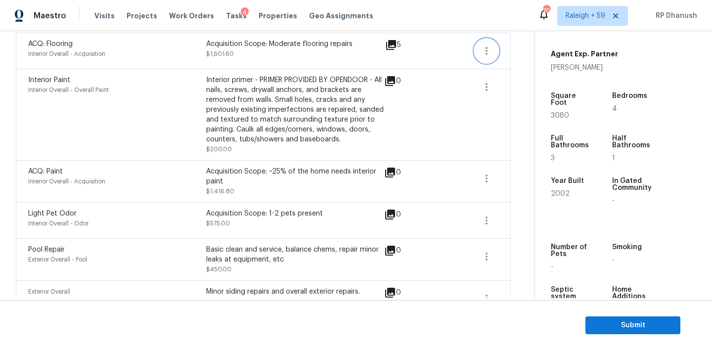
click at [485, 55] on icon "button" at bounding box center [487, 51] width 12 height 12
click at [514, 52] on div "Edit" at bounding box center [543, 49] width 77 height 10
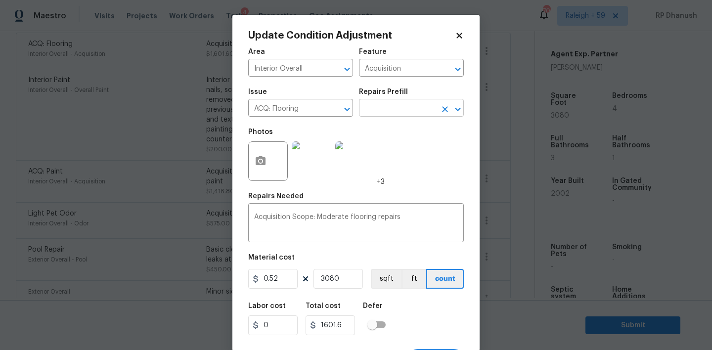
click at [410, 115] on input "text" at bounding box center [397, 108] width 77 height 15
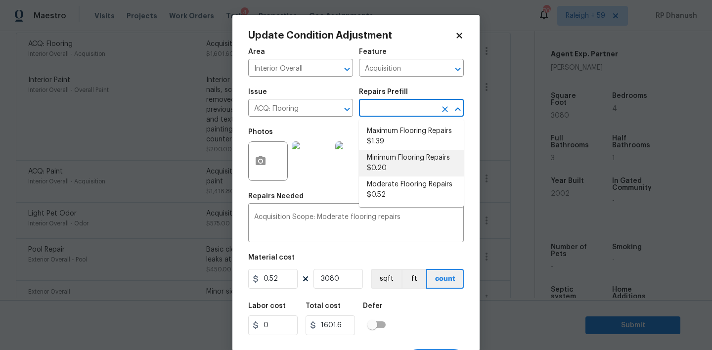
click at [386, 164] on li "Minimum Flooring Repairs $0.20" at bounding box center [411, 163] width 105 height 27
type textarea "Acquisition Scope: Minimum flooring repairs"
type input "0.2"
type input "616"
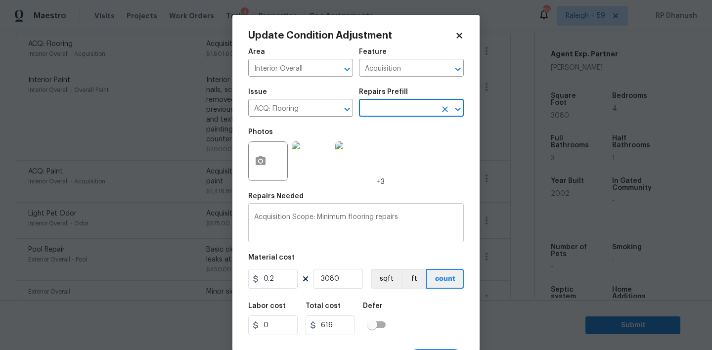
scroll to position [19, 0]
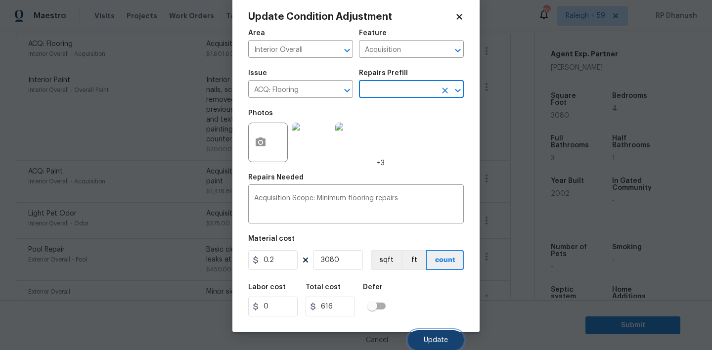
click at [449, 340] on button "Update" at bounding box center [436, 340] width 56 height 20
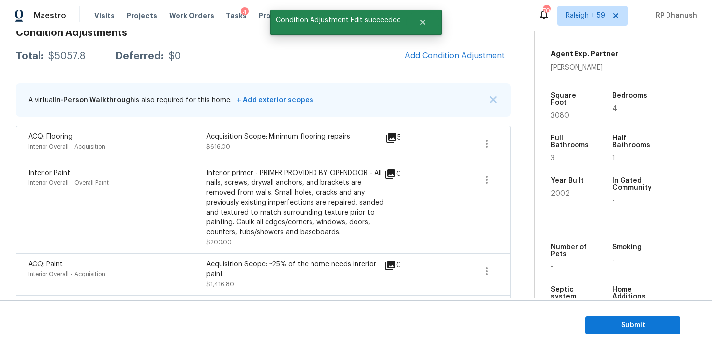
scroll to position [148, 0]
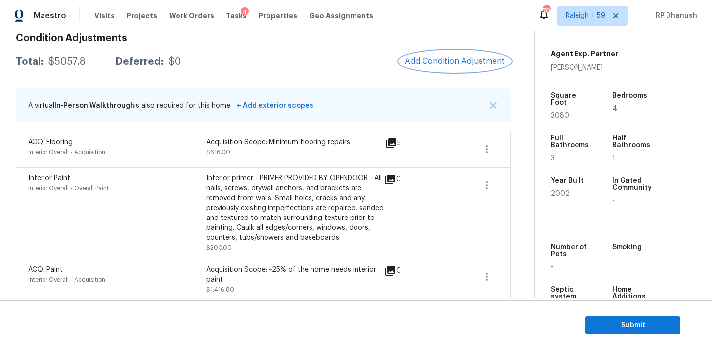
click at [460, 58] on span "Add Condition Adjustment" at bounding box center [455, 61] width 100 height 9
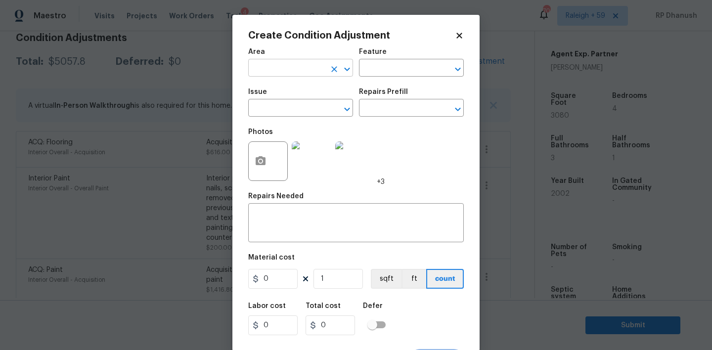
click at [297, 69] on input "text" at bounding box center [286, 68] width 77 height 15
click at [299, 97] on li "HVAC" at bounding box center [300, 91] width 105 height 16
click at [436, 73] on div "​" at bounding box center [411, 68] width 105 height 15
type input "HVAC"
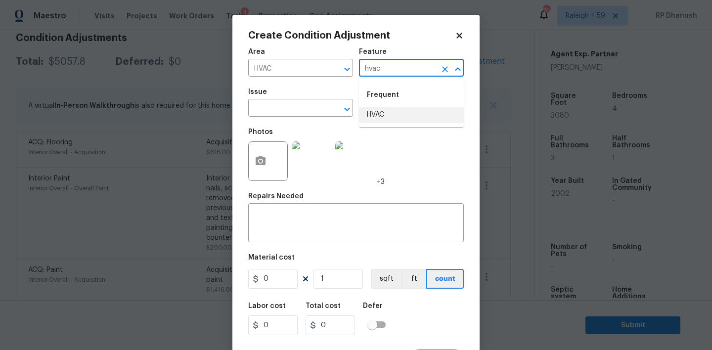
click at [422, 113] on li "HVAC" at bounding box center [411, 115] width 105 height 16
type input "HVAC"
click at [261, 108] on input "text" at bounding box center [286, 108] width 77 height 15
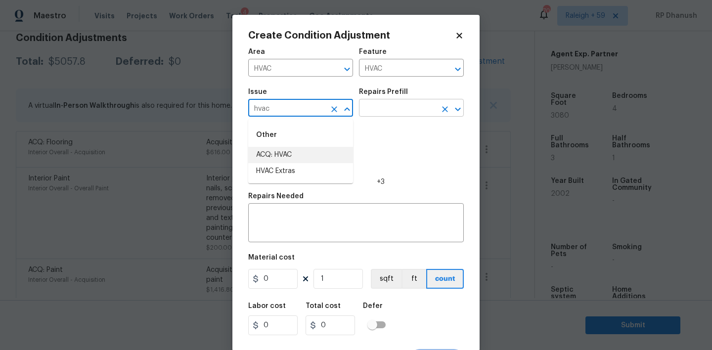
drag, startPoint x: 278, startPoint y: 154, endPoint x: 390, endPoint y: 111, distance: 120.4
click at [279, 154] on li "ACQ: HVAC" at bounding box center [300, 155] width 105 height 16
type input "ACQ: HVAC"
click at [409, 108] on input "text" at bounding box center [397, 108] width 77 height 15
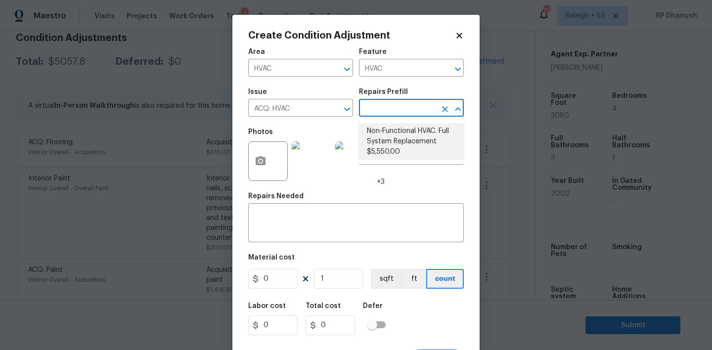
click at [404, 149] on li "Non-Functional HVAC. Full System Replacement $5,550.00" at bounding box center [411, 141] width 105 height 37
type input "Acquisition"
type textarea "Acquisition Scope: Full System Replacement"
type input "5550"
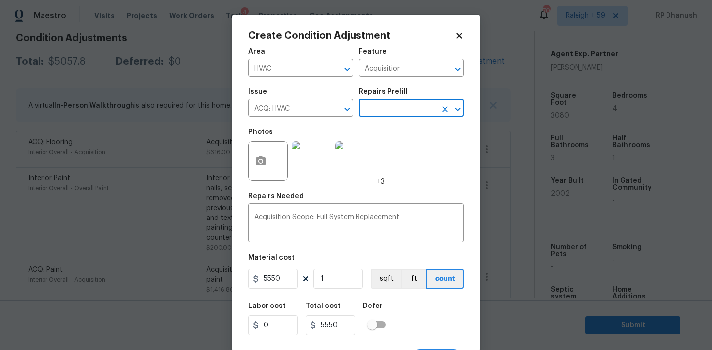
scroll to position [19, 0]
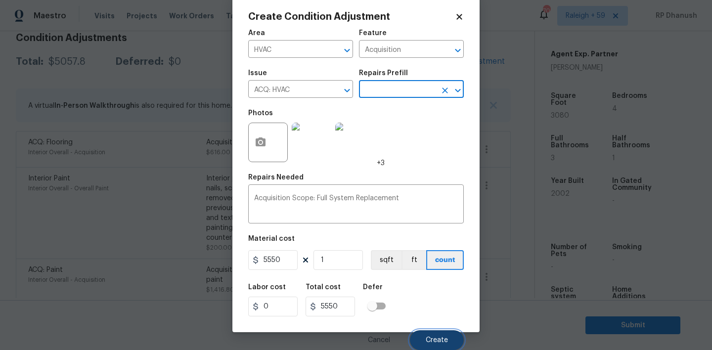
click at [437, 347] on button "Create" at bounding box center [437, 340] width 54 height 20
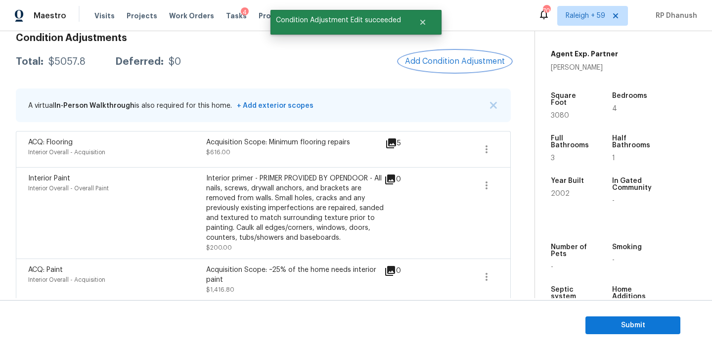
scroll to position [0, 0]
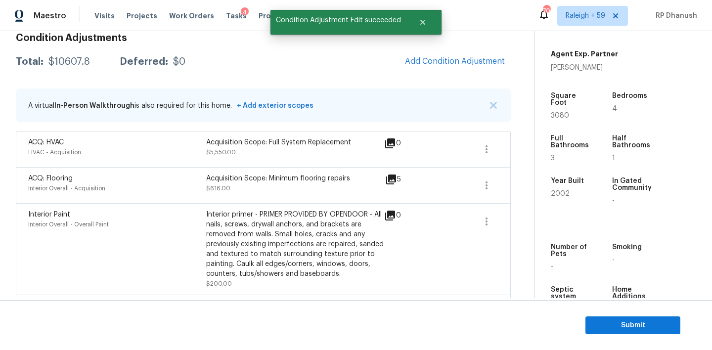
click at [474, 72] on span "Add Condition Adjustment" at bounding box center [455, 62] width 112 height 22
click at [468, 63] on span "Add Condition Adjustment" at bounding box center [455, 61] width 100 height 9
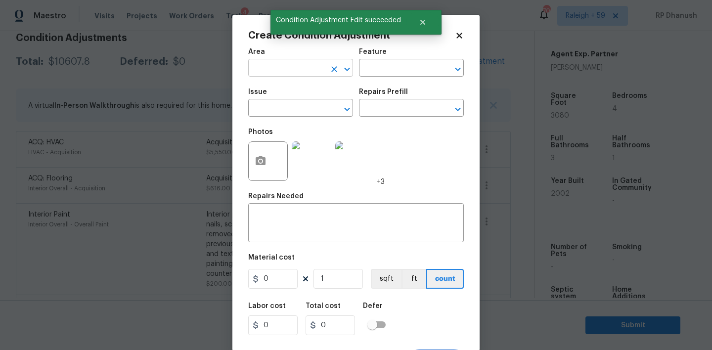
click at [332, 68] on icon "Clear" at bounding box center [334, 69] width 6 height 6
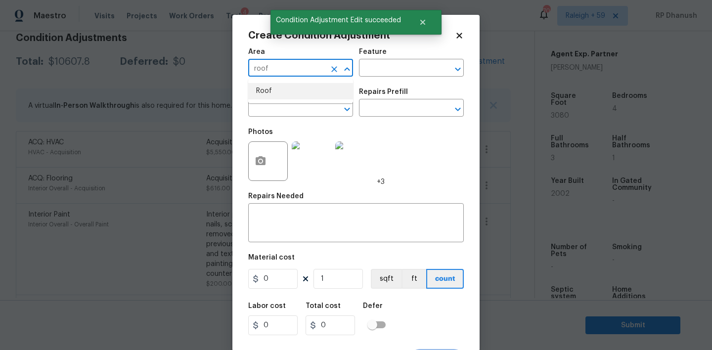
click at [301, 92] on li "Roof" at bounding box center [300, 91] width 105 height 16
type input "Roof"
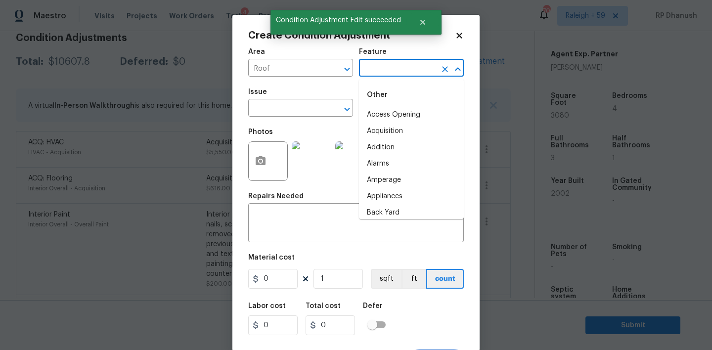
click at [391, 73] on input "text" at bounding box center [397, 68] width 77 height 15
click at [381, 124] on li "Roof" at bounding box center [411, 131] width 105 height 16
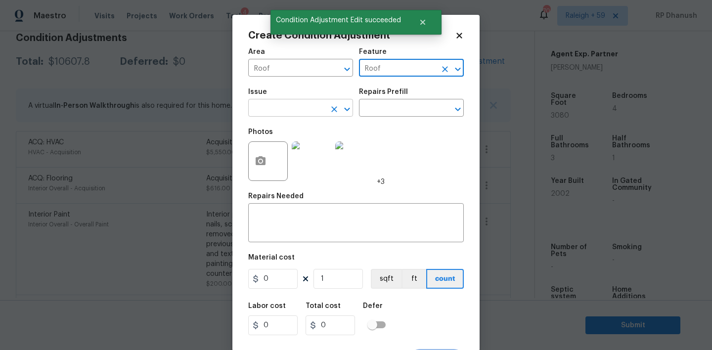
type input "Roof"
click at [296, 107] on input "text" at bounding box center [286, 108] width 77 height 15
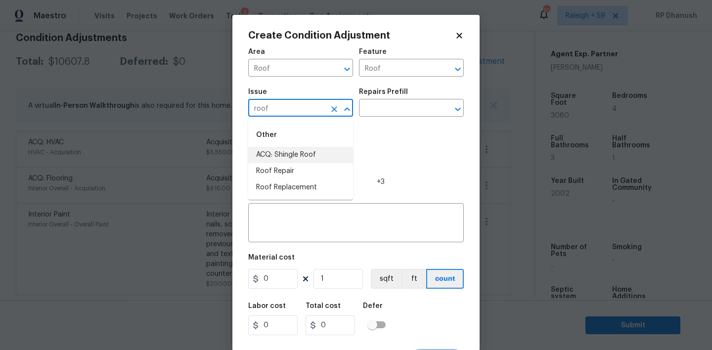
click at [295, 156] on li "ACQ: Shingle Roof" at bounding box center [300, 155] width 105 height 16
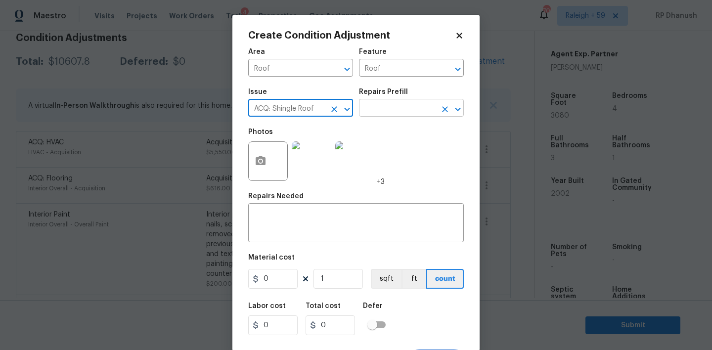
click at [398, 107] on input "text" at bounding box center [397, 108] width 77 height 15
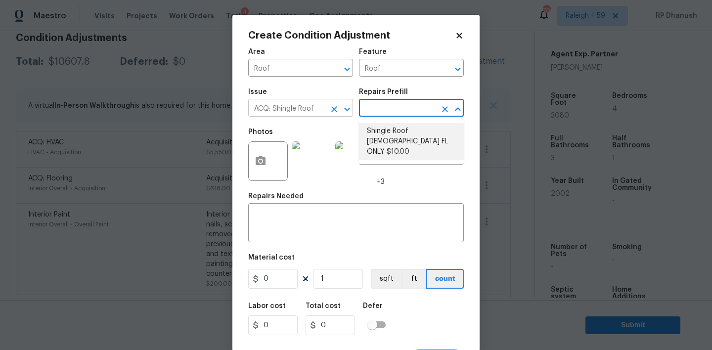
click at [302, 107] on input "ACQ: Shingle Roof" at bounding box center [286, 108] width 77 height 15
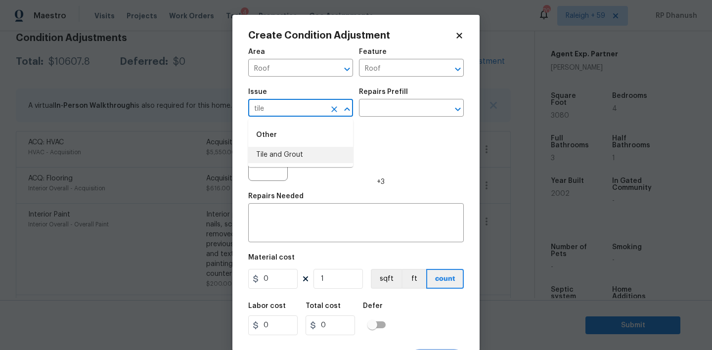
type input "ACQ: Shingle Roof"
drag, startPoint x: 415, startPoint y: 132, endPoint x: 380, endPoint y: 162, distance: 45.9
click at [415, 132] on div "Photos +3" at bounding box center [356, 155] width 216 height 64
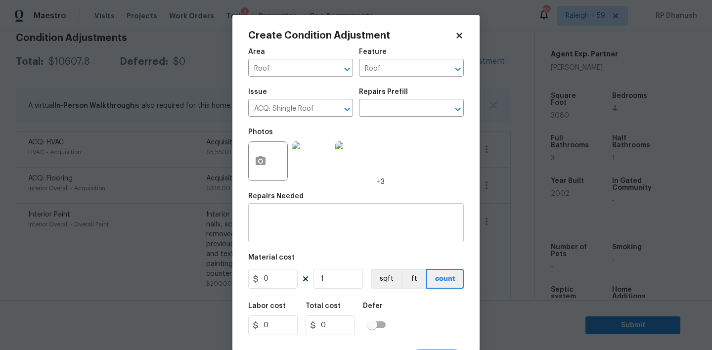
click at [323, 230] on textarea at bounding box center [356, 224] width 204 height 21
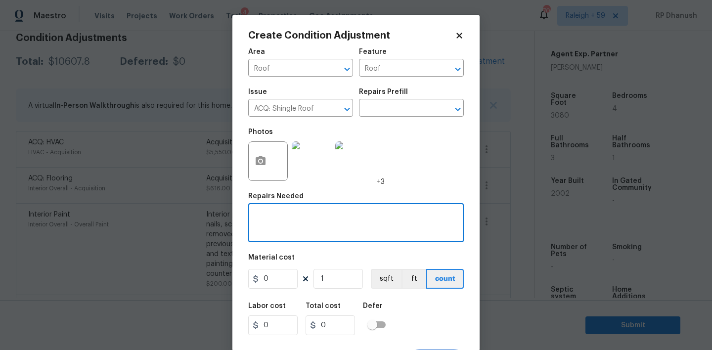
type textarea "R"
type textarea "t"
type textarea "Tile roof replacement"
click at [279, 279] on input "0" at bounding box center [272, 279] width 49 height 20
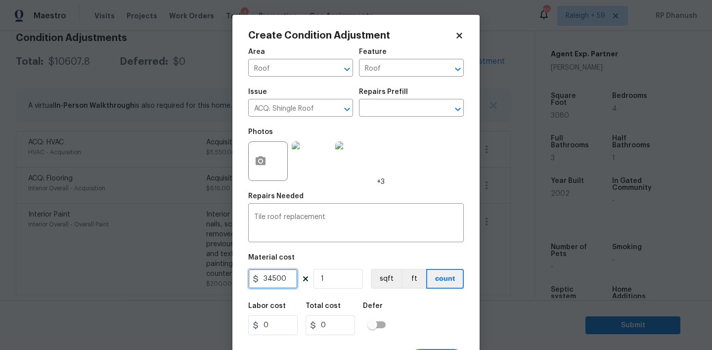
type input "34500"
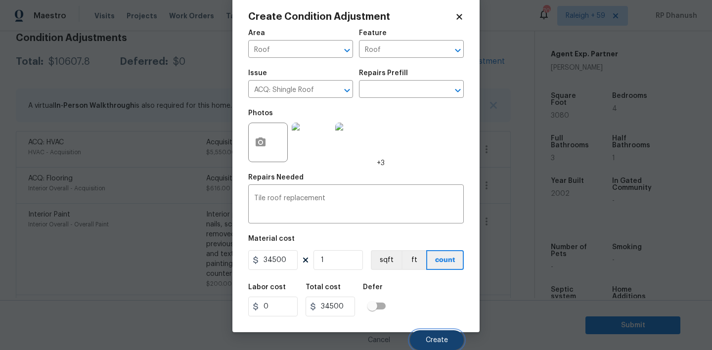
click at [425, 344] on button "Create" at bounding box center [437, 340] width 54 height 20
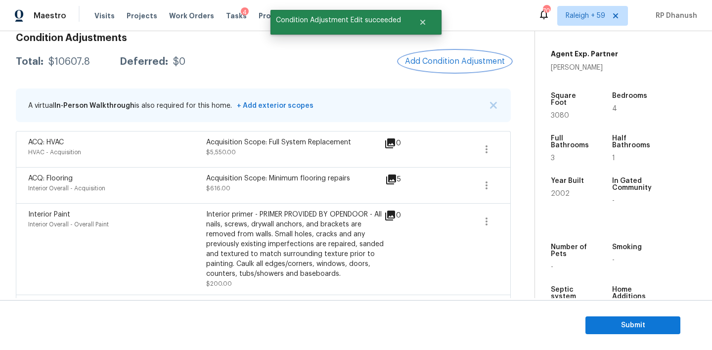
scroll to position [0, 0]
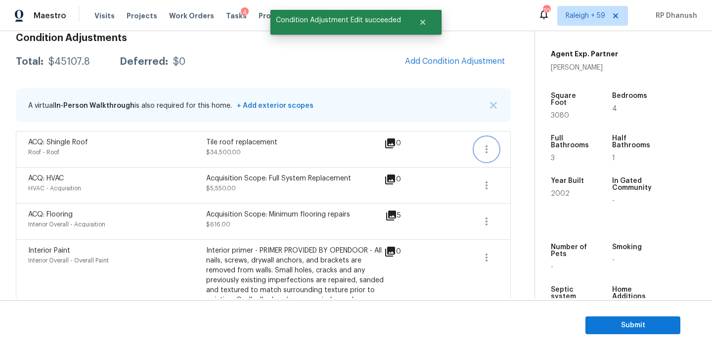
click at [484, 149] on icon "button" at bounding box center [487, 149] width 12 height 12
click at [520, 149] on div "Edit" at bounding box center [543, 147] width 77 height 10
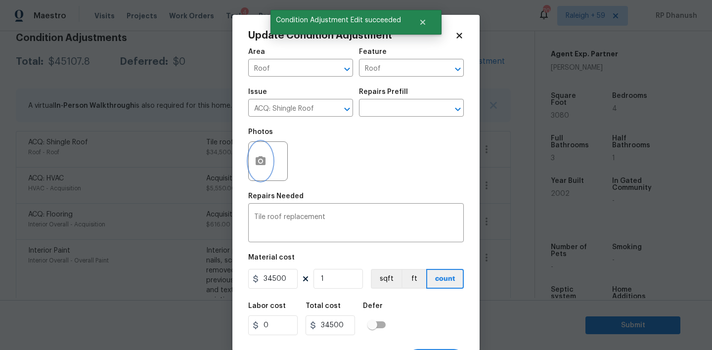
click at [262, 157] on icon "button" at bounding box center [261, 160] width 10 height 9
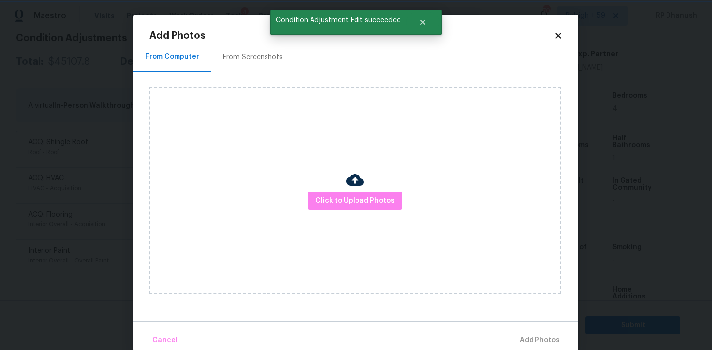
click at [268, 49] on div "From Screenshots" at bounding box center [253, 57] width 84 height 29
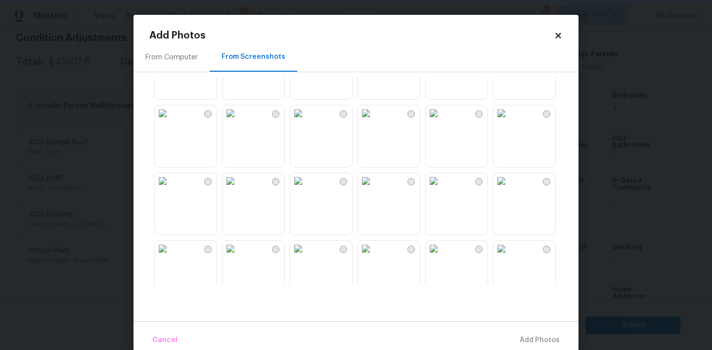
scroll to position [859, 0]
click at [374, 188] on img at bounding box center [366, 180] width 16 height 16
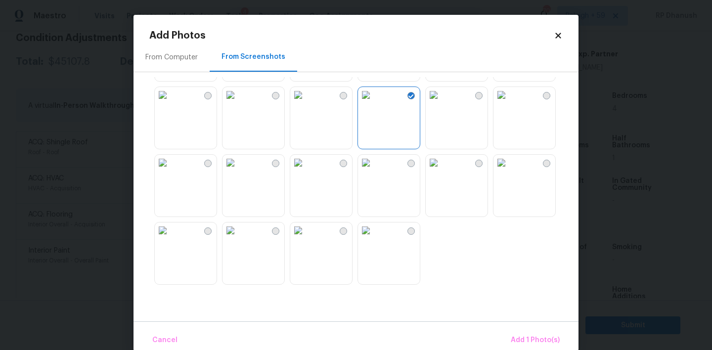
scroll to position [16, 0]
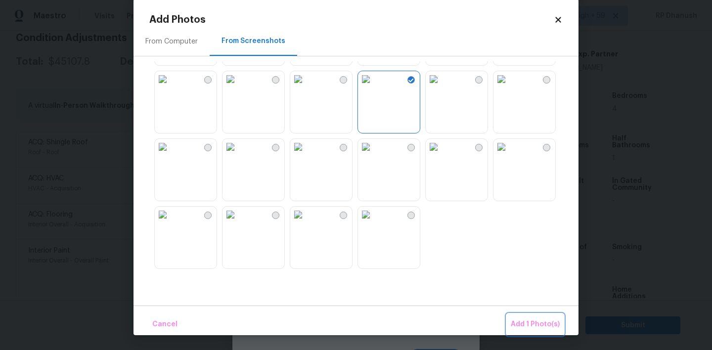
click at [529, 319] on span "Add 1 Photo(s)" at bounding box center [535, 325] width 49 height 12
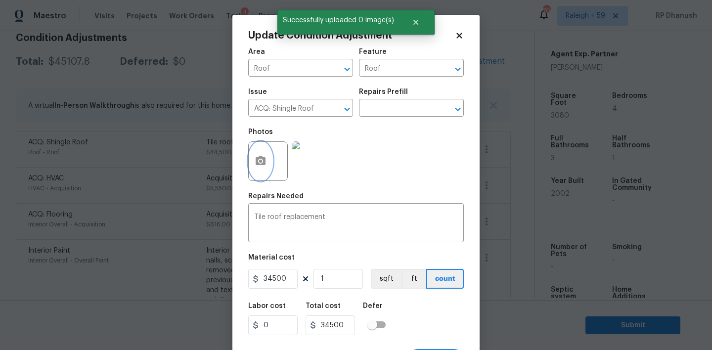
scroll to position [0, 0]
click at [338, 108] on icon "Clear" at bounding box center [334, 109] width 10 height 10
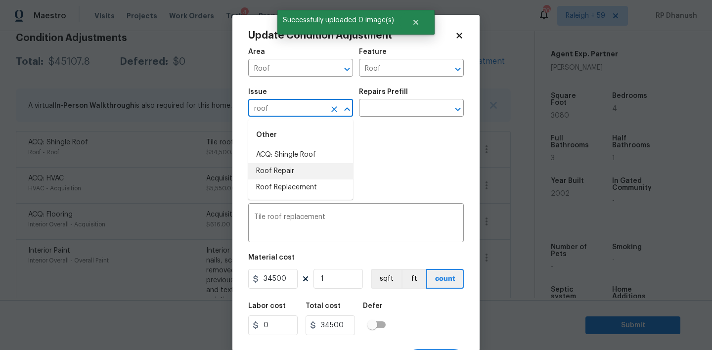
click at [300, 188] on li "Roof Replacement" at bounding box center [300, 188] width 105 height 16
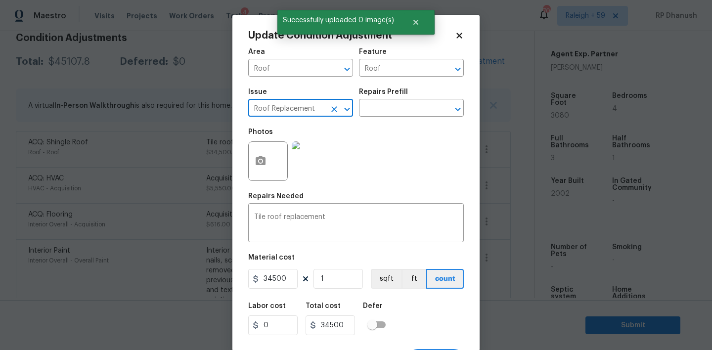
scroll to position [19, 0]
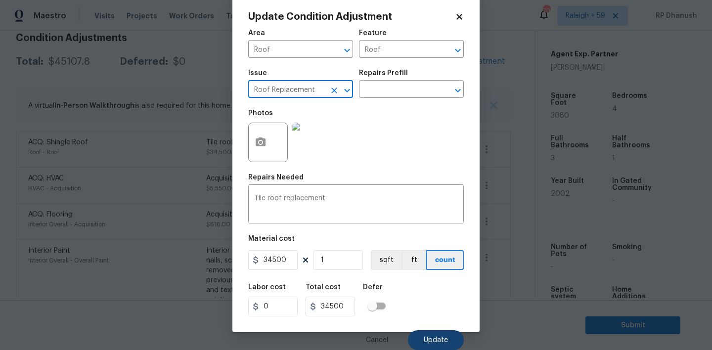
type input "Roof Replacement"
click at [430, 340] on span "Update" at bounding box center [436, 340] width 24 height 7
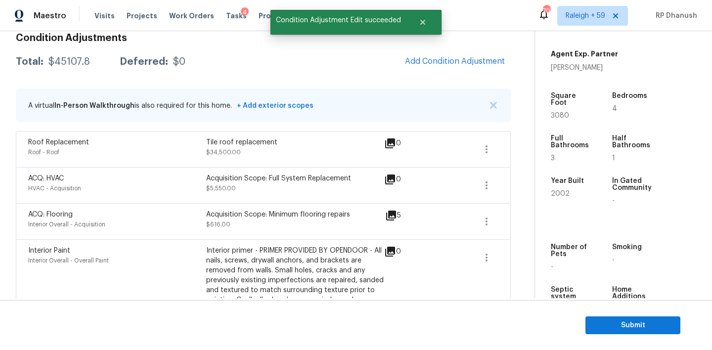
scroll to position [0, 0]
click at [74, 54] on div "Total: $45107.8 Deferred: $0 Add Condition Adjustment" at bounding box center [263, 62] width 495 height 22
copy div "$45107.8"
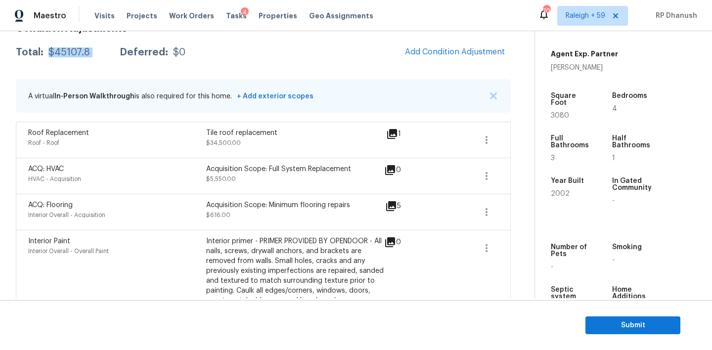
scroll to position [51, 0]
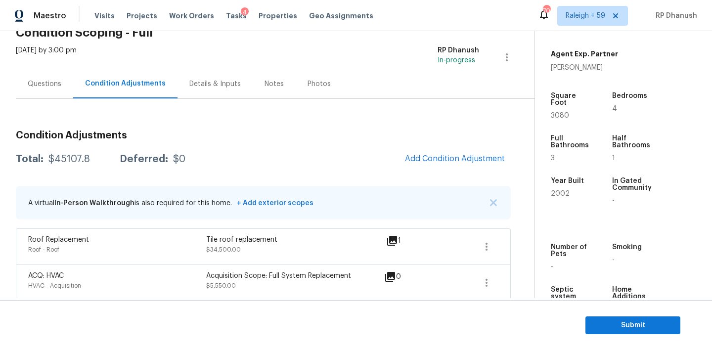
click at [45, 74] on div "Questions" at bounding box center [44, 83] width 57 height 29
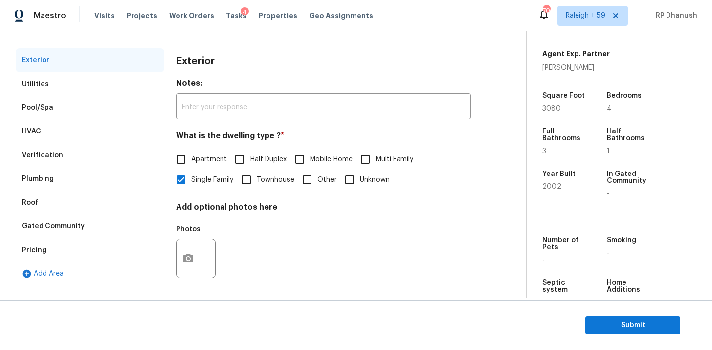
scroll to position [126, 0]
click at [48, 244] on div "Pricing" at bounding box center [90, 249] width 148 height 24
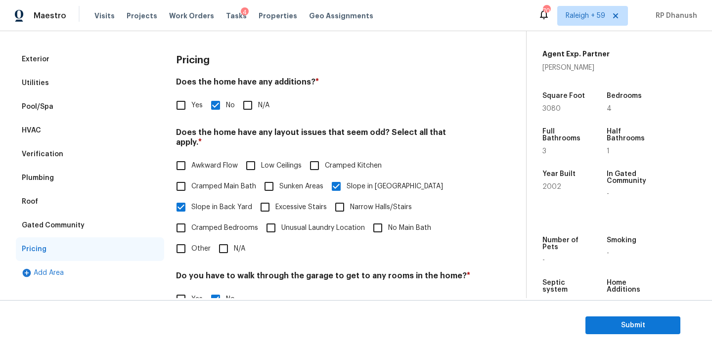
click at [61, 227] on div "Gated Community" at bounding box center [53, 226] width 63 height 10
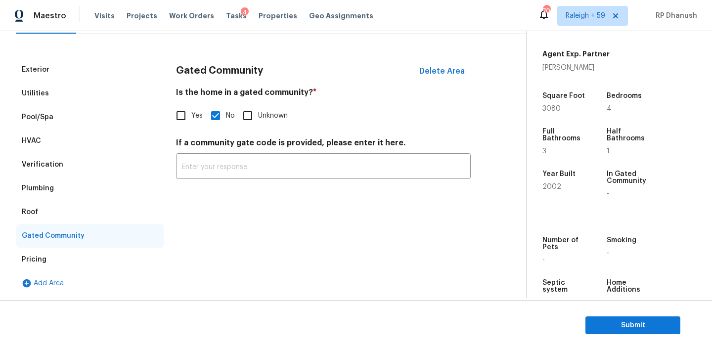
click at [192, 123] on label "Yes" at bounding box center [187, 115] width 32 height 21
click at [191, 123] on input "Yes" at bounding box center [181, 115] width 21 height 21
checkbox input "true"
checkbox input "false"
click at [195, 156] on div "If a community gate code is provided, please enter it here. ​" at bounding box center [323, 159] width 295 height 41
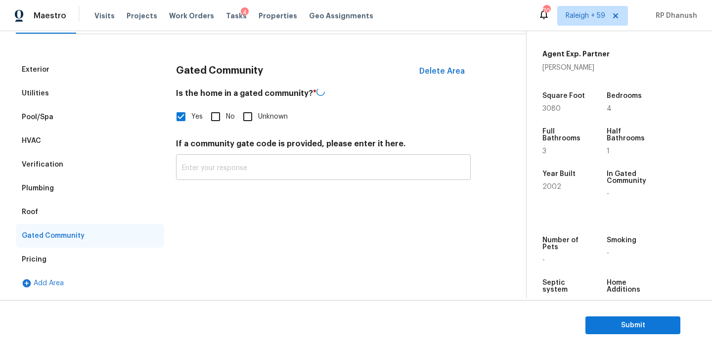
click at [188, 164] on input "text" at bounding box center [323, 168] width 295 height 23
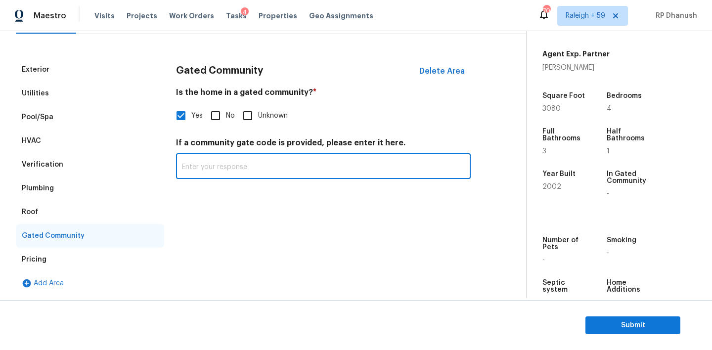
paste input "Gated (access via call-box)"
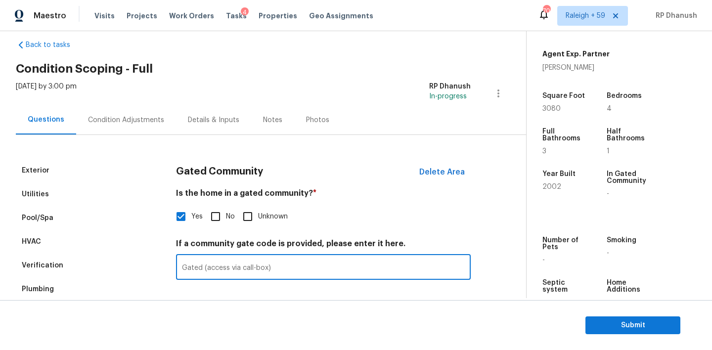
type input "Gated (access via call-box)"
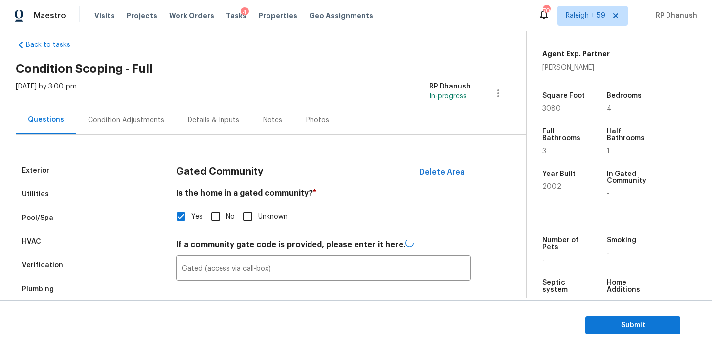
click at [122, 120] on div "Condition Adjustments" at bounding box center [126, 120] width 76 height 10
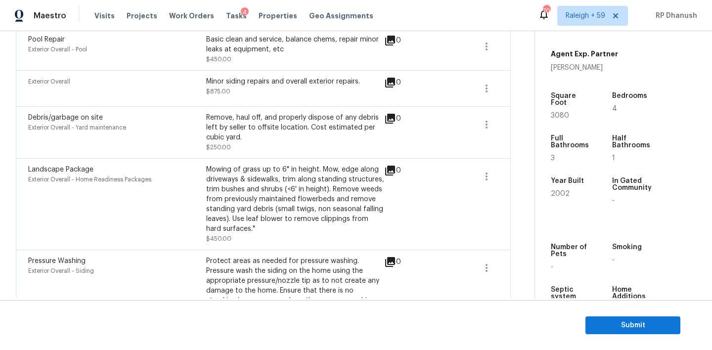
scroll to position [529, 0]
click at [489, 123] on icon "button" at bounding box center [487, 125] width 12 height 12
click at [514, 123] on div "Edit" at bounding box center [543, 124] width 77 height 10
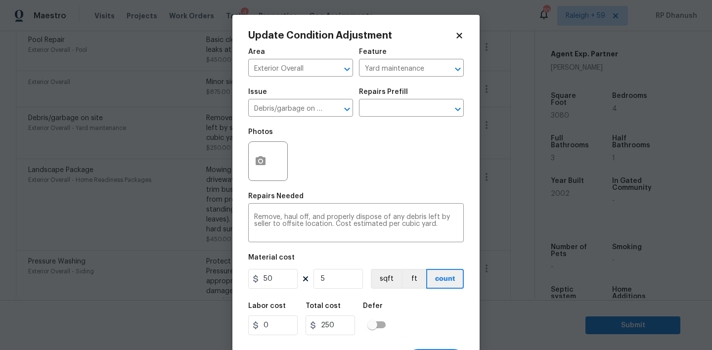
click at [189, 240] on body "Maestro Visits Projects Work Orders Tasks 4 Properties Geo Assignments 703 Rale…" at bounding box center [356, 175] width 712 height 350
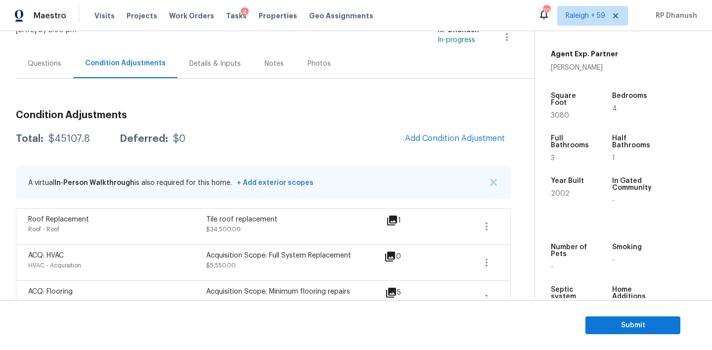
scroll to position [42, 0]
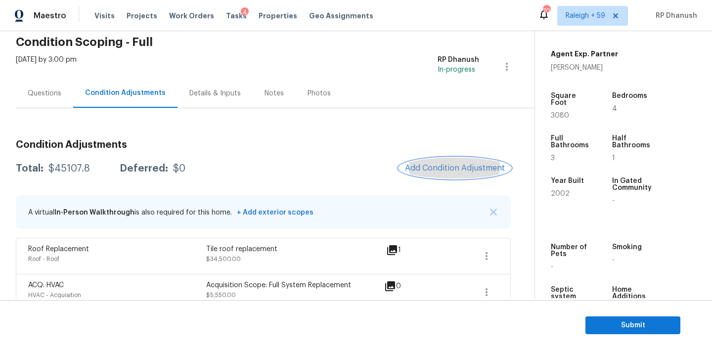
click at [492, 162] on button "Add Condition Adjustment" at bounding box center [455, 168] width 112 height 21
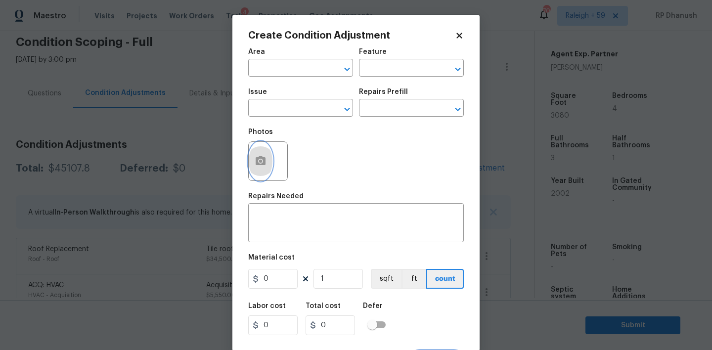
click at [263, 153] on button "button" at bounding box center [261, 161] width 24 height 39
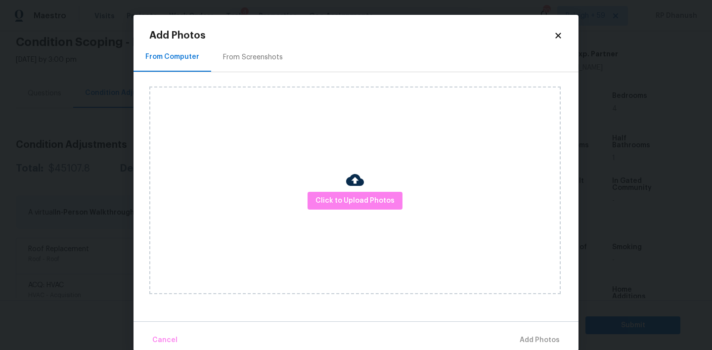
click at [344, 211] on div "Click to Upload Photos" at bounding box center [355, 191] width 412 height 208
click at [342, 197] on span "Click to Upload Photos" at bounding box center [355, 201] width 79 height 12
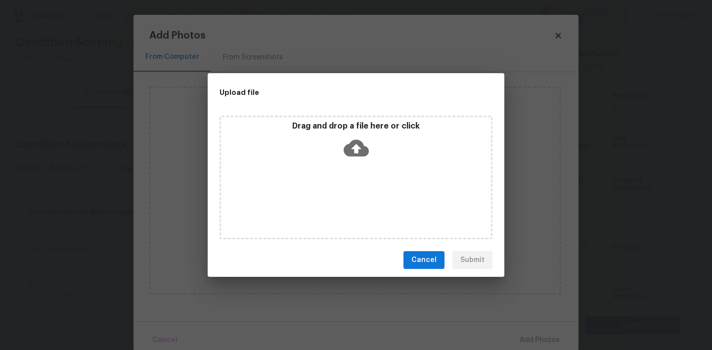
click at [348, 141] on icon at bounding box center [356, 148] width 25 height 25
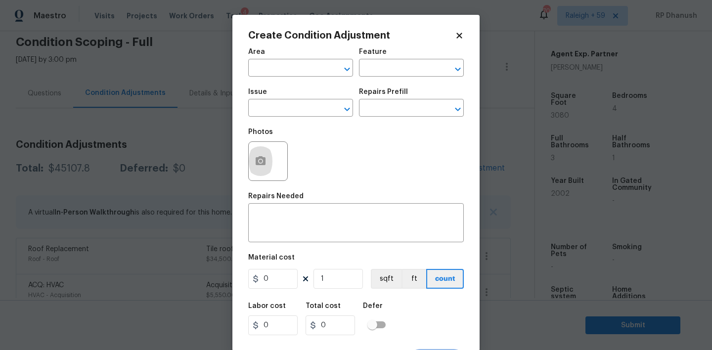
click at [190, 205] on body "Maestro Visits Projects Work Orders Tasks 4 Properties Geo Assignments 703 Rale…" at bounding box center [356, 175] width 712 height 350
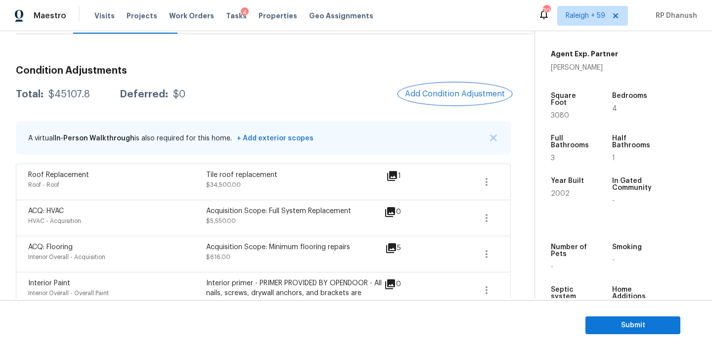
scroll to position [114, 0]
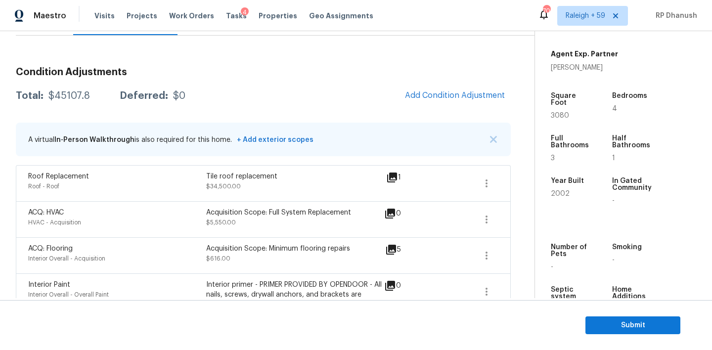
click at [73, 91] on div "Total: $45107.8 Deferred: $0 Add Condition Adjustment" at bounding box center [263, 96] width 495 height 22
copy div "$45107.8"
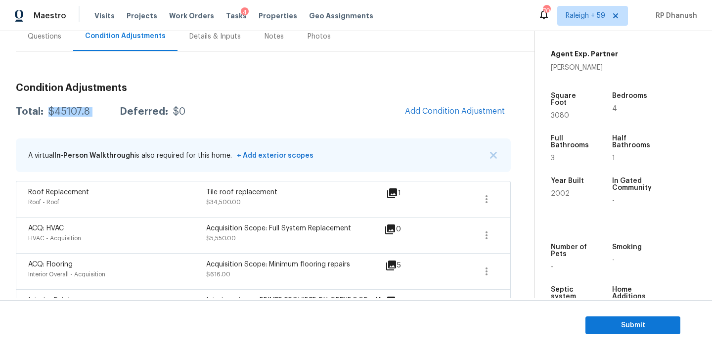
scroll to position [51, 0]
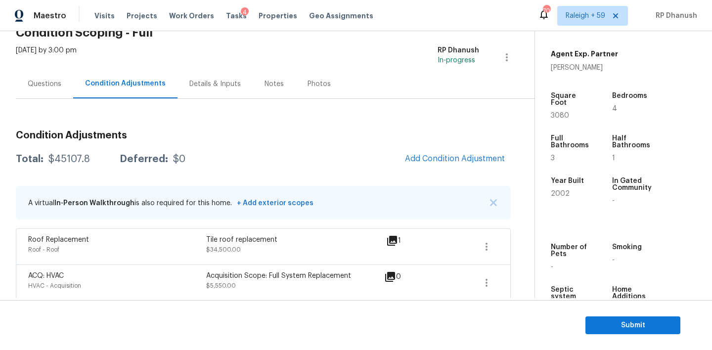
click at [55, 76] on div "Questions" at bounding box center [44, 83] width 57 height 29
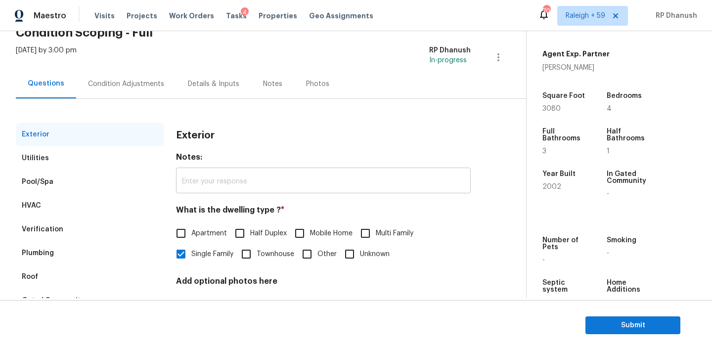
scroll to position [126, 0]
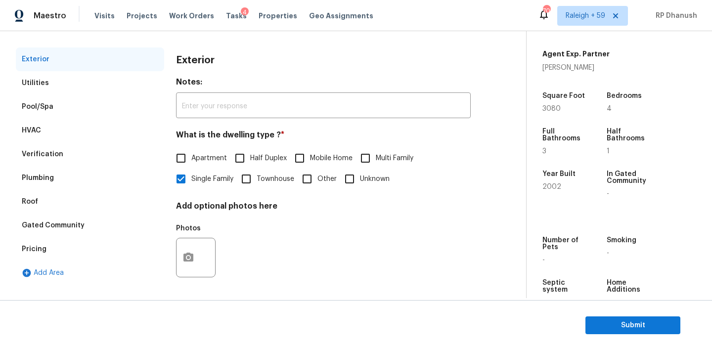
click at [31, 154] on div "Verification" at bounding box center [43, 154] width 42 height 10
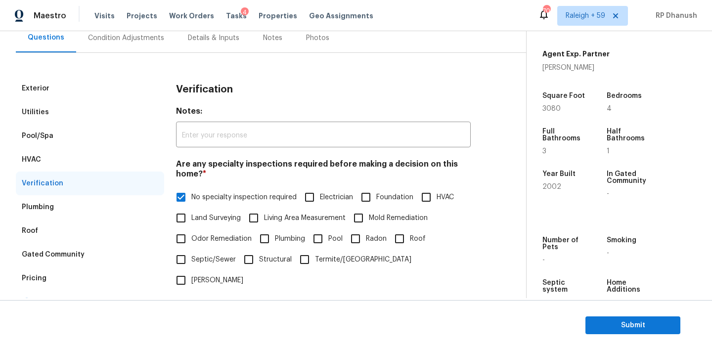
scroll to position [66, 0]
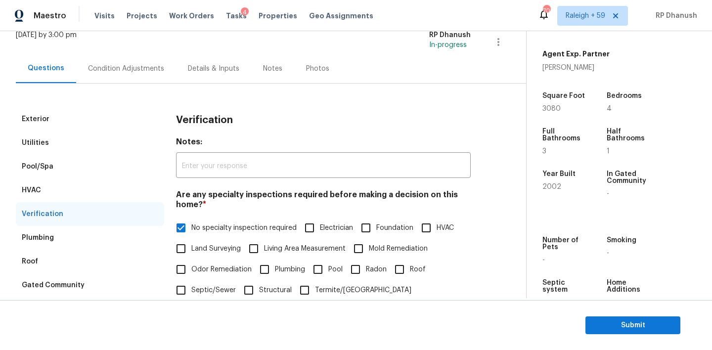
click at [140, 67] on div "Condition Adjustments" at bounding box center [126, 69] width 76 height 10
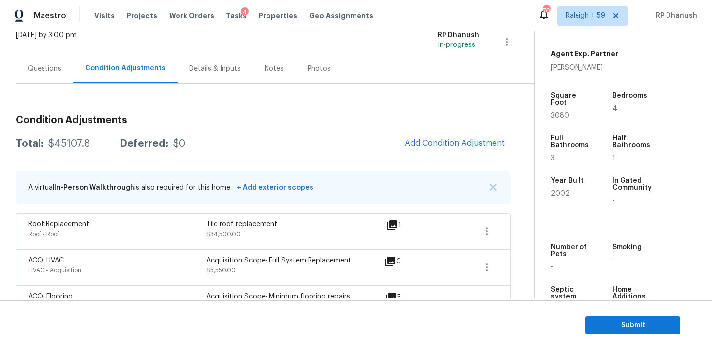
click at [82, 149] on div "Total: $45107.8 Deferred: $0 Add Condition Adjustment" at bounding box center [263, 144] width 495 height 22
copy div "$45107.8"
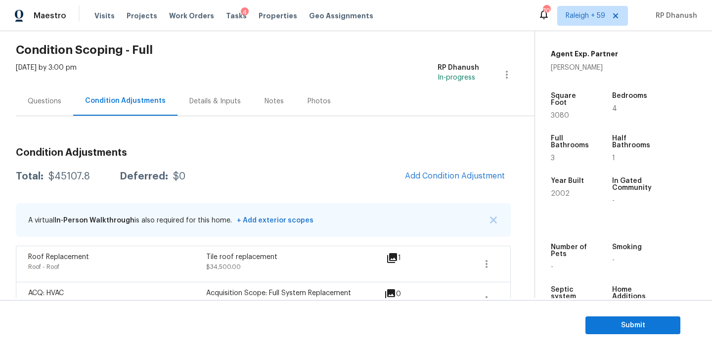
click at [46, 103] on div "Questions" at bounding box center [45, 101] width 34 height 10
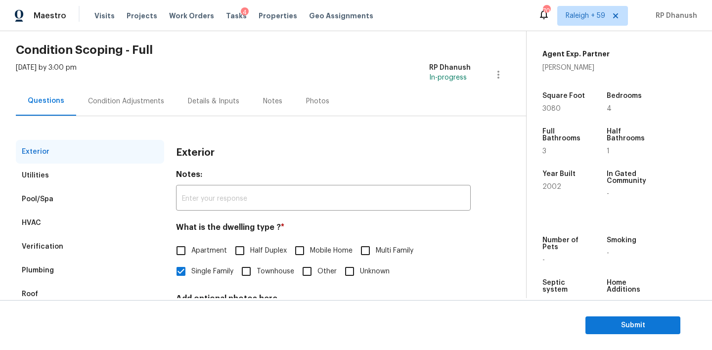
scroll to position [126, 0]
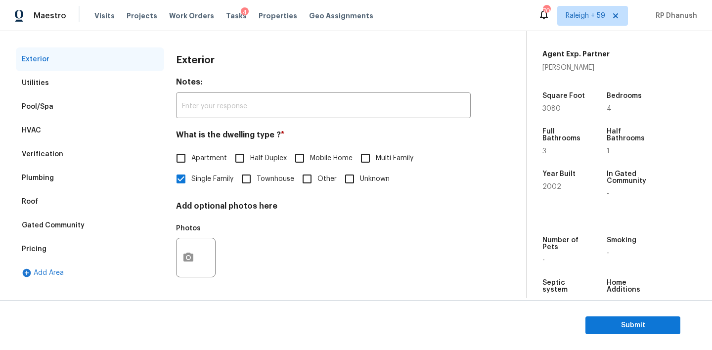
drag, startPoint x: 31, startPoint y: 149, endPoint x: 106, endPoint y: 149, distance: 74.7
click at [31, 149] on div "Verification" at bounding box center [43, 154] width 42 height 10
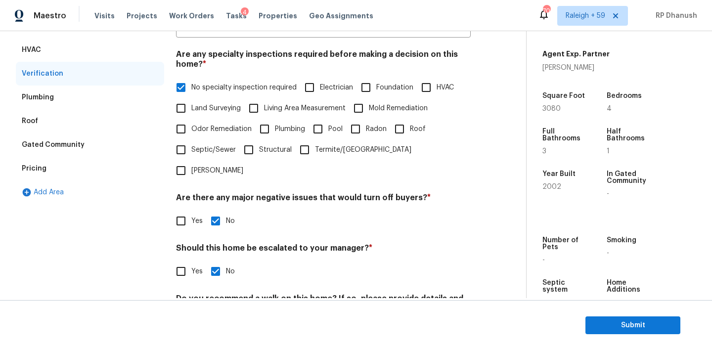
scroll to position [245, 0]
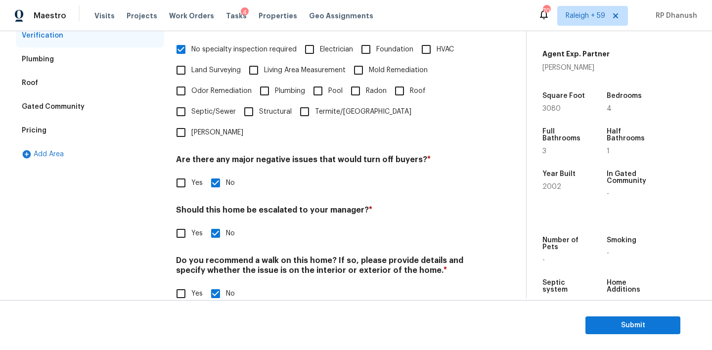
click at [176, 223] on input "Yes" at bounding box center [181, 233] width 21 height 21
checkbox input "true"
checkbox input "false"
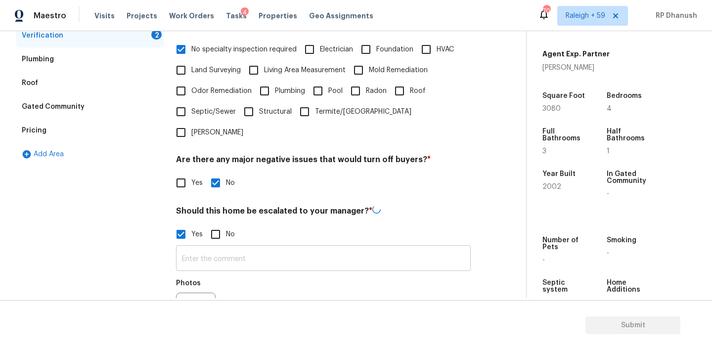
click at [185, 248] on input "text" at bounding box center [323, 259] width 295 height 23
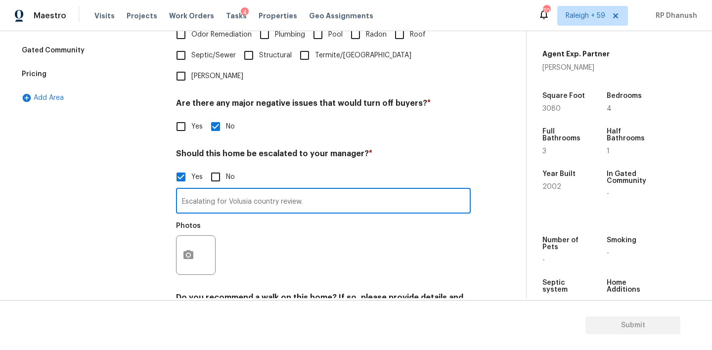
scroll to position [339, 0]
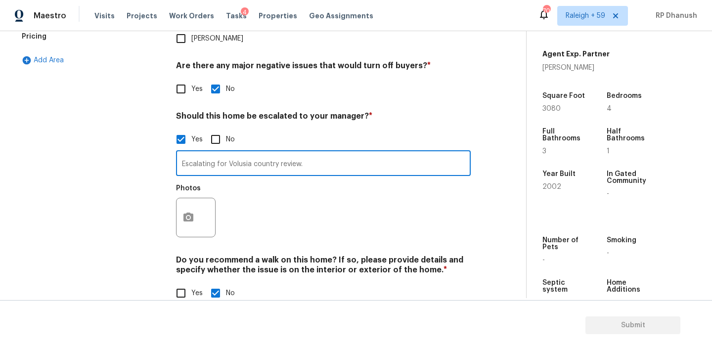
type input "Escalating for Volusia country review."
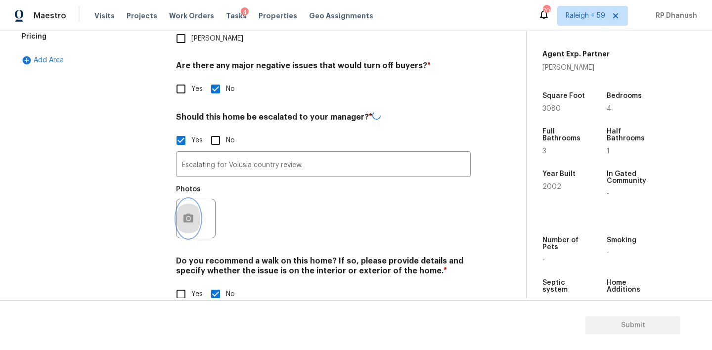
click at [191, 206] on button "button" at bounding box center [189, 218] width 24 height 39
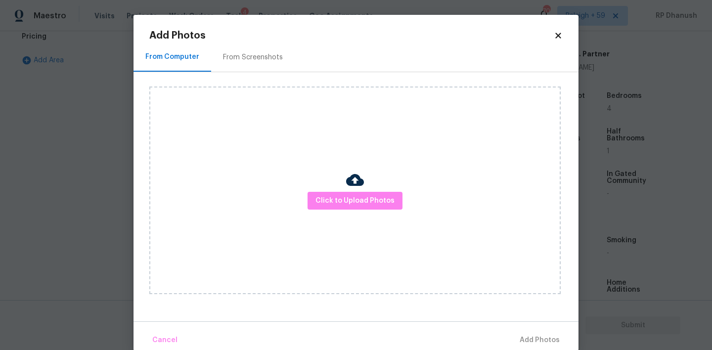
click at [270, 23] on div "Add Photos From Computer From Screenshots Click to Upload Photos Cancel Add Pho…" at bounding box center [356, 183] width 445 height 336
click at [261, 51] on div "From Screenshots" at bounding box center [253, 57] width 84 height 29
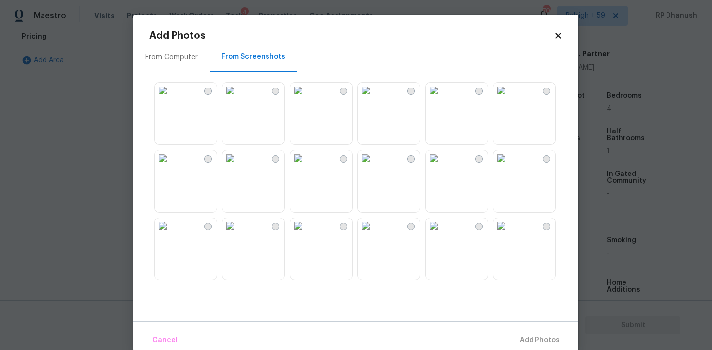
click at [171, 166] on img at bounding box center [163, 158] width 16 height 16
click at [514, 329] on div "Cancel Add 1 Photo(s)" at bounding box center [356, 337] width 445 height 30
click at [523, 335] on span "Add 1 Photo(s)" at bounding box center [535, 340] width 49 height 12
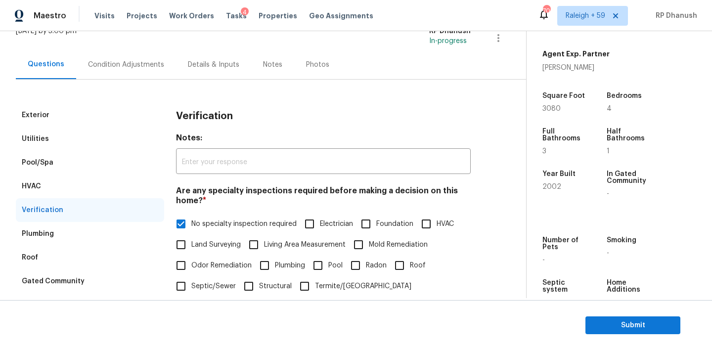
scroll to position [19, 0]
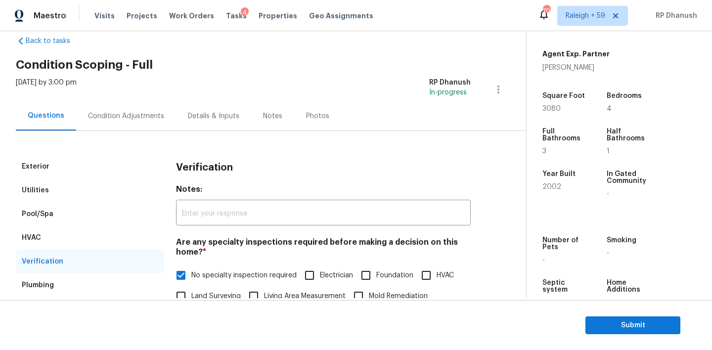
click at [133, 120] on div "Condition Adjustments" at bounding box center [126, 116] width 76 height 10
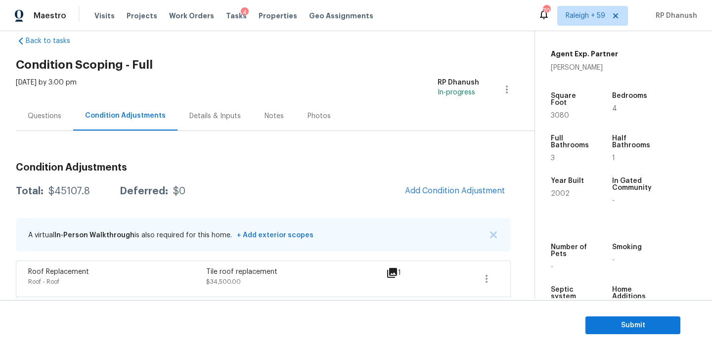
click at [59, 187] on div "$45107.8" at bounding box center [69, 192] width 42 height 10
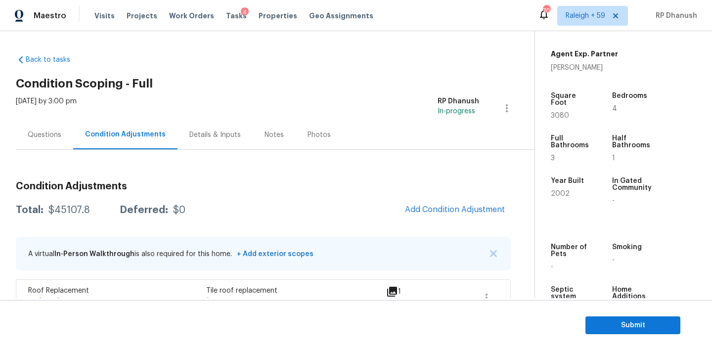
click at [58, 131] on div "Questions" at bounding box center [45, 135] width 34 height 10
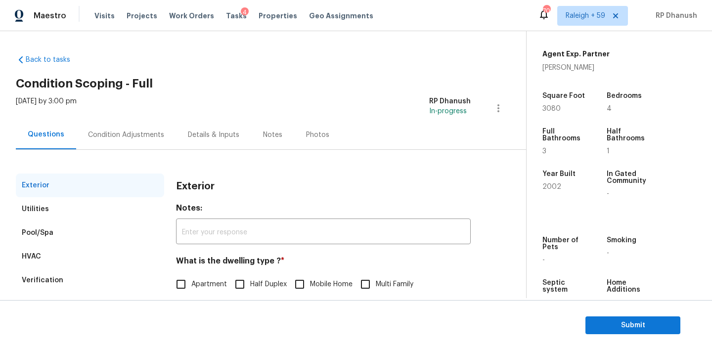
scroll to position [126, 0]
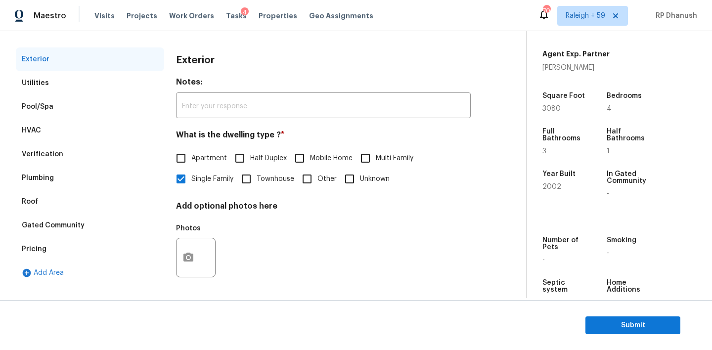
click at [44, 153] on div "Verification" at bounding box center [43, 154] width 42 height 10
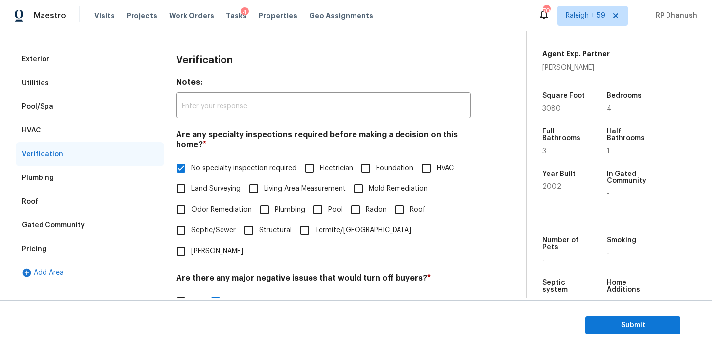
scroll to position [339, 0]
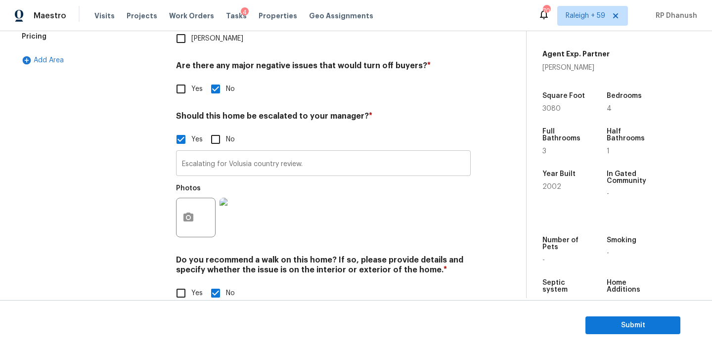
click at [267, 153] on input "Escalating for Volusia country review." at bounding box center [323, 164] width 295 height 23
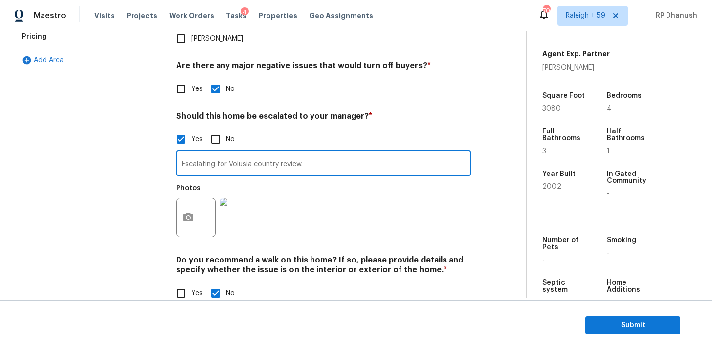
click at [267, 153] on input "Escalating for Volusia country review." at bounding box center [323, 164] width 295 height 23
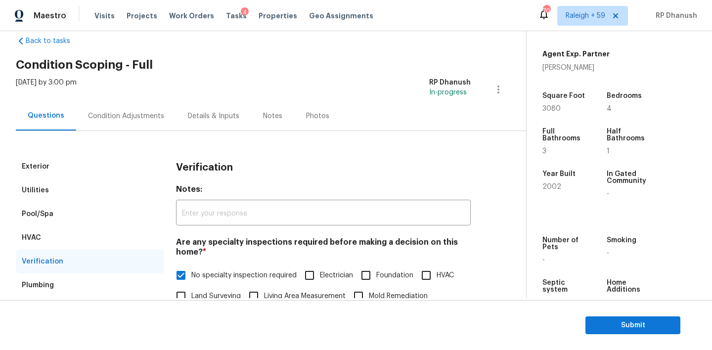
scroll to position [6, 0]
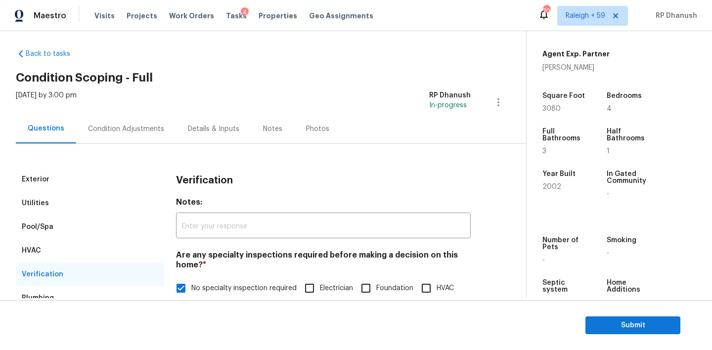
click at [152, 131] on div "Condition Adjustments" at bounding box center [126, 129] width 76 height 10
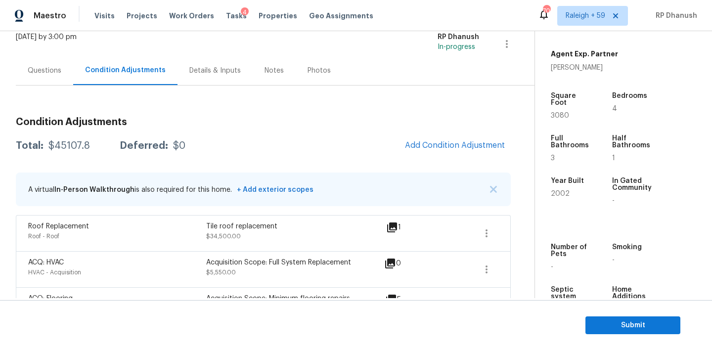
scroll to position [49, 0]
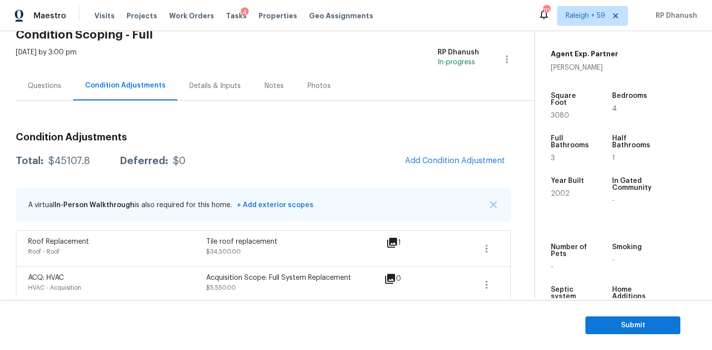
click at [47, 79] on div "Questions" at bounding box center [44, 85] width 57 height 29
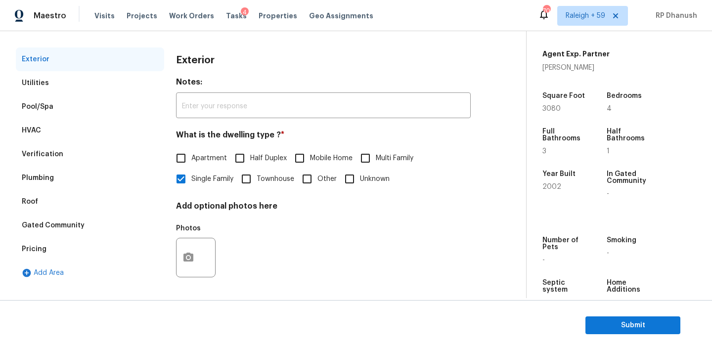
scroll to position [81, 0]
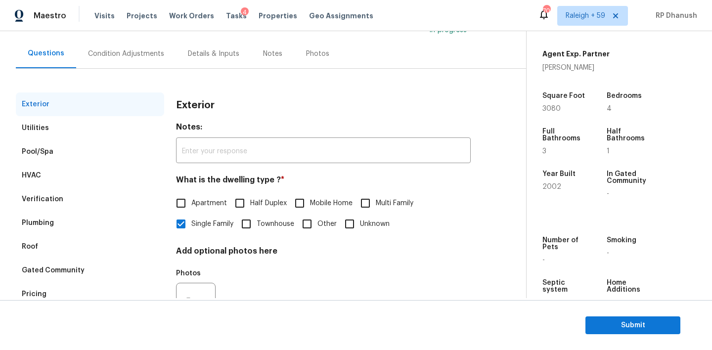
click at [114, 55] on div "Condition Adjustments" at bounding box center [126, 54] width 76 height 10
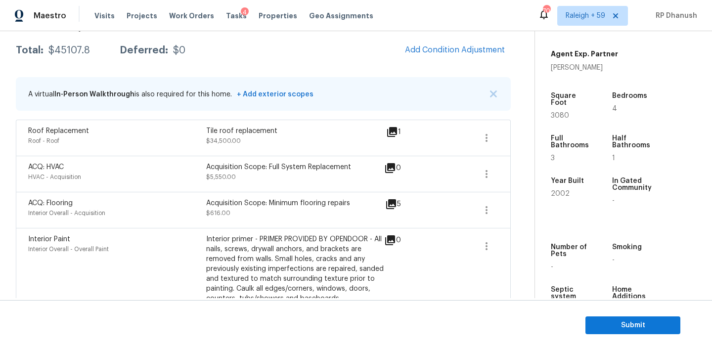
scroll to position [18, 0]
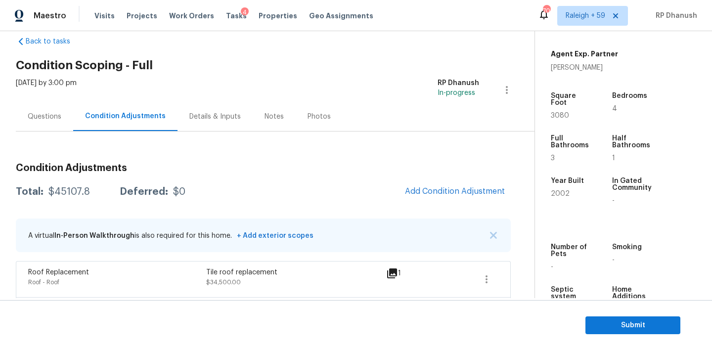
click at [59, 110] on div "Questions" at bounding box center [44, 116] width 57 height 29
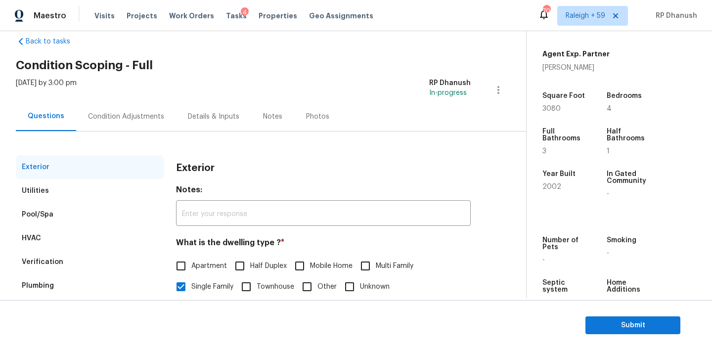
scroll to position [126, 0]
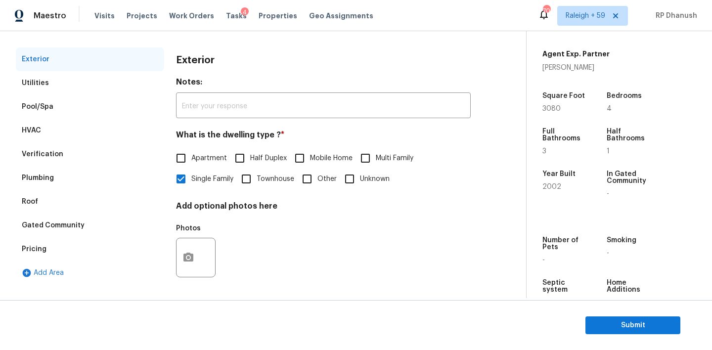
click at [43, 245] on div "Pricing" at bounding box center [34, 249] width 25 height 10
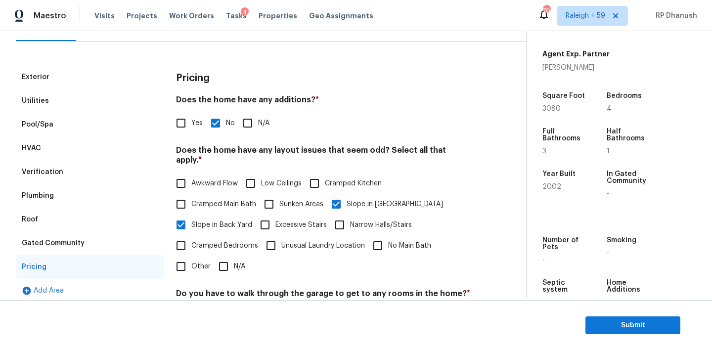
scroll to position [94, 0]
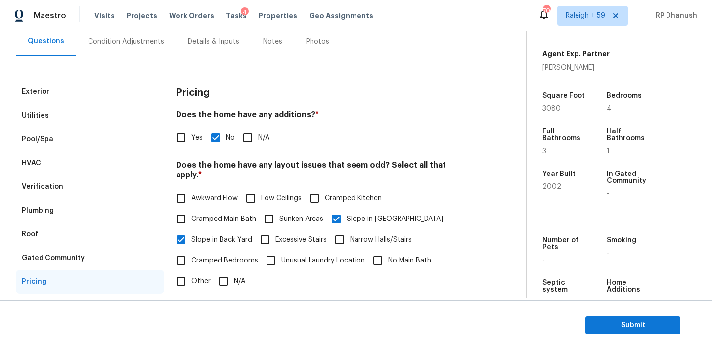
click at [34, 188] on div "Verification" at bounding box center [43, 187] width 42 height 10
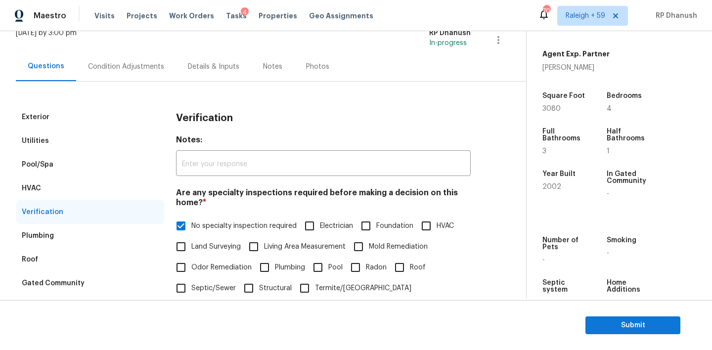
scroll to position [62, 0]
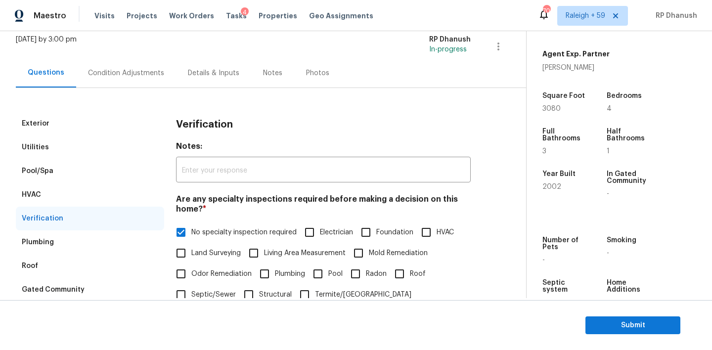
click at [138, 75] on div "Condition Adjustments" at bounding box center [126, 73] width 76 height 10
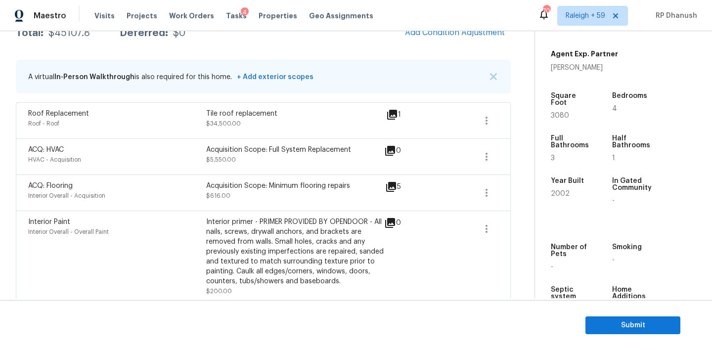
scroll to position [162, 0]
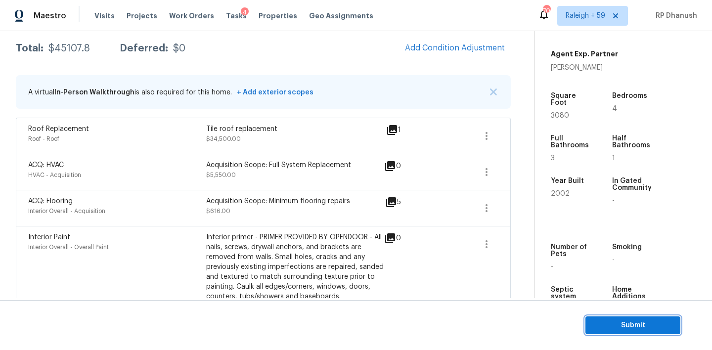
click at [598, 321] on span "Submit" at bounding box center [633, 326] width 79 height 12
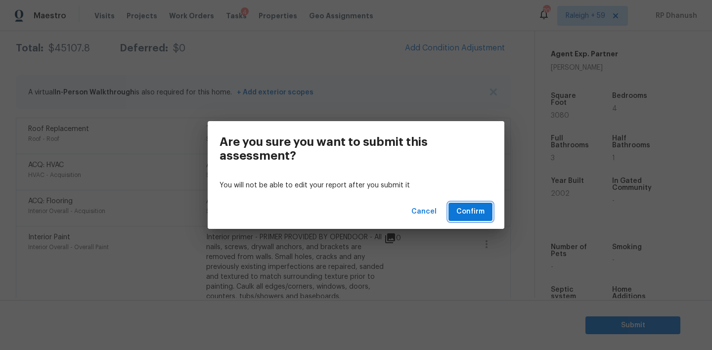
click at [468, 218] on span "Confirm" at bounding box center [471, 212] width 28 height 12
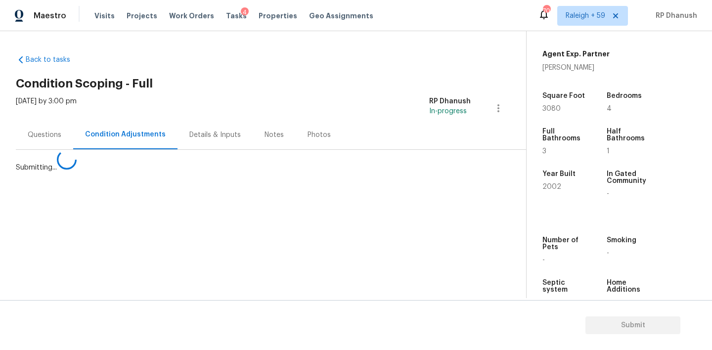
scroll to position [0, 0]
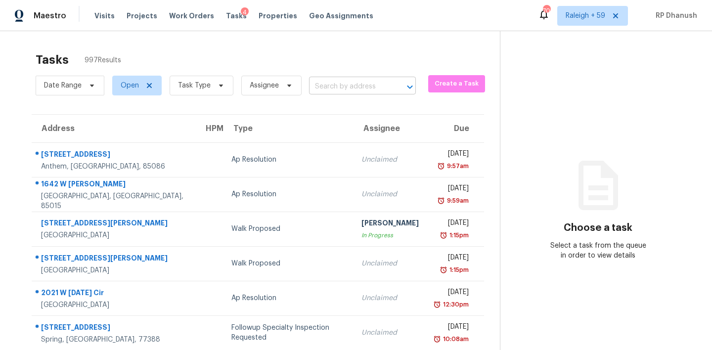
click at [352, 85] on input "text" at bounding box center [348, 86] width 79 height 15
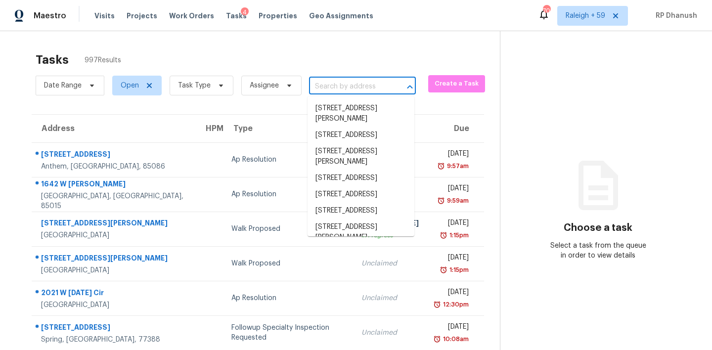
paste input "[STREET_ADDRESS][PERSON_NAME]"
type input "[STREET_ADDRESS][PERSON_NAME]"
click at [377, 91] on input "text" at bounding box center [348, 86] width 79 height 15
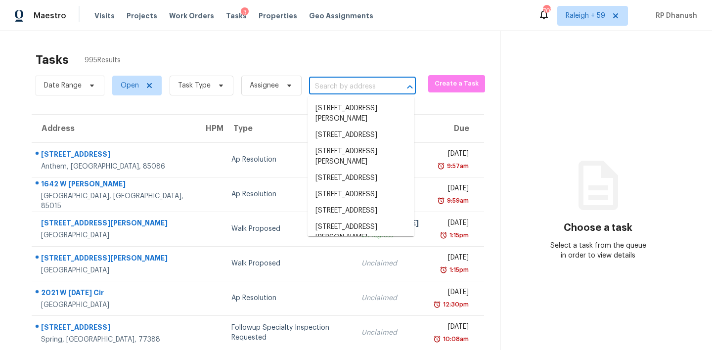
paste input "[STREET_ADDRESS][PERSON_NAME]"
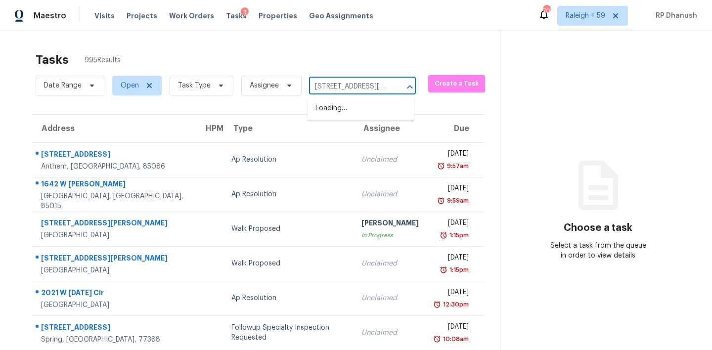
scroll to position [0, 70]
type input "[STREET_ADDRESS][PERSON_NAME]"
click at [359, 110] on li "[STREET_ADDRESS][PERSON_NAME]" at bounding box center [361, 113] width 107 height 27
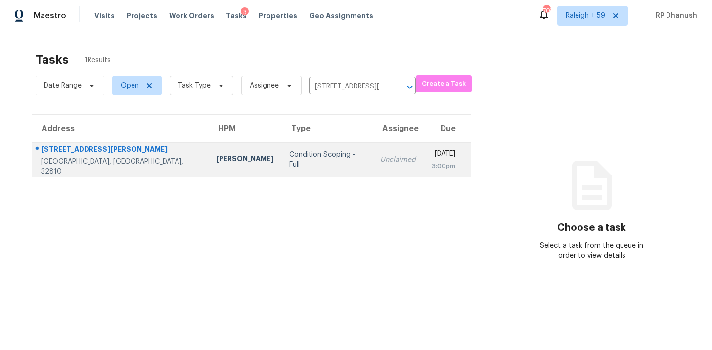
click at [424, 147] on td "[DATE] 3:00pm" at bounding box center [447, 159] width 47 height 35
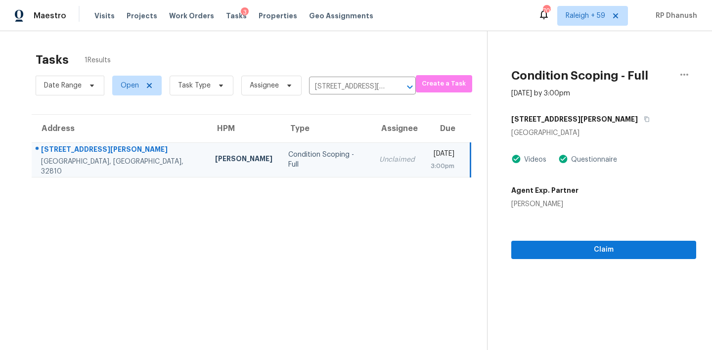
click at [560, 238] on div "Claim" at bounding box center [604, 234] width 185 height 50
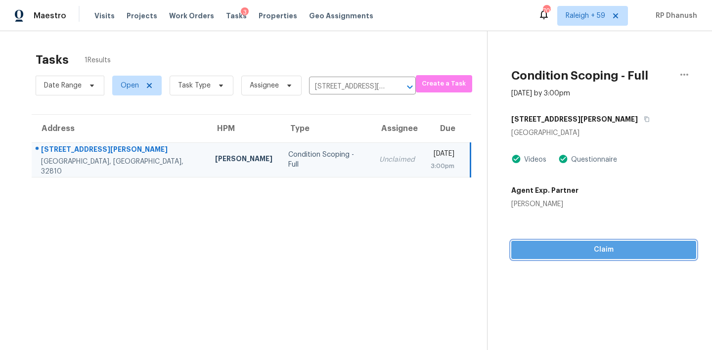
click at [561, 257] on button "Claim" at bounding box center [604, 250] width 185 height 18
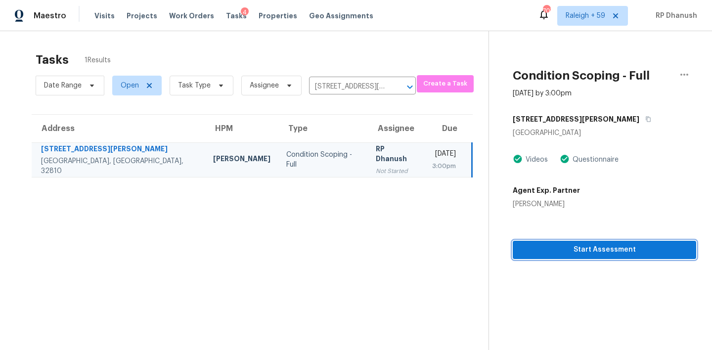
click at [571, 249] on span "Start Assessment" at bounding box center [605, 250] width 168 height 12
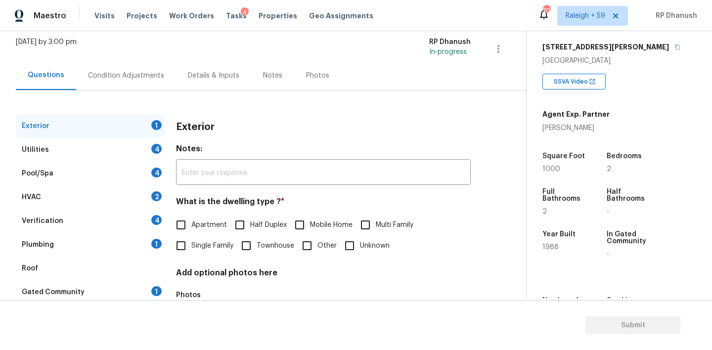
scroll to position [126, 0]
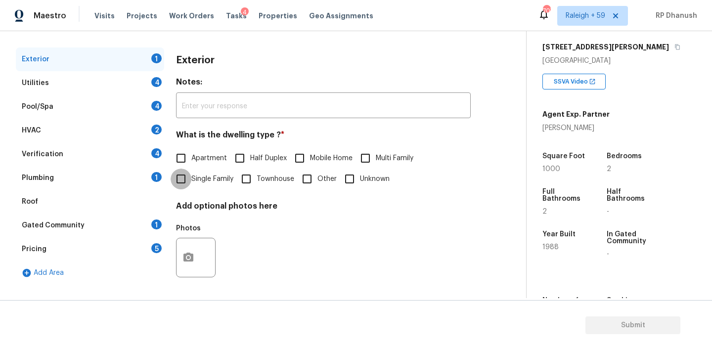
click at [188, 178] on input "Single Family" at bounding box center [181, 179] width 21 height 21
checkbox input "true"
click at [152, 160] on div "Verification 4" at bounding box center [90, 154] width 148 height 24
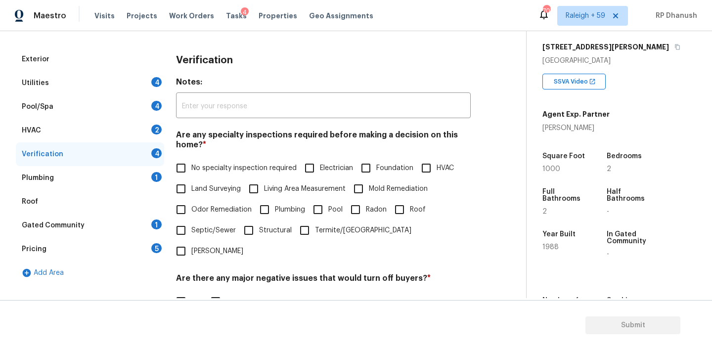
click at [150, 174] on div "Plumbing 1" at bounding box center [90, 178] width 148 height 24
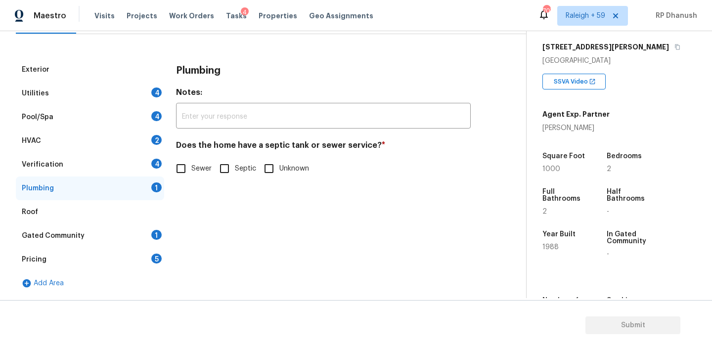
click at [191, 167] on label "Sewer" at bounding box center [191, 168] width 41 height 21
click at [191, 167] on input "Sewer" at bounding box center [181, 168] width 21 height 21
checkbox input "true"
click at [150, 238] on div "Gated Community 1" at bounding box center [90, 236] width 148 height 24
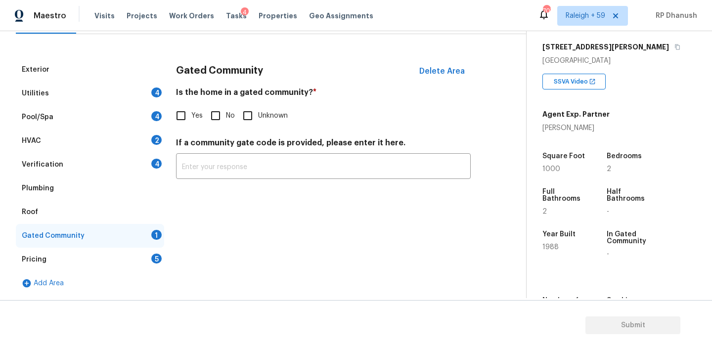
click at [219, 115] on input "No" at bounding box center [215, 115] width 21 height 21
checkbox input "true"
click at [134, 255] on div "Pricing 5" at bounding box center [90, 260] width 148 height 24
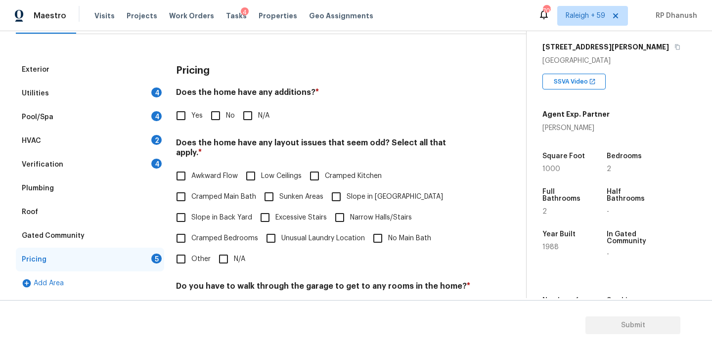
click at [222, 120] on input "No" at bounding box center [215, 115] width 21 height 21
checkbox input "true"
click at [196, 207] on label "Slope in Back Yard" at bounding box center [212, 217] width 82 height 21
click at [191, 207] on input "Slope in Back Yard" at bounding box center [181, 217] width 21 height 21
checkbox input "true"
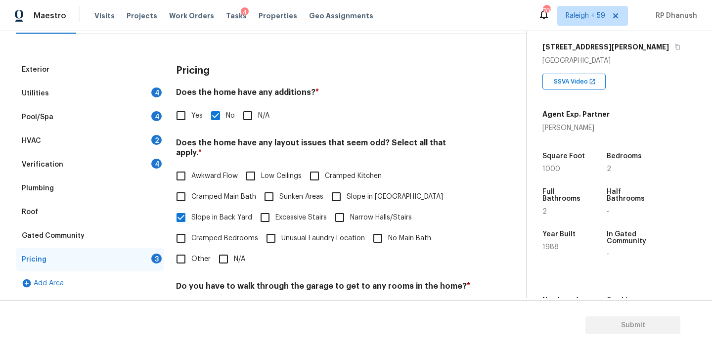
click at [355, 192] on span "Slope in [GEOGRAPHIC_DATA]" at bounding box center [395, 197] width 96 height 10
click at [347, 187] on input "Slope in [GEOGRAPHIC_DATA]" at bounding box center [336, 197] width 21 height 21
checkbox input "true"
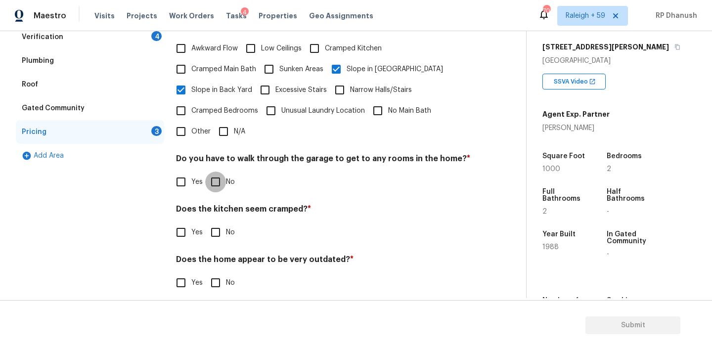
click at [217, 173] on input "No" at bounding box center [215, 182] width 21 height 21
checkbox input "true"
click at [217, 223] on input "No" at bounding box center [215, 232] width 21 height 21
checkbox input "true"
click at [214, 278] on input "No" at bounding box center [215, 283] width 21 height 21
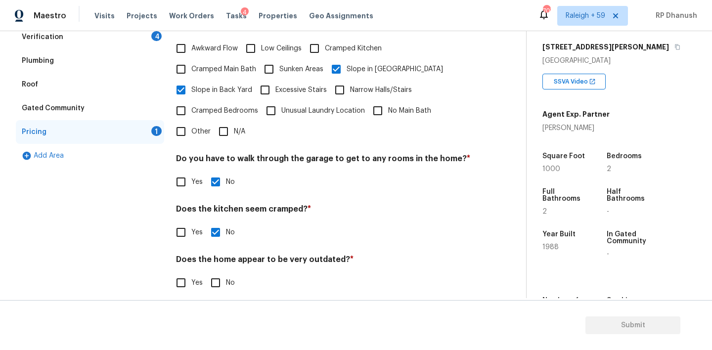
checkbox input "true"
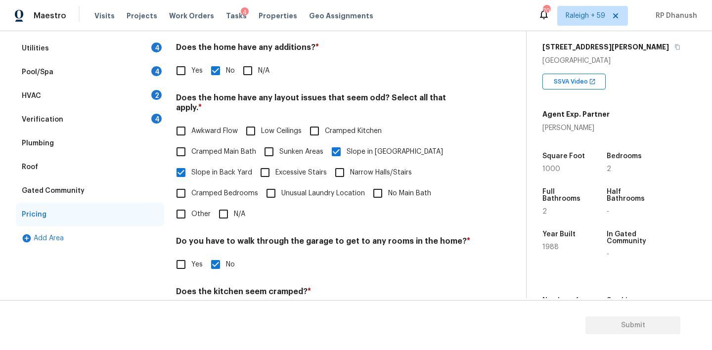
scroll to position [128, 0]
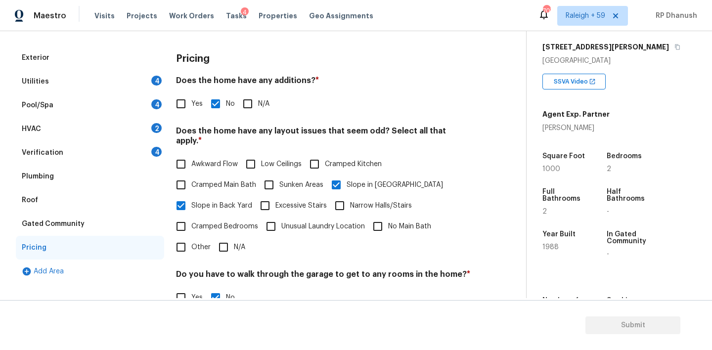
click at [145, 154] on div "Verification 4" at bounding box center [90, 153] width 148 height 24
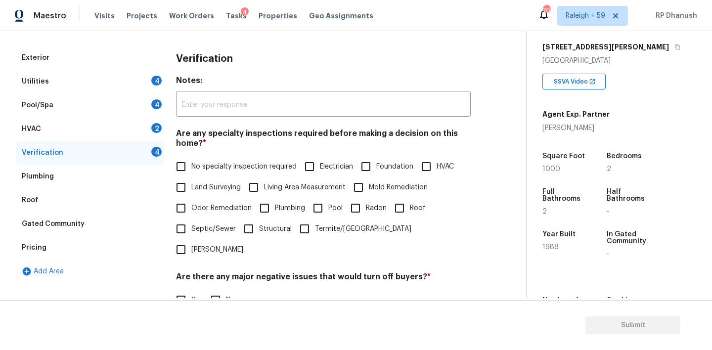
click at [206, 165] on span "No specialty inspection required" at bounding box center [243, 167] width 105 height 10
click at [191, 165] on input "No specialty inspection required" at bounding box center [181, 166] width 21 height 21
checkbox input "true"
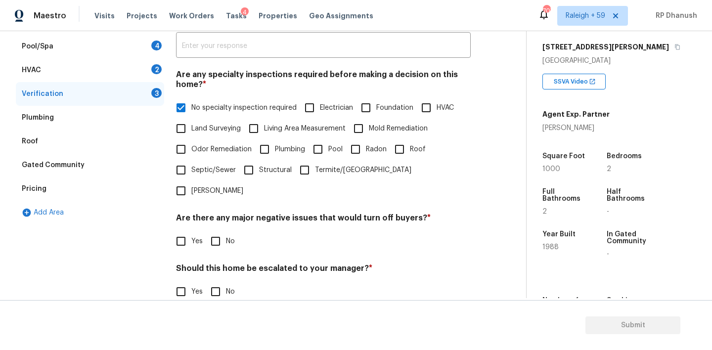
click at [212, 231] on input "No" at bounding box center [215, 241] width 21 height 21
checkbox input "true"
click at [212, 282] on input "No" at bounding box center [215, 292] width 21 height 21
checkbox input "true"
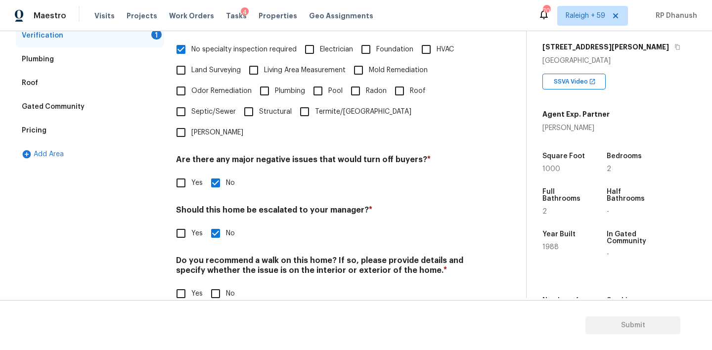
click at [213, 283] on input "No" at bounding box center [215, 293] width 21 height 21
checkbox input "true"
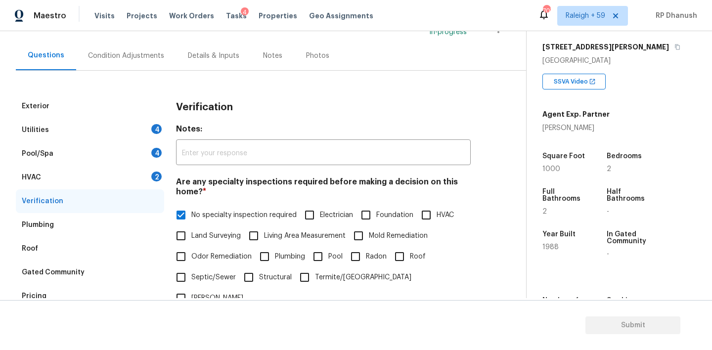
click at [135, 170] on div "HVAC 2" at bounding box center [90, 178] width 148 height 24
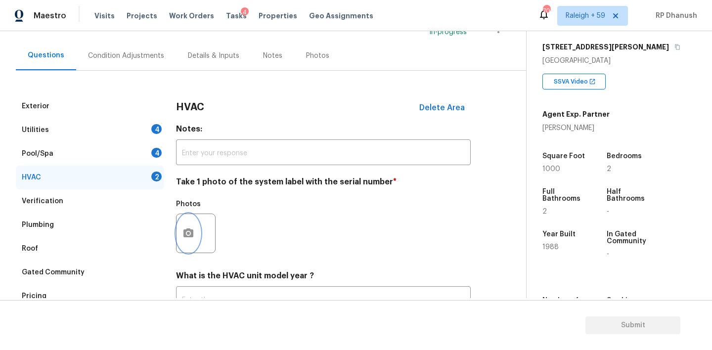
click at [178, 238] on button "button" at bounding box center [189, 233] width 24 height 39
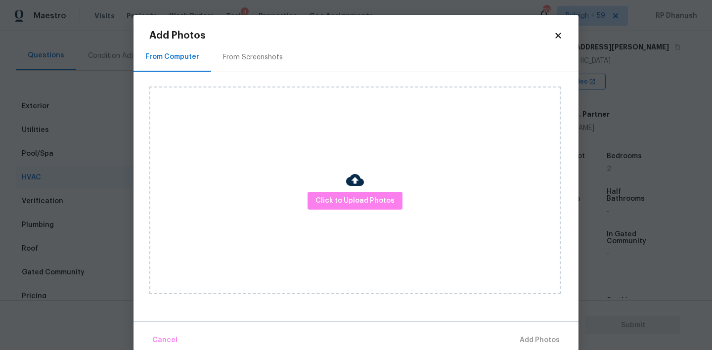
click at [253, 87] on div "Click to Upload Photos" at bounding box center [355, 191] width 412 height 208
click at [253, 57] on div "From Screenshots" at bounding box center [253, 57] width 60 height 10
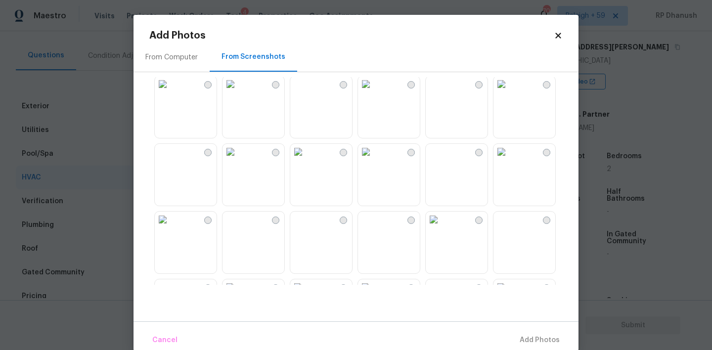
scroll to position [279, 0]
click at [306, 91] on img at bounding box center [298, 83] width 16 height 16
click at [522, 335] on span "Add 1 Photo(s)" at bounding box center [535, 340] width 49 height 12
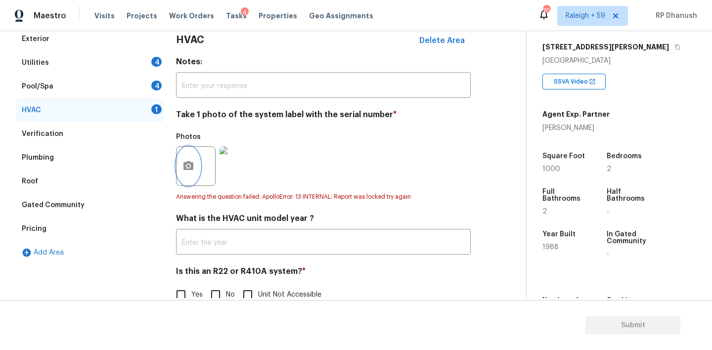
scroll to position [169, 0]
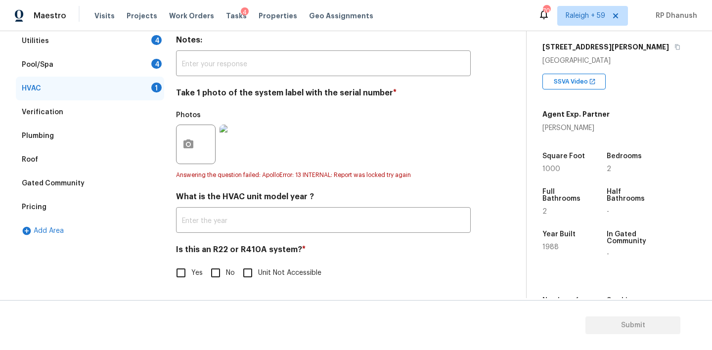
click at [214, 271] on input "No" at bounding box center [215, 273] width 21 height 21
checkbox input "true"
click at [131, 69] on div "Pool/Spa 4" at bounding box center [90, 65] width 148 height 24
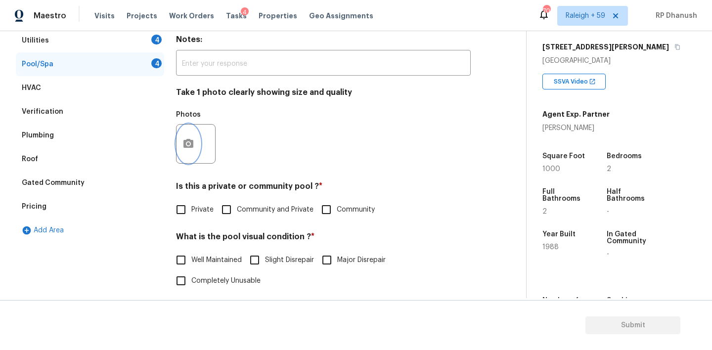
click at [191, 142] on icon "button" at bounding box center [189, 143] width 10 height 9
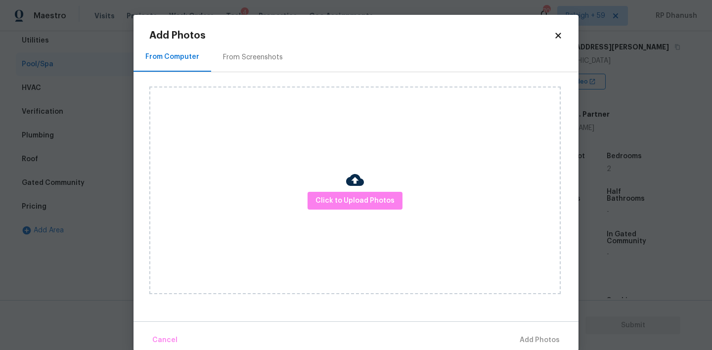
click at [252, 47] on div "From Screenshots" at bounding box center [253, 57] width 84 height 29
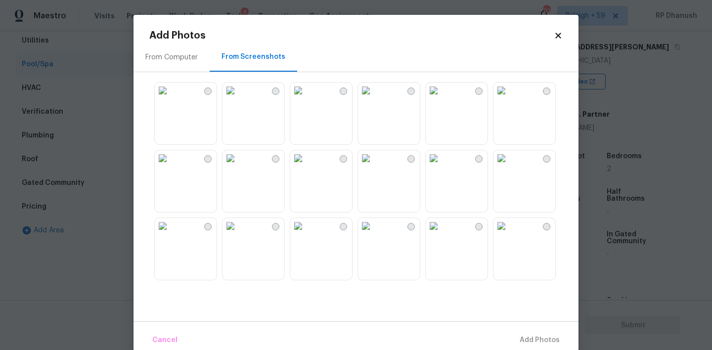
click at [442, 98] on img at bounding box center [434, 91] width 16 height 16
click at [519, 341] on span "Add 1 Photo(s)" at bounding box center [535, 340] width 49 height 12
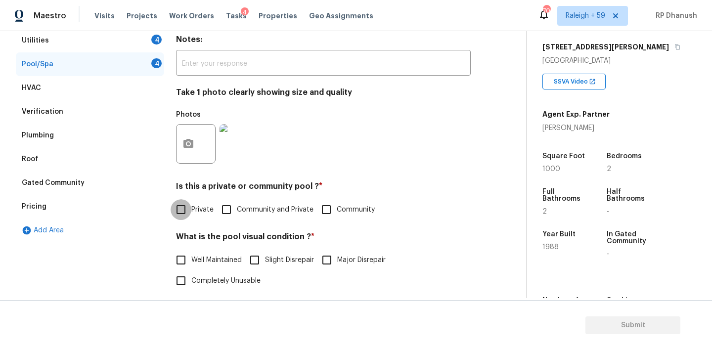
click at [186, 207] on input "Private" at bounding box center [181, 209] width 21 height 21
checkbox input "true"
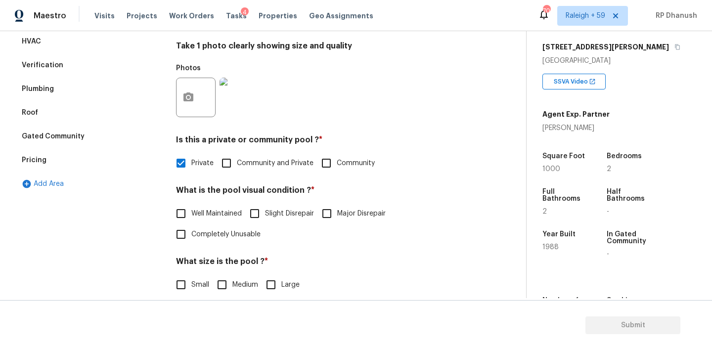
scroll to position [243, 0]
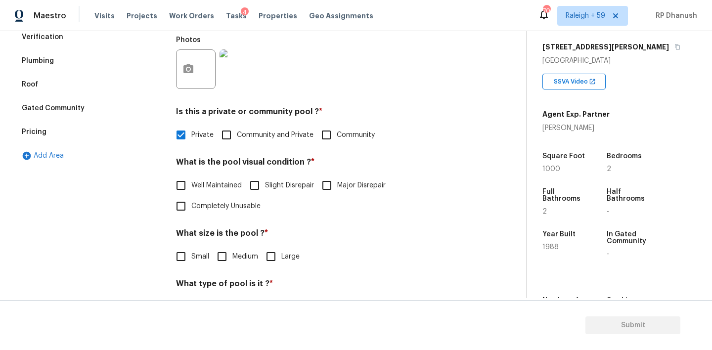
click at [184, 180] on input "Well Maintained" at bounding box center [181, 185] width 21 height 21
checkbox input "true"
click at [217, 264] on input "Medium" at bounding box center [222, 257] width 21 height 21
checkbox input "true"
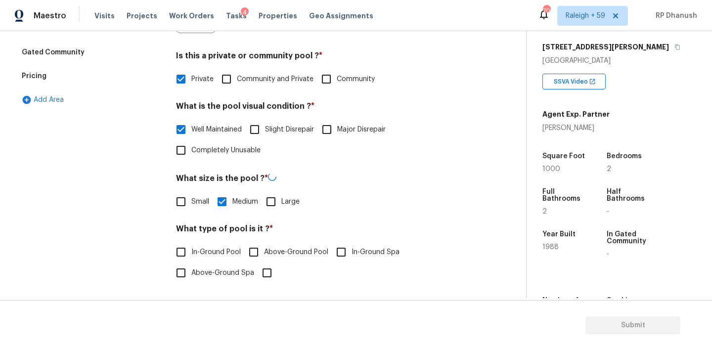
scroll to position [298, 0]
click at [188, 247] on input "In-Ground Pool" at bounding box center [181, 252] width 21 height 21
checkbox input "true"
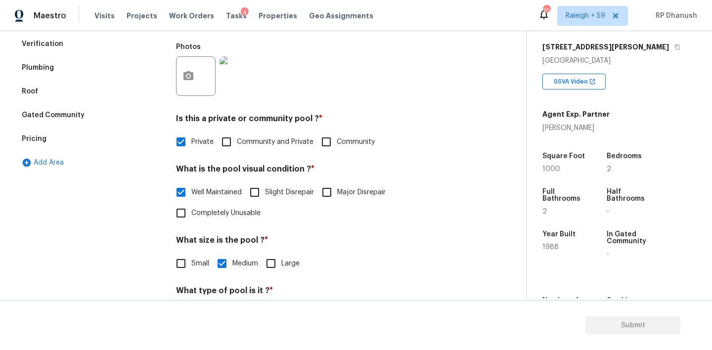
scroll to position [220, 0]
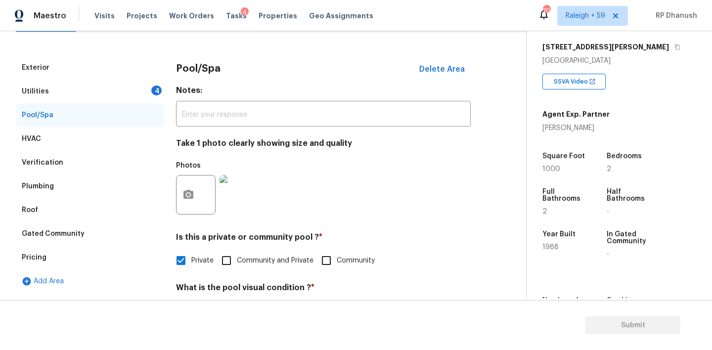
click at [142, 93] on div "Utilities 4" at bounding box center [90, 92] width 148 height 24
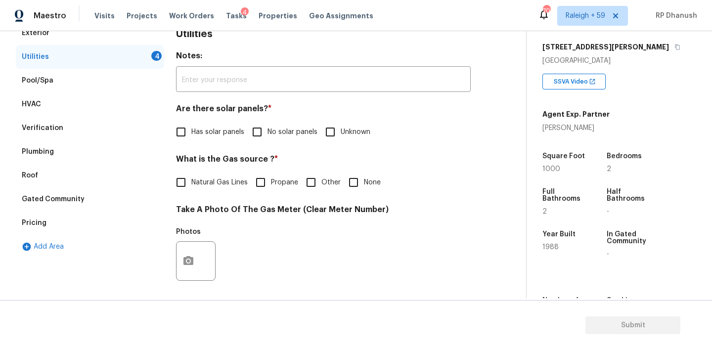
click at [258, 133] on input "No solar panels" at bounding box center [257, 132] width 21 height 21
checkbox input "true"
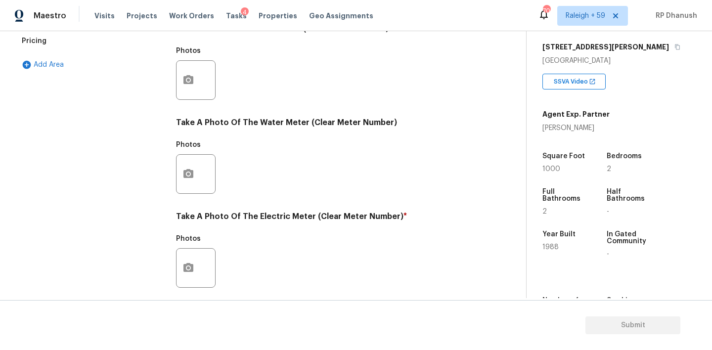
scroll to position [394, 0]
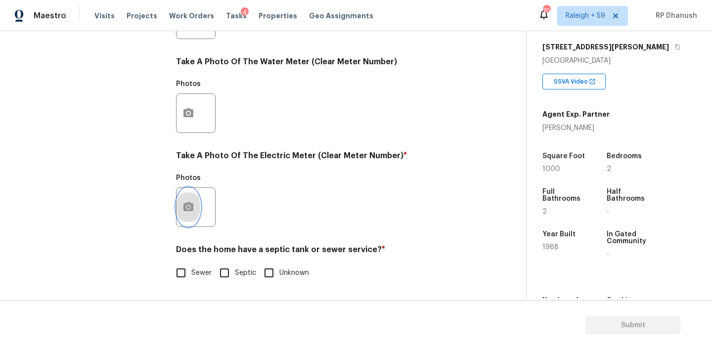
click at [184, 215] on button "button" at bounding box center [189, 207] width 24 height 39
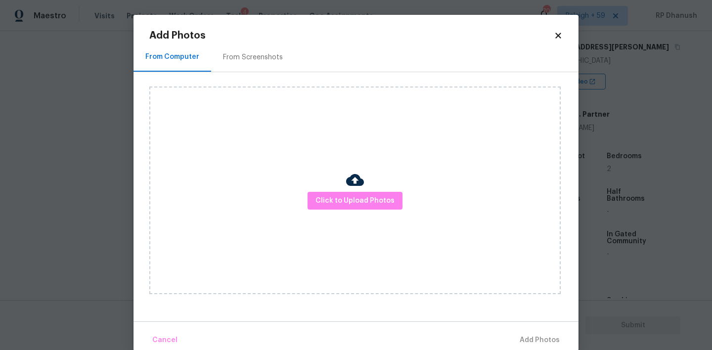
click at [243, 63] on div "From Screenshots" at bounding box center [253, 57] width 84 height 29
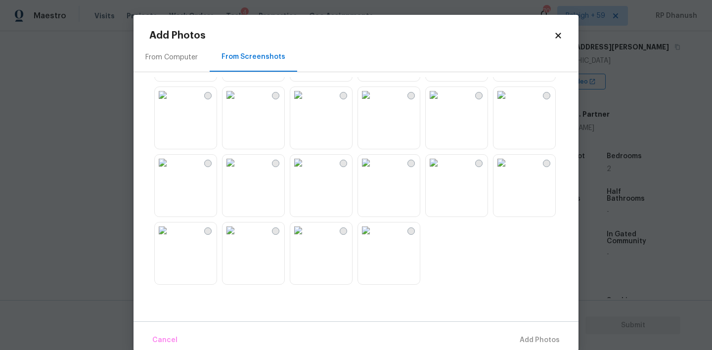
scroll to position [16, 0]
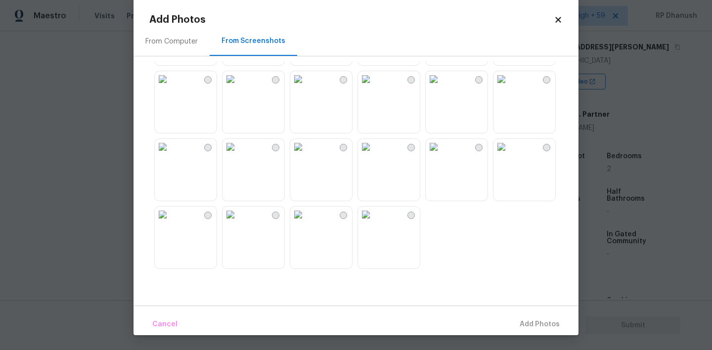
click at [306, 87] on img at bounding box center [298, 79] width 16 height 16
click at [547, 317] on button "Add 1 Photo(s)" at bounding box center [535, 324] width 57 height 21
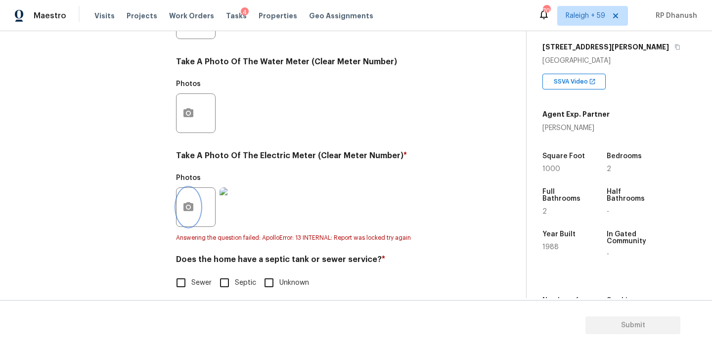
scroll to position [404, 0]
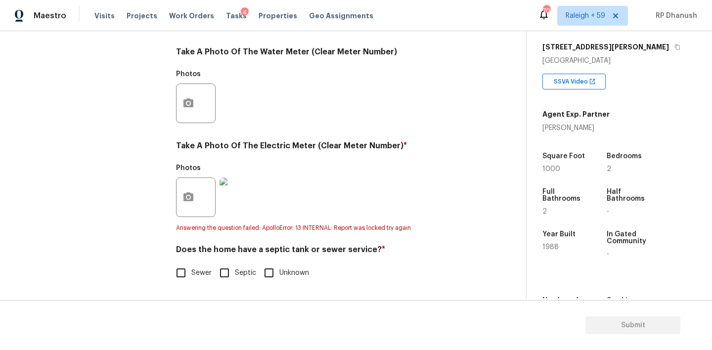
click at [194, 272] on span "Sewer" at bounding box center [201, 273] width 20 height 10
click at [191, 272] on input "Sewer" at bounding box center [181, 273] width 21 height 21
checkbox input "true"
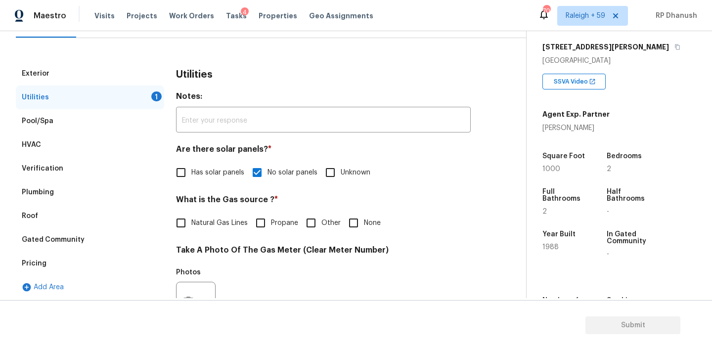
scroll to position [13, 0]
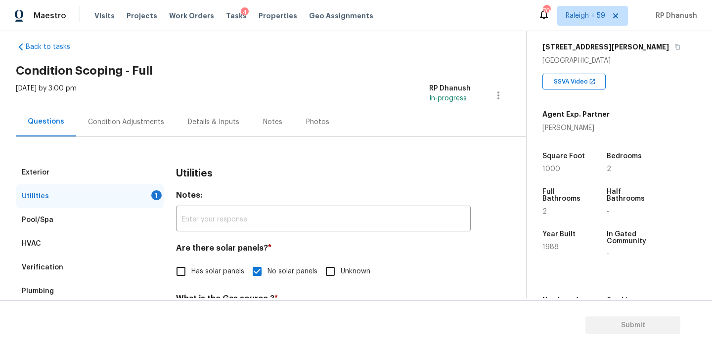
click at [127, 115] on div "Condition Adjustments" at bounding box center [126, 121] width 100 height 29
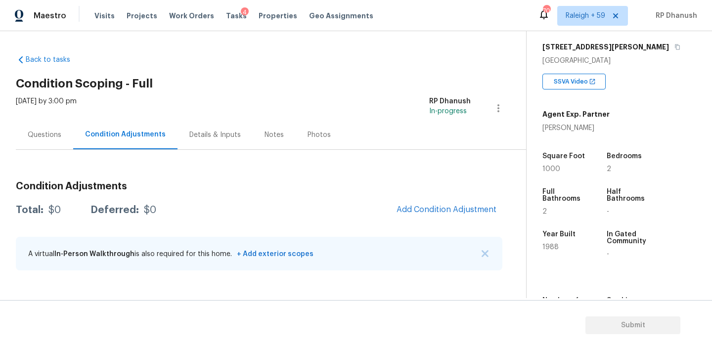
scroll to position [161, 0]
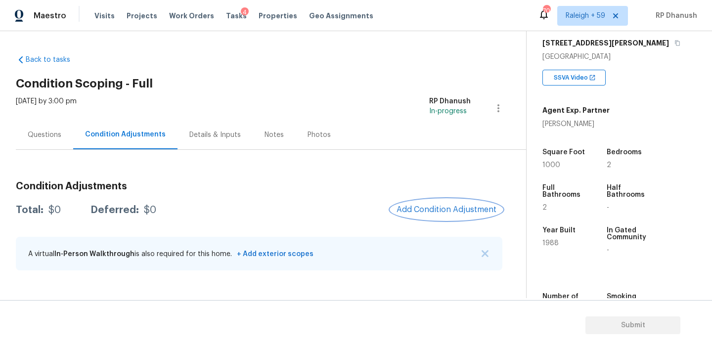
click at [435, 208] on span "Add Condition Adjustment" at bounding box center [447, 209] width 100 height 9
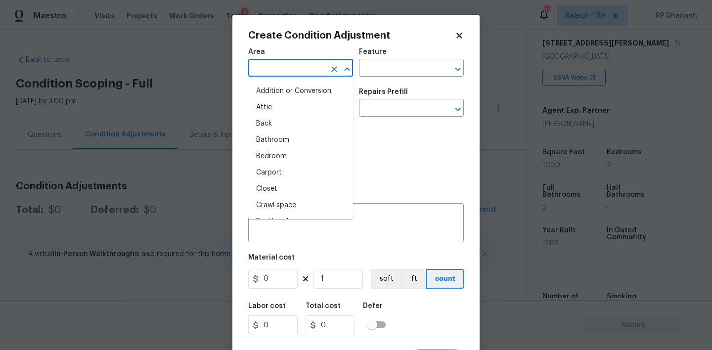
click at [266, 72] on input "text" at bounding box center [286, 68] width 77 height 15
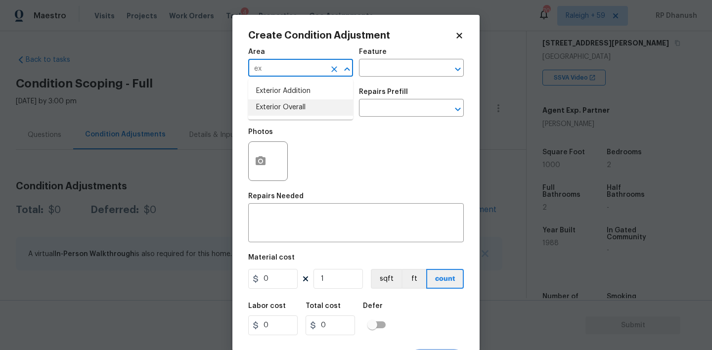
click at [264, 103] on li "Exterior Overall" at bounding box center [300, 107] width 105 height 16
type input "Exterior Overall"
click at [383, 66] on input "text" at bounding box center [397, 68] width 77 height 15
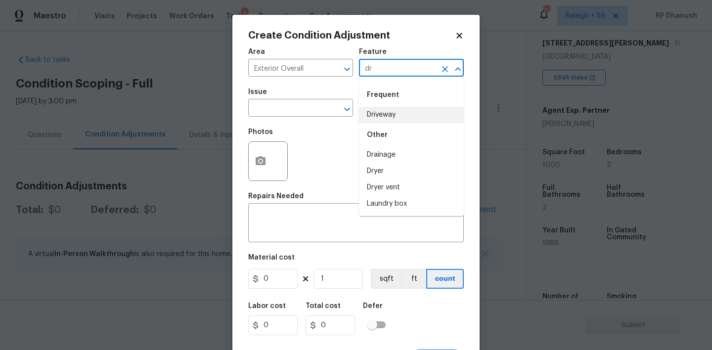
click at [378, 110] on li "Driveway" at bounding box center [411, 115] width 105 height 16
type input "Driveway"
click at [286, 111] on input "text" at bounding box center [286, 108] width 77 height 15
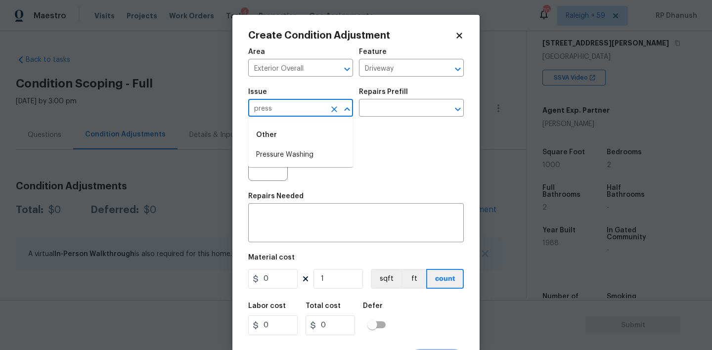
click at [286, 151] on li "Pressure Washing" at bounding box center [300, 155] width 105 height 16
type input "Pressure Washing"
click at [406, 121] on div "Issue Pressure Washing ​ Repairs Prefill ​" at bounding box center [356, 103] width 216 height 40
click at [412, 103] on input "text" at bounding box center [397, 108] width 77 height 15
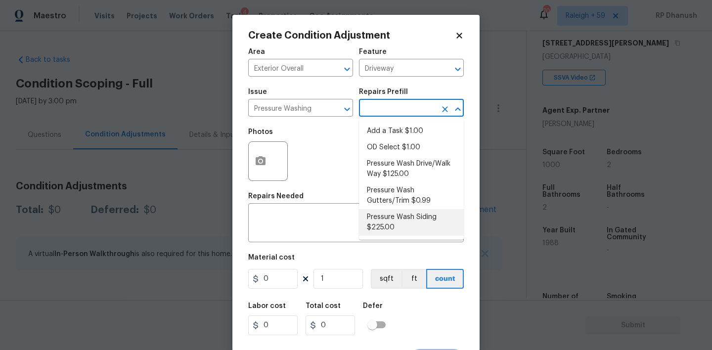
click at [399, 222] on li "Pressure Wash Siding $225.00" at bounding box center [411, 222] width 105 height 27
type input "Siding"
type textarea "Protect areas as needed for pressure washing. Pressure wash the siding on the h…"
type input "225"
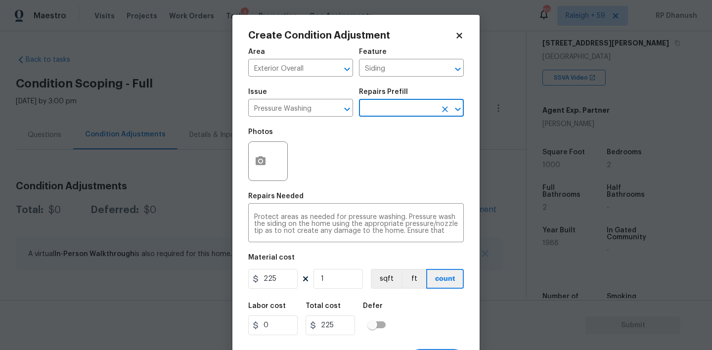
scroll to position [19, 0]
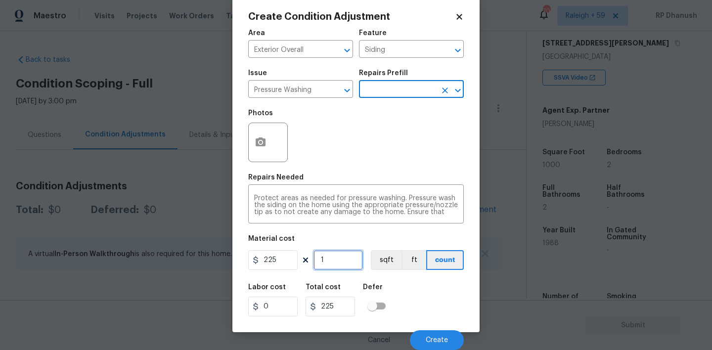
click at [344, 263] on input "1" at bounding box center [338, 260] width 49 height 20
type input "0"
type input "1"
type input "225"
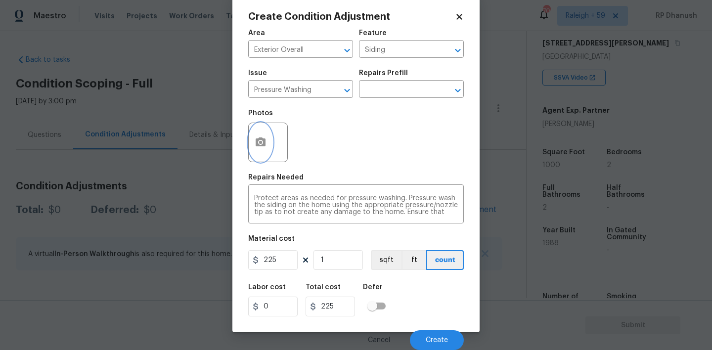
click at [262, 128] on button "button" at bounding box center [261, 142] width 24 height 39
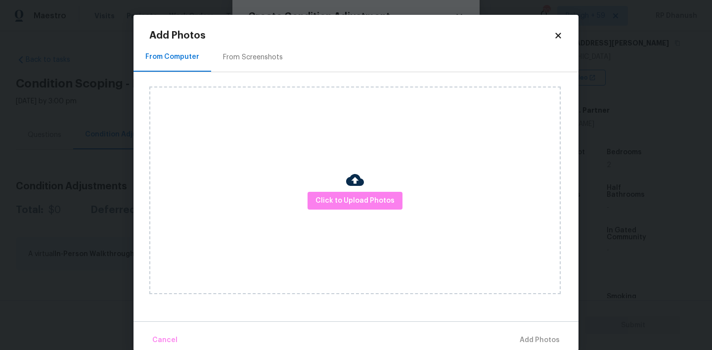
click at [228, 20] on div "Add Photos From Computer From Screenshots Click to Upload Photos Cancel Add Pho…" at bounding box center [356, 183] width 445 height 336
click at [228, 60] on div "From Screenshots" at bounding box center [253, 57] width 60 height 10
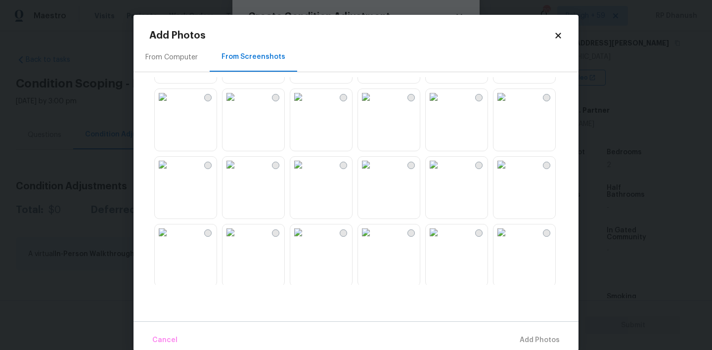
scroll to position [109, 0]
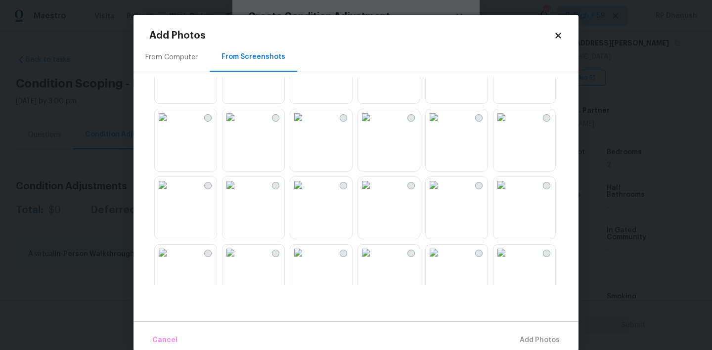
click at [510, 193] on img at bounding box center [502, 185] width 16 height 16
click at [527, 343] on span "Add 1 Photo(s)" at bounding box center [535, 340] width 49 height 12
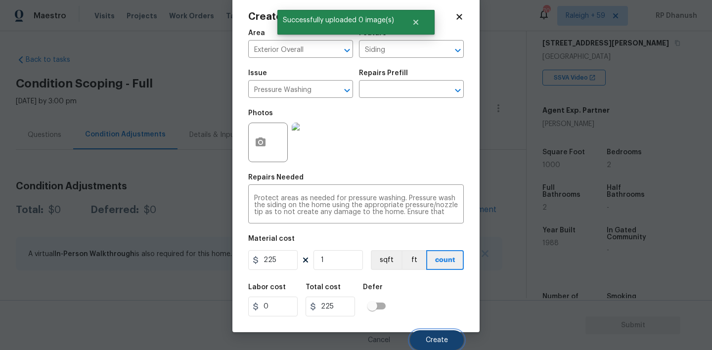
click at [448, 335] on button "Create" at bounding box center [437, 340] width 54 height 20
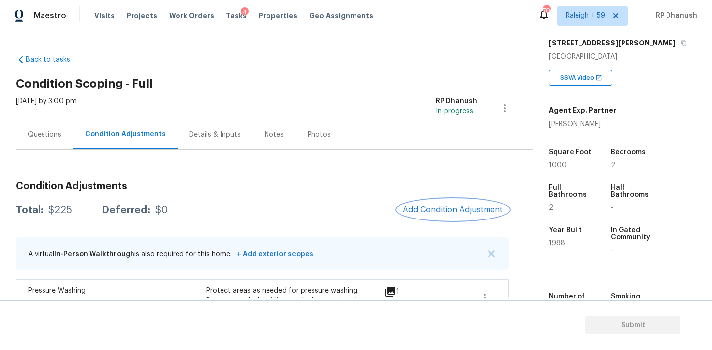
scroll to position [76, 0]
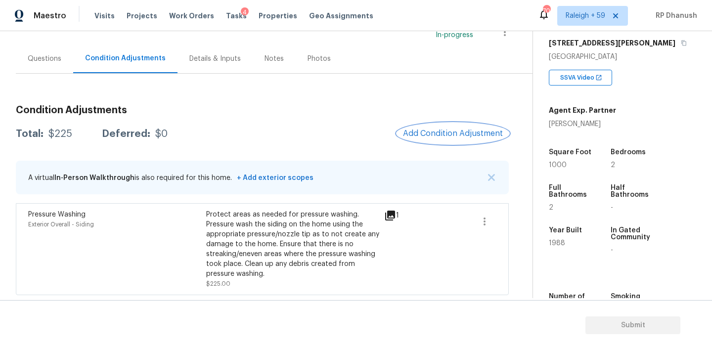
click at [442, 127] on button "Add Condition Adjustment" at bounding box center [453, 133] width 112 height 21
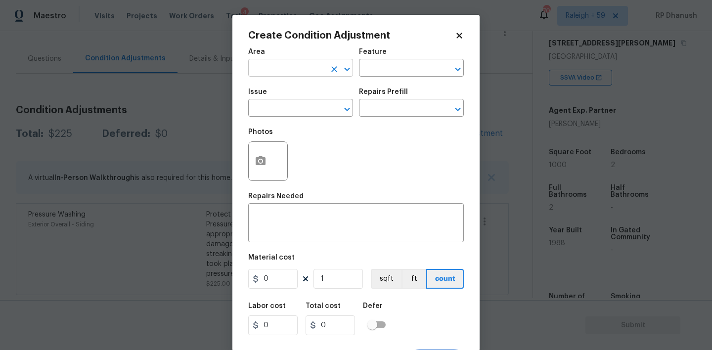
click at [290, 75] on input "text" at bounding box center [286, 68] width 77 height 15
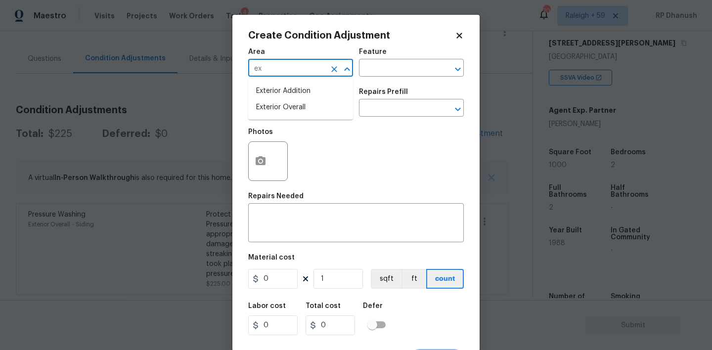
click at [281, 104] on li "Exterior Overall" at bounding box center [300, 107] width 105 height 16
type input "Exterior Overall"
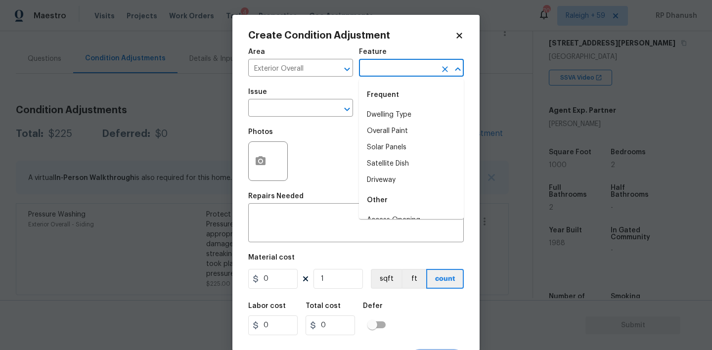
click at [378, 73] on input "text" at bounding box center [397, 68] width 77 height 15
click at [378, 73] on input "paint" at bounding box center [397, 68] width 77 height 15
click at [398, 119] on li "Overall Paint" at bounding box center [411, 115] width 105 height 16
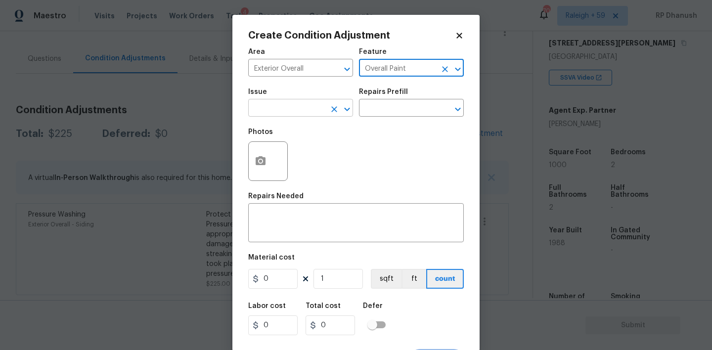
click at [286, 116] on input "text" at bounding box center [286, 108] width 77 height 15
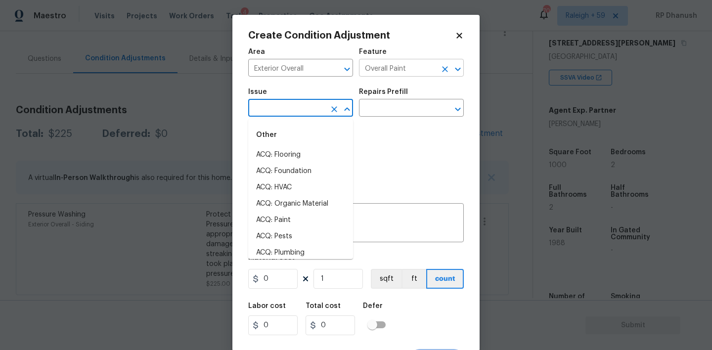
click at [375, 72] on input "Overall Paint" at bounding box center [397, 68] width 77 height 15
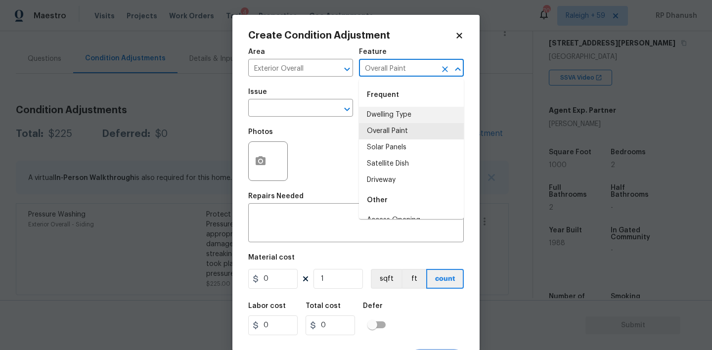
click at [375, 72] on input "Overall Paint" at bounding box center [397, 68] width 77 height 15
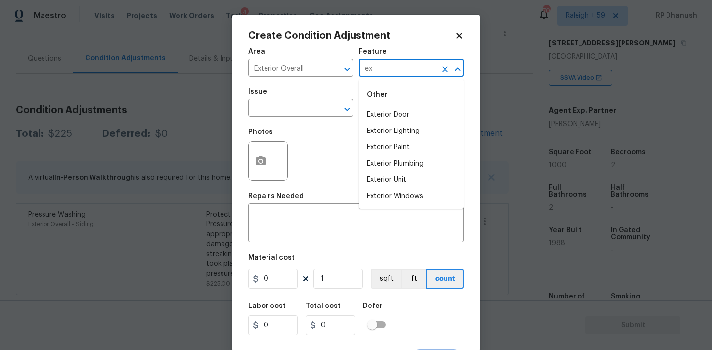
type input "e"
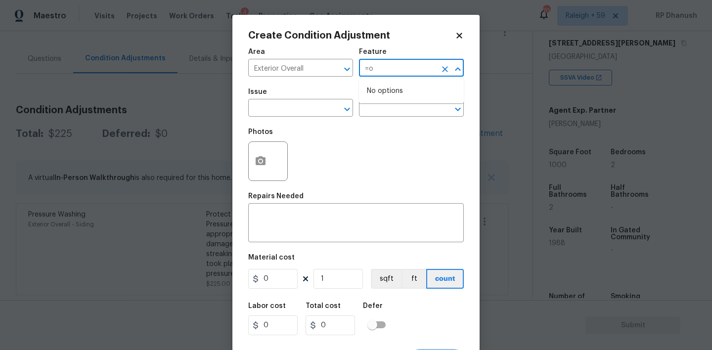
type input "="
click at [374, 126] on li "Landscaping Packages" at bounding box center [411, 131] width 105 height 16
type input "Landscaping Packages"
click at [305, 111] on input "text" at bounding box center [286, 108] width 77 height 15
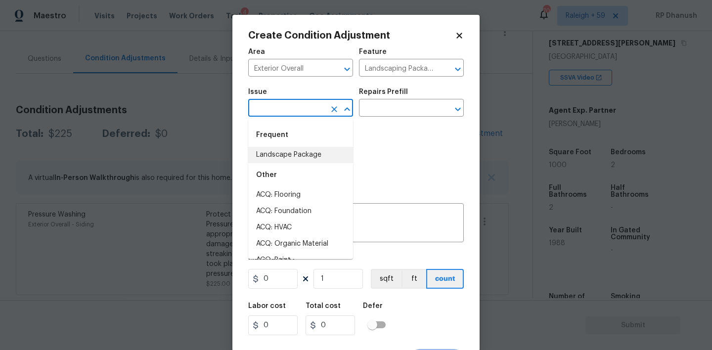
click at [296, 157] on li "Landscape Package" at bounding box center [300, 155] width 105 height 16
type input "Landscape Package"
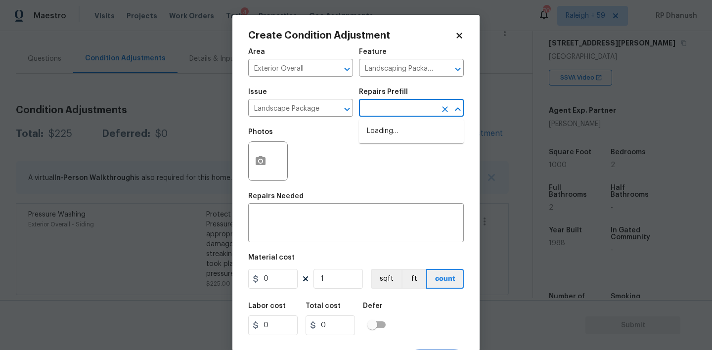
click at [376, 111] on input "text" at bounding box center [397, 108] width 77 height 15
click at [387, 112] on input "text" at bounding box center [397, 108] width 77 height 15
click at [387, 130] on li "Initial landscaping package $300.00" at bounding box center [411, 136] width 105 height 27
type input "Home Readiness Packages"
type textarea "Mowing of grass up to 6" in height. Mow, edge along driveways & sidewalks, trim…"
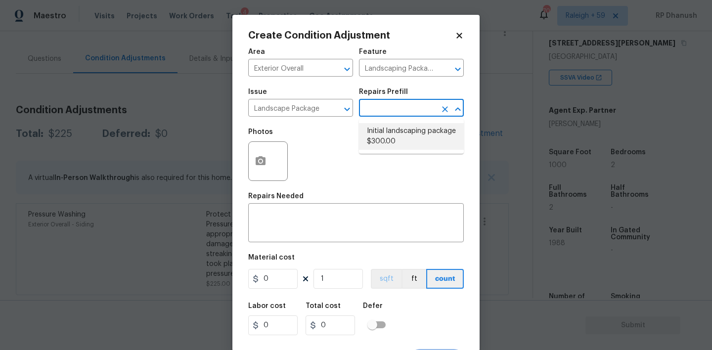
type input "300"
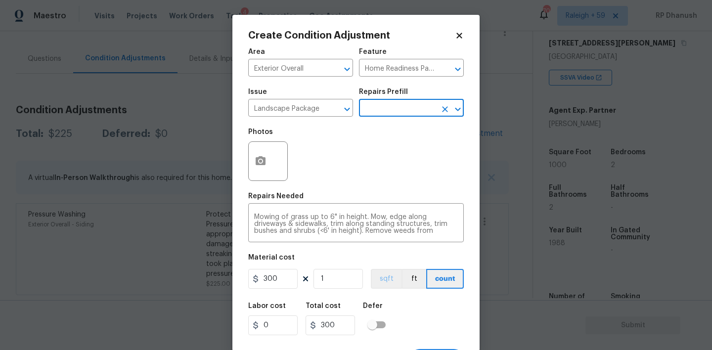
scroll to position [19, 0]
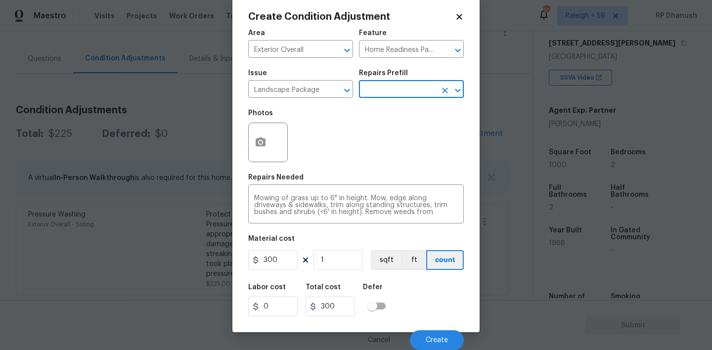
click at [430, 329] on div "Cancel Create" at bounding box center [356, 337] width 216 height 28
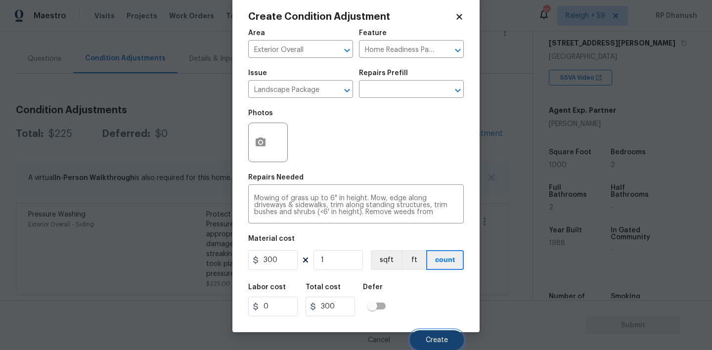
click at [430, 337] on span "Create" at bounding box center [437, 340] width 22 height 7
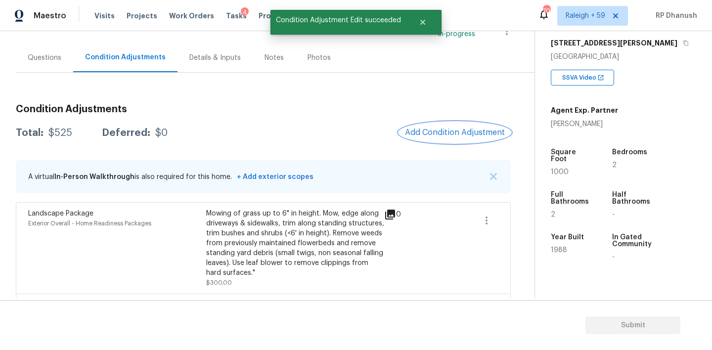
scroll to position [168, 0]
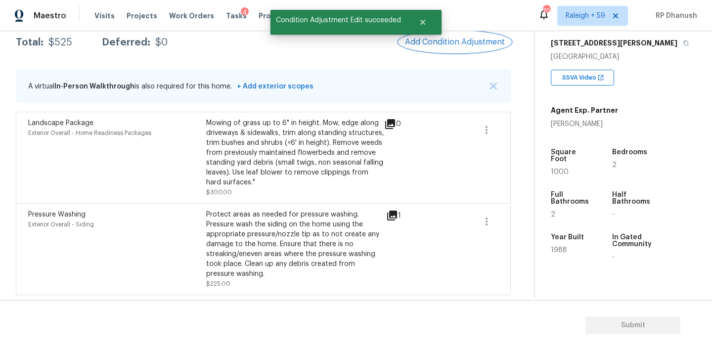
click at [479, 38] on span "Add Condition Adjustment" at bounding box center [455, 42] width 100 height 9
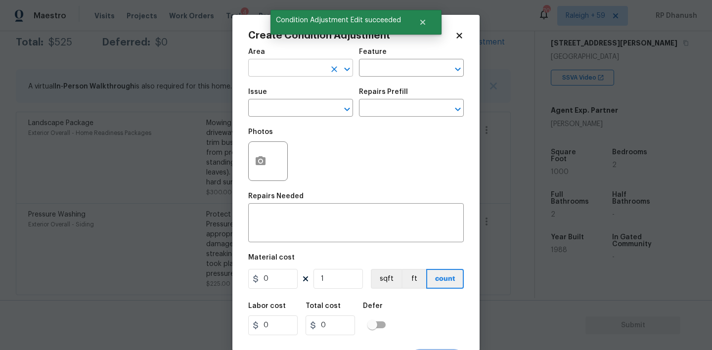
click at [286, 73] on input "text" at bounding box center [286, 68] width 77 height 15
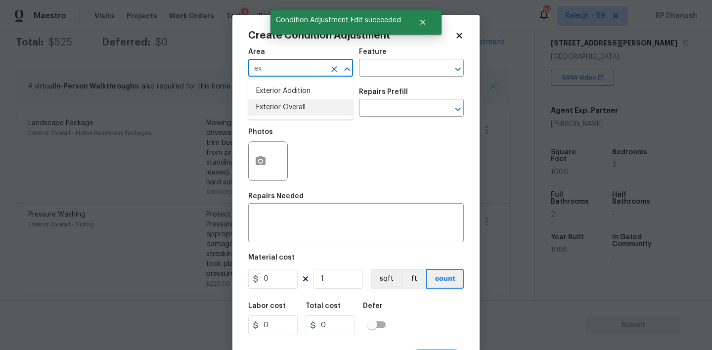
click at [268, 108] on li "Exterior Overall" at bounding box center [300, 107] width 105 height 16
type input "Exterior Overall"
click at [385, 70] on input "text" at bounding box center [397, 68] width 77 height 15
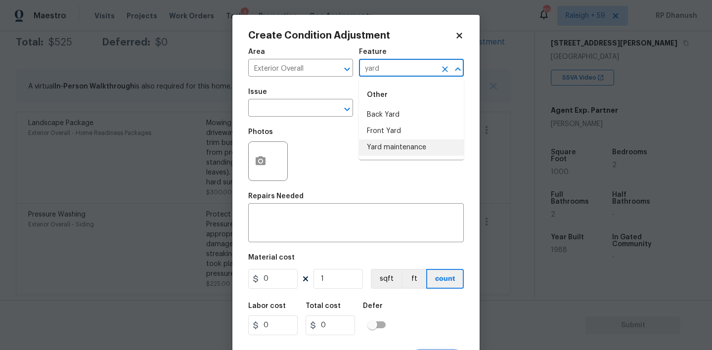
click at [377, 140] on li "Yard maintenance" at bounding box center [411, 148] width 105 height 16
type input "Yard maintenance"
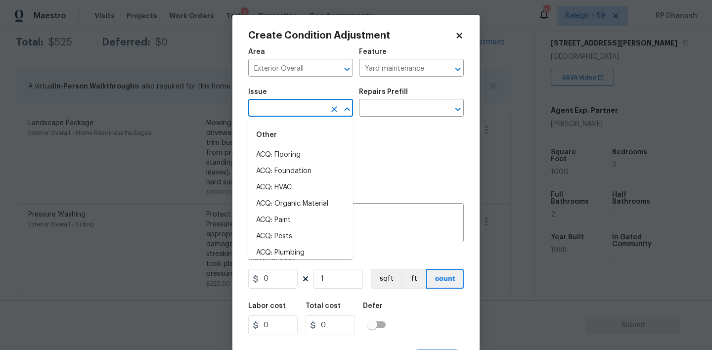
click at [306, 110] on input "text" at bounding box center [286, 108] width 77 height 15
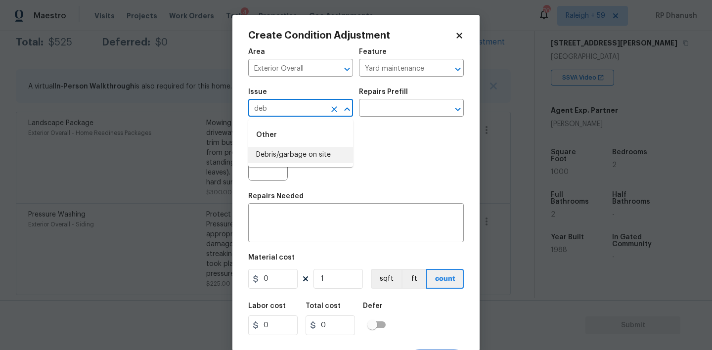
drag, startPoint x: 312, startPoint y: 161, endPoint x: 324, endPoint y: 147, distance: 18.6
click at [312, 161] on li "Debris/garbage on site" at bounding box center [300, 155] width 105 height 16
type input "Debris/garbage on site"
click at [389, 103] on input "text" at bounding box center [397, 108] width 77 height 15
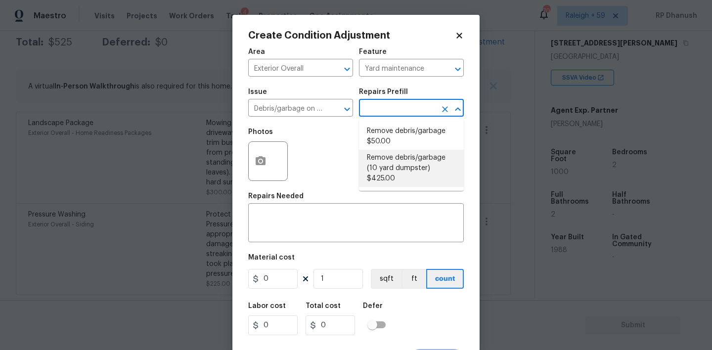
click at [399, 133] on li "Remove debris/garbage $50.00" at bounding box center [411, 136] width 105 height 27
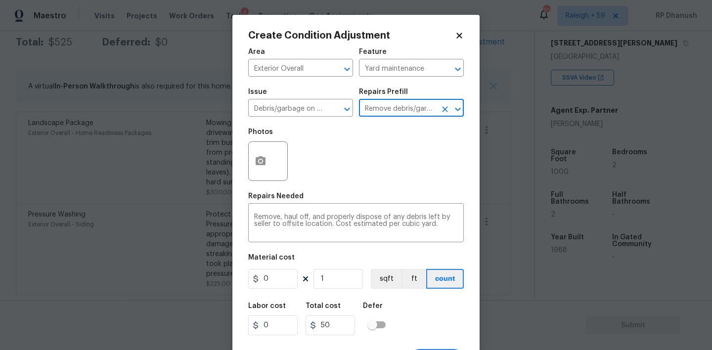
type textarea "Remove, haul off, and properly dispose of any debris left by seller to offsite …"
type input "50"
click at [345, 279] on input "1" at bounding box center [338, 279] width 49 height 20
type input "0"
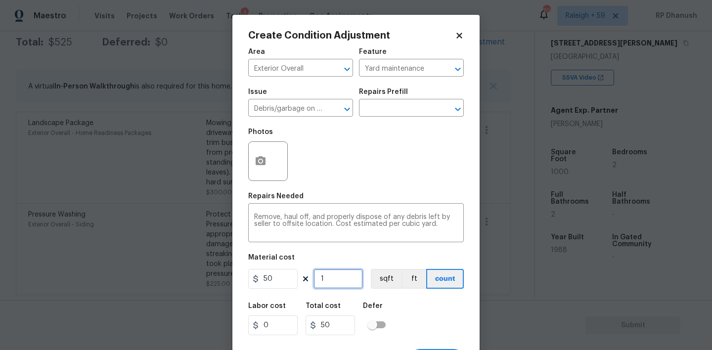
type input "0"
type input "5"
type input "250"
type input "5"
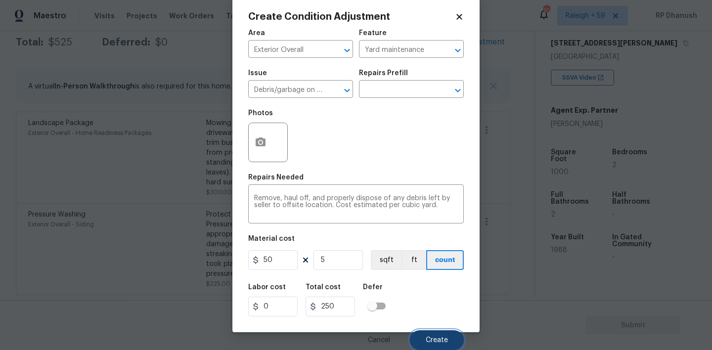
click at [440, 338] on span "Create" at bounding box center [437, 340] width 22 height 7
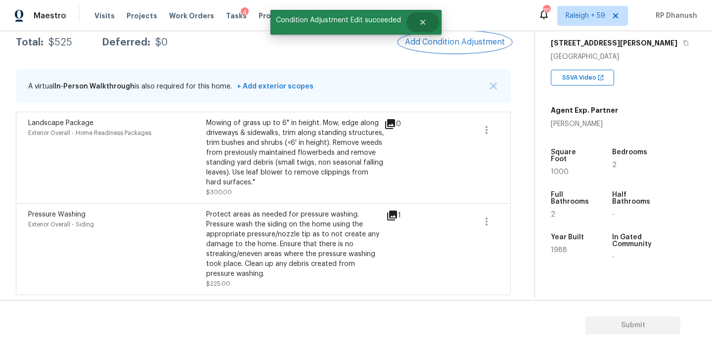
scroll to position [0, 0]
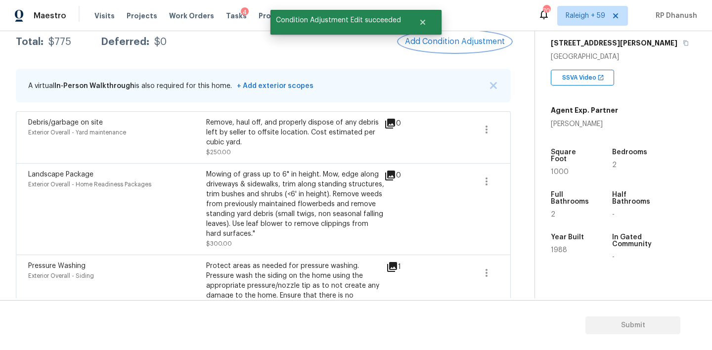
click at [458, 48] on button "Add Condition Adjustment" at bounding box center [455, 41] width 112 height 21
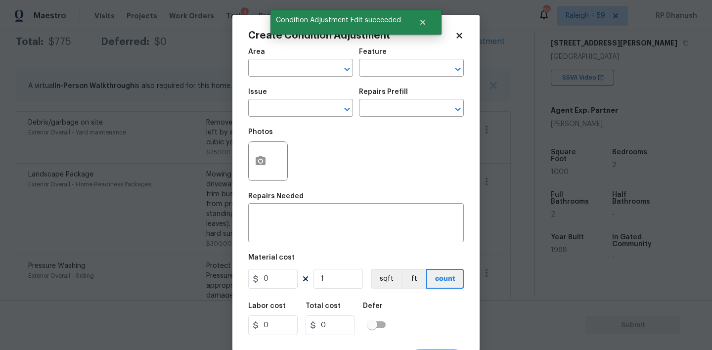
click at [293, 79] on span "Area ​" at bounding box center [300, 63] width 105 height 40
click at [293, 72] on input "text" at bounding box center [286, 68] width 77 height 15
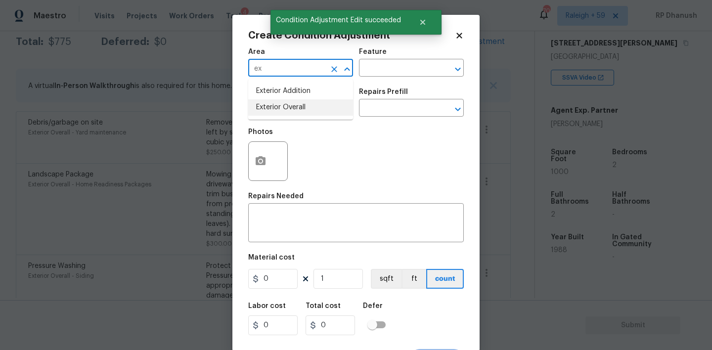
click at [282, 107] on li "Exterior Overall" at bounding box center [300, 107] width 105 height 16
type input "Exterior Overall"
click at [381, 65] on input "text" at bounding box center [397, 68] width 77 height 15
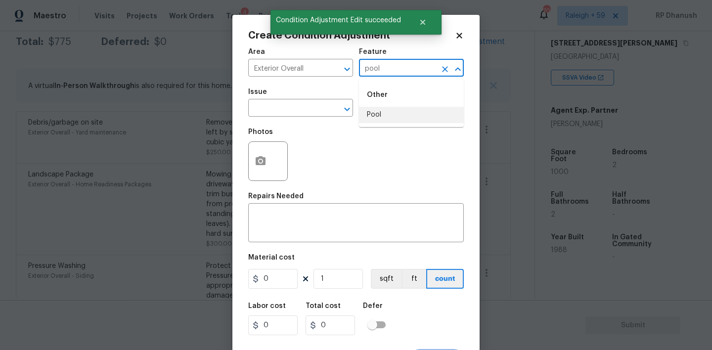
click at [371, 123] on ul "Other Pool" at bounding box center [411, 103] width 105 height 48
type input "pool"
click at [298, 112] on input "text" at bounding box center [286, 108] width 77 height 15
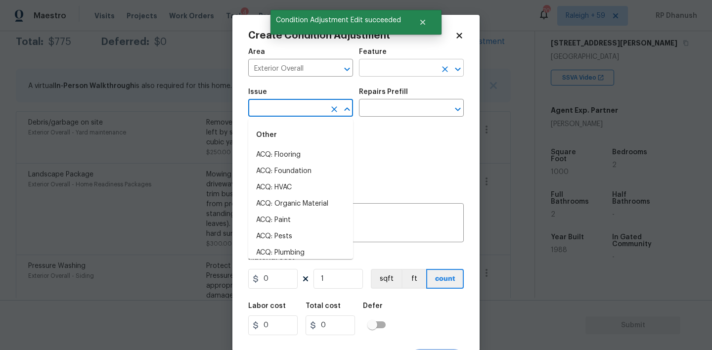
click at [401, 72] on input "text" at bounding box center [397, 68] width 77 height 15
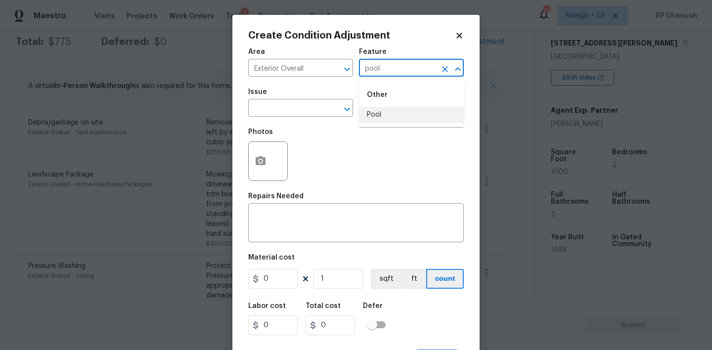
click at [377, 111] on li "Pool" at bounding box center [411, 115] width 105 height 16
type input "Pool"
click at [302, 114] on input "text" at bounding box center [286, 108] width 77 height 15
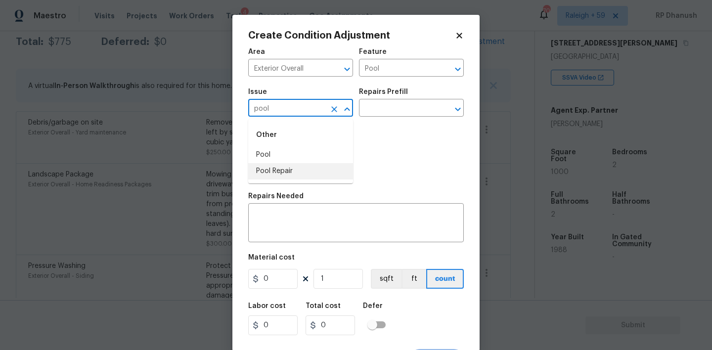
click at [308, 166] on li "Pool Repair" at bounding box center [300, 171] width 105 height 16
type input "Pool Repair"
click at [430, 81] on div "Area Exterior Overall ​ Feature Pool ​" at bounding box center [356, 63] width 216 height 40
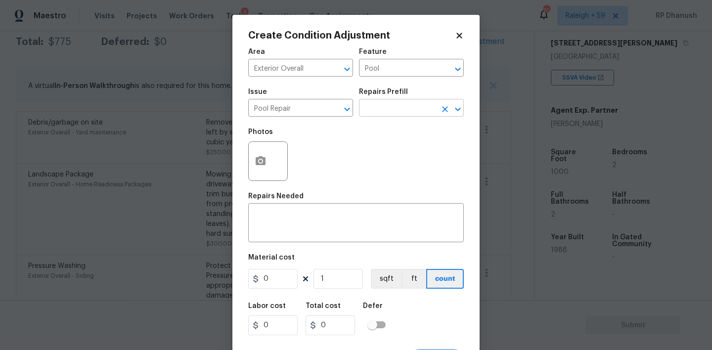
click at [422, 103] on input "text" at bounding box center [397, 108] width 77 height 15
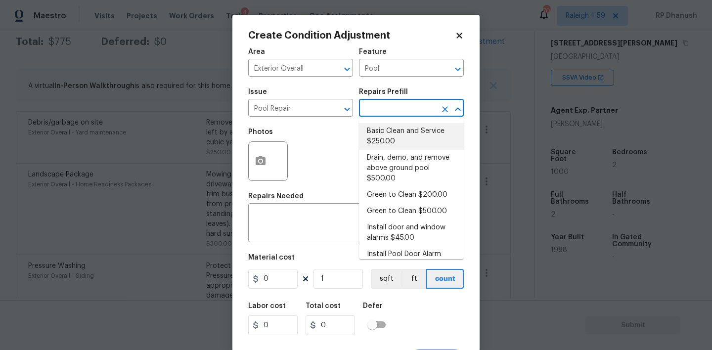
click at [388, 142] on li "Basic Clean and Service $250.00" at bounding box center [411, 136] width 105 height 27
type textarea "basic clean and service, balance chems, repair minor leaks at equipment, etc"
type input "250"
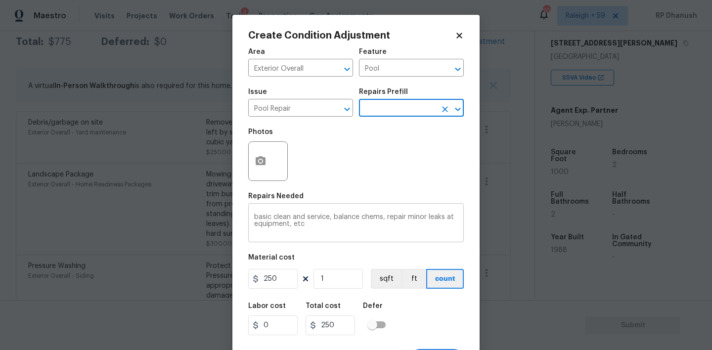
click at [256, 217] on textarea "basic clean and service, balance chems, repair minor leaks at equipment, etc" at bounding box center [356, 224] width 204 height 21
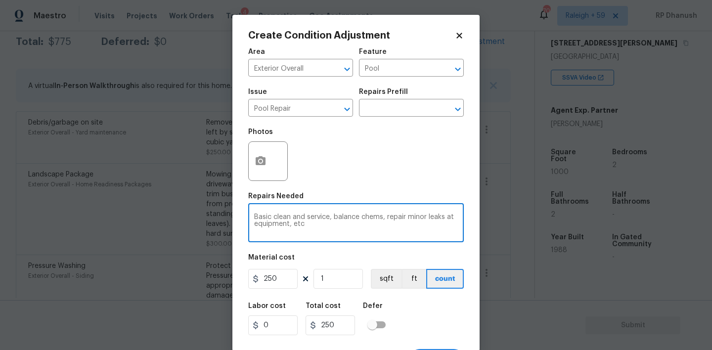
scroll to position [19, 0]
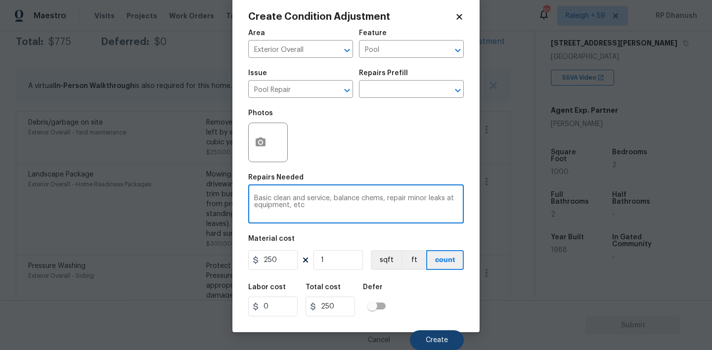
type textarea "Basic clean and service, balance chems, repair minor leaks at equipment, etc"
click at [451, 337] on button "Create" at bounding box center [437, 340] width 54 height 20
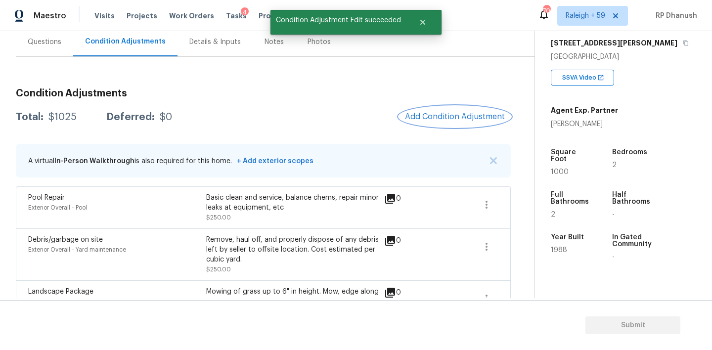
scroll to position [84, 0]
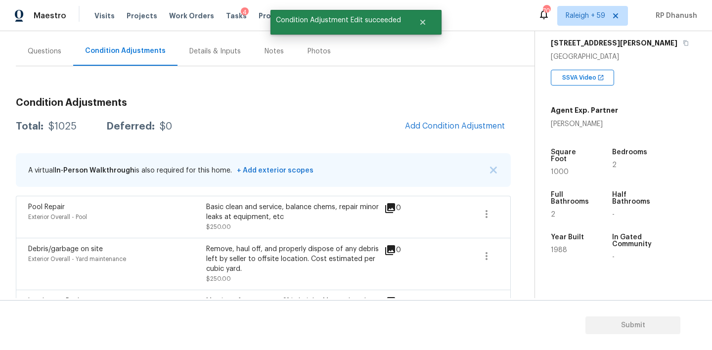
click at [453, 110] on div "Condition Adjustments Total: $1025 Deferred: $0 Add Condition Adjustment A virt…" at bounding box center [263, 281] width 495 height 383
click at [451, 122] on span "Add Condition Adjustment" at bounding box center [455, 126] width 100 height 9
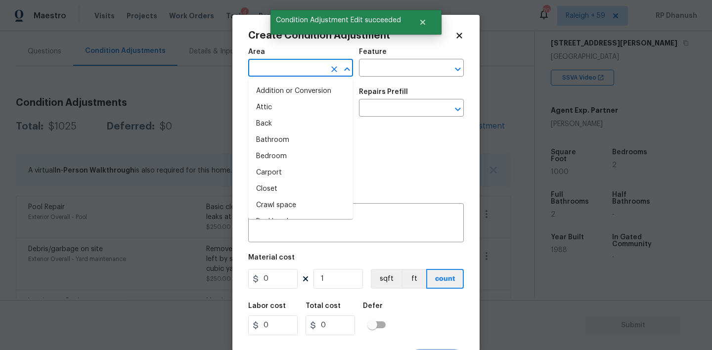
click at [298, 68] on input "text" at bounding box center [286, 68] width 77 height 15
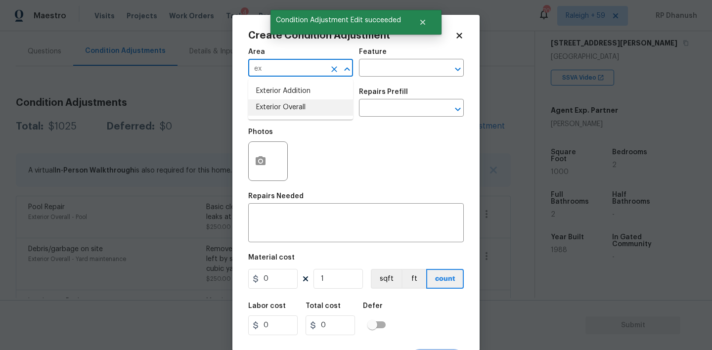
click at [276, 110] on li "Exterior Overall" at bounding box center [300, 107] width 105 height 16
type input "Exterior Overall"
click at [282, 181] on div at bounding box center [268, 161] width 40 height 40
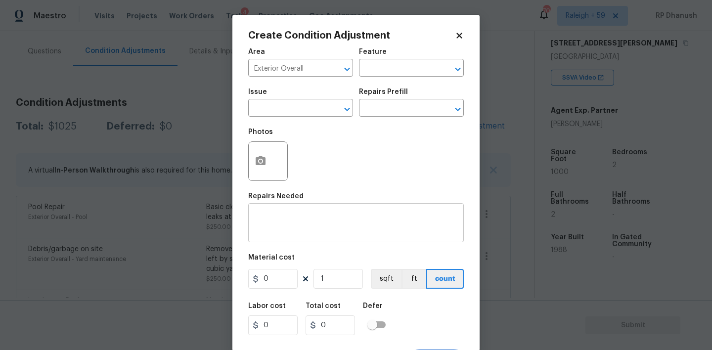
click at [271, 227] on textarea at bounding box center [356, 224] width 204 height 21
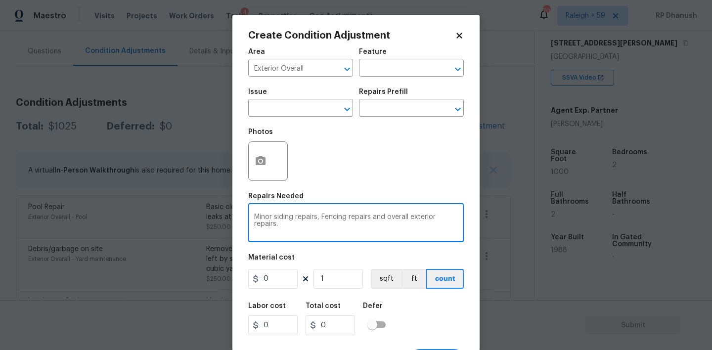
type textarea "Minor siding repairs, Fencing repairs and overall exterior repairs."
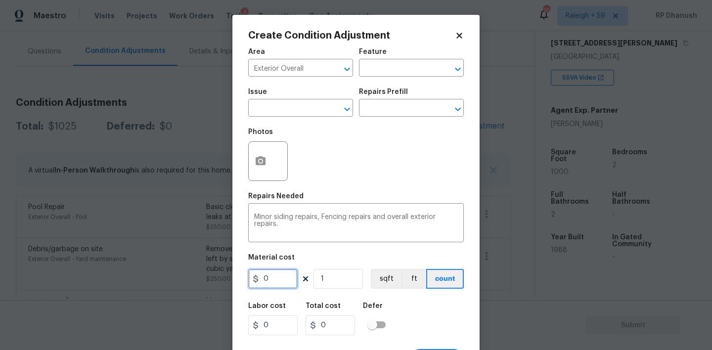
click at [278, 277] on input "0" at bounding box center [272, 279] width 49 height 20
type input "0"
click at [366, 177] on div "Photos" at bounding box center [356, 155] width 216 height 64
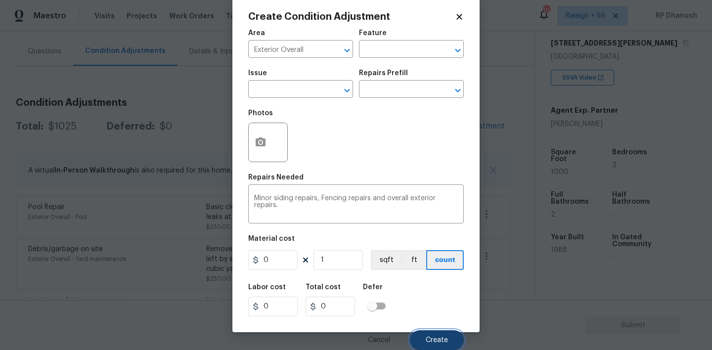
click at [435, 337] on span "Create" at bounding box center [437, 340] width 22 height 7
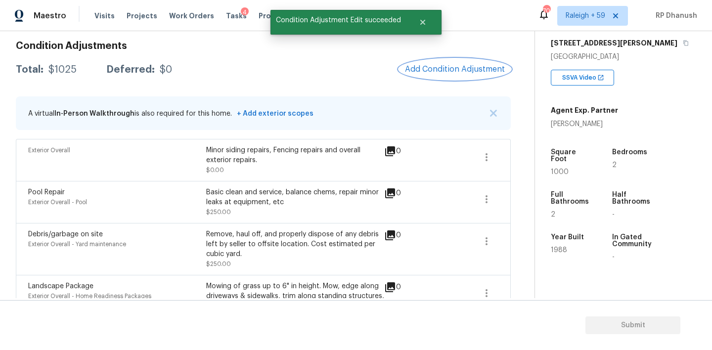
scroll to position [212, 0]
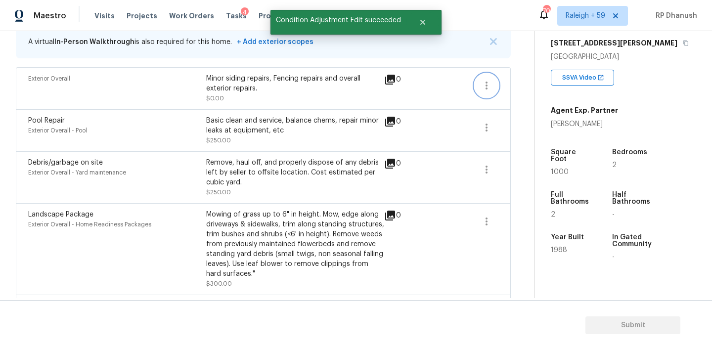
click at [485, 88] on icon "button" at bounding box center [487, 86] width 12 height 12
click at [521, 99] on div "Back to tasks Condition Scoping - Full [DATE] by 3:00 pm RP Dhanush In-progress…" at bounding box center [275, 112] width 519 height 555
click at [482, 86] on icon "button" at bounding box center [487, 86] width 12 height 12
click at [519, 79] on div "Edit" at bounding box center [543, 84] width 77 height 10
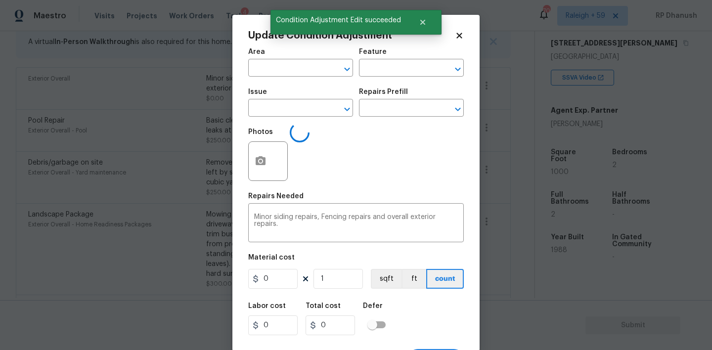
type input "Exterior Overall"
click at [289, 276] on input "0" at bounding box center [272, 279] width 49 height 20
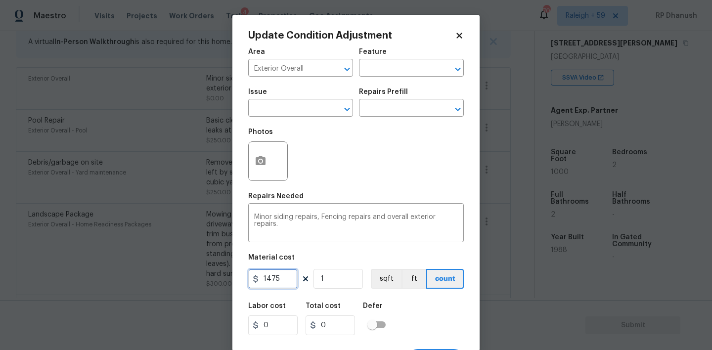
type input "1475"
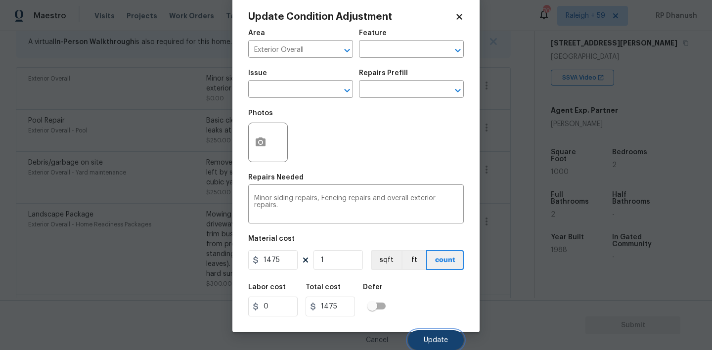
click at [412, 334] on button "Update" at bounding box center [436, 340] width 56 height 20
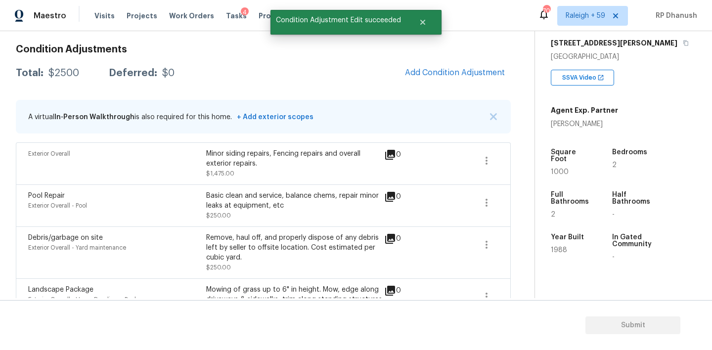
scroll to position [130, 0]
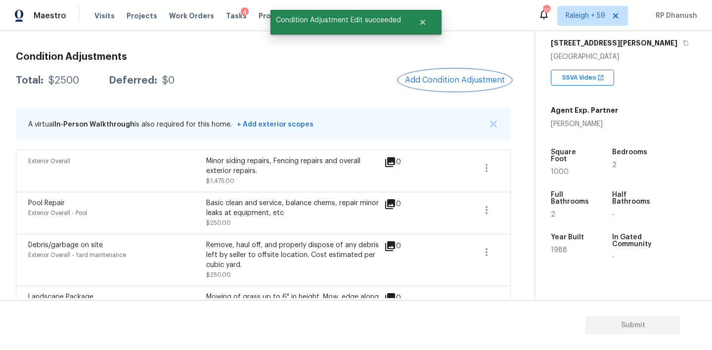
click at [452, 85] on button "Add Condition Adjustment" at bounding box center [455, 80] width 112 height 21
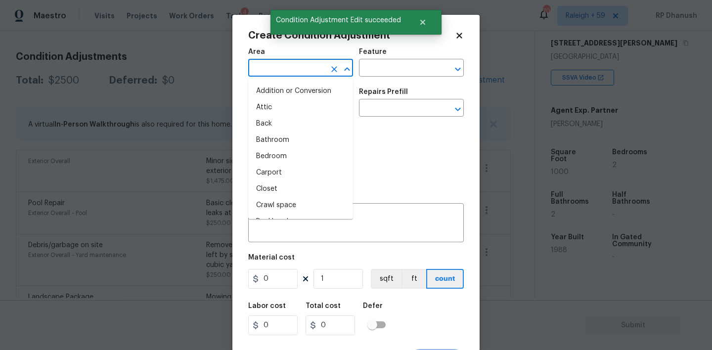
click at [293, 73] on input "text" at bounding box center [286, 68] width 77 height 15
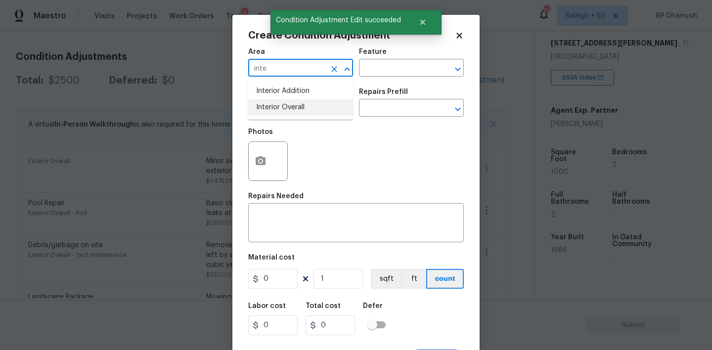
click at [291, 103] on li "Interior Overall" at bounding box center [300, 107] width 105 height 16
type input "Interior Overall"
click at [390, 52] on div "Feature" at bounding box center [411, 54] width 105 height 13
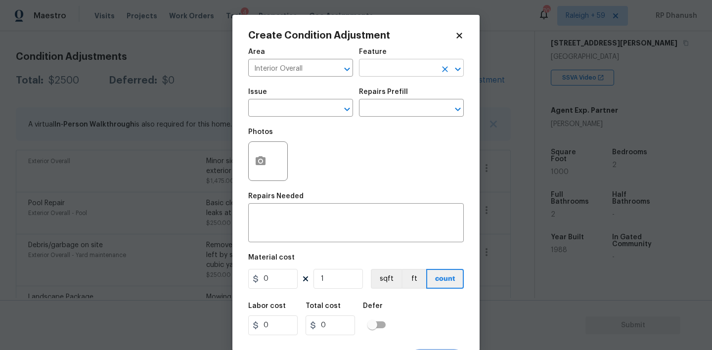
click at [386, 72] on input "text" at bounding box center [397, 68] width 77 height 15
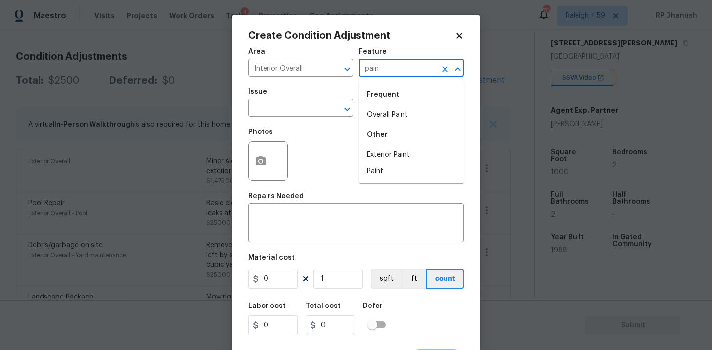
click at [385, 106] on div "Frequent" at bounding box center [411, 95] width 105 height 24
click at [385, 114] on li "Overall Paint" at bounding box center [411, 115] width 105 height 16
type input "Overall Paint"
click at [299, 116] on input "text" at bounding box center [286, 108] width 77 height 15
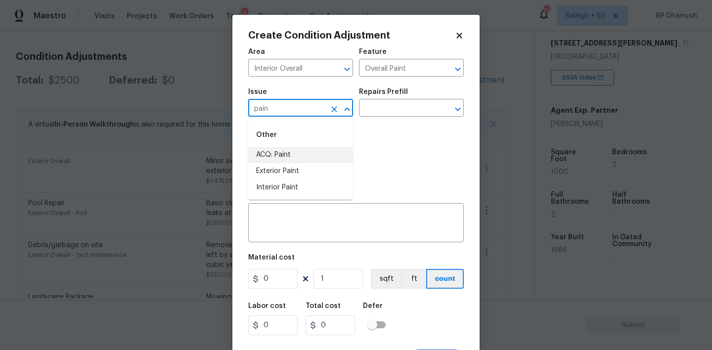
click at [296, 156] on li "ACQ: Paint" at bounding box center [300, 155] width 105 height 16
type input "ACQ: Paint"
click at [450, 100] on div "Repairs Prefill" at bounding box center [411, 95] width 105 height 13
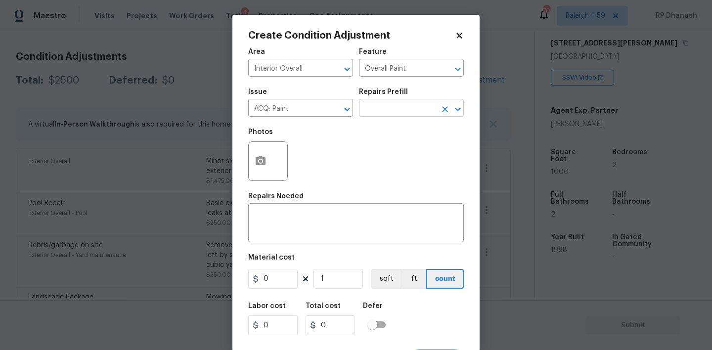
click at [437, 112] on div "​" at bounding box center [411, 108] width 105 height 15
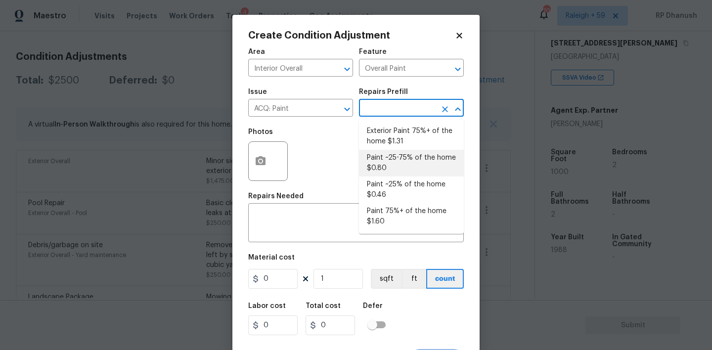
click at [392, 160] on li "Paint ~25-75% of the home $0.80" at bounding box center [411, 163] width 105 height 27
type input "Acquisition"
type textarea "Acquisition Scope: ~25 - 75% of the home needs interior paint"
type input "0.8"
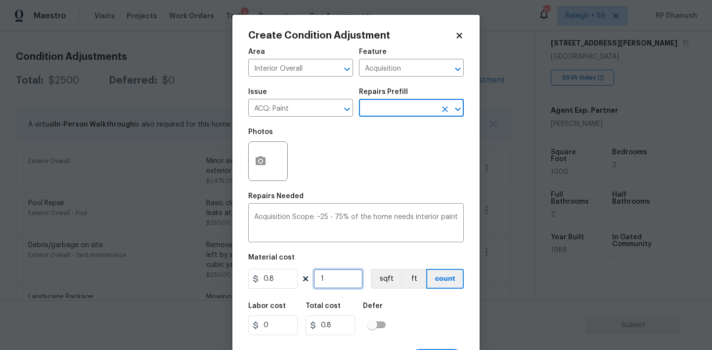
click at [339, 278] on input "1" at bounding box center [338, 279] width 49 height 20
type input "0"
type input "1"
type input "0.8"
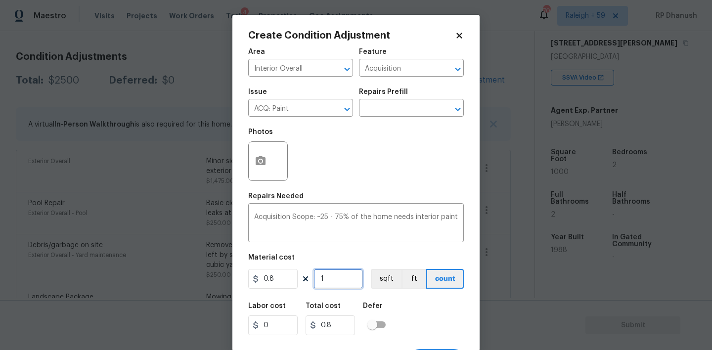
type input "10"
type input "8"
type input "100"
type input "80"
type input "1000"
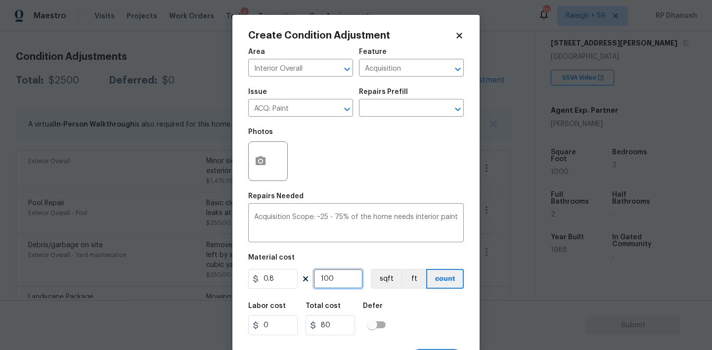
type input "800"
type input "1000"
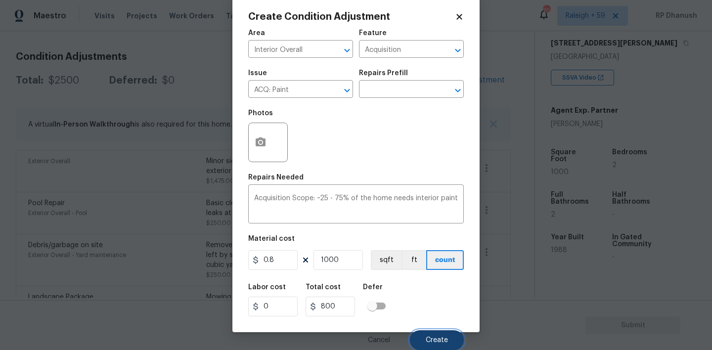
click at [430, 332] on button "Create" at bounding box center [437, 340] width 54 height 20
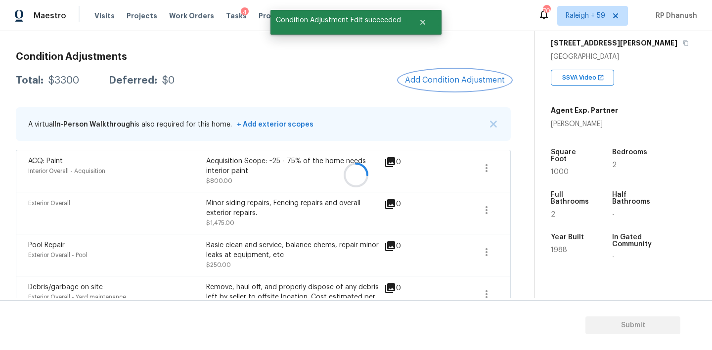
scroll to position [0, 0]
click at [479, 80] on span "Add Condition Adjustment" at bounding box center [455, 80] width 100 height 9
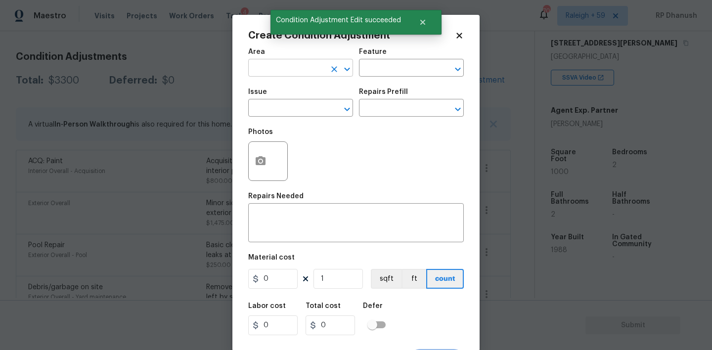
click at [289, 71] on input "text" at bounding box center [286, 68] width 77 height 15
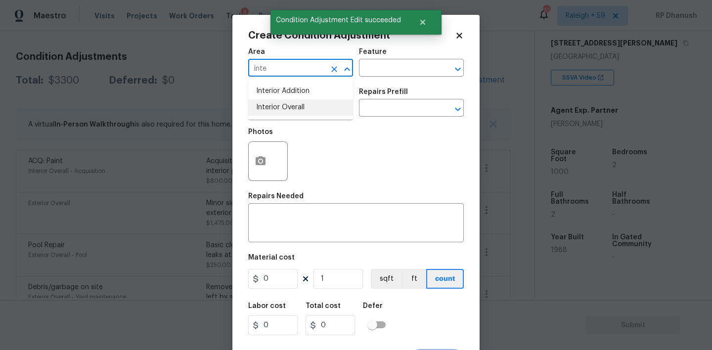
click at [284, 100] on li "Interior Overall" at bounding box center [300, 107] width 105 height 16
type input "Interior Overall"
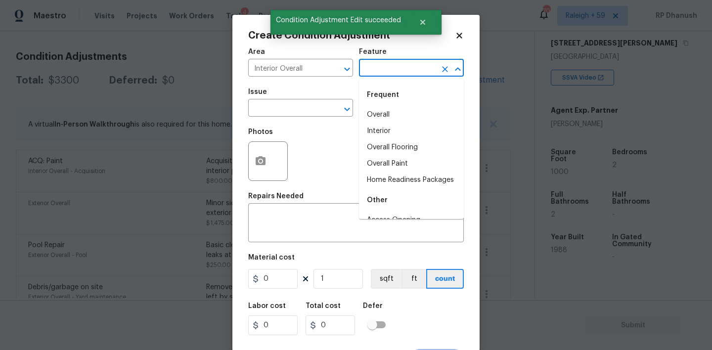
click at [419, 75] on input "text" at bounding box center [397, 68] width 77 height 15
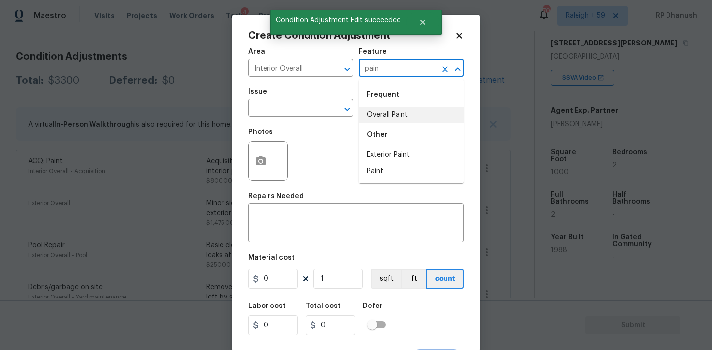
click at [396, 118] on li "Overall Paint" at bounding box center [411, 115] width 105 height 16
type input "Overall Paint"
click at [281, 107] on input "text" at bounding box center [286, 108] width 77 height 15
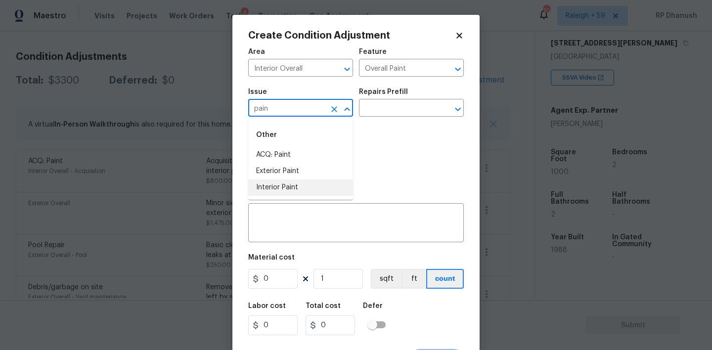
click at [269, 184] on li "Interior Paint" at bounding box center [300, 188] width 105 height 16
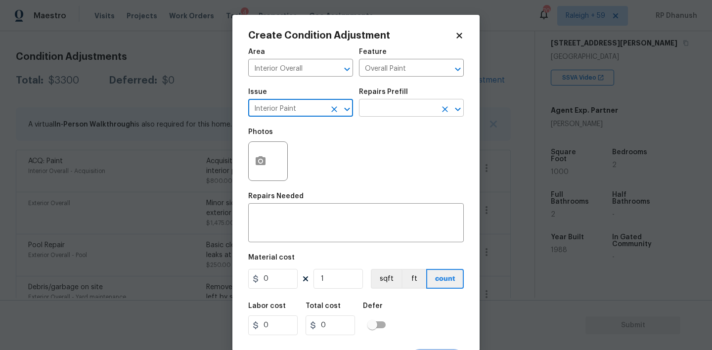
type input "Interior Paint"
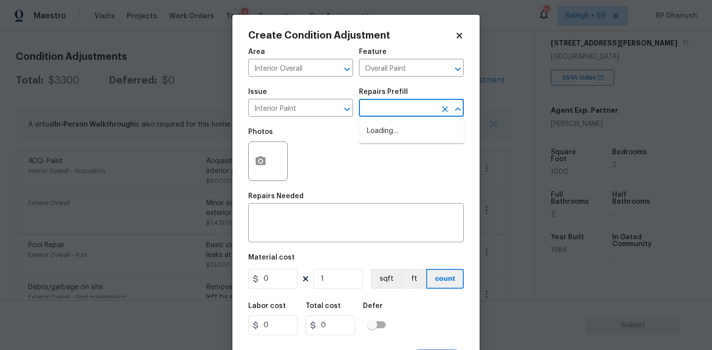
click at [374, 104] on input "text" at bounding box center [397, 108] width 77 height 15
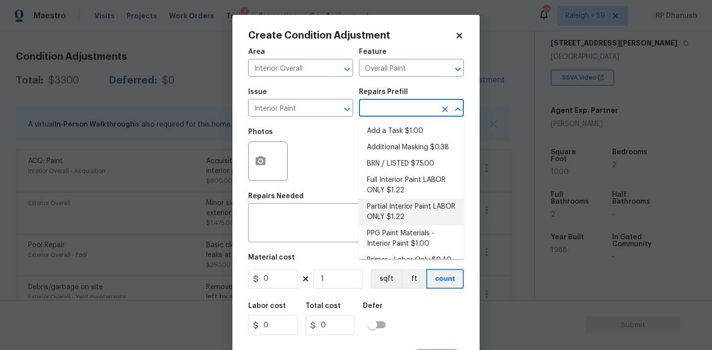
scroll to position [13, 0]
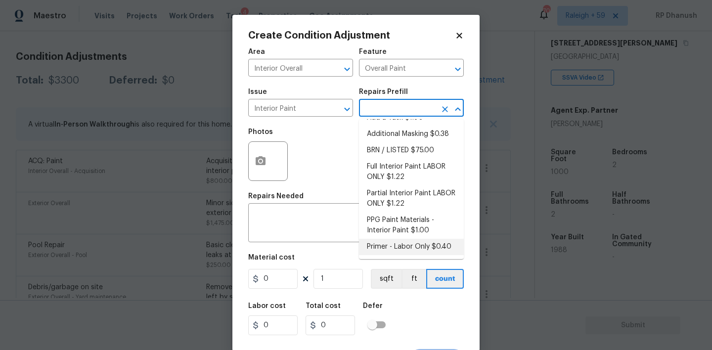
click at [382, 250] on li "Primer - Labor Only $0.40" at bounding box center [411, 247] width 105 height 16
type textarea "Interior primer - PRIMER PROVIDED BY OPENDOOR - All nails, screws, drywall anch…"
type input "0.4"
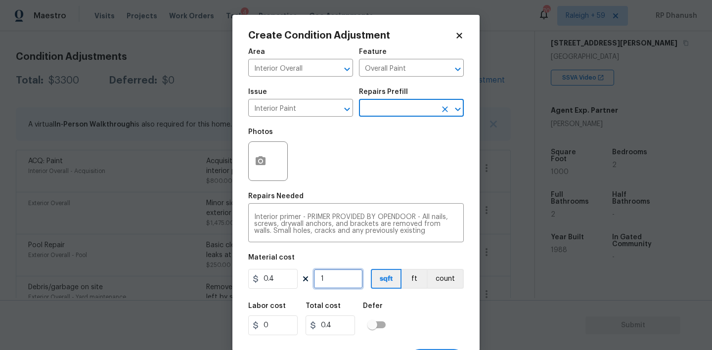
click at [331, 283] on input "1" at bounding box center [338, 279] width 49 height 20
type input "0"
type input "5"
type input "2"
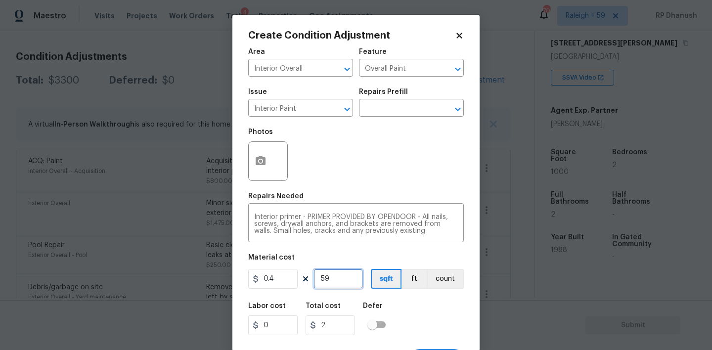
type input "590"
type input "236"
type input "5900"
type input "2360"
type input "5900"
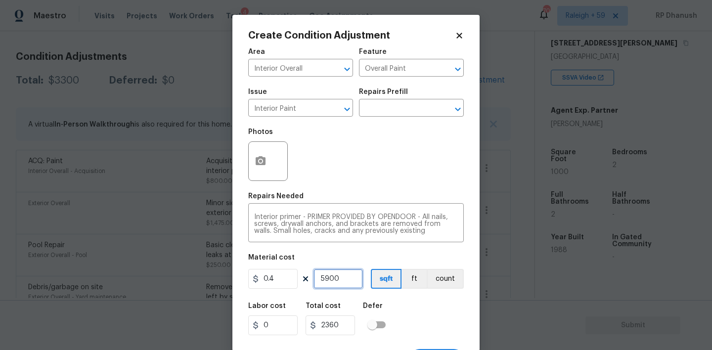
click at [331, 283] on input "5900" at bounding box center [338, 279] width 49 height 20
type input "5"
type input "2"
type input "50"
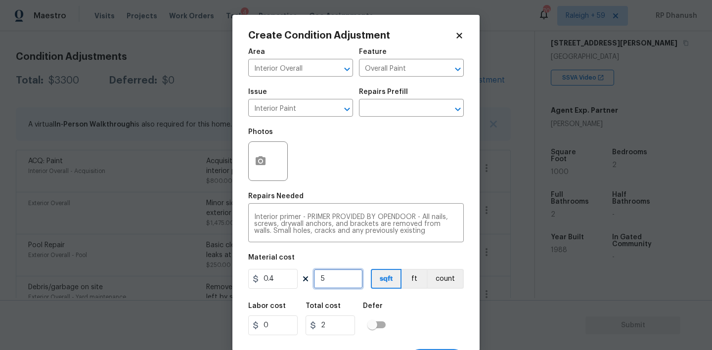
type input "20"
type input "500"
type input "200"
type input "500"
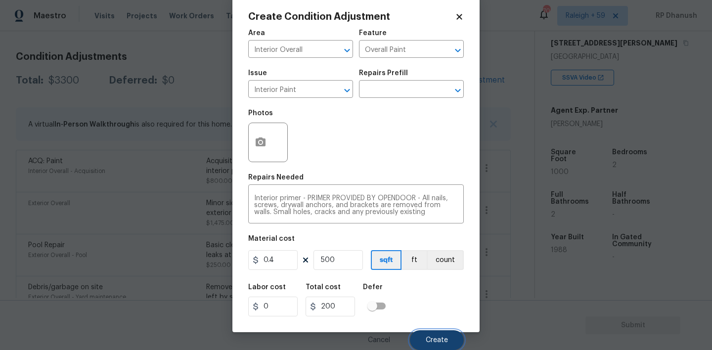
click at [442, 336] on button "Create" at bounding box center [437, 340] width 54 height 20
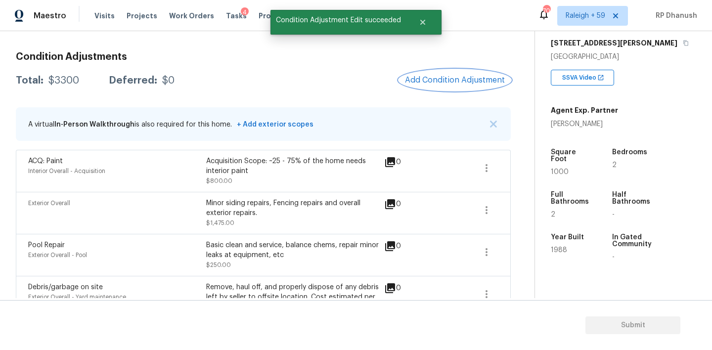
scroll to position [0, 0]
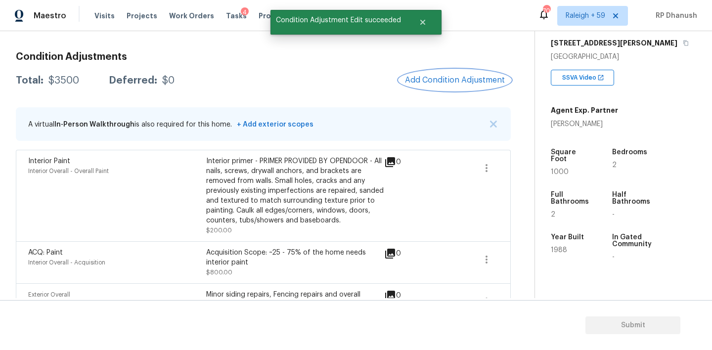
click at [462, 76] on span "Add Condition Adjustment" at bounding box center [455, 80] width 100 height 9
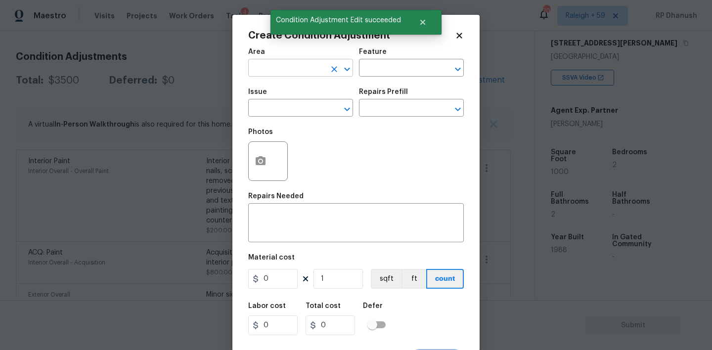
click at [308, 73] on input "text" at bounding box center [286, 68] width 77 height 15
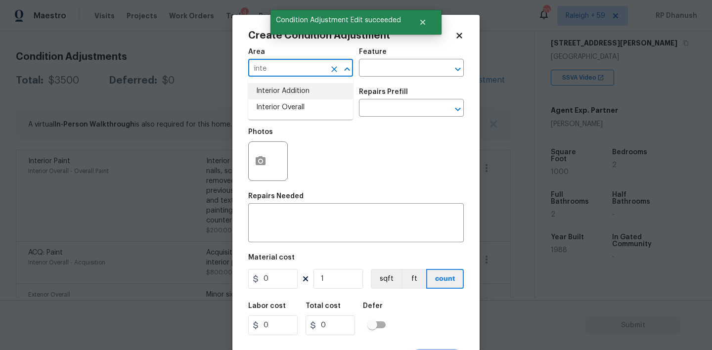
click at [309, 112] on li "Interior Overall" at bounding box center [300, 107] width 105 height 16
type input "Interior Overall"
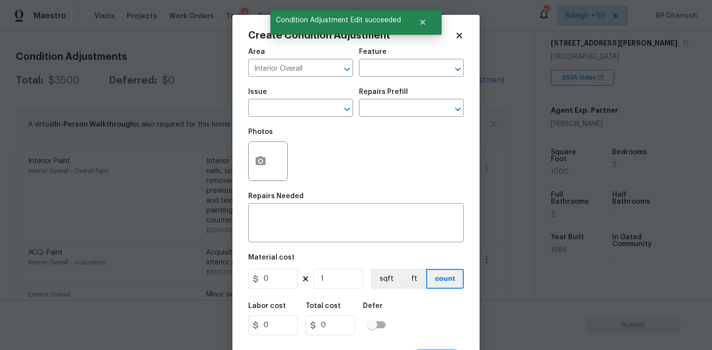
click at [411, 57] on div "Feature" at bounding box center [411, 54] width 105 height 13
click at [407, 65] on input "text" at bounding box center [397, 68] width 77 height 15
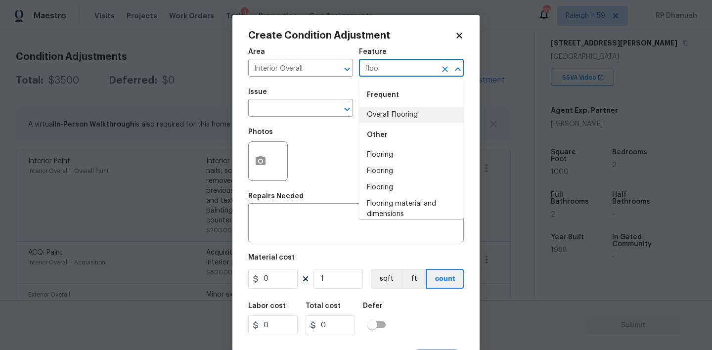
click at [394, 113] on li "Overall Flooring" at bounding box center [411, 115] width 105 height 16
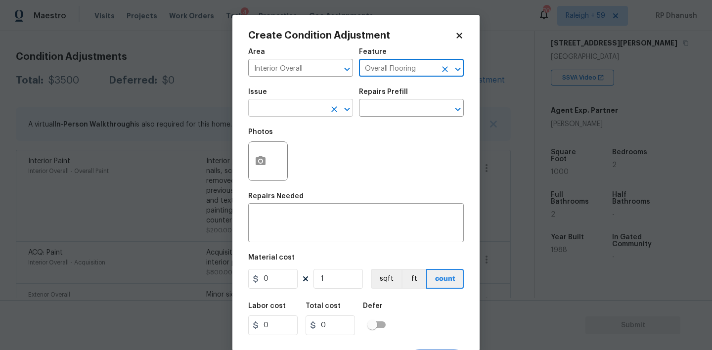
type input "Overall Flooring"
click at [290, 113] on input "text" at bounding box center [286, 108] width 77 height 15
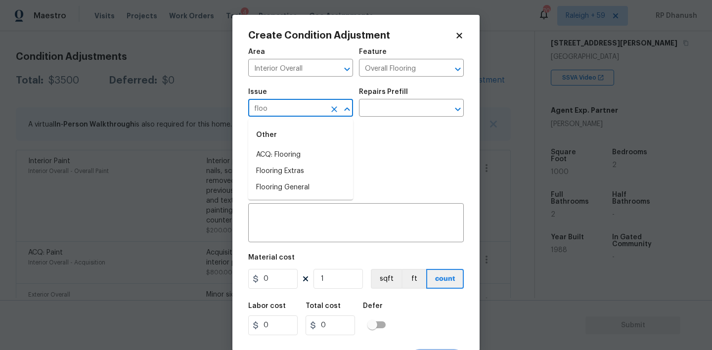
click at [277, 154] on li "ACQ: Flooring" at bounding box center [300, 155] width 105 height 16
type input "ACQ: Flooring"
click at [415, 113] on input "text" at bounding box center [397, 108] width 77 height 15
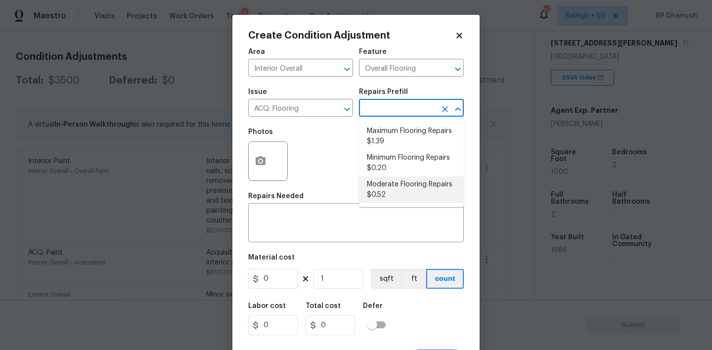
click at [380, 186] on li "Moderate Flooring Repairs $0.52" at bounding box center [411, 190] width 105 height 27
type input "Acquisition"
type textarea "Acquisition Scope: Moderate flooring repairs"
type input "0.52"
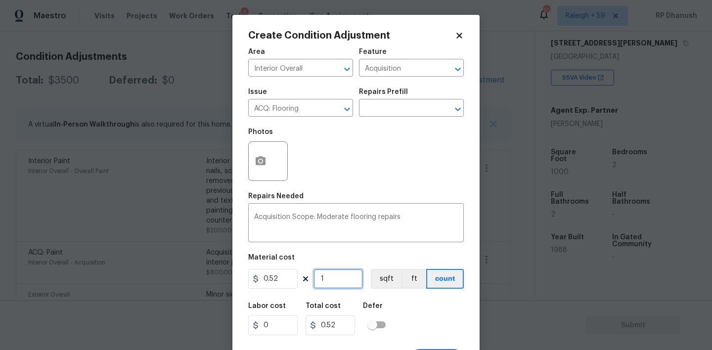
click at [344, 281] on input "1" at bounding box center [338, 279] width 49 height 20
type input "0"
paste input "text"
type input "0"
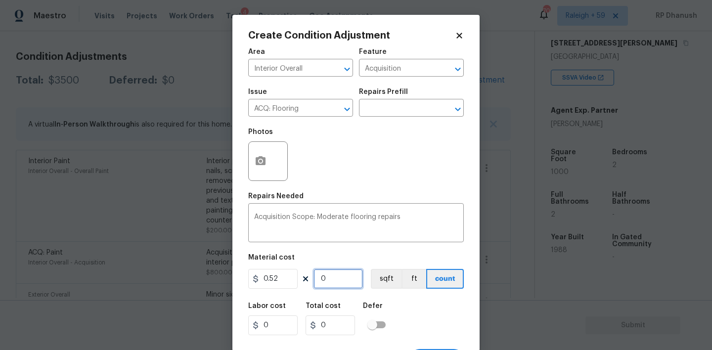
click at [344, 281] on input "0" at bounding box center [338, 279] width 49 height 20
paste input "text"
click at [344, 281] on input "0" at bounding box center [338, 279] width 49 height 20
paste input "text"
type input "1"
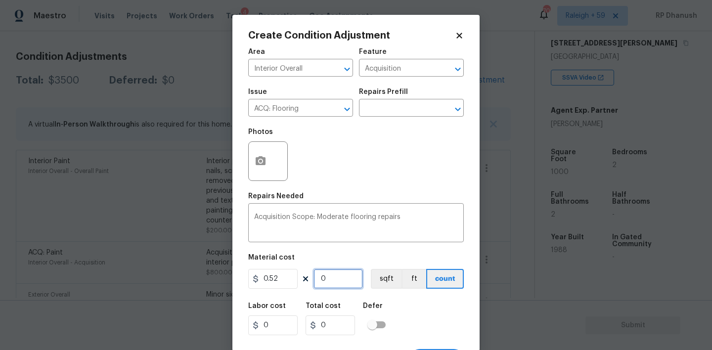
type input "0.52"
type input "10"
type input "5.2"
type input "100"
type input "52"
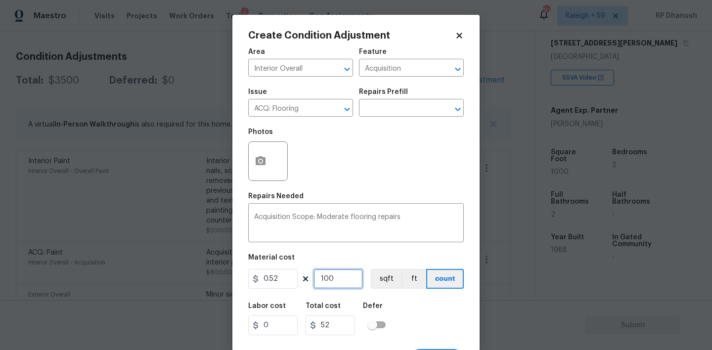
type input "1000"
type input "520"
type input "1000"
click at [457, 230] on textarea "Acquisition Scope: Moderate flooring repairs" at bounding box center [356, 224] width 204 height 21
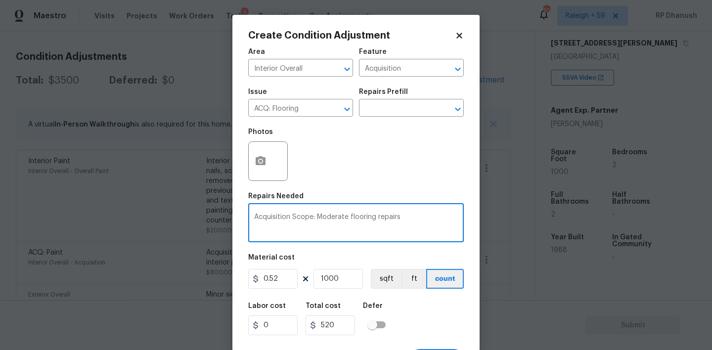
paste textarea "[STREET_ADDRESS][PERSON_NAME]"
type textarea "Acquisition Scope: Moderate flooring repairs"
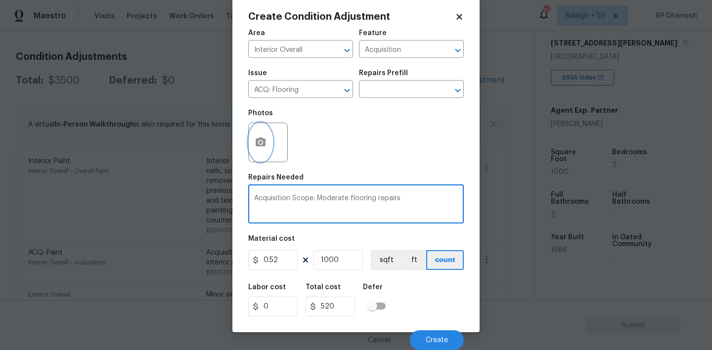
click at [255, 143] on icon "button" at bounding box center [261, 143] width 12 height 12
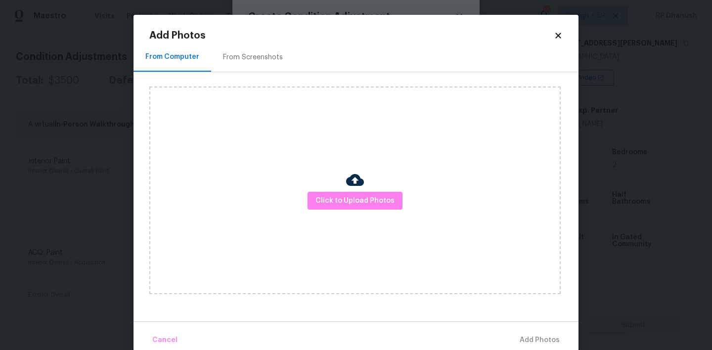
click at [262, 45] on div "From Screenshots" at bounding box center [253, 57] width 84 height 29
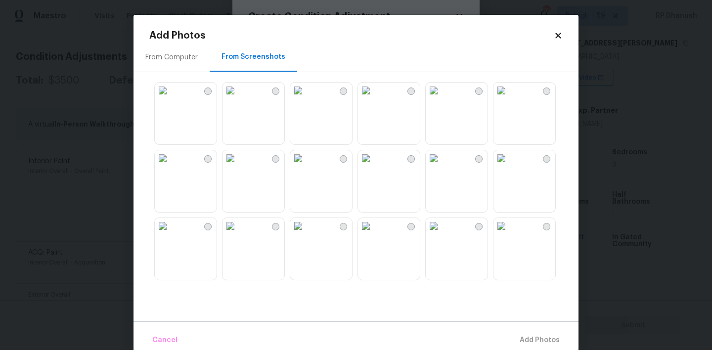
click at [238, 98] on img at bounding box center [231, 91] width 16 height 16
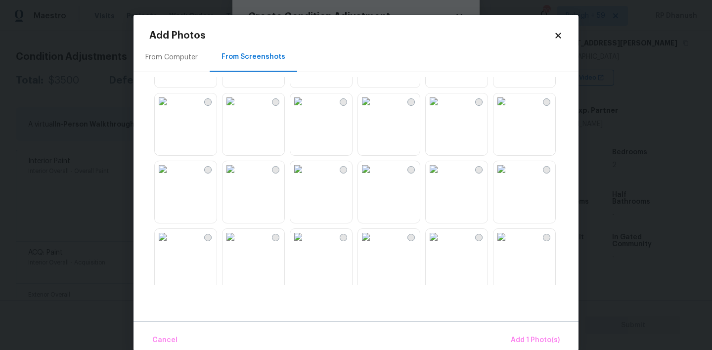
click at [238, 109] on img at bounding box center [231, 102] width 16 height 16
click at [374, 111] on img at bounding box center [366, 103] width 16 height 16
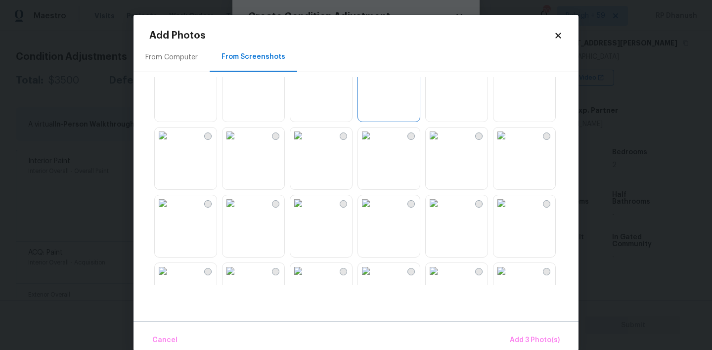
click at [238, 211] on img at bounding box center [231, 203] width 16 height 16
click at [171, 211] on img at bounding box center [163, 203] width 16 height 16
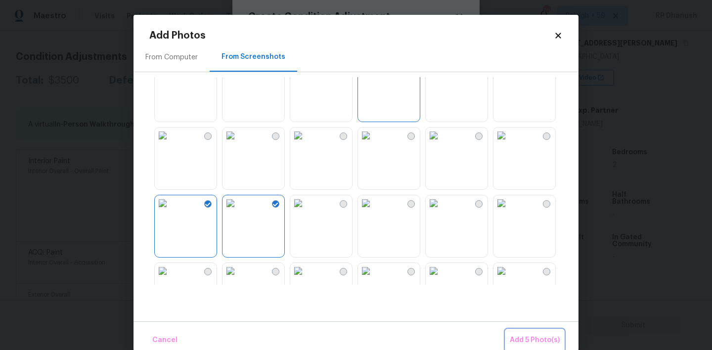
click at [547, 339] on span "Add 5 Photo(s)" at bounding box center [535, 340] width 50 height 12
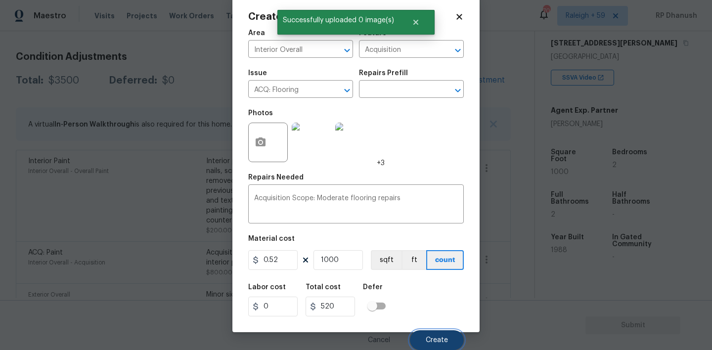
click at [440, 339] on span "Create" at bounding box center [437, 340] width 22 height 7
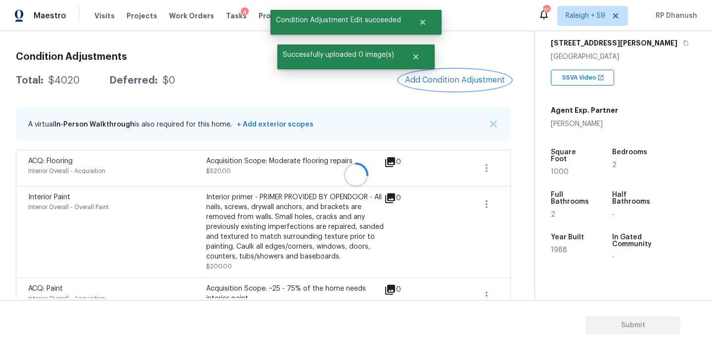
scroll to position [0, 0]
click at [459, 74] on button "Add Condition Adjustment" at bounding box center [455, 80] width 112 height 21
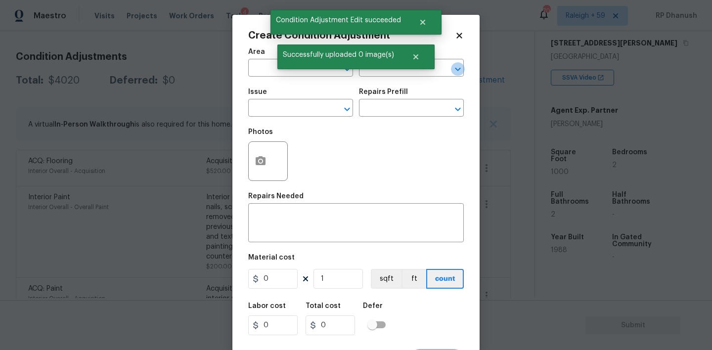
click at [459, 74] on div "​" at bounding box center [411, 68] width 105 height 15
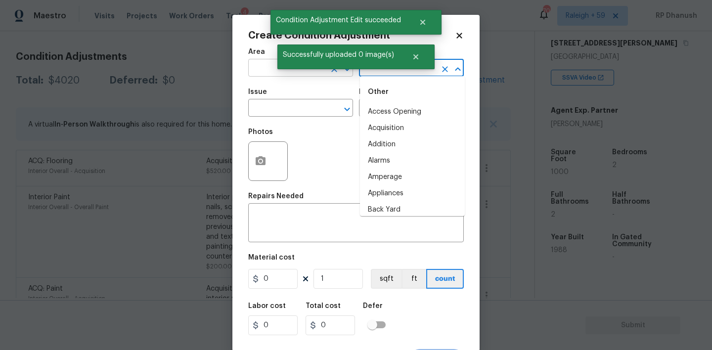
click at [266, 70] on input "text" at bounding box center [286, 68] width 77 height 15
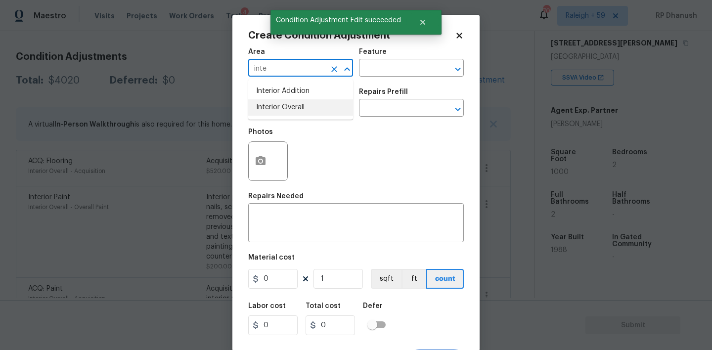
click at [262, 101] on li "Interior Overall" at bounding box center [300, 107] width 105 height 16
type input "Interior Overall"
click at [394, 78] on div "Area Interior Overall ​ Feature ​" at bounding box center [356, 63] width 216 height 40
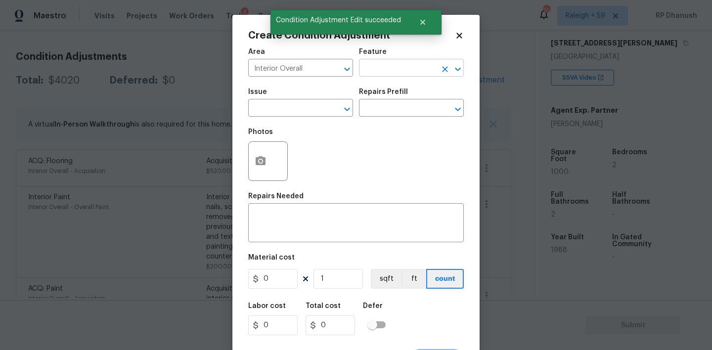
click at [405, 62] on input "text" at bounding box center [397, 68] width 77 height 15
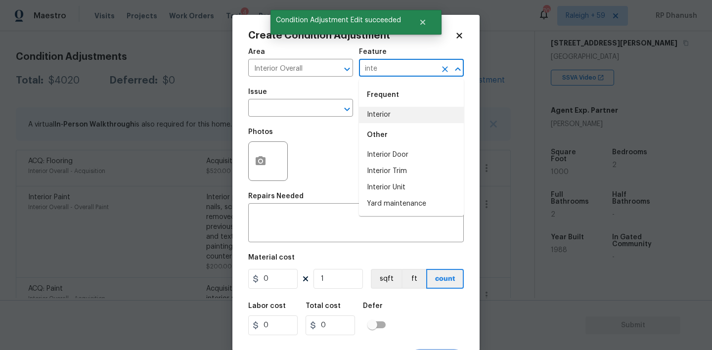
click at [394, 115] on li "Interior" at bounding box center [411, 115] width 105 height 16
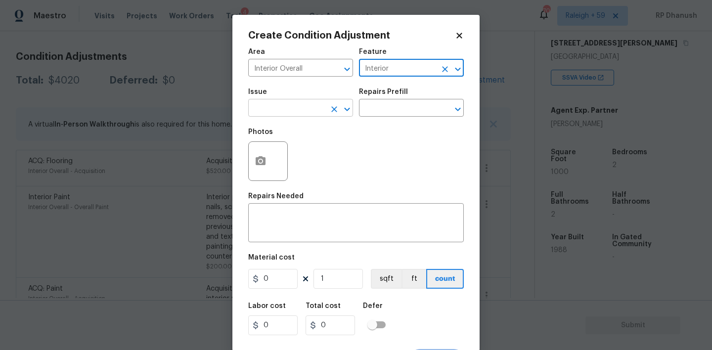
click at [349, 115] on icon "Open" at bounding box center [347, 109] width 12 height 12
type input "Interior"
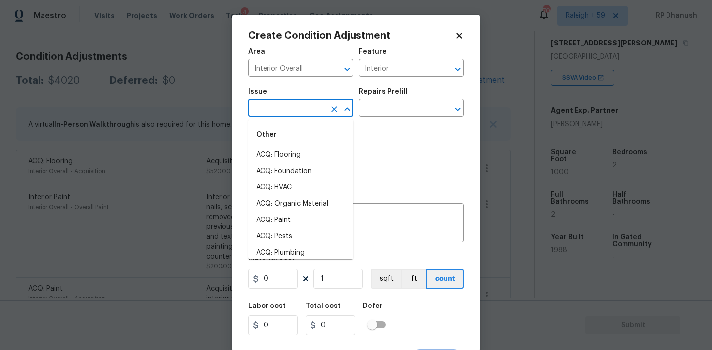
click at [310, 115] on input "text" at bounding box center [286, 108] width 77 height 15
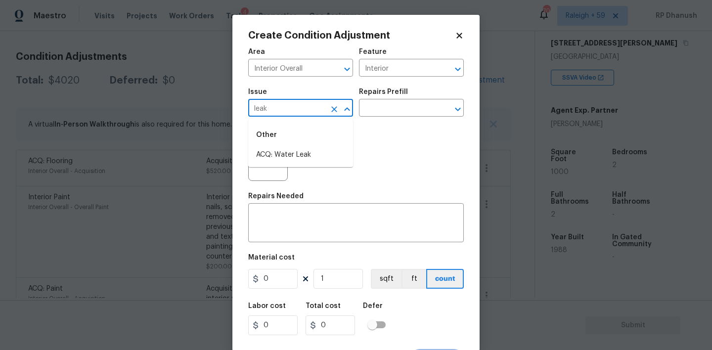
click at [302, 146] on li "Other ACQ: Water Leak" at bounding box center [300, 143] width 105 height 40
click at [314, 163] on li "ACQ: Water Leak" at bounding box center [300, 155] width 105 height 16
type input "ACQ: Water Leak"
click at [405, 111] on input "text" at bounding box center [397, 108] width 77 height 15
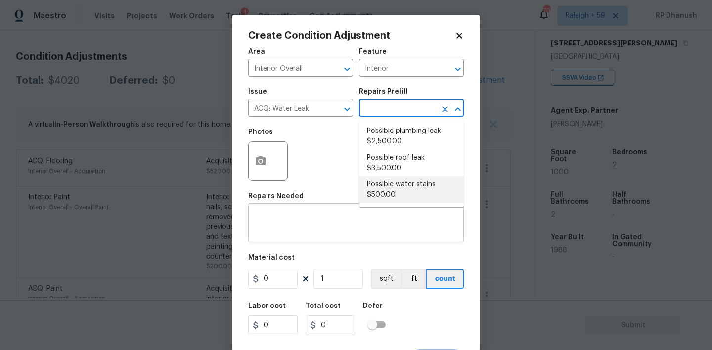
scroll to position [19, 0]
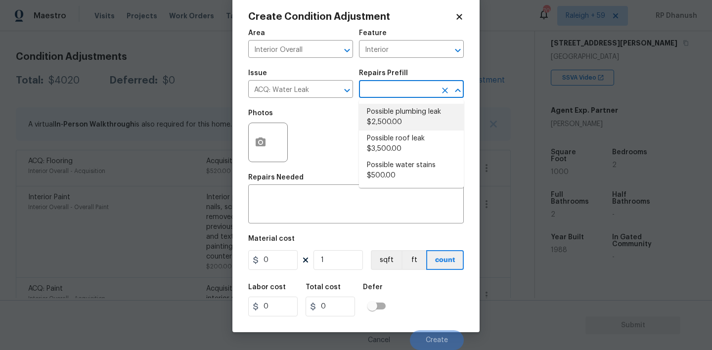
click at [400, 118] on li "Possible plumbing leak $2,500.00" at bounding box center [411, 117] width 105 height 27
type input "Acquisition"
type textarea "Acquisition Scope: Possible plumbing leak"
type input "2500"
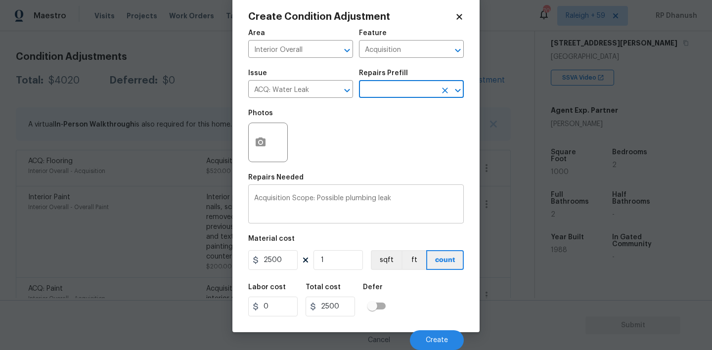
click at [357, 199] on textarea "Acquisition Scope: Possible plumbing leak" at bounding box center [356, 205] width 204 height 21
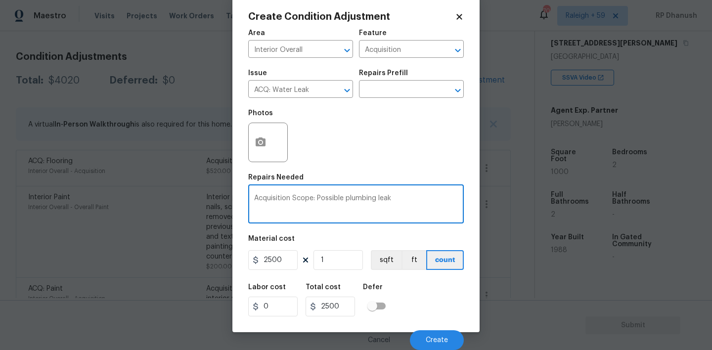
click at [357, 199] on textarea "Acquisition Scope: Possible plumbing leak" at bounding box center [356, 205] width 204 height 21
type textarea "Acquisition Scope: Possible leak"
click at [262, 140] on icon "button" at bounding box center [261, 142] width 10 height 9
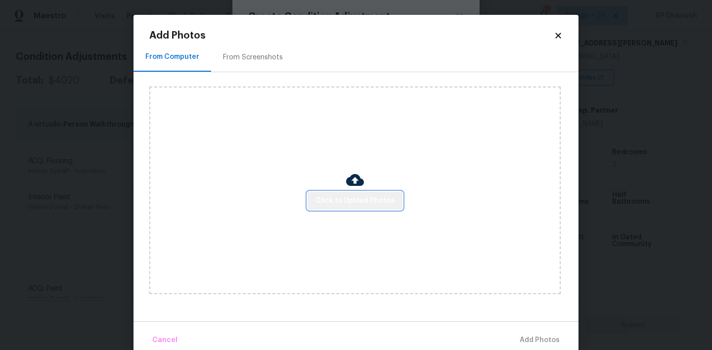
click at [366, 198] on span "Click to Upload Photos" at bounding box center [355, 201] width 79 height 12
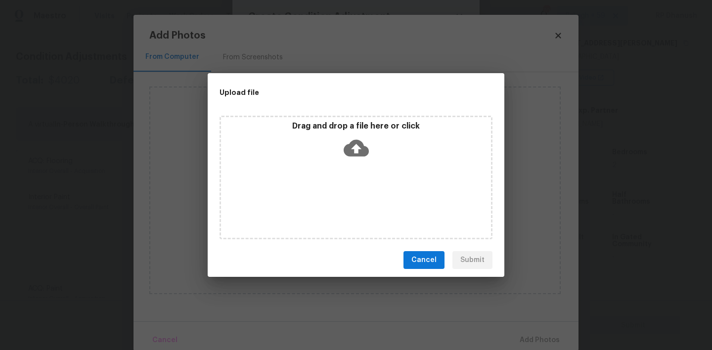
click at [366, 131] on div "Drag and drop a file here or click" at bounding box center [356, 142] width 270 height 43
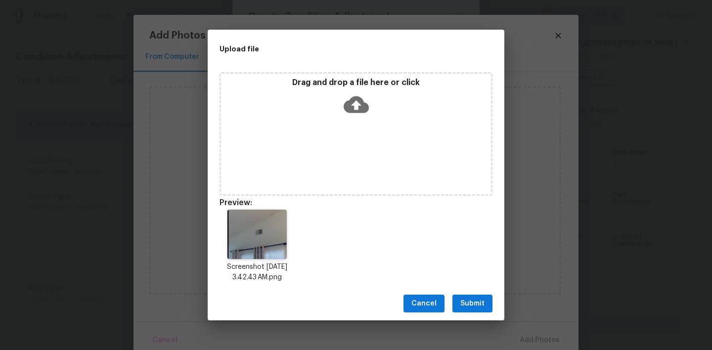
click at [466, 306] on span "Submit" at bounding box center [473, 304] width 24 height 12
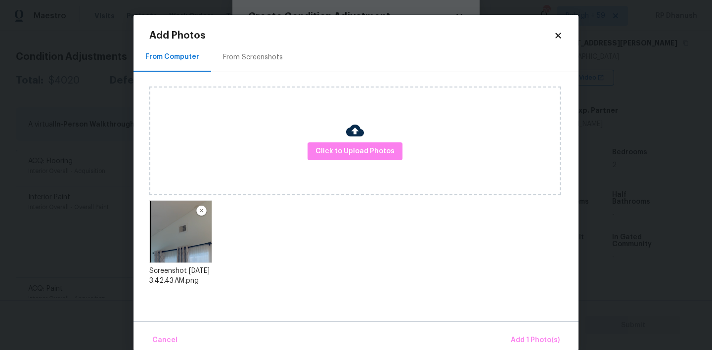
click at [519, 327] on div "Cancel Add 1 Photo(s)" at bounding box center [356, 337] width 445 height 30
click at [519, 333] on button "Add 1 Photo(s)" at bounding box center [535, 340] width 57 height 21
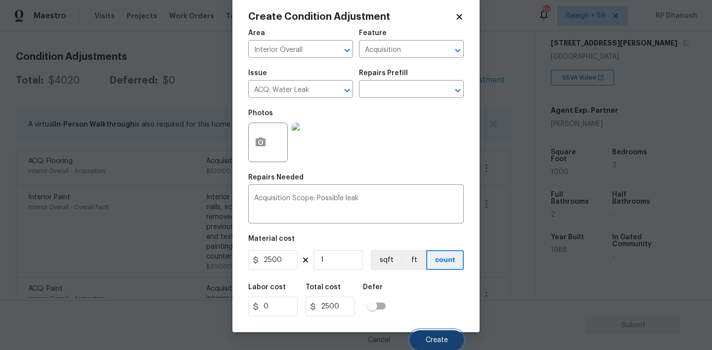
click at [439, 336] on button "Create" at bounding box center [437, 340] width 54 height 20
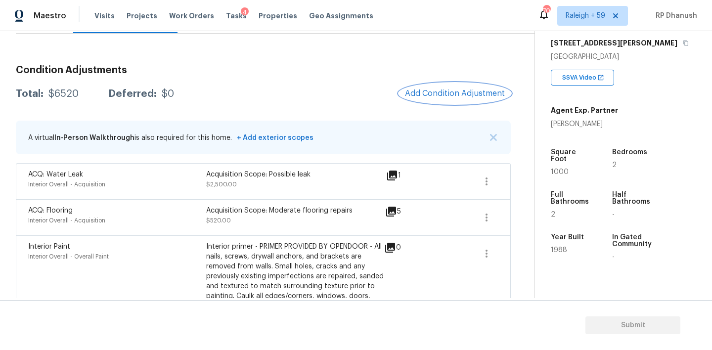
scroll to position [16, 0]
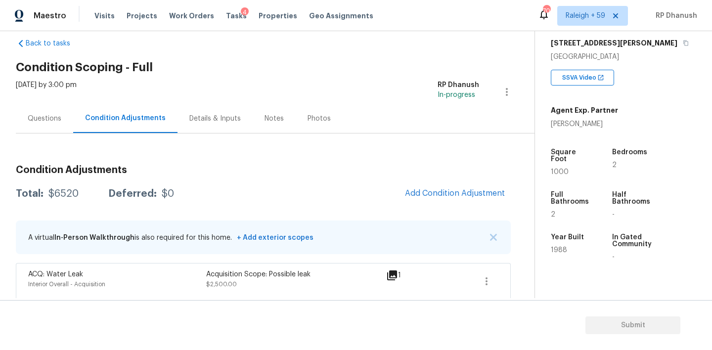
click at [47, 106] on div "Questions" at bounding box center [44, 118] width 57 height 29
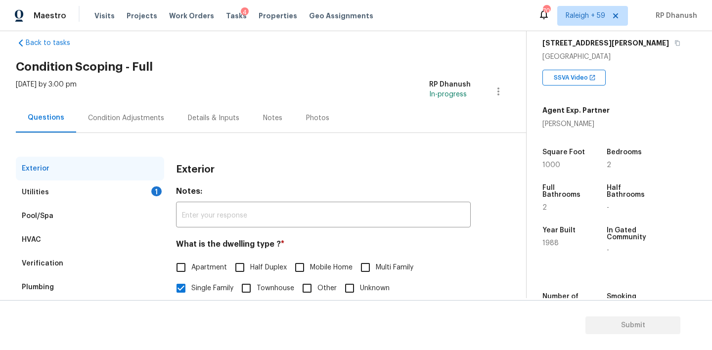
click at [143, 191] on div "Utilities 1" at bounding box center [90, 193] width 148 height 24
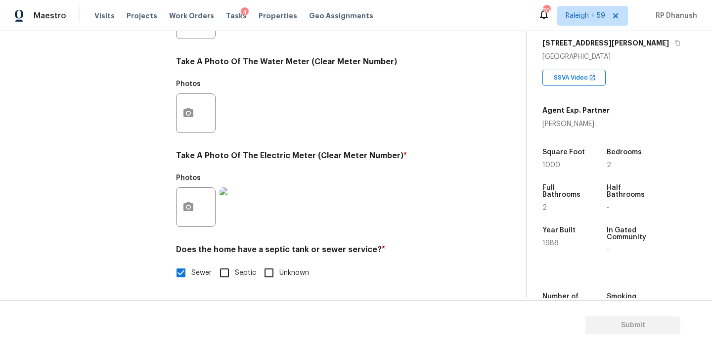
scroll to position [140, 0]
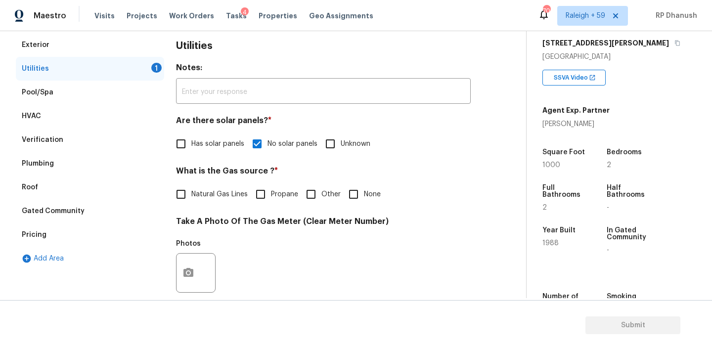
click at [346, 193] on input "None" at bounding box center [353, 194] width 21 height 21
checkbox input "true"
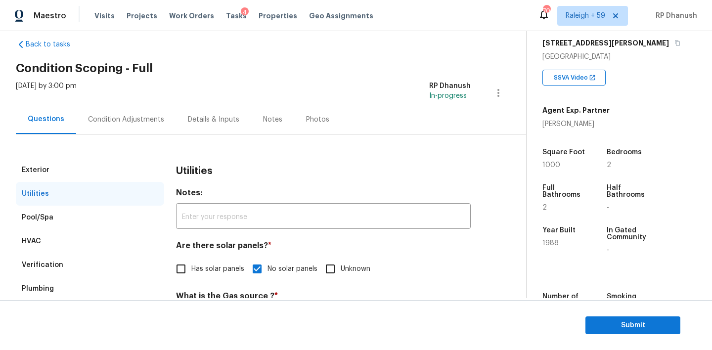
scroll to position [0, 0]
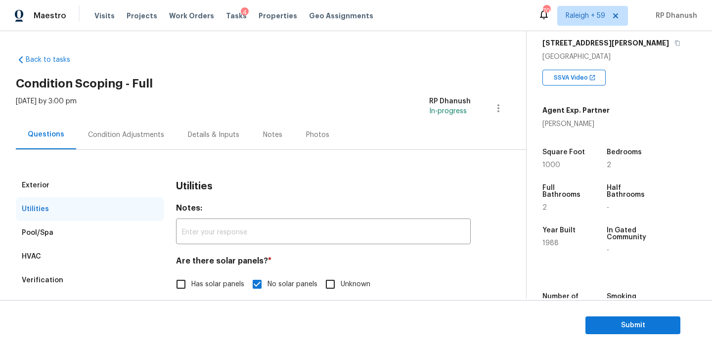
click at [131, 124] on div "Condition Adjustments" at bounding box center [126, 134] width 100 height 29
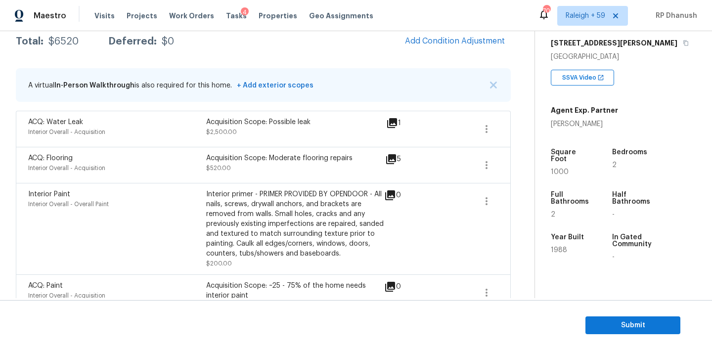
scroll to position [140, 0]
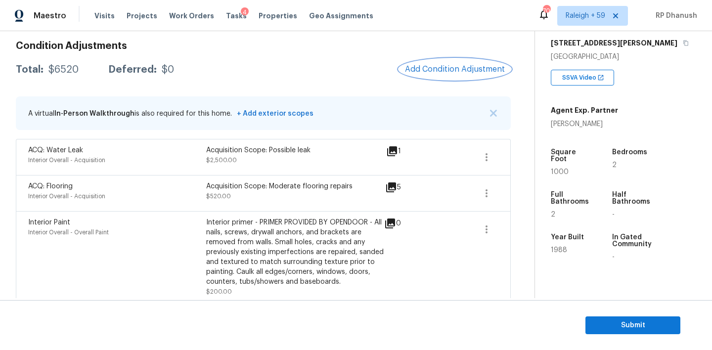
click at [445, 72] on span "Add Condition Adjustment" at bounding box center [455, 69] width 100 height 9
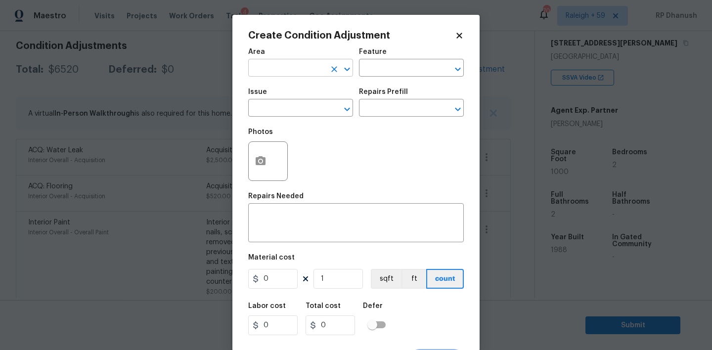
click at [283, 74] on input "text" at bounding box center [286, 68] width 77 height 15
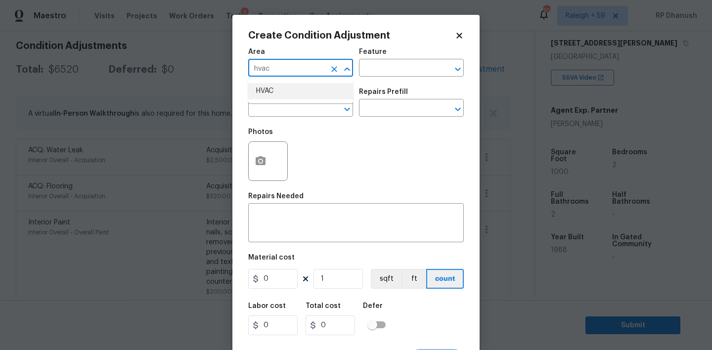
click at [280, 90] on li "HVAC" at bounding box center [300, 91] width 105 height 16
type input "HVAC"
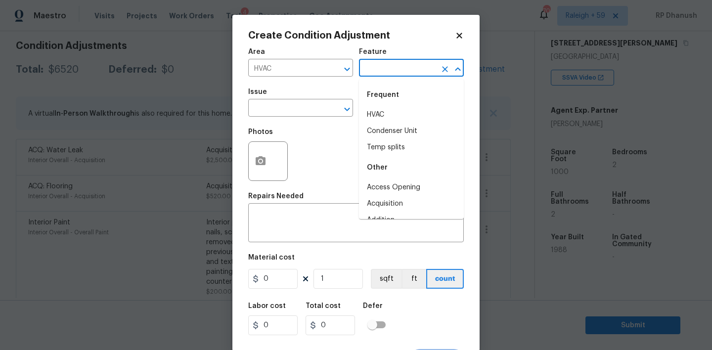
click at [378, 75] on input "text" at bounding box center [397, 68] width 77 height 15
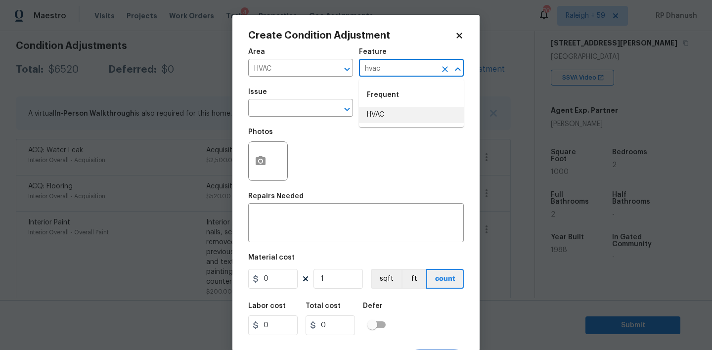
click at [381, 119] on li "HVAC" at bounding box center [411, 115] width 105 height 16
type input "HVAC"
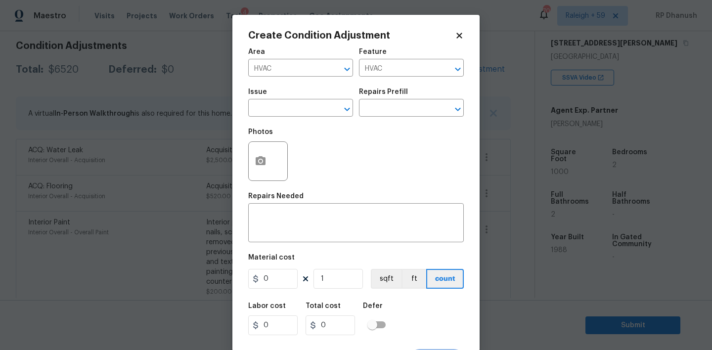
click at [290, 101] on div "Issue" at bounding box center [300, 95] width 105 height 13
click at [290, 117] on span "Issue ​" at bounding box center [300, 103] width 105 height 40
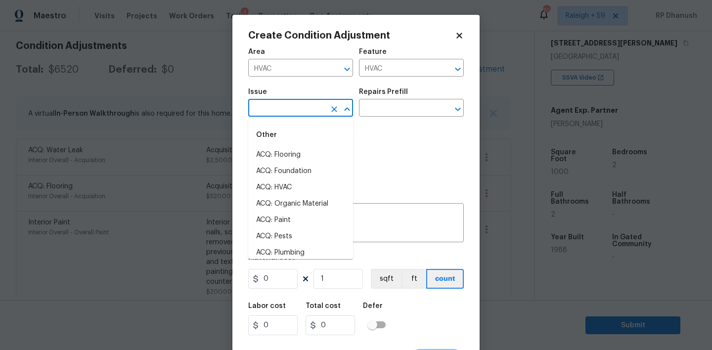
click at [290, 112] on input "text" at bounding box center [286, 108] width 77 height 15
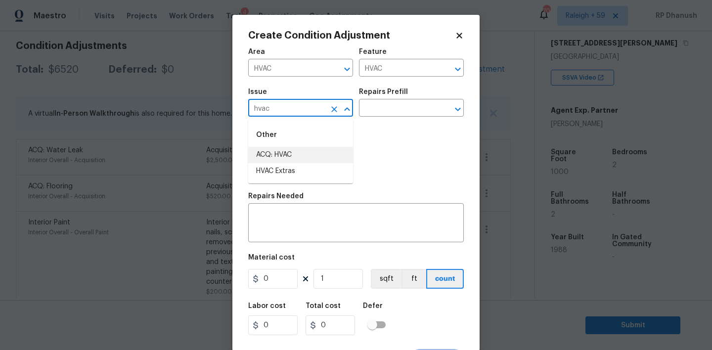
click at [289, 147] on li "ACQ: HVAC" at bounding box center [300, 155] width 105 height 16
type input "ACQ: HVAC"
click at [431, 111] on input "text" at bounding box center [397, 108] width 77 height 15
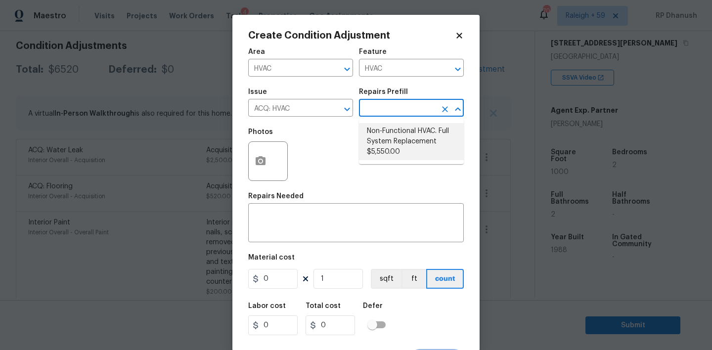
click at [403, 149] on li "Non-Functional HVAC. Full System Replacement $5,550.00" at bounding box center [411, 141] width 105 height 37
type input "Acquisition"
type textarea "Acquisition Scope: Full System Replacement"
type input "5550"
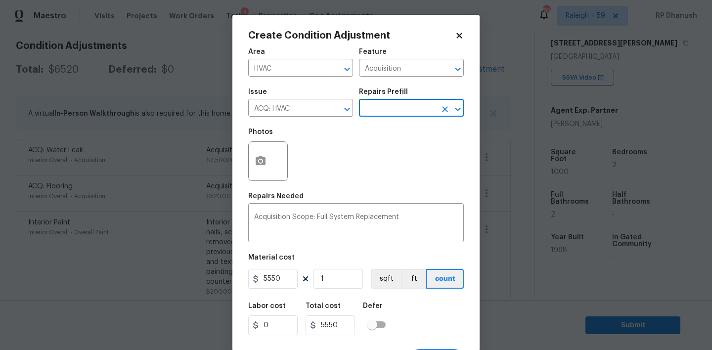
scroll to position [19, 0]
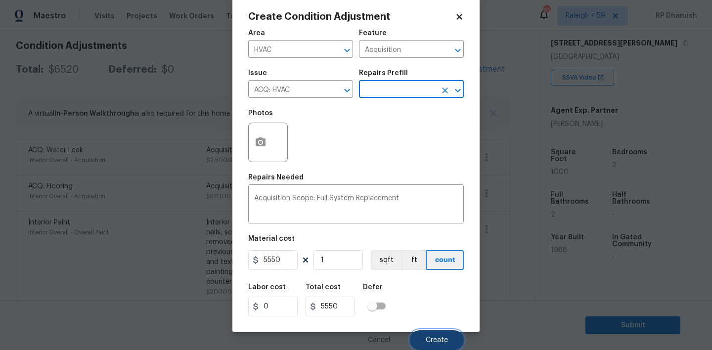
click at [446, 338] on span "Create" at bounding box center [437, 340] width 22 height 7
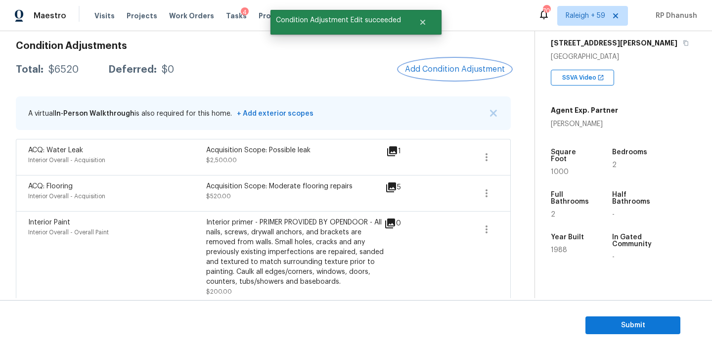
scroll to position [0, 0]
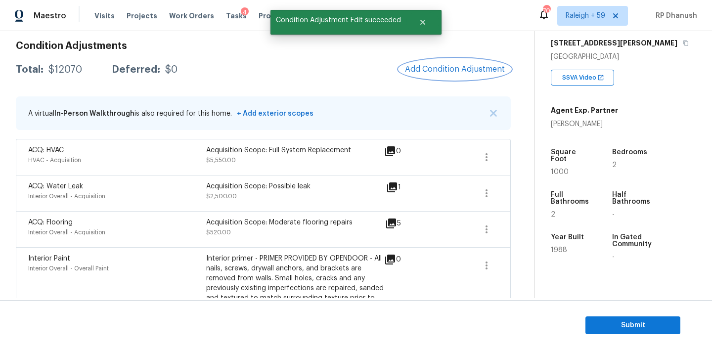
click at [440, 65] on span "Add Condition Adjustment" at bounding box center [455, 69] width 100 height 9
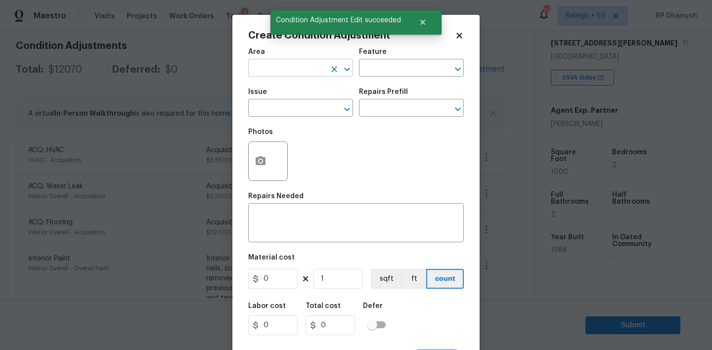
click at [270, 68] on input "text" at bounding box center [286, 68] width 77 height 15
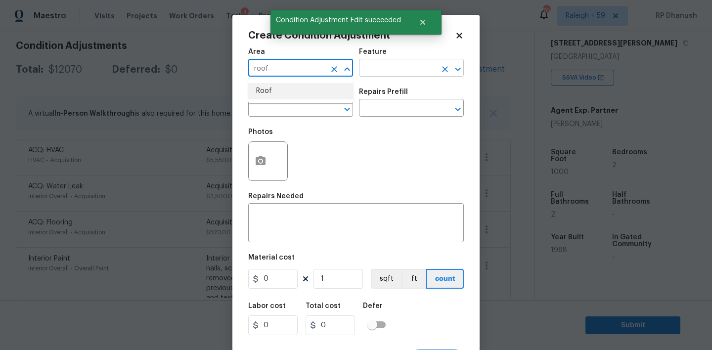
drag, startPoint x: 276, startPoint y: 89, endPoint x: 376, endPoint y: 67, distance: 103.1
click at [276, 89] on li "Roof" at bounding box center [300, 91] width 105 height 16
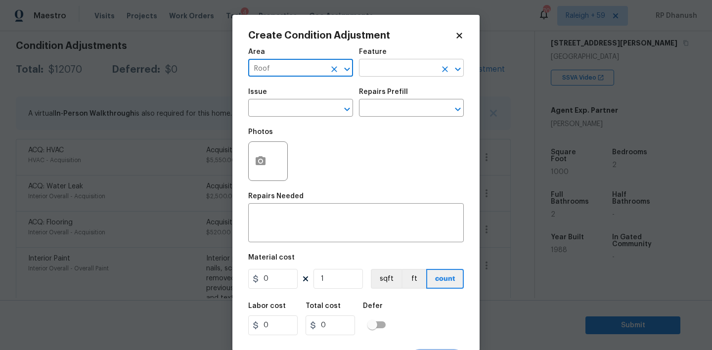
type input "Roof"
click at [424, 67] on input "text" at bounding box center [397, 68] width 77 height 15
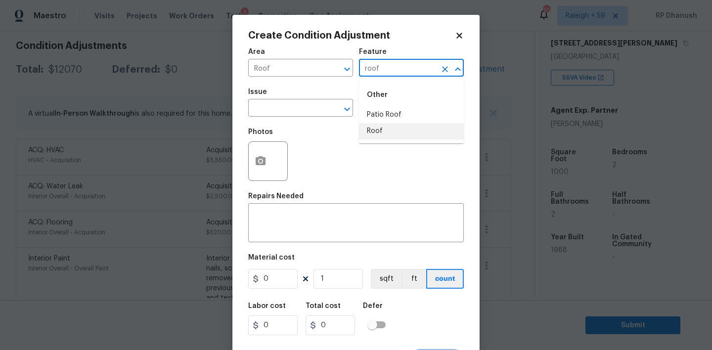
click at [396, 126] on li "Roof" at bounding box center [411, 131] width 105 height 16
type input "Roof"
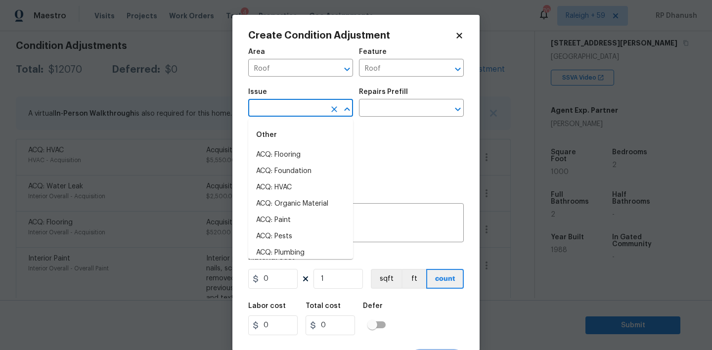
click at [270, 103] on input "text" at bounding box center [286, 108] width 77 height 15
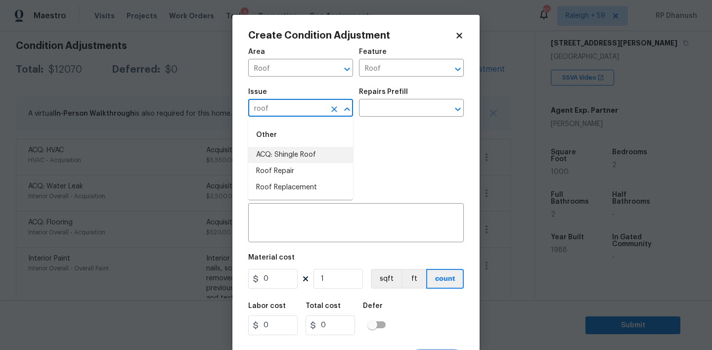
click at [274, 154] on li "ACQ: Shingle Roof" at bounding box center [300, 155] width 105 height 16
type input "ACQ: Shingle Roof"
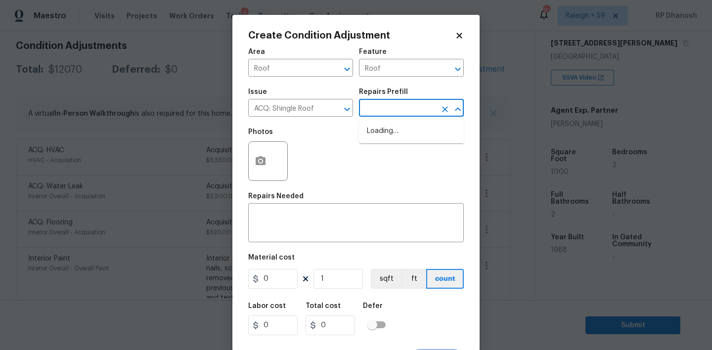
click at [398, 114] on input "text" at bounding box center [397, 108] width 77 height 15
click at [416, 134] on li "Shingle Roof [DEMOGRAPHIC_DATA] FL ONLY $10.00" at bounding box center [411, 141] width 105 height 37
type input "Acquisition"
type textarea "Acquisition Scope ([US_STATE] Only): Shingle Roof 15+ years in age maintenance."
type input "10"
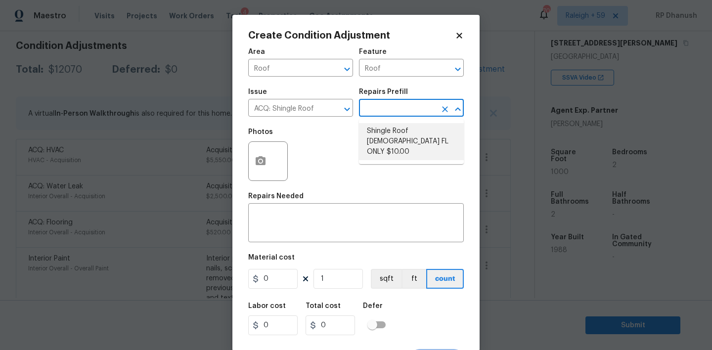
type input "10"
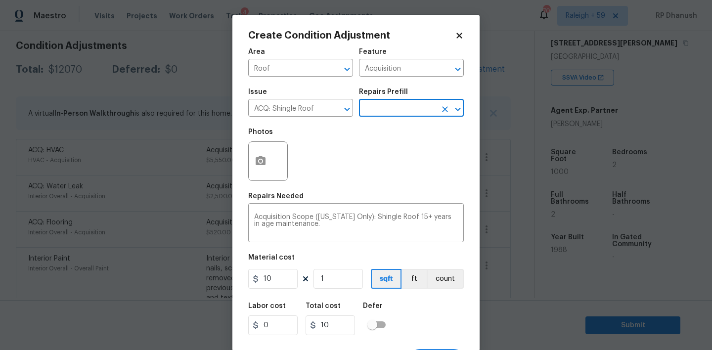
scroll to position [19, 0]
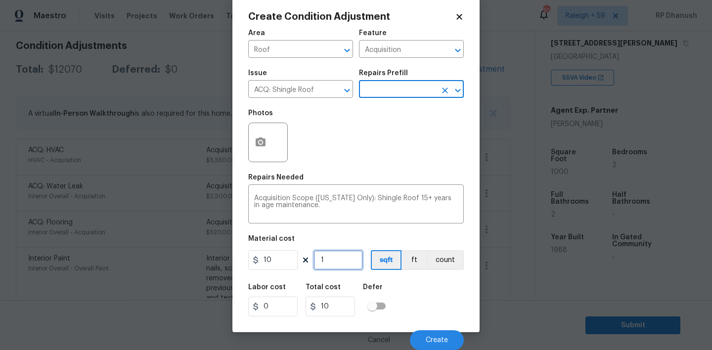
click at [337, 259] on input "1" at bounding box center [338, 260] width 49 height 20
type input "0"
type input "1"
type input "10"
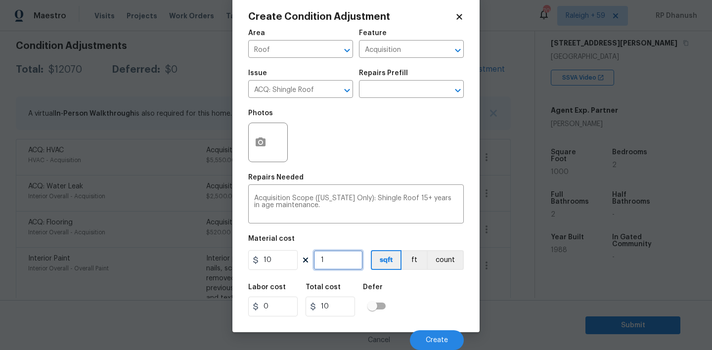
type input "10"
type input "100"
type input "1000"
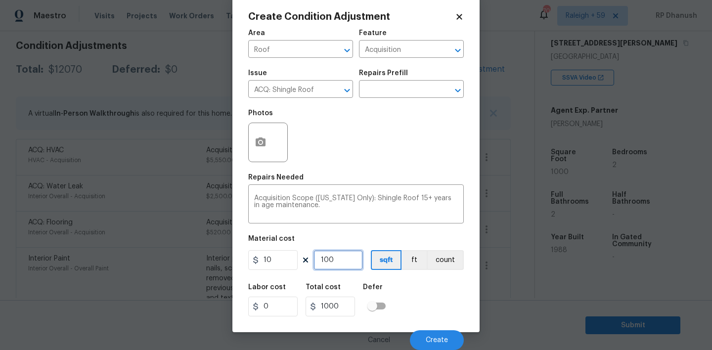
type input "10000"
type input "1000"
click at [426, 330] on button "Create" at bounding box center [437, 340] width 54 height 20
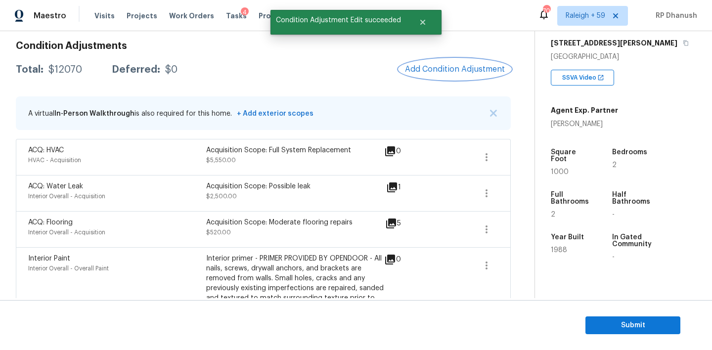
scroll to position [0, 0]
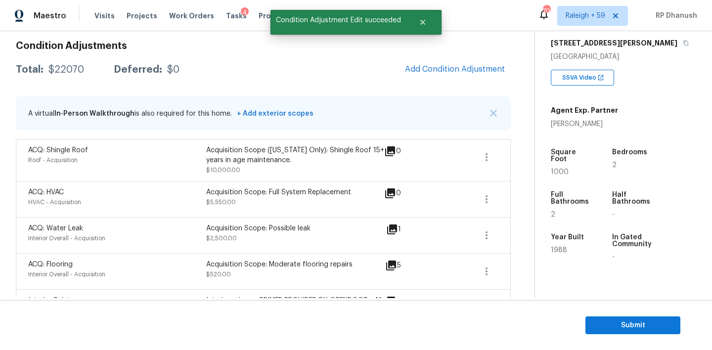
click at [80, 79] on div "Total: $22070 Deferred: $0 Add Condition Adjustment" at bounding box center [263, 70] width 495 height 22
copy div "$22070"
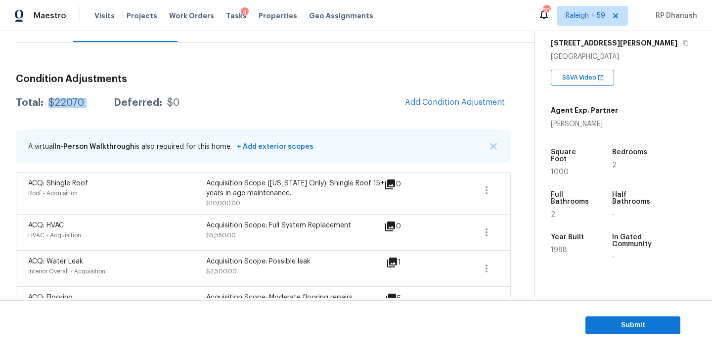
scroll to position [107, 0]
click at [438, 96] on button "Add Condition Adjustment" at bounding box center [455, 103] width 112 height 21
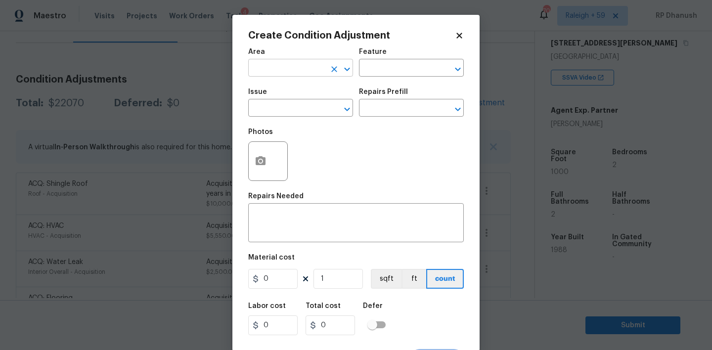
click at [310, 65] on input "text" at bounding box center [286, 68] width 77 height 15
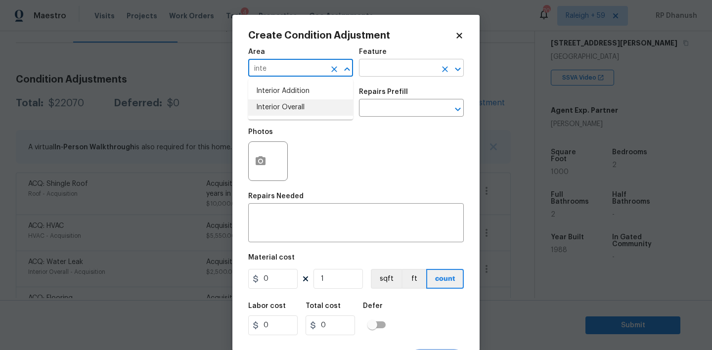
drag, startPoint x: 310, startPoint y: 113, endPoint x: 379, endPoint y: 76, distance: 78.6
click at [310, 113] on li "Interior Overall" at bounding box center [300, 107] width 105 height 16
type input "Interior Overall"
click at [382, 73] on input "text" at bounding box center [397, 68] width 77 height 15
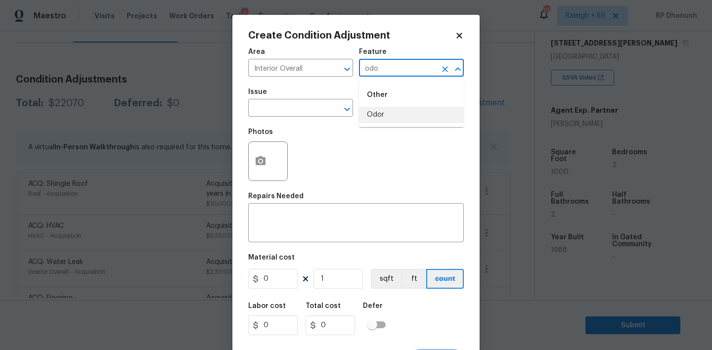
click at [378, 117] on li "Odor" at bounding box center [411, 115] width 105 height 16
type input "Odor"
click at [269, 117] on body "Maestro Visits Projects Work Orders Tasks 4 Properties Geo Assignments 706 [GEO…" at bounding box center [356, 175] width 712 height 350
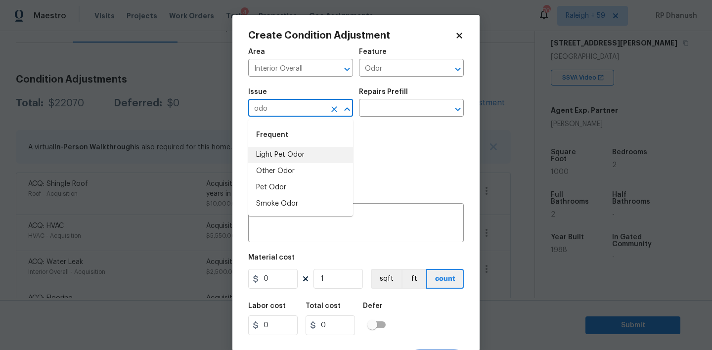
click at [271, 157] on li "Light Pet Odor" at bounding box center [300, 155] width 105 height 16
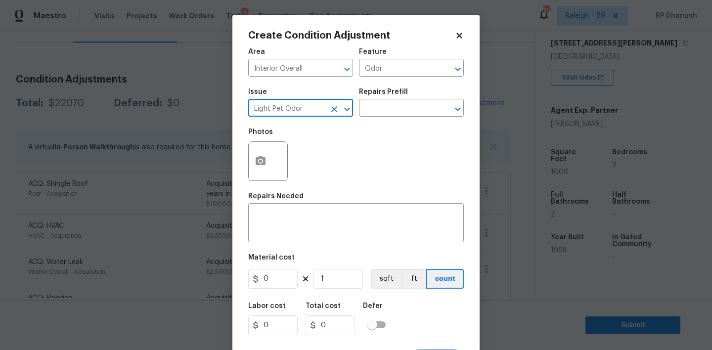
type input "Light Pet Odor"
click at [424, 99] on div "Repairs Prefill" at bounding box center [411, 95] width 105 height 13
click at [410, 93] on div "Repairs Prefill" at bounding box center [411, 95] width 105 height 13
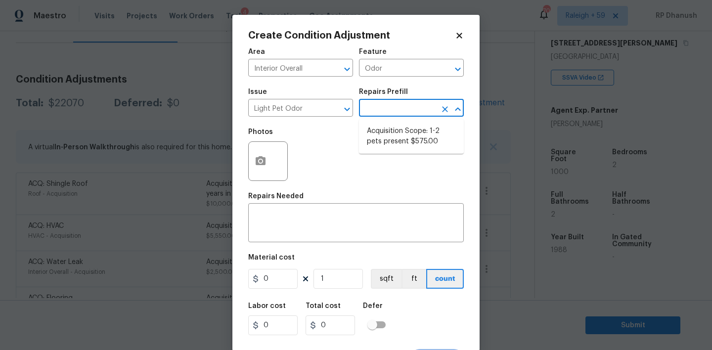
click at [397, 117] on input "text" at bounding box center [397, 108] width 77 height 15
click at [395, 139] on li "Acquisition Scope: 1-2 pets present $575.00" at bounding box center [411, 136] width 105 height 27
type textarea "Acquisition Scope: 1-2 pets present"
type input "575"
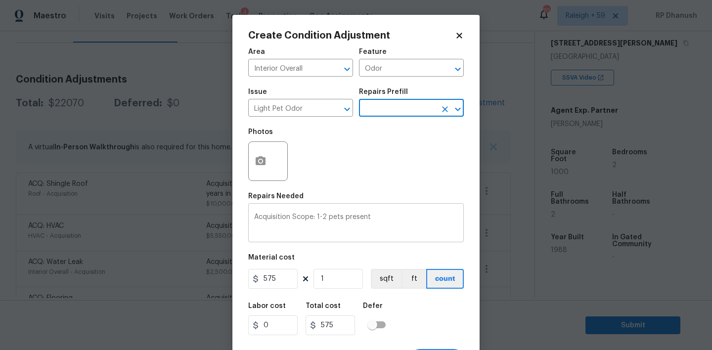
scroll to position [19, 0]
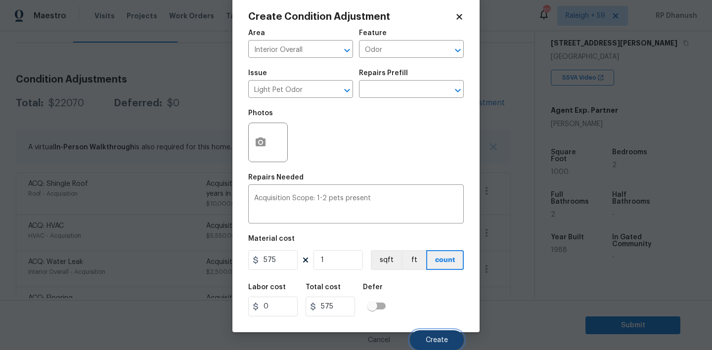
click at [428, 335] on button "Create" at bounding box center [437, 340] width 54 height 20
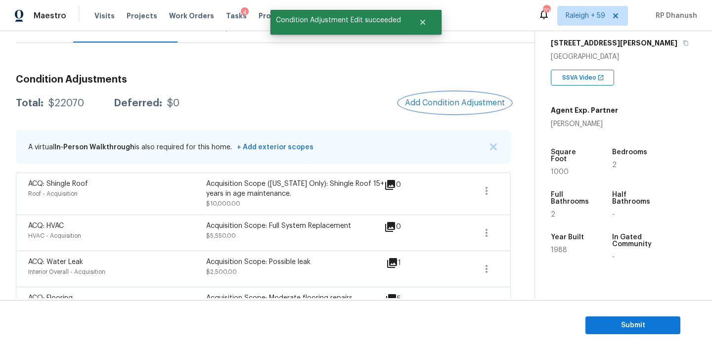
scroll to position [0, 0]
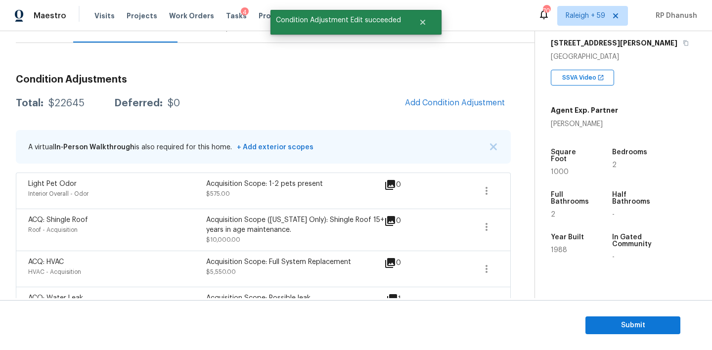
click at [70, 101] on div "$22645" at bounding box center [66, 103] width 36 height 10
copy div "$22645"
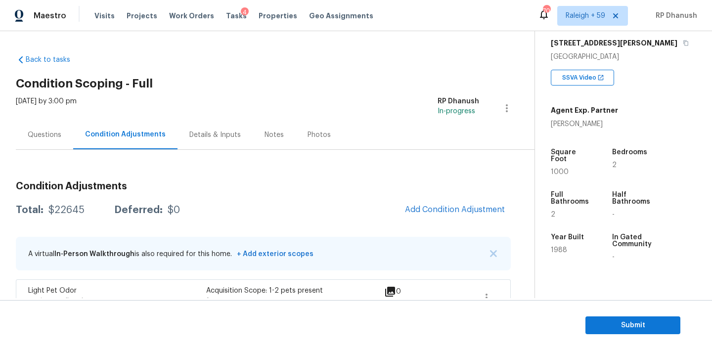
click at [70, 134] on div "Questions" at bounding box center [44, 134] width 57 height 29
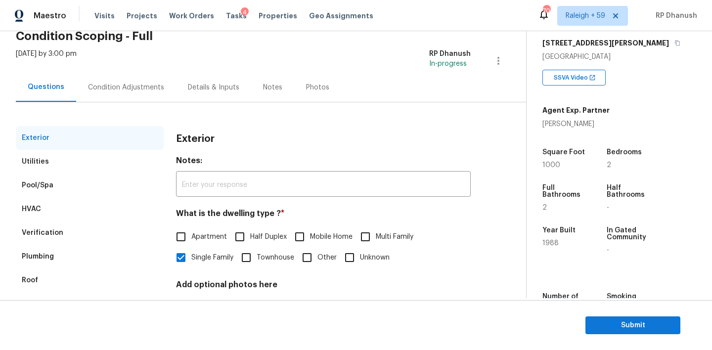
scroll to position [19, 0]
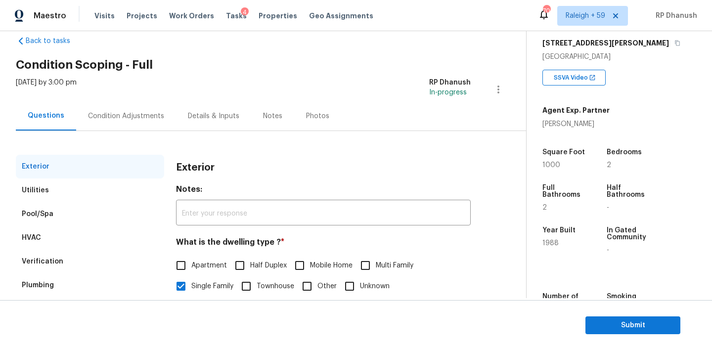
click at [120, 119] on div "Condition Adjustments" at bounding box center [126, 116] width 76 height 10
